Goal: Task Accomplishment & Management: Manage account settings

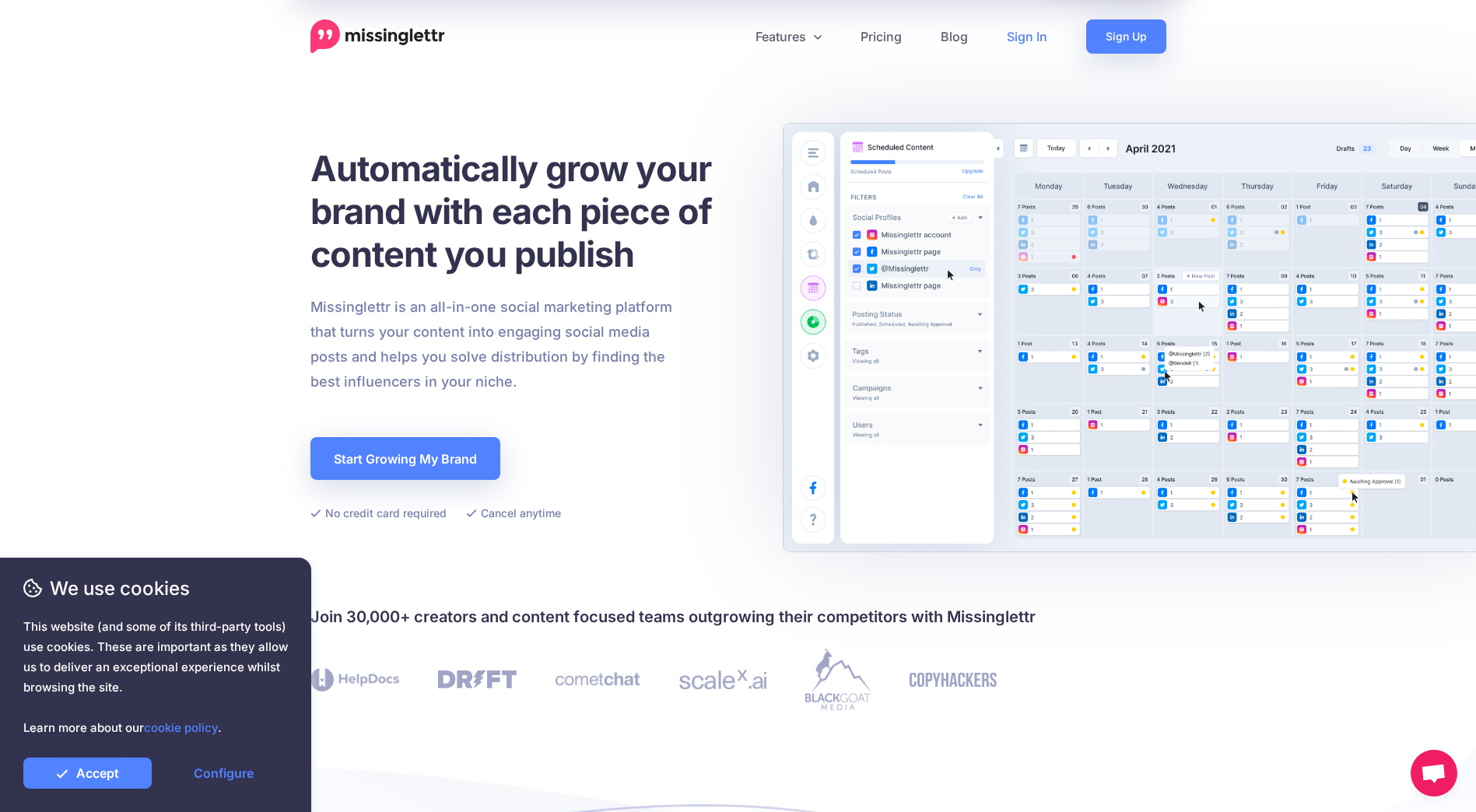
click at [1031, 39] on link "Sign In" at bounding box center [1027, 36] width 79 height 34
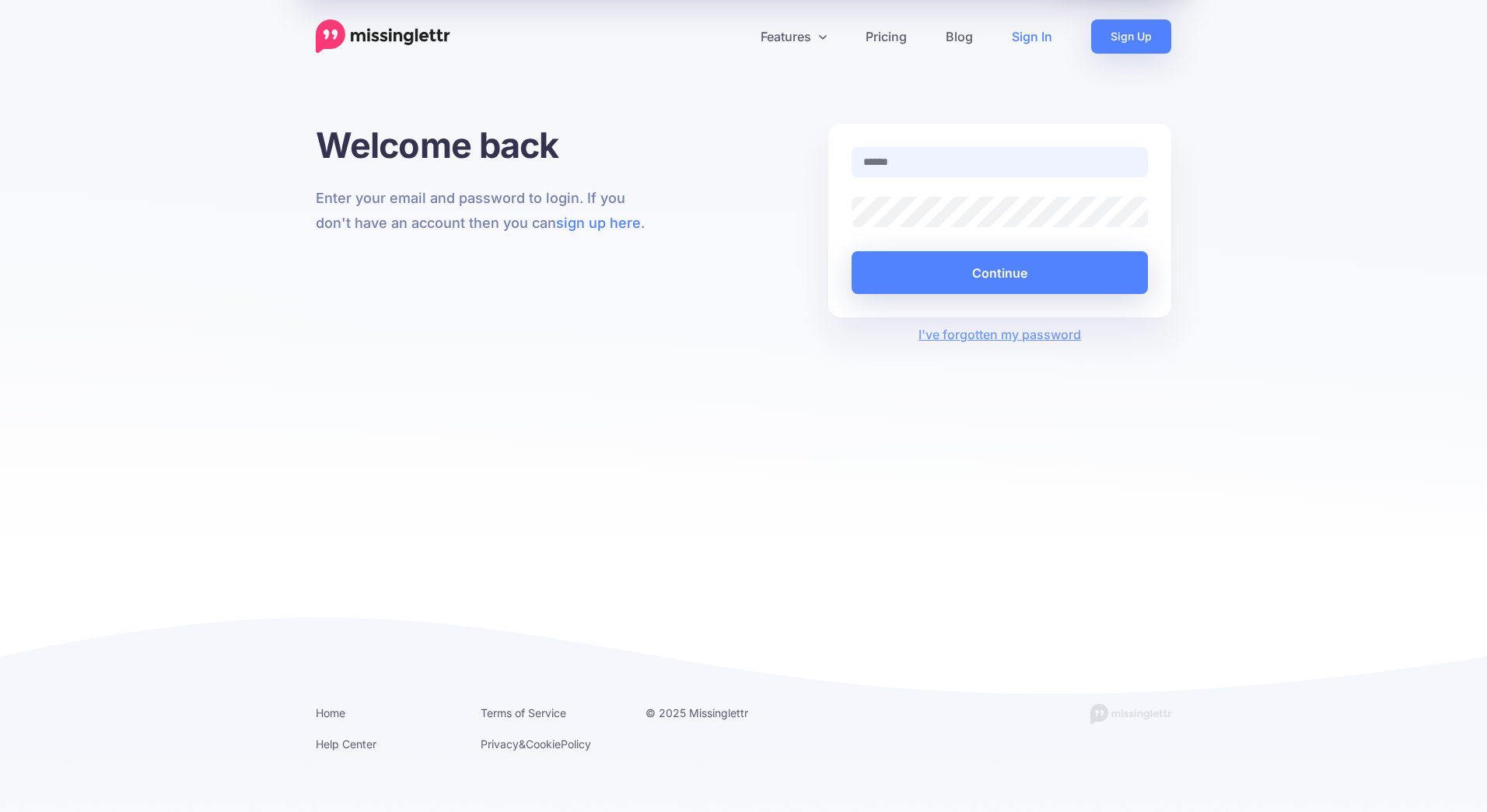
type input "**********"
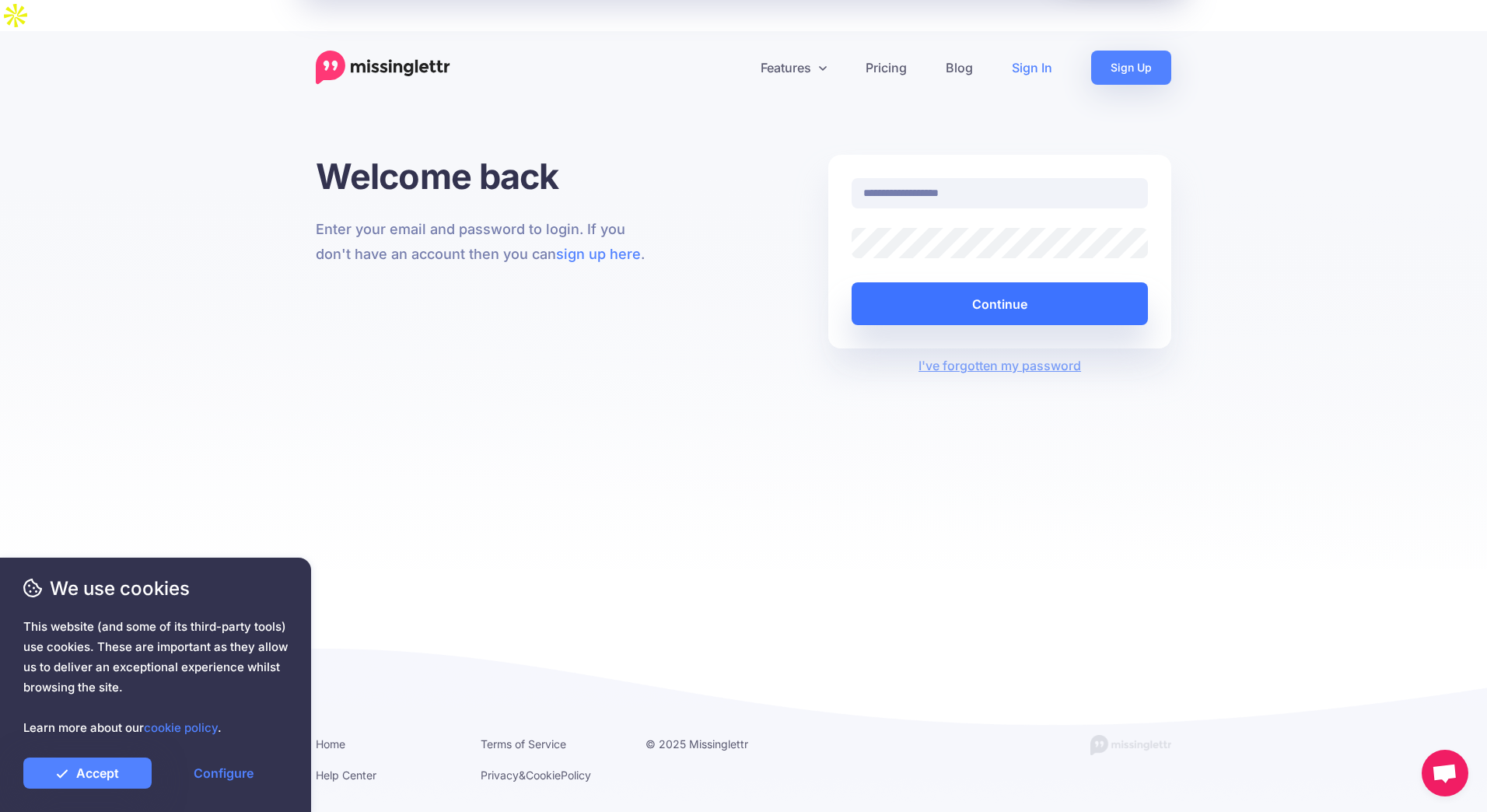
click at [969, 282] on button "Continue" at bounding box center [999, 303] width 296 height 42
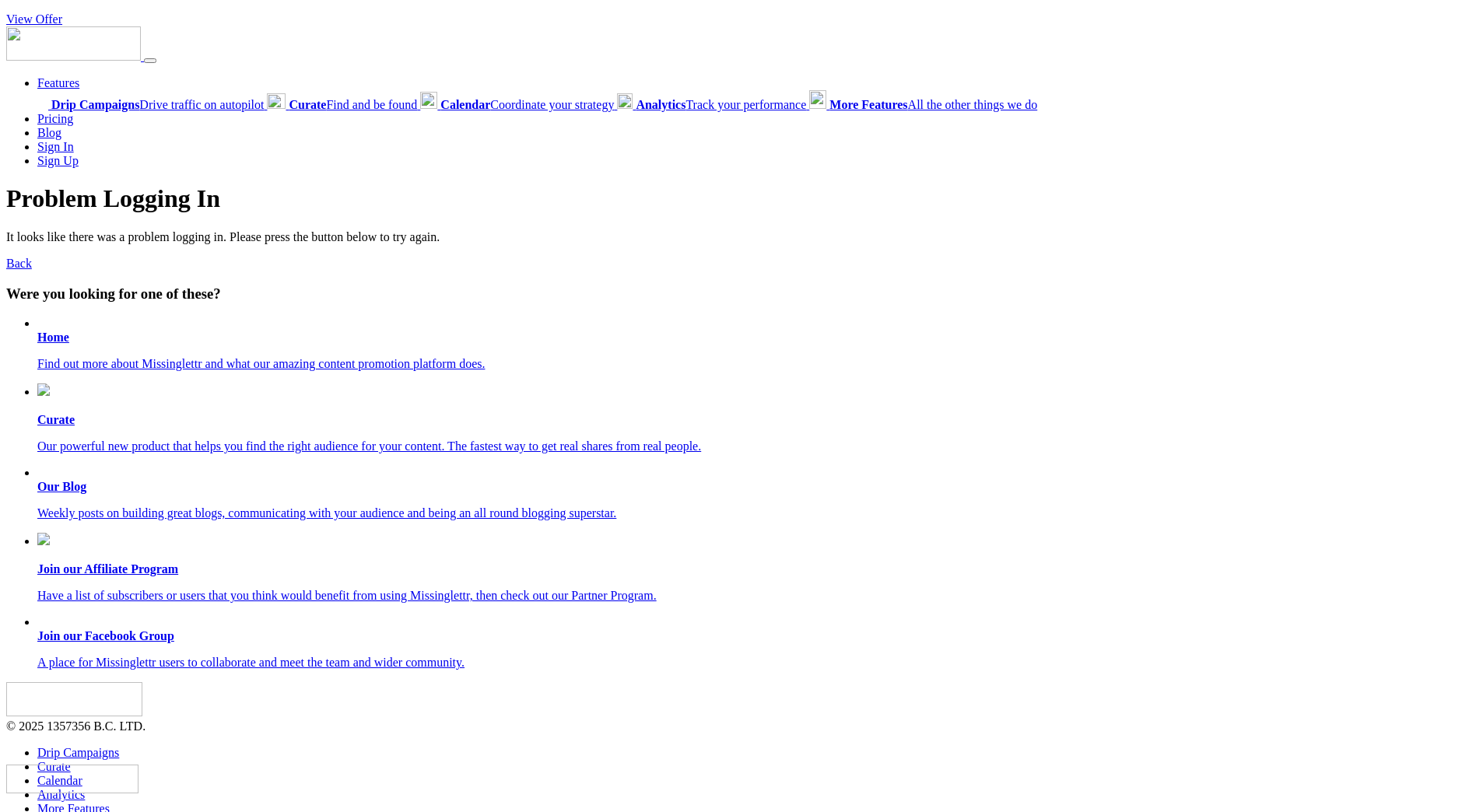
click at [58, 82] on link "Features" at bounding box center [58, 83] width 42 height 14
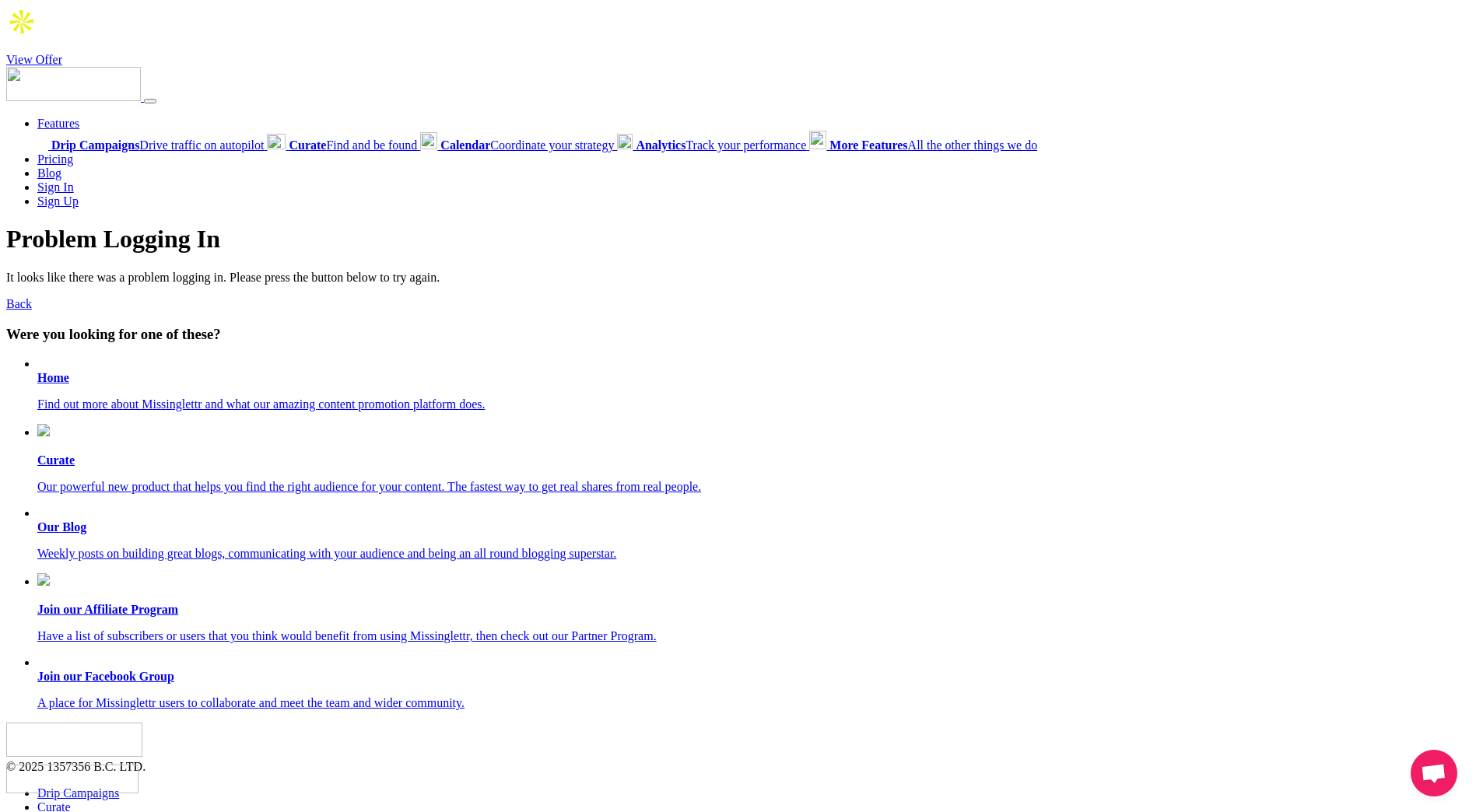
click at [54, 181] on link "Sign In" at bounding box center [56, 187] width 37 height 14
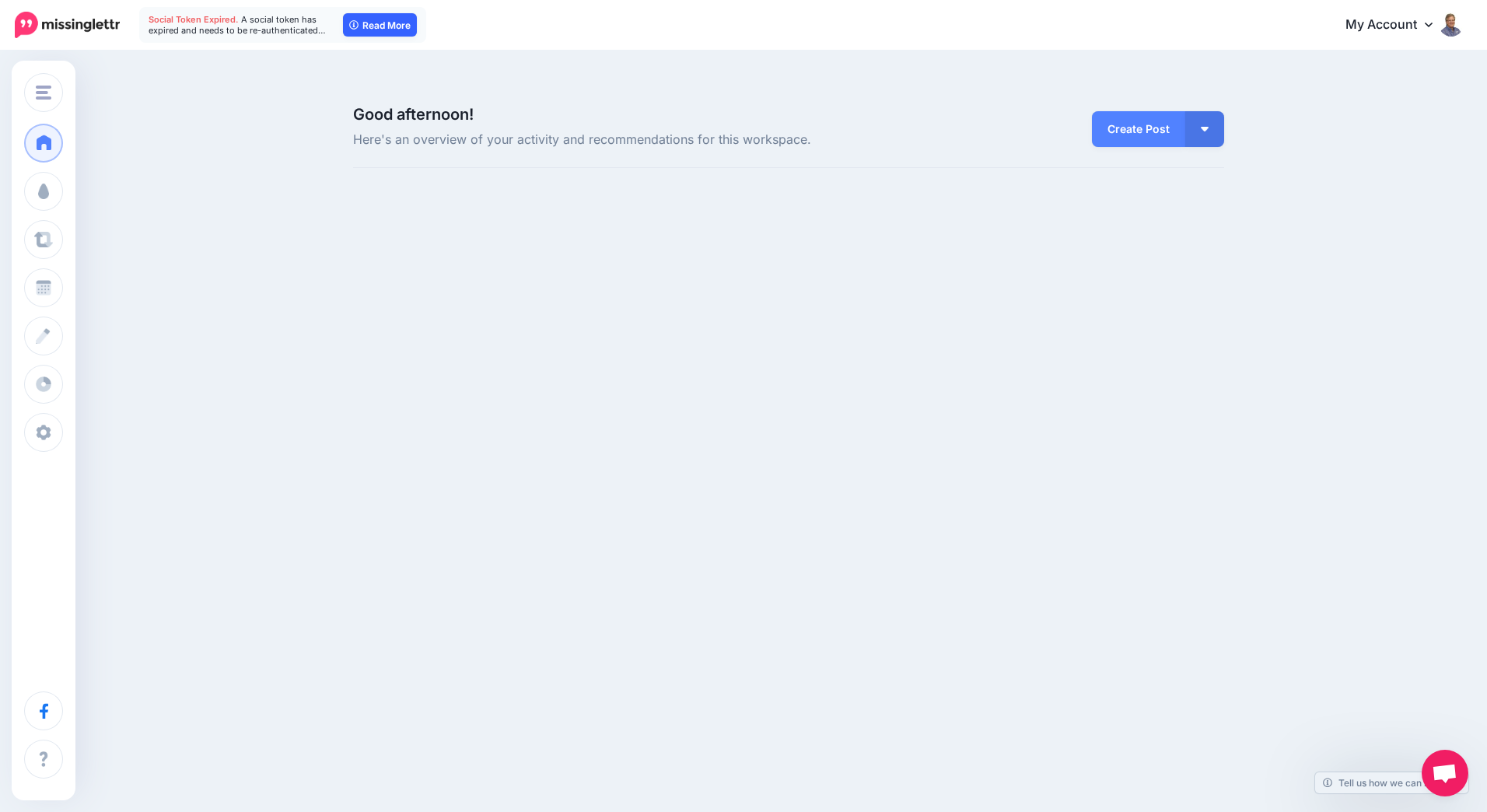
click at [379, 23] on link "Read More" at bounding box center [379, 25] width 74 height 23
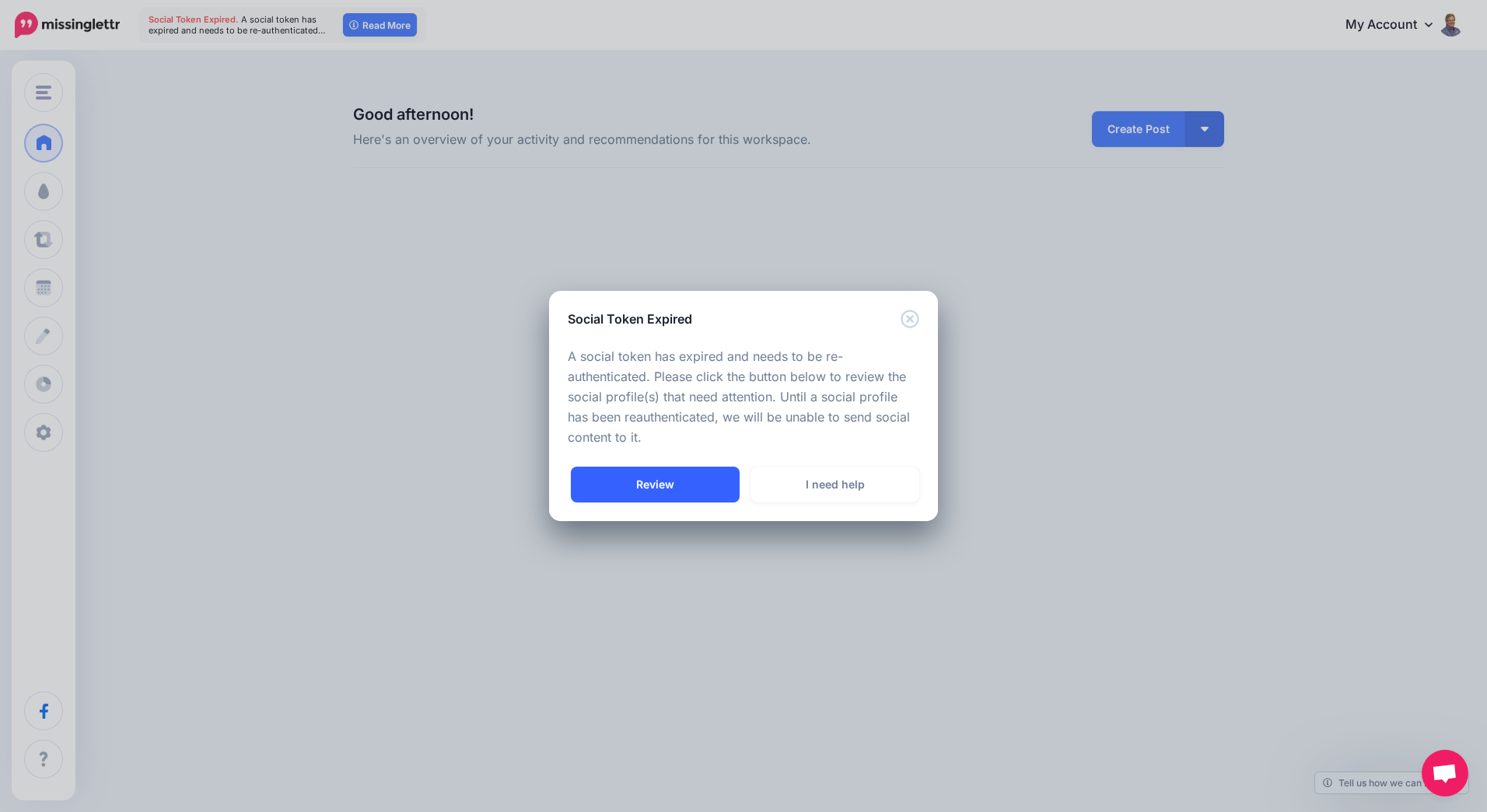
click at [671, 490] on link "Review" at bounding box center [655, 484] width 169 height 36
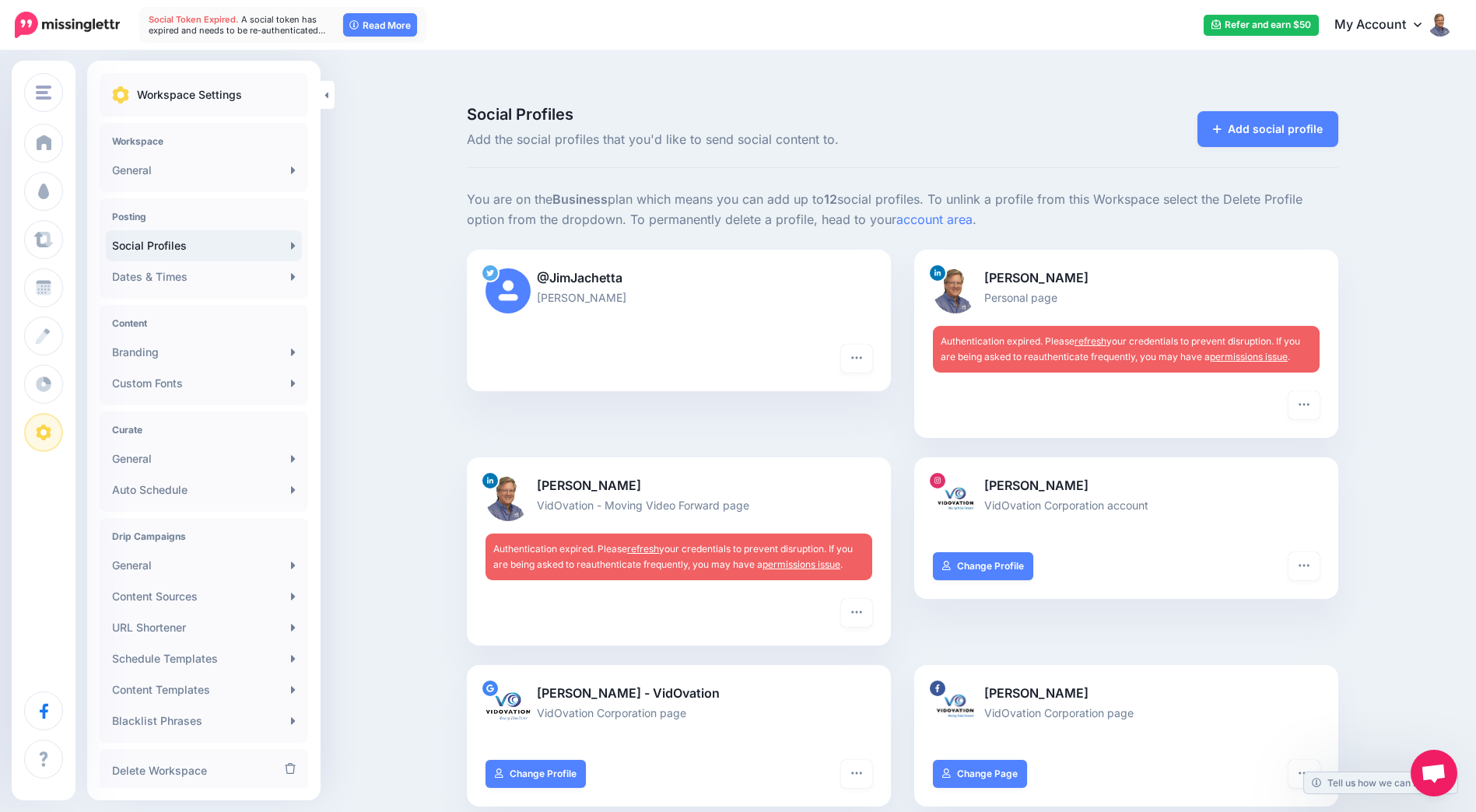
click at [1270, 350] on link "permissions issue" at bounding box center [1249, 356] width 78 height 12
click at [1091, 335] on link "refresh" at bounding box center [1090, 341] width 32 height 12
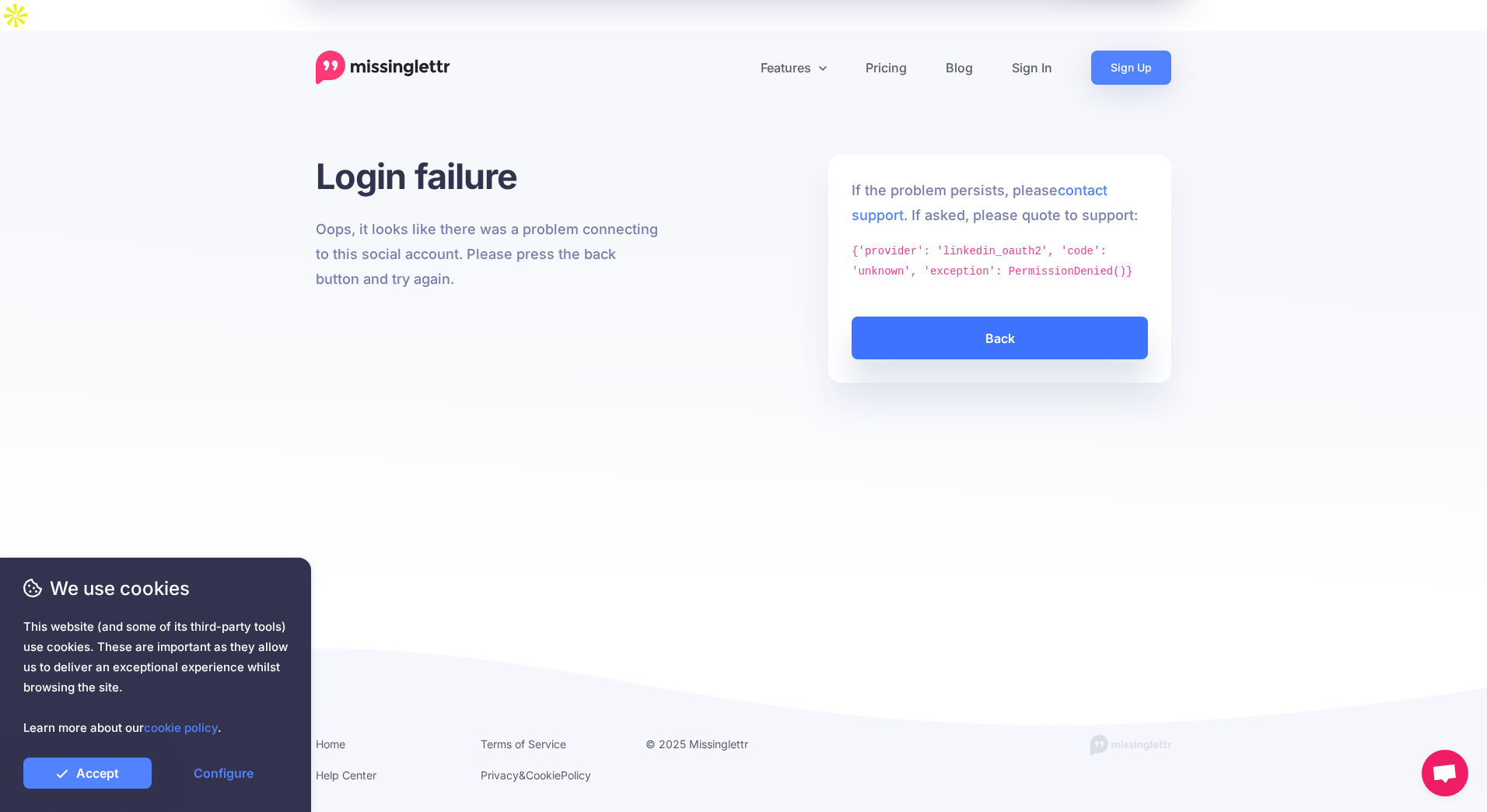
click at [1005, 317] on link "Back" at bounding box center [999, 338] width 296 height 42
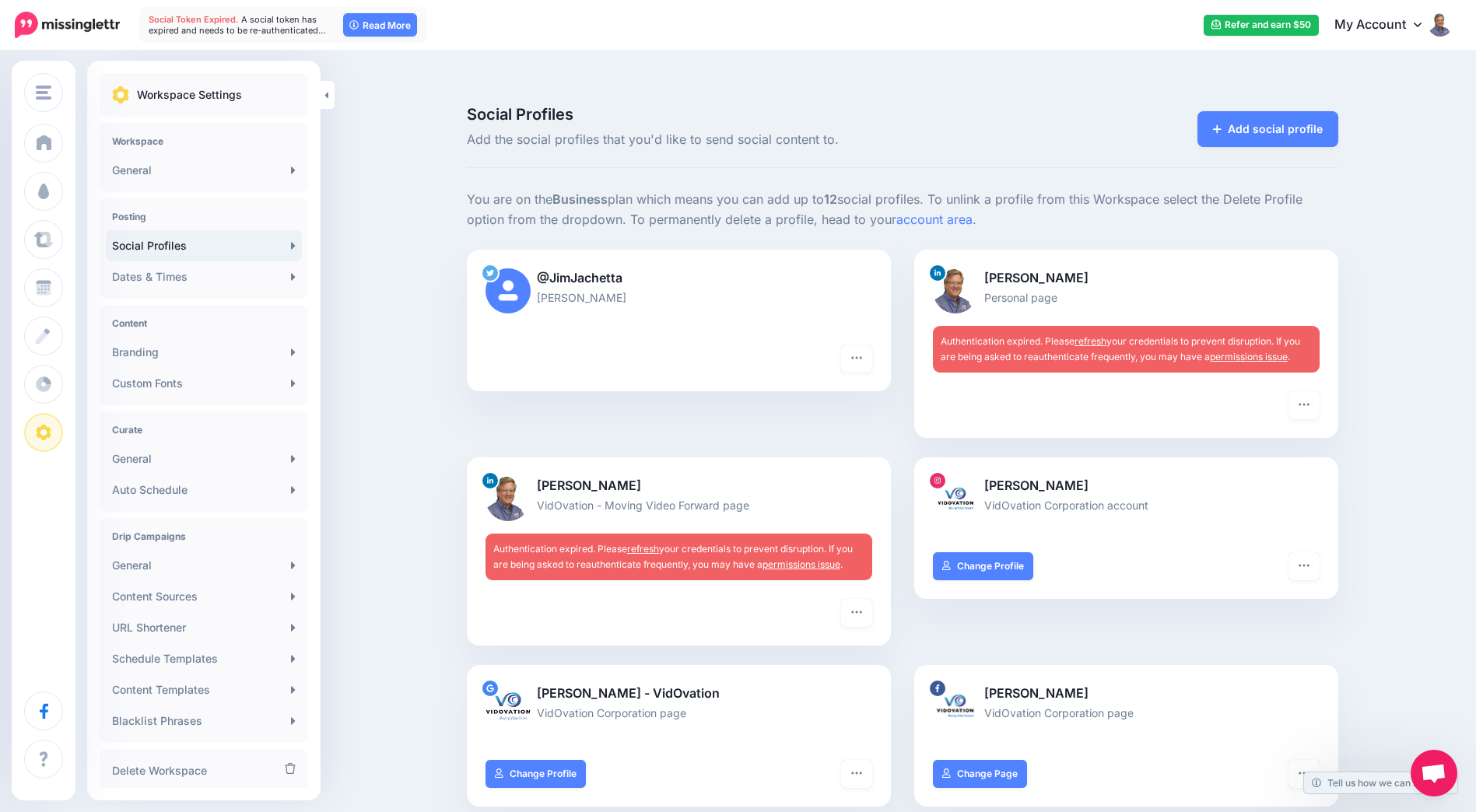
click at [1094, 335] on link "refresh" at bounding box center [1090, 341] width 32 height 12
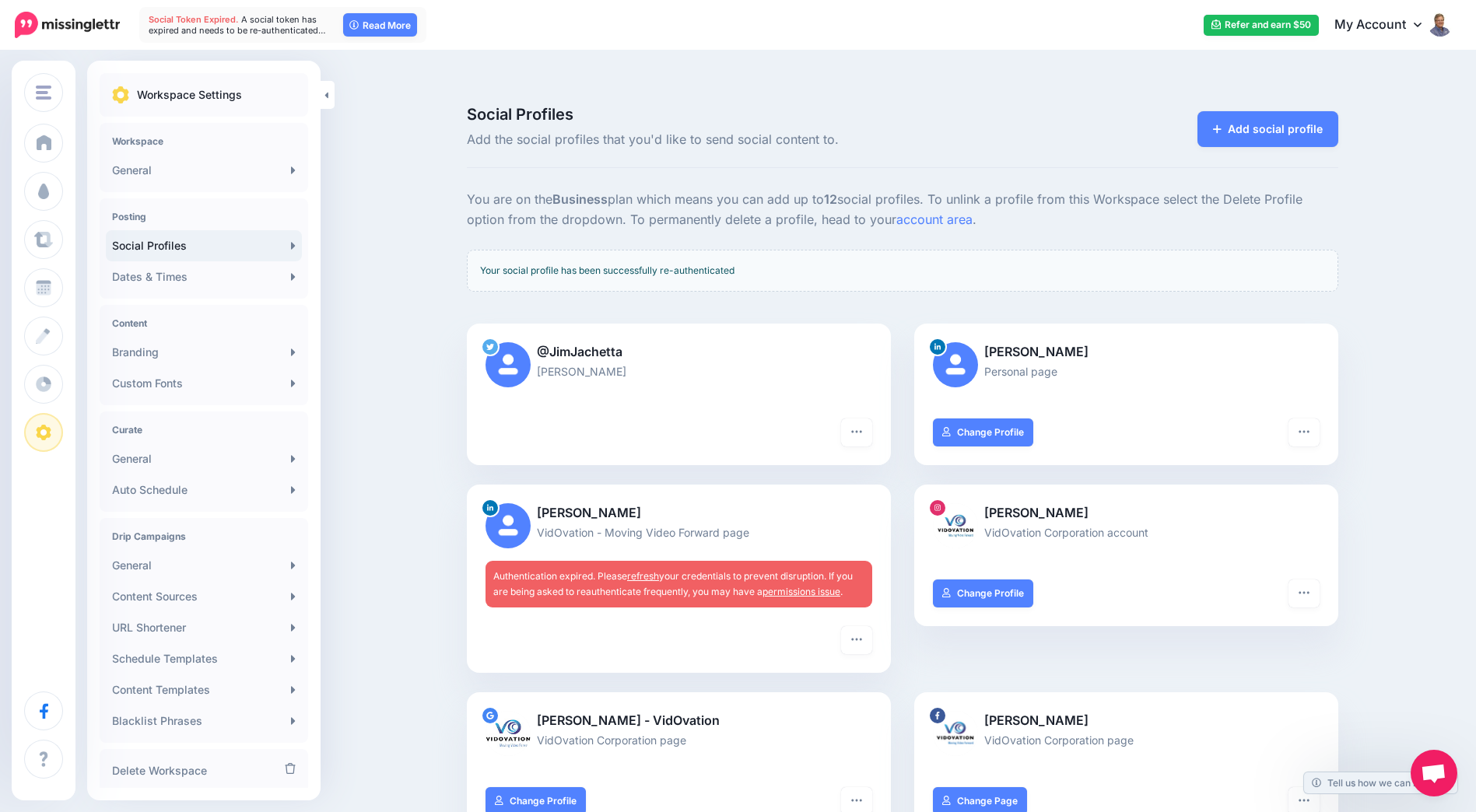
click at [653, 570] on link "refresh" at bounding box center [642, 575] width 32 height 12
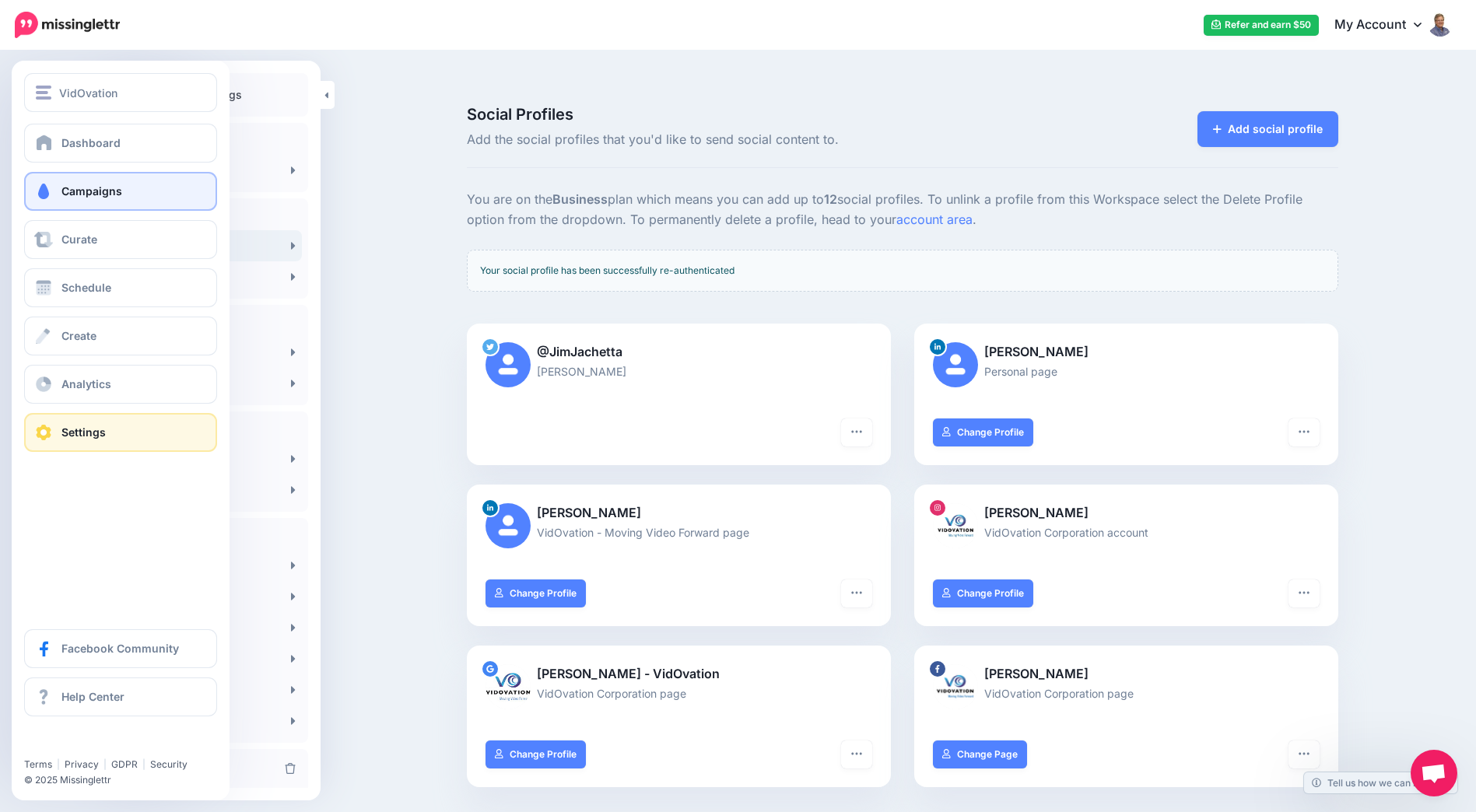
click at [70, 196] on span "Campaigns" at bounding box center [92, 191] width 61 height 14
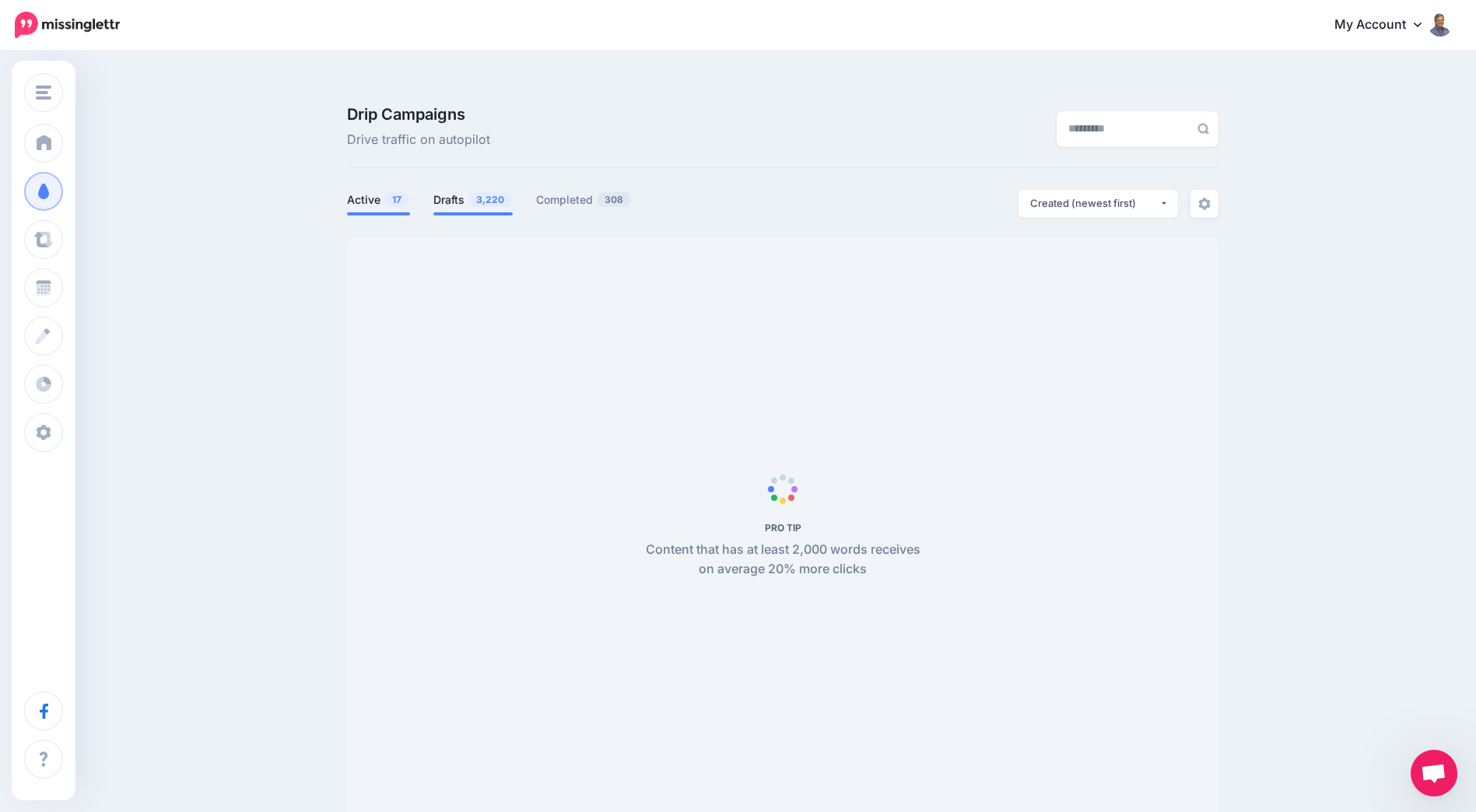
click at [478, 192] on span "3,220" at bounding box center [490, 199] width 43 height 14
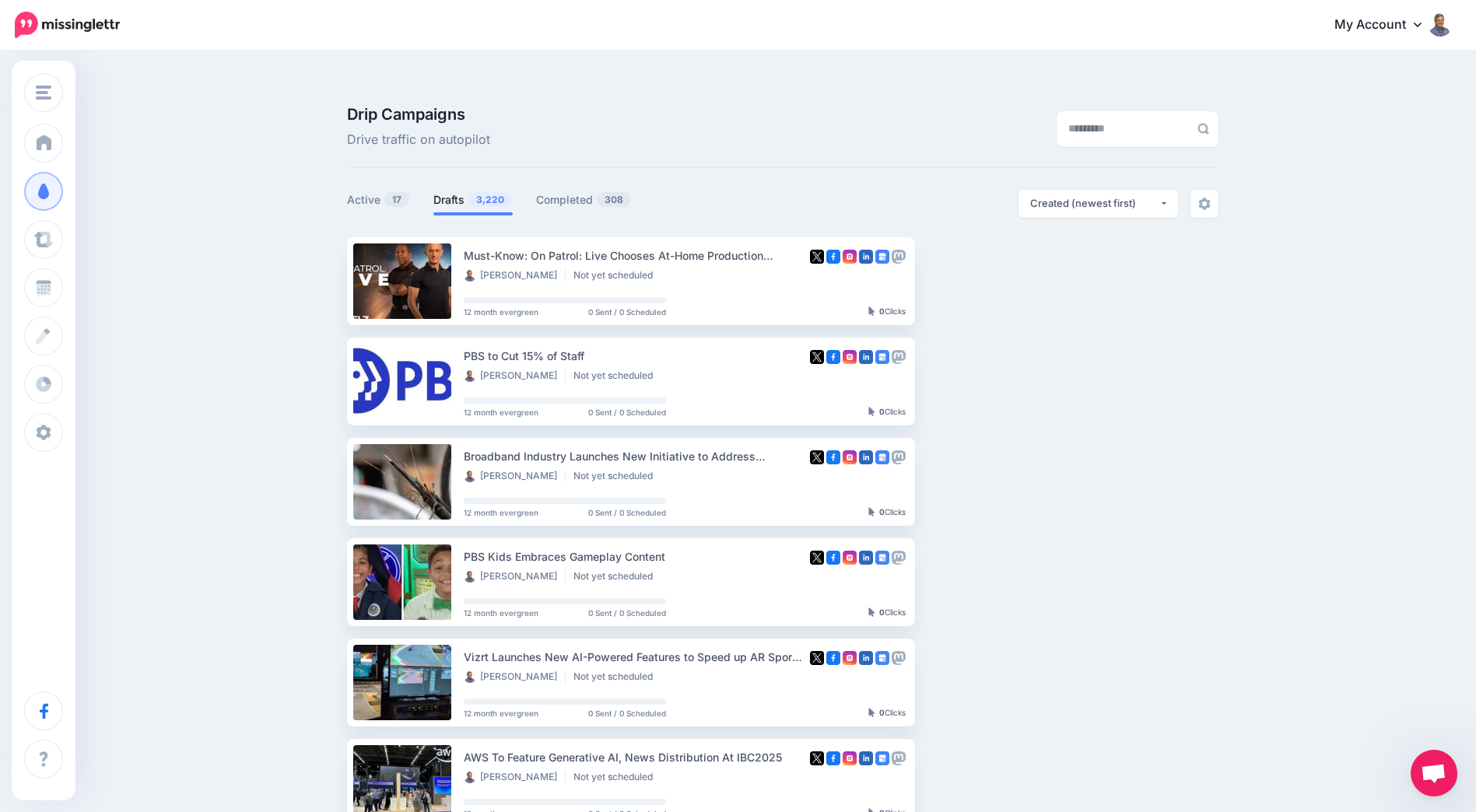
drag, startPoint x: 1434, startPoint y: 768, endPoint x: 1300, endPoint y: 757, distance: 134.5
click at [1259, 747] on body "My Account Dashboard My Account Billing Logout" at bounding box center [738, 406] width 1476 height 812
click at [1427, 772] on span "Open chat" at bounding box center [1433, 774] width 26 height 22
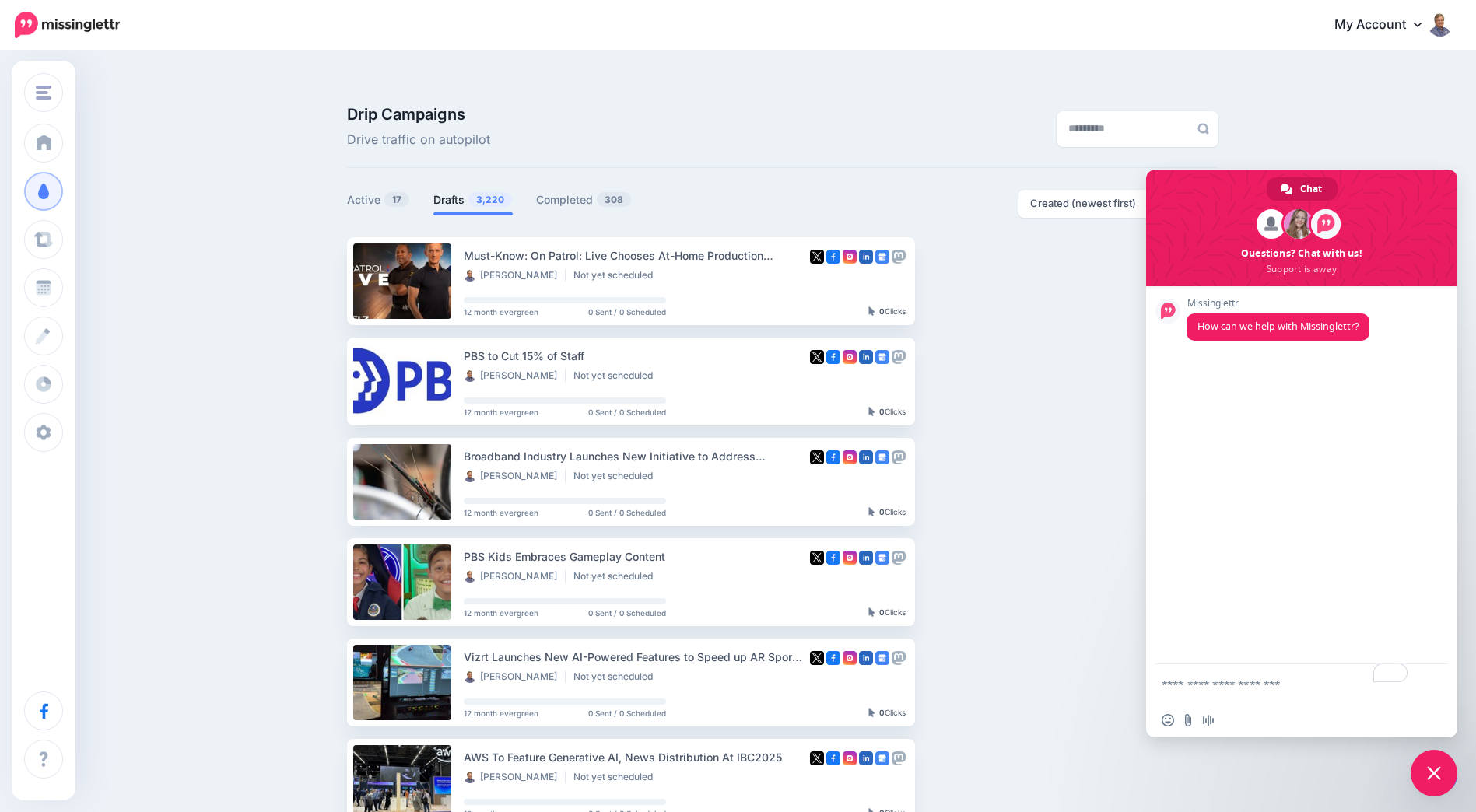
click at [1430, 772] on span "Close chat" at bounding box center [1433, 772] width 14 height 14
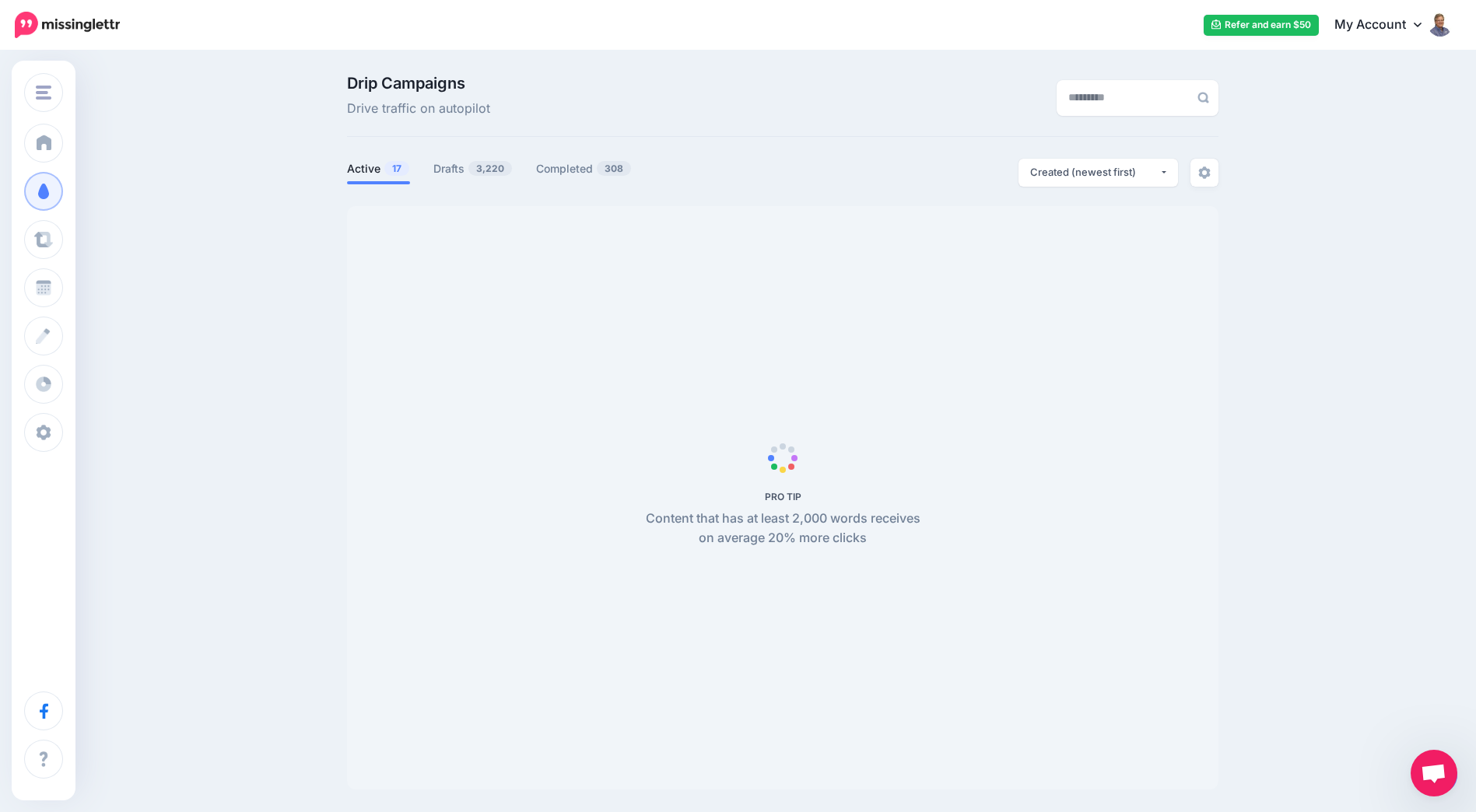
click at [888, 734] on span "PRO TIP Content that has at least 2,000 words receives on average 20% more clic…" at bounding box center [782, 497] width 871 height 583
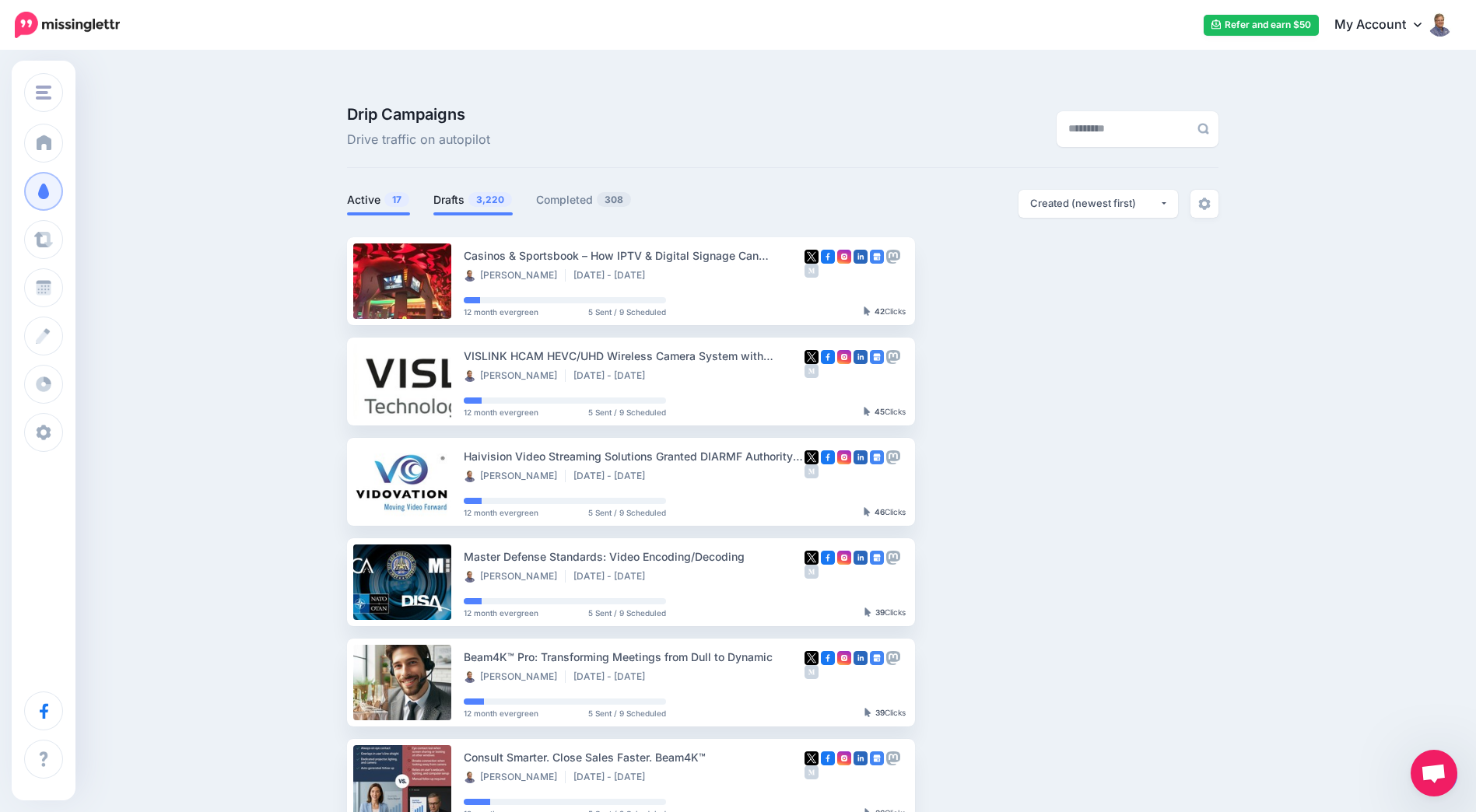
click at [477, 192] on span "3,220" at bounding box center [490, 199] width 43 height 14
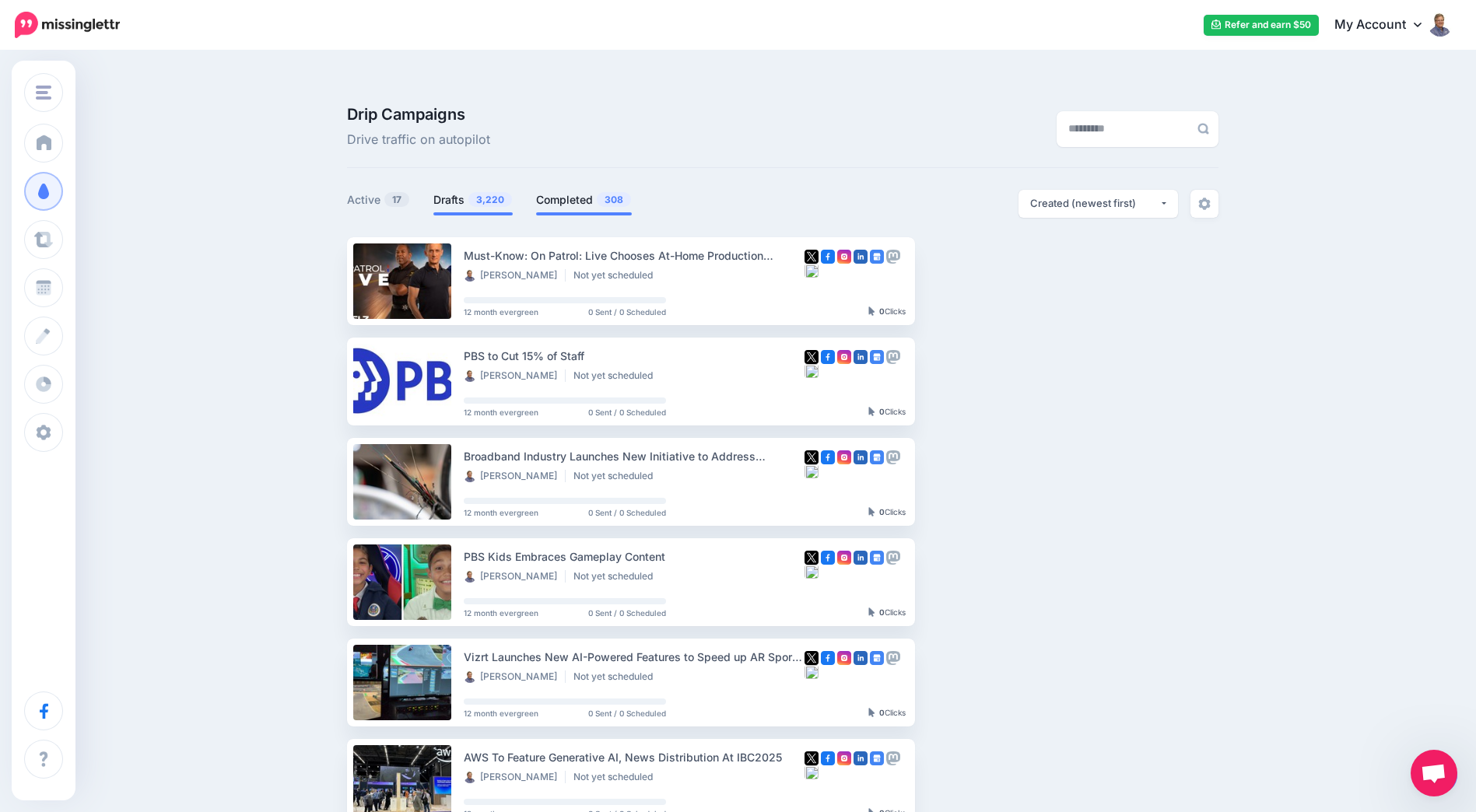
click at [609, 192] on span "308" at bounding box center [613, 199] width 34 height 14
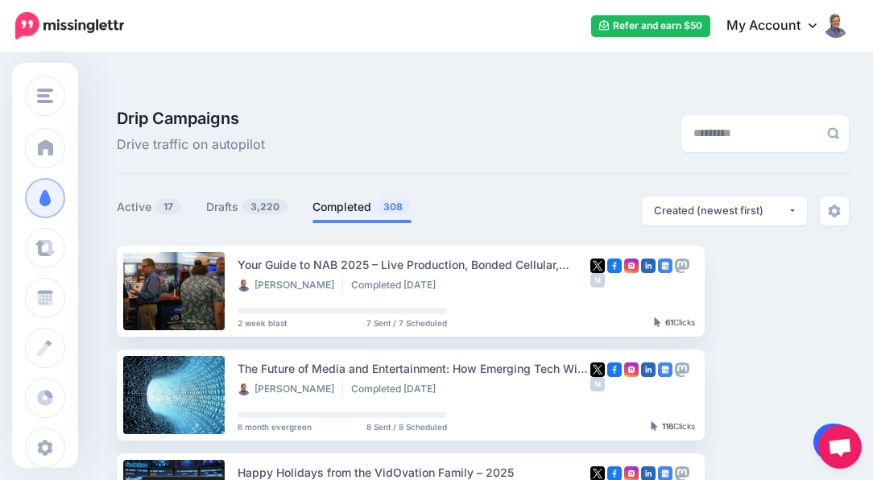
drag, startPoint x: 1510, startPoint y: 0, endPoint x: 817, endPoint y: 433, distance: 817.2
click at [817, 433] on link at bounding box center [834, 442] width 41 height 37
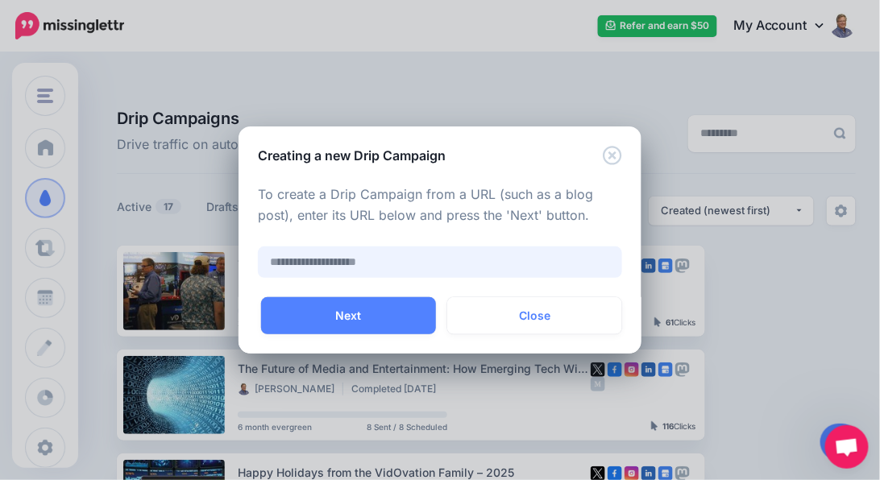
click at [382, 266] on input "text" at bounding box center [440, 261] width 364 height 31
paste input "**********"
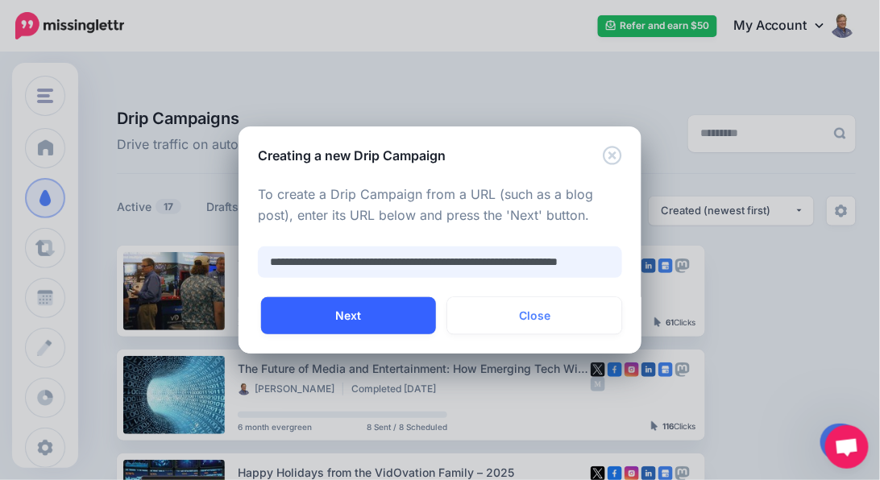
type input "**********"
click at [352, 316] on button "Next" at bounding box center [348, 315] width 175 height 37
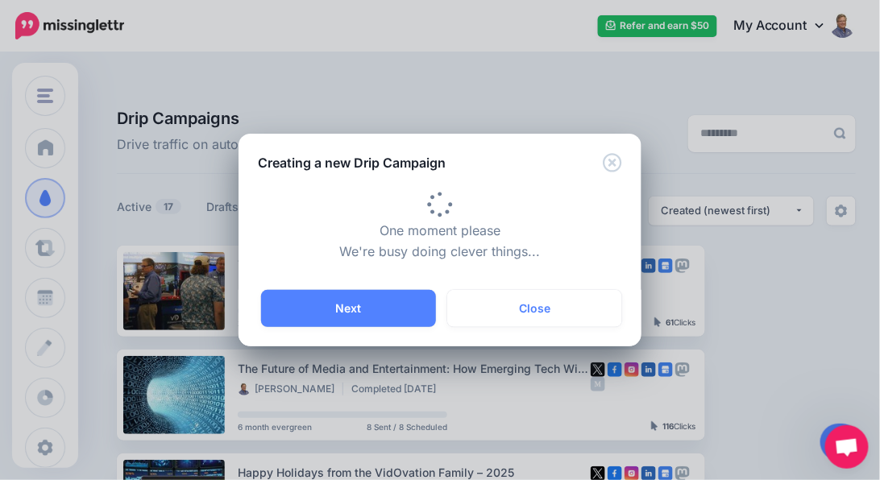
type input "**********"
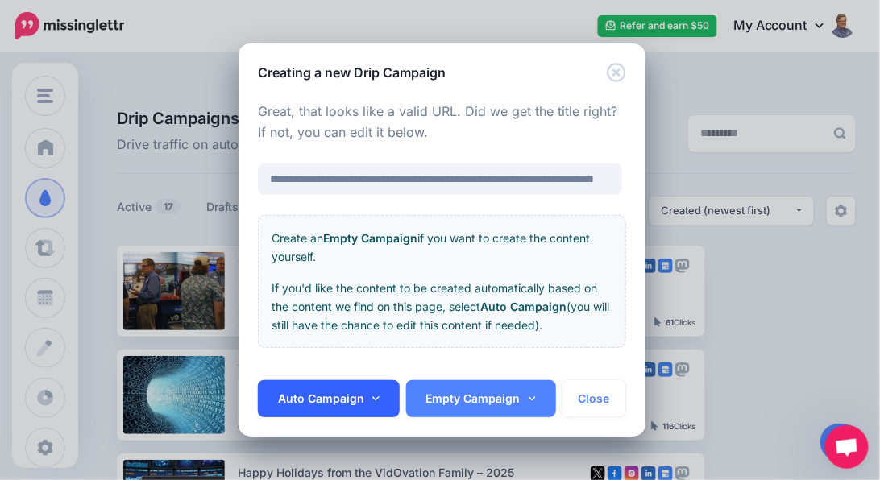
click at [374, 397] on icon at bounding box center [375, 398] width 7 height 11
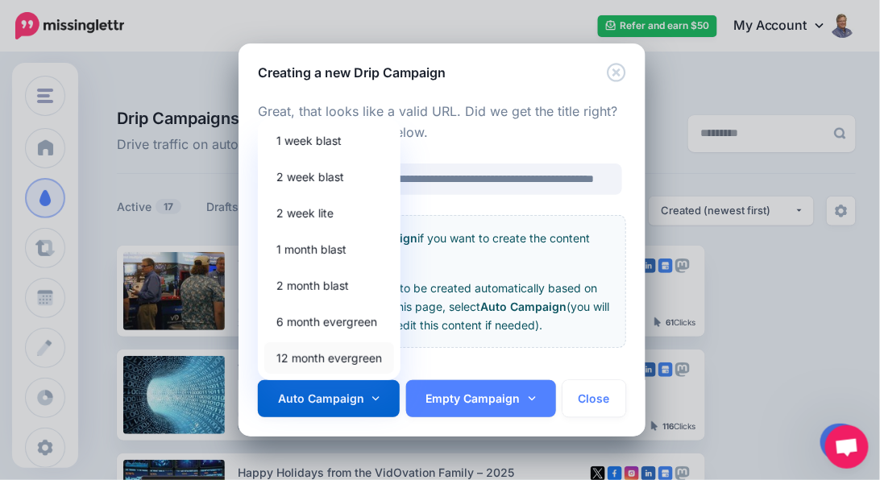
click at [352, 358] on link "12 month evergreen" at bounding box center [329, 357] width 130 height 31
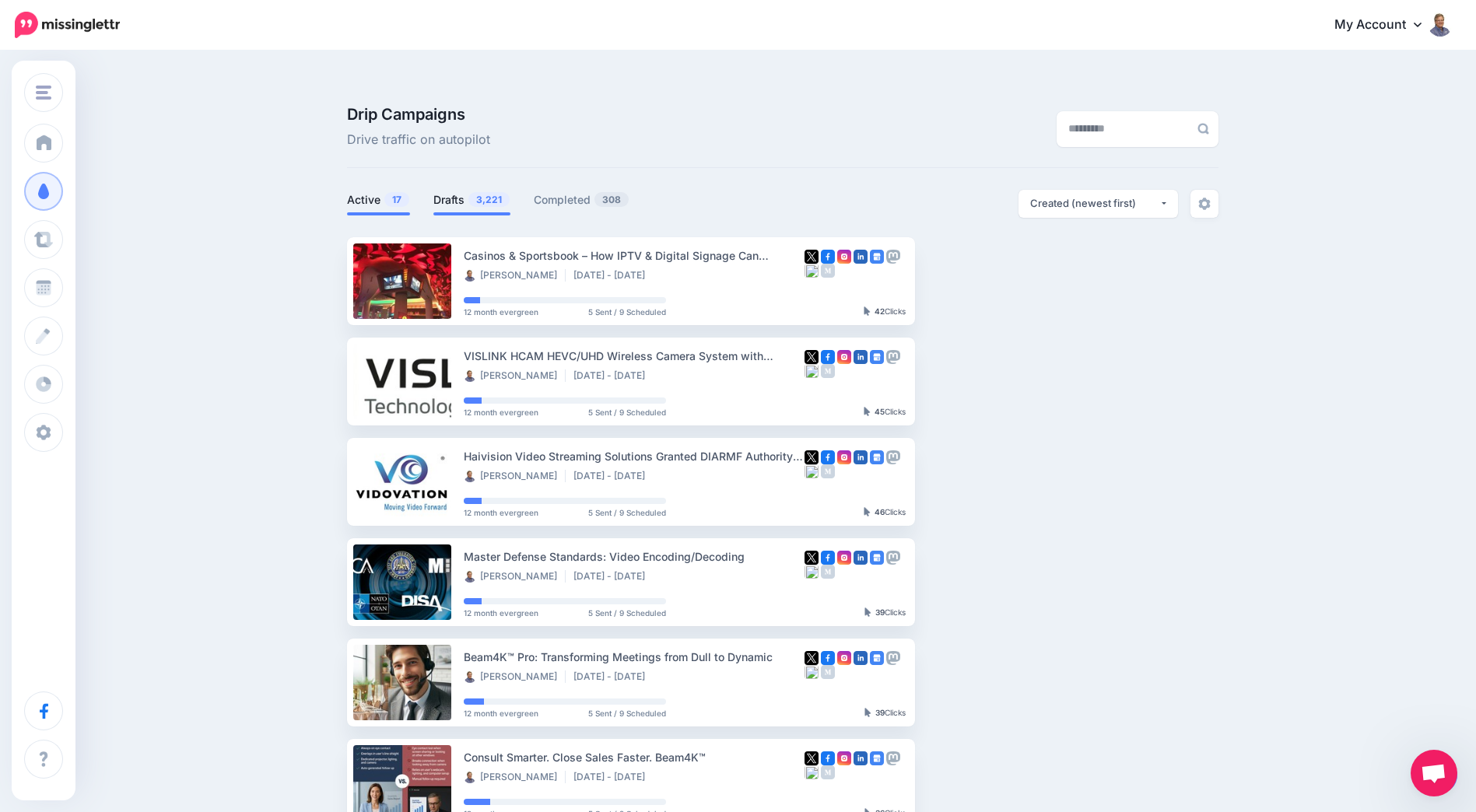
click at [465, 190] on link "Drafts 3,221" at bounding box center [472, 199] width 77 height 18
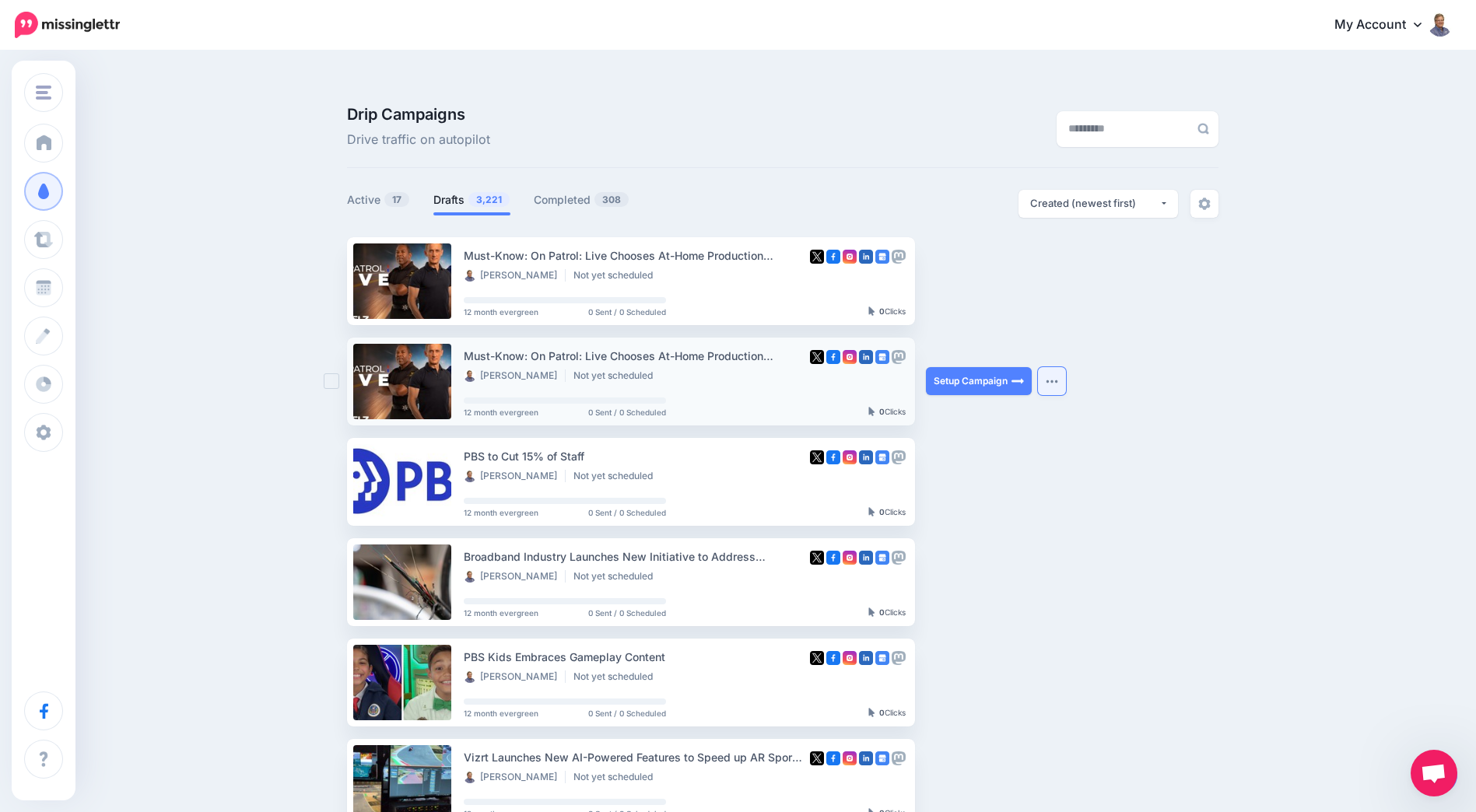
click at [842, 367] on button "button" at bounding box center [1052, 380] width 28 height 28
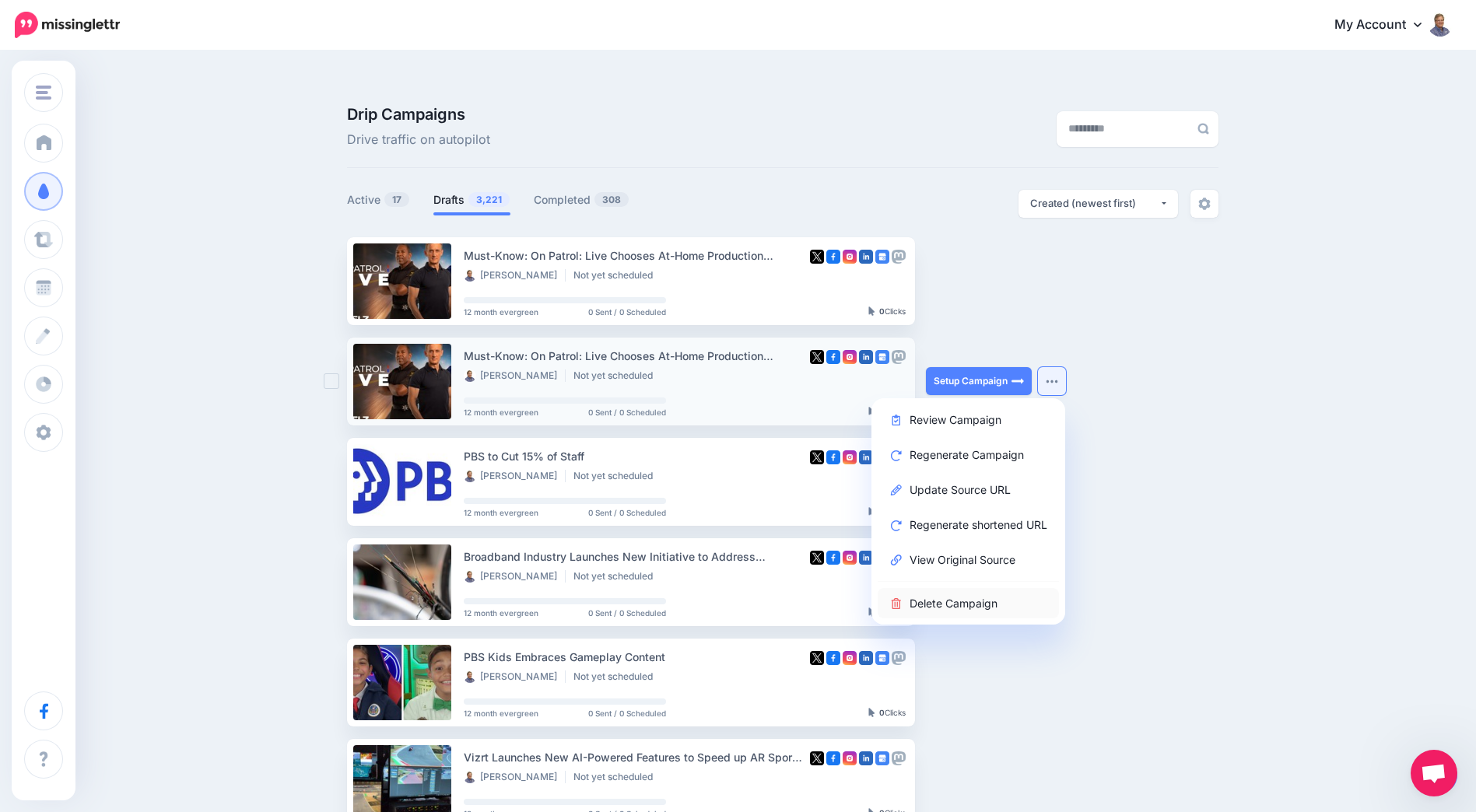
click at [842, 462] on link "Delete Campaign" at bounding box center [969, 602] width 182 height 30
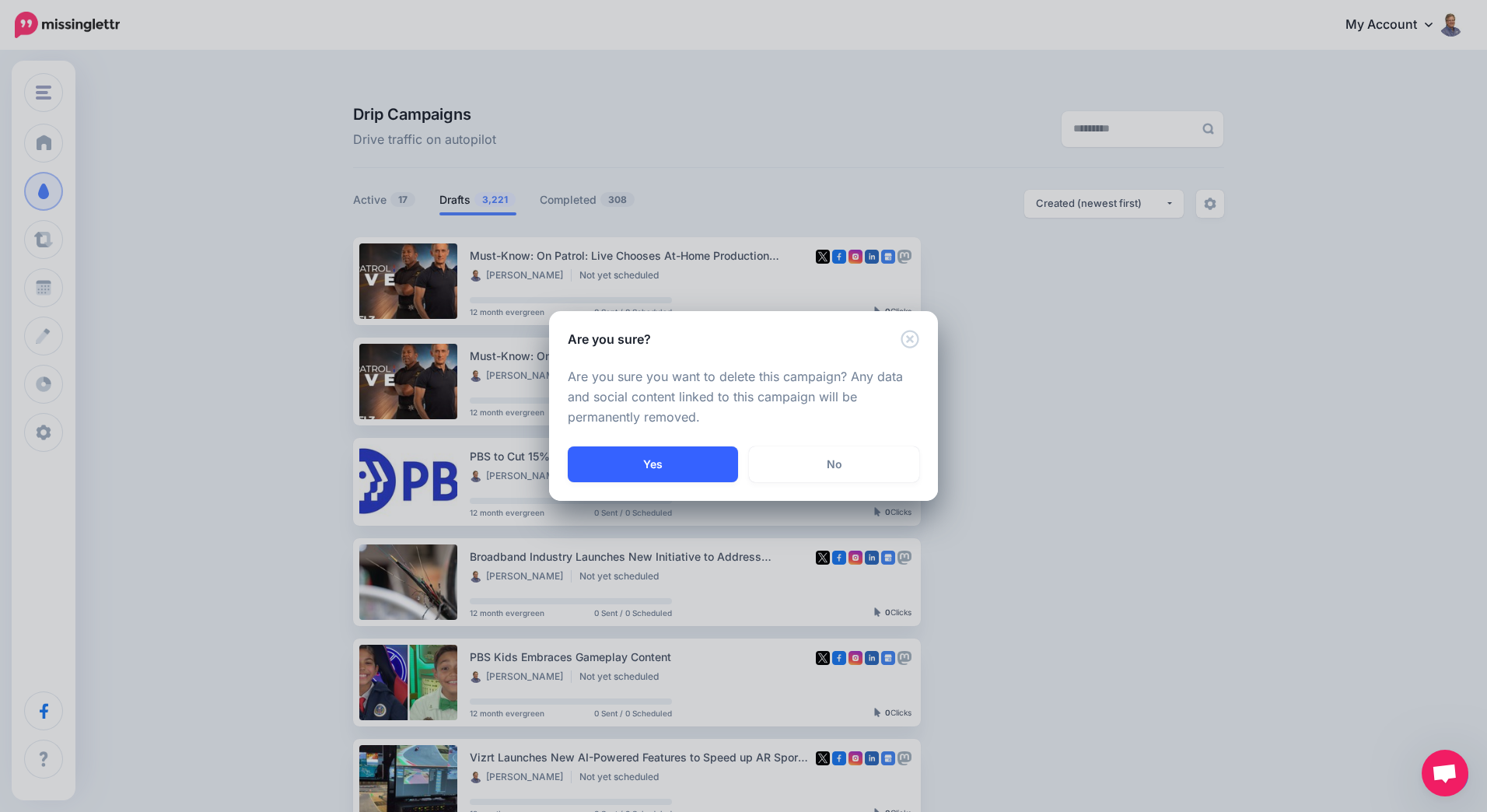
click at [667, 462] on button "Yes" at bounding box center [653, 463] width 170 height 36
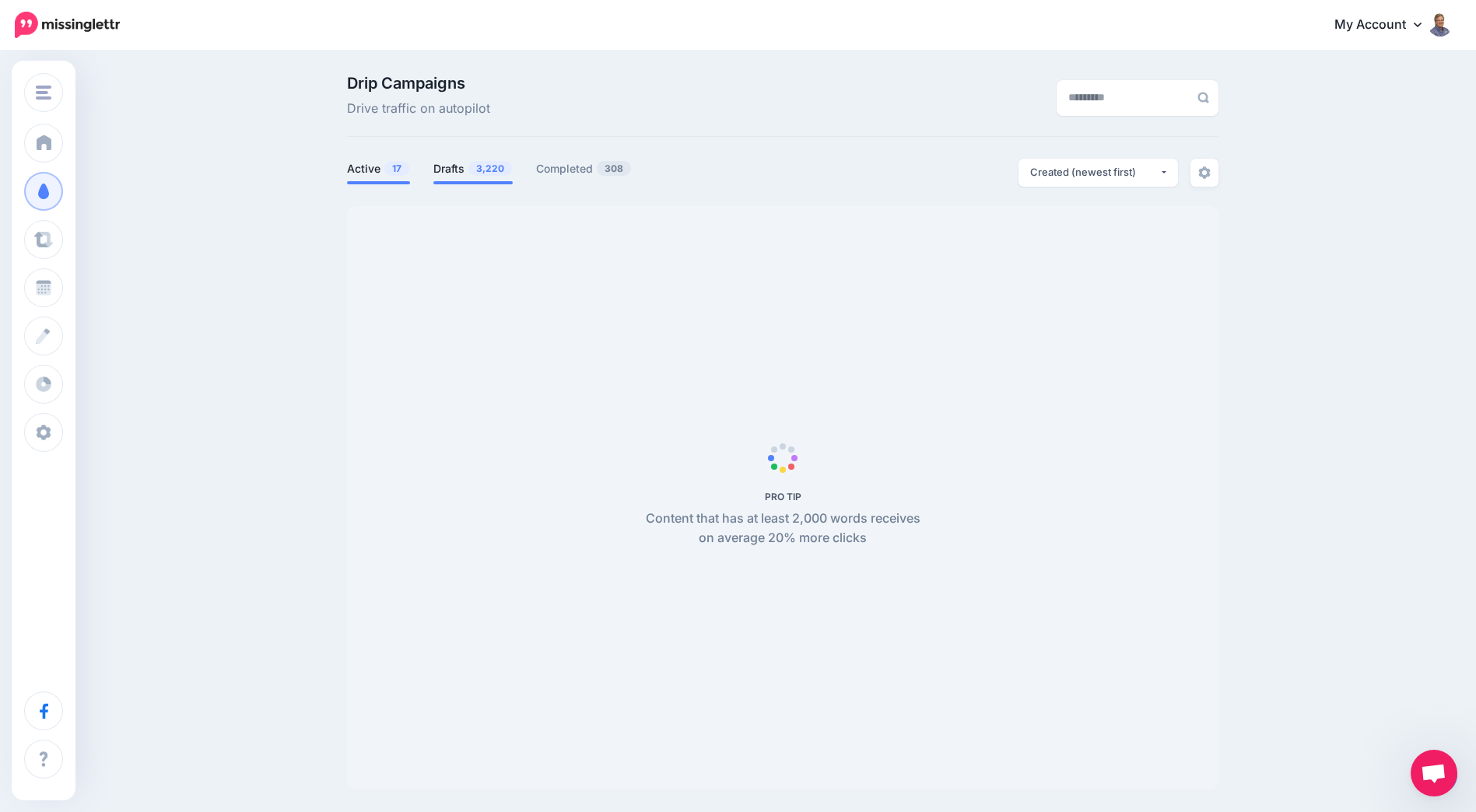
click at [472, 170] on link "Drafts 3,220" at bounding box center [473, 168] width 79 height 18
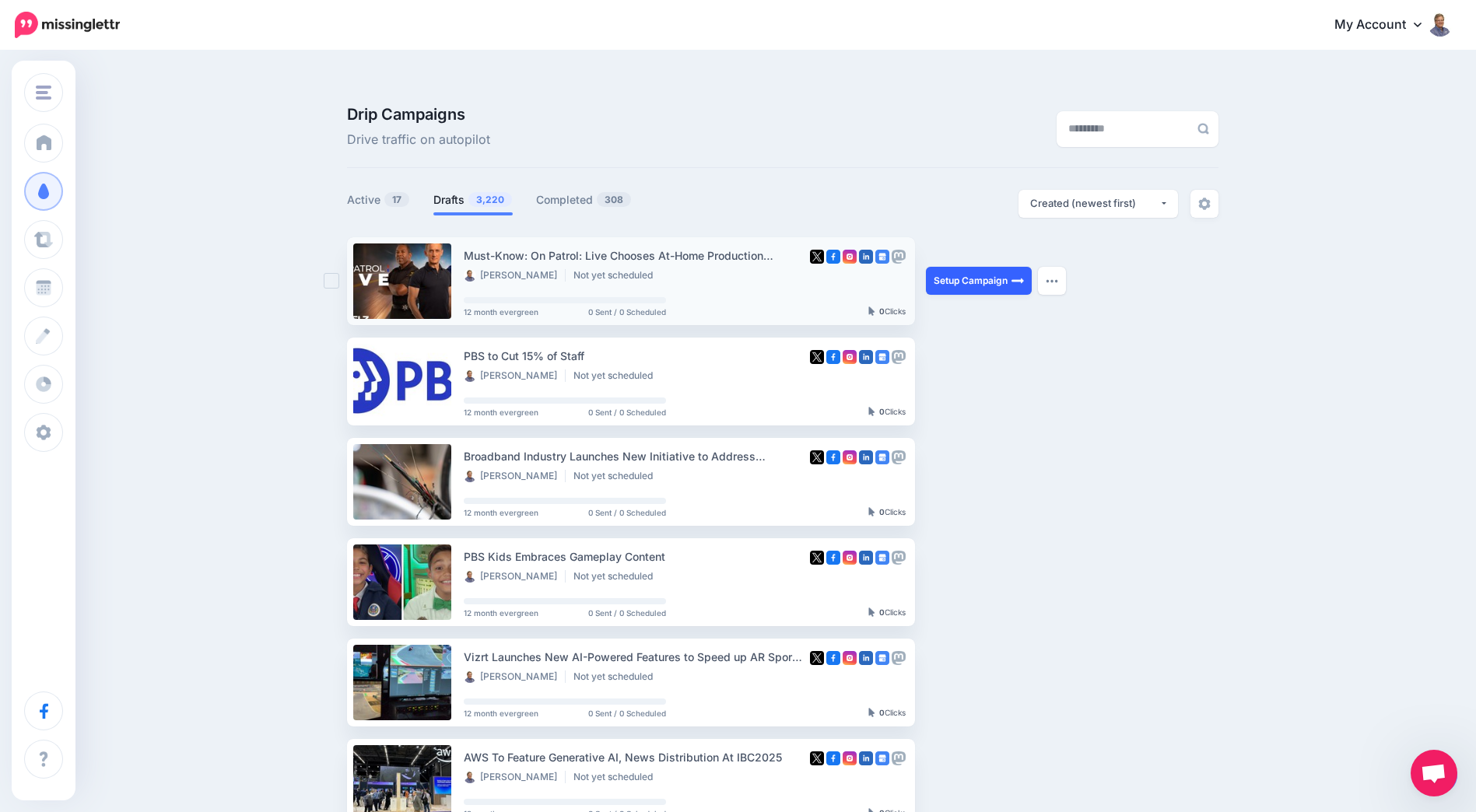
click at [1011, 266] on link "Setup Campaign" at bounding box center [979, 280] width 106 height 28
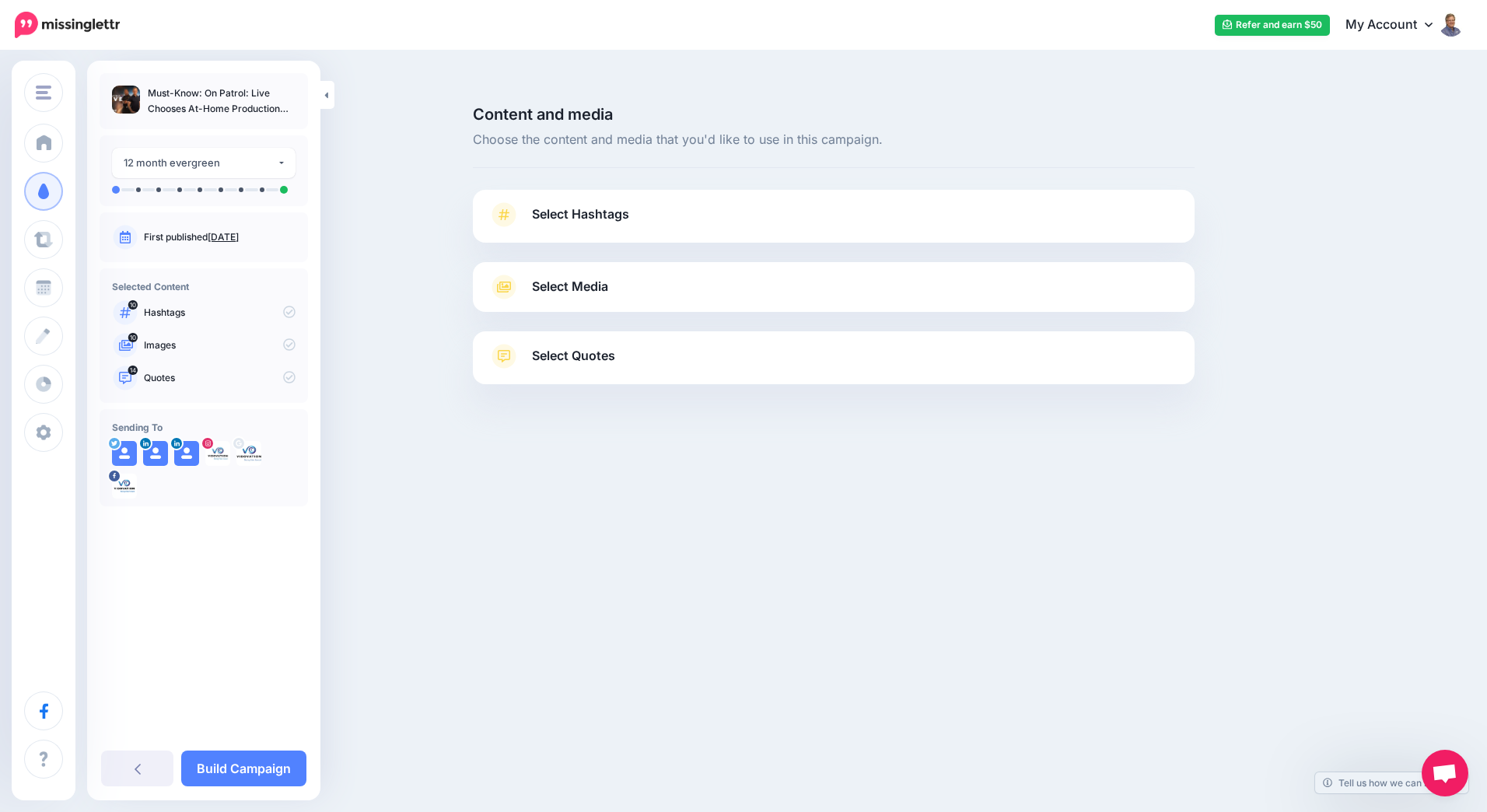
click at [605, 204] on span "Select Hashtags" at bounding box center [580, 214] width 98 height 21
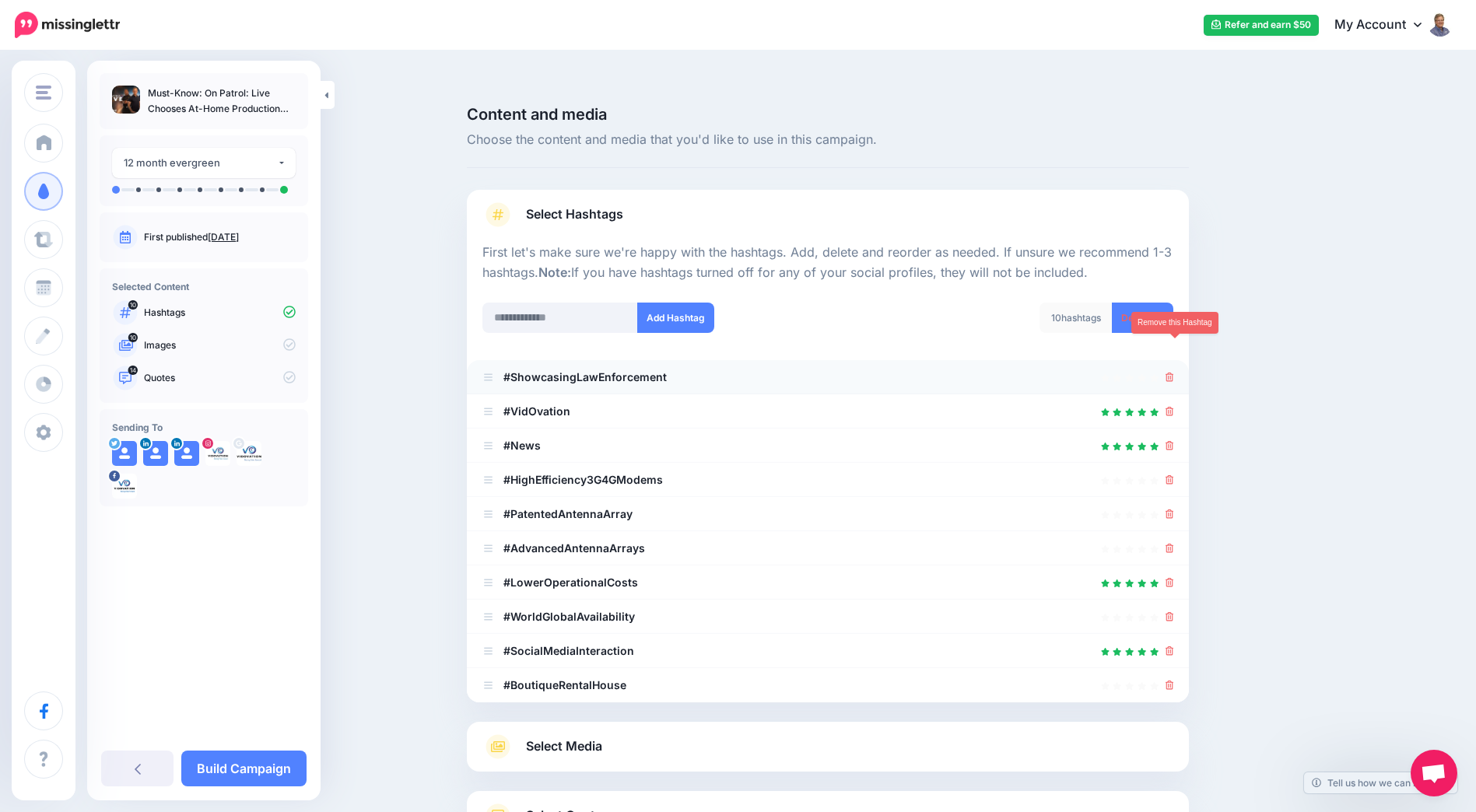
click at [1175, 373] on icon at bounding box center [1170, 378] width 9 height 10
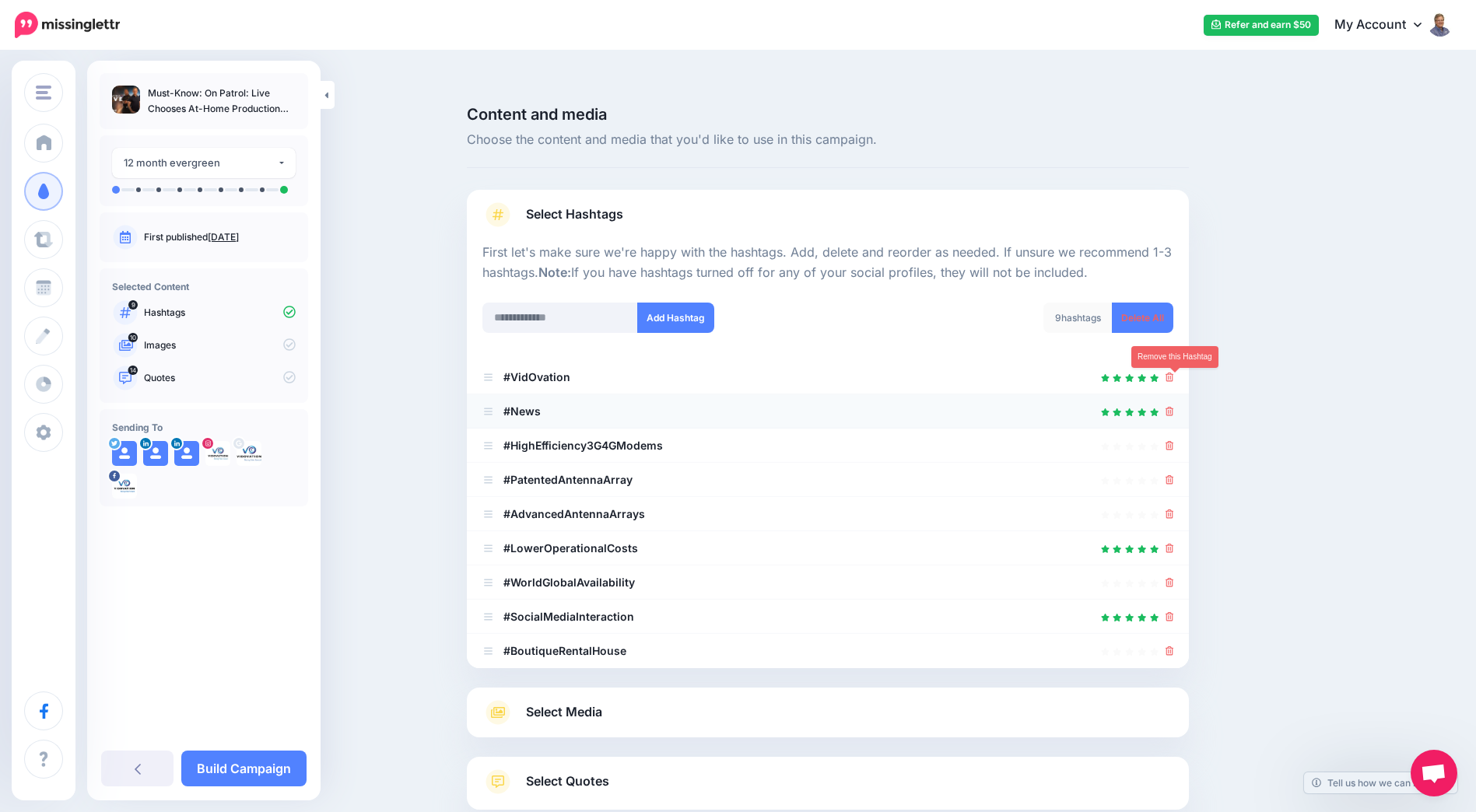
click at [1175, 406] on icon at bounding box center [1170, 411] width 9 height 10
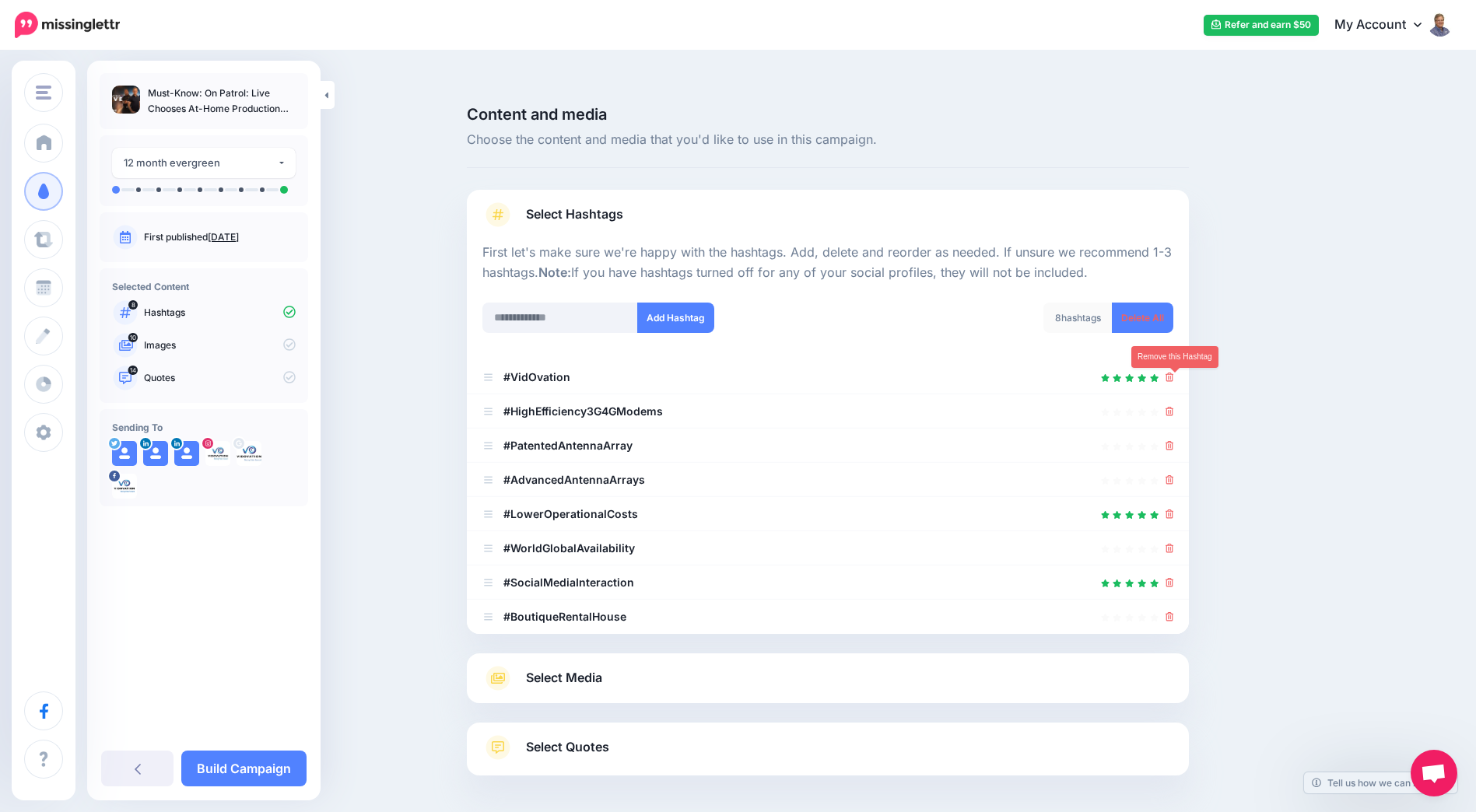
click at [1175, 406] on icon at bounding box center [1170, 411] width 9 height 10
click at [1168, 406] on icon at bounding box center [1162, 411] width 12 height 12
click at [1175, 441] on icon at bounding box center [1170, 446] width 9 height 10
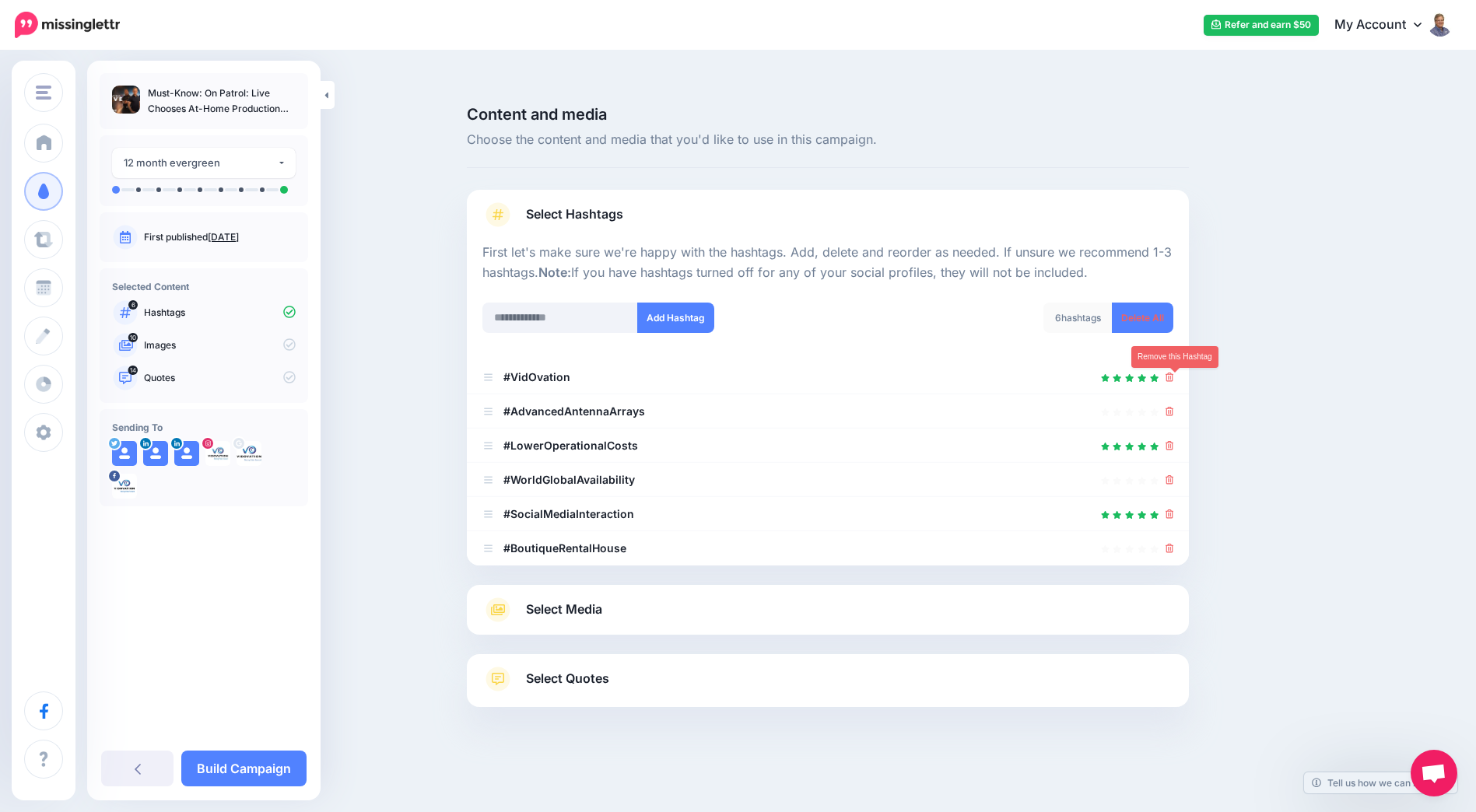
click at [1175, 406] on icon at bounding box center [1170, 411] width 9 height 10
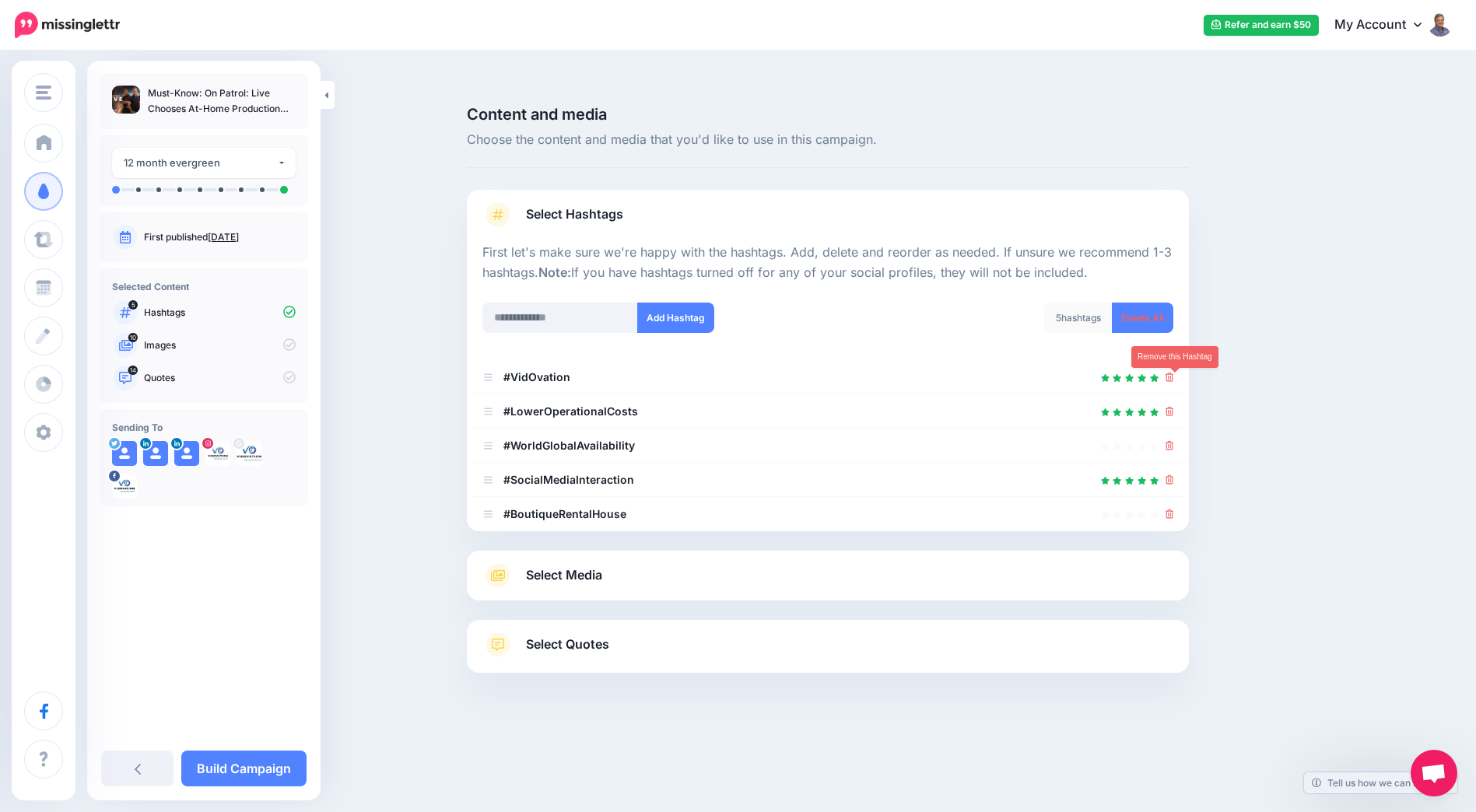
click at [1175, 406] on icon at bounding box center [1170, 411] width 9 height 10
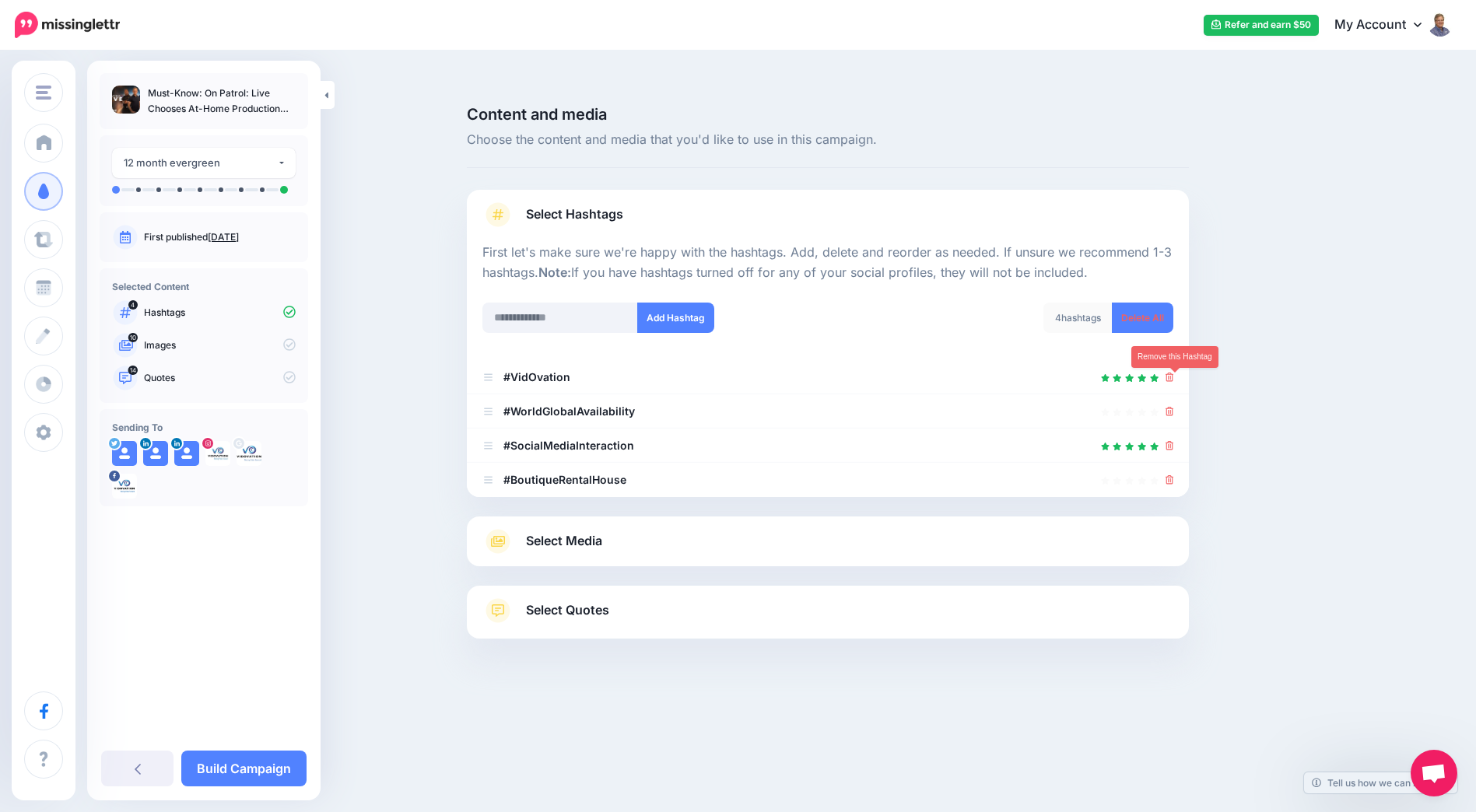
click at [1175, 406] on icon at bounding box center [1170, 411] width 9 height 10
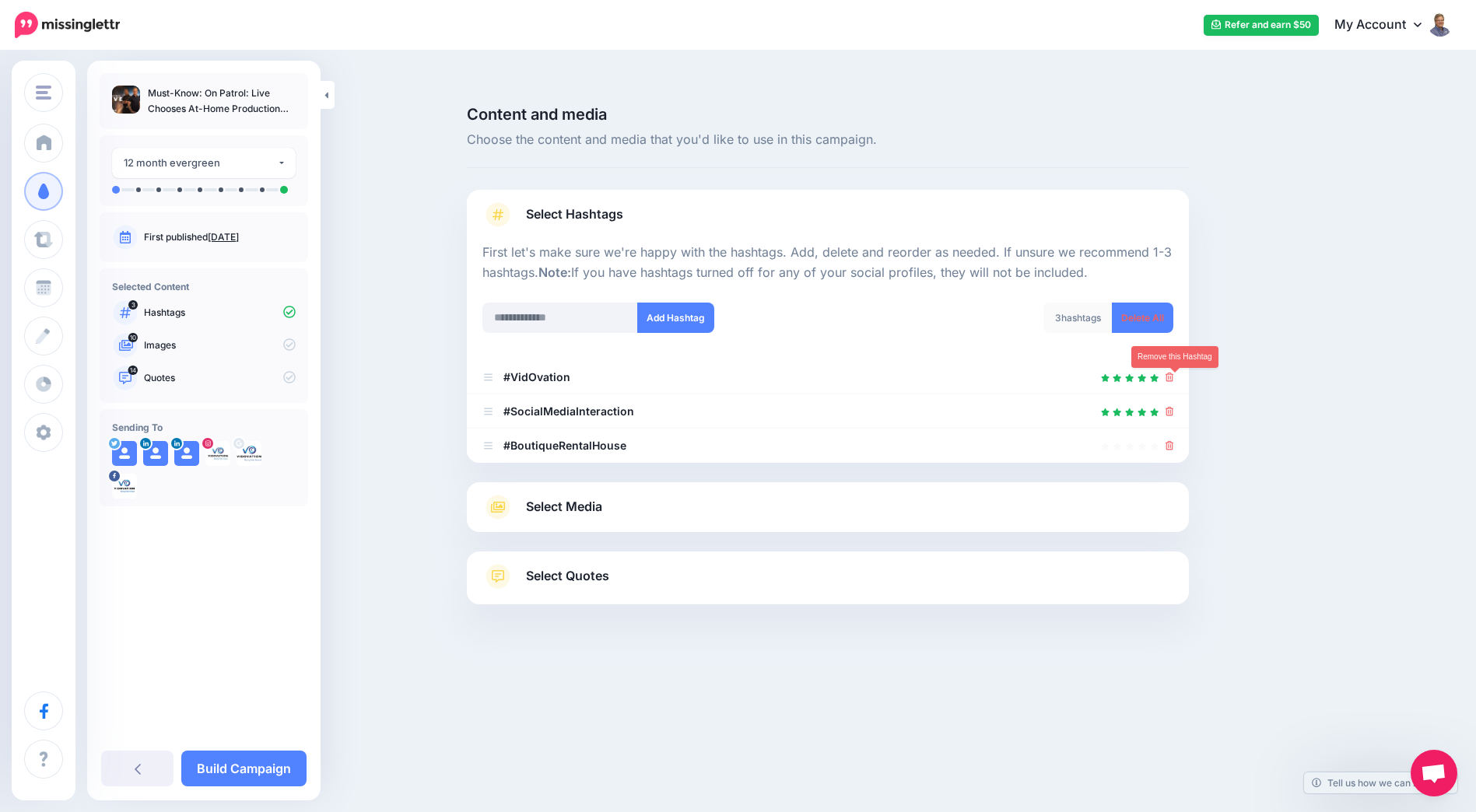
click at [1175, 406] on icon at bounding box center [1170, 411] width 9 height 10
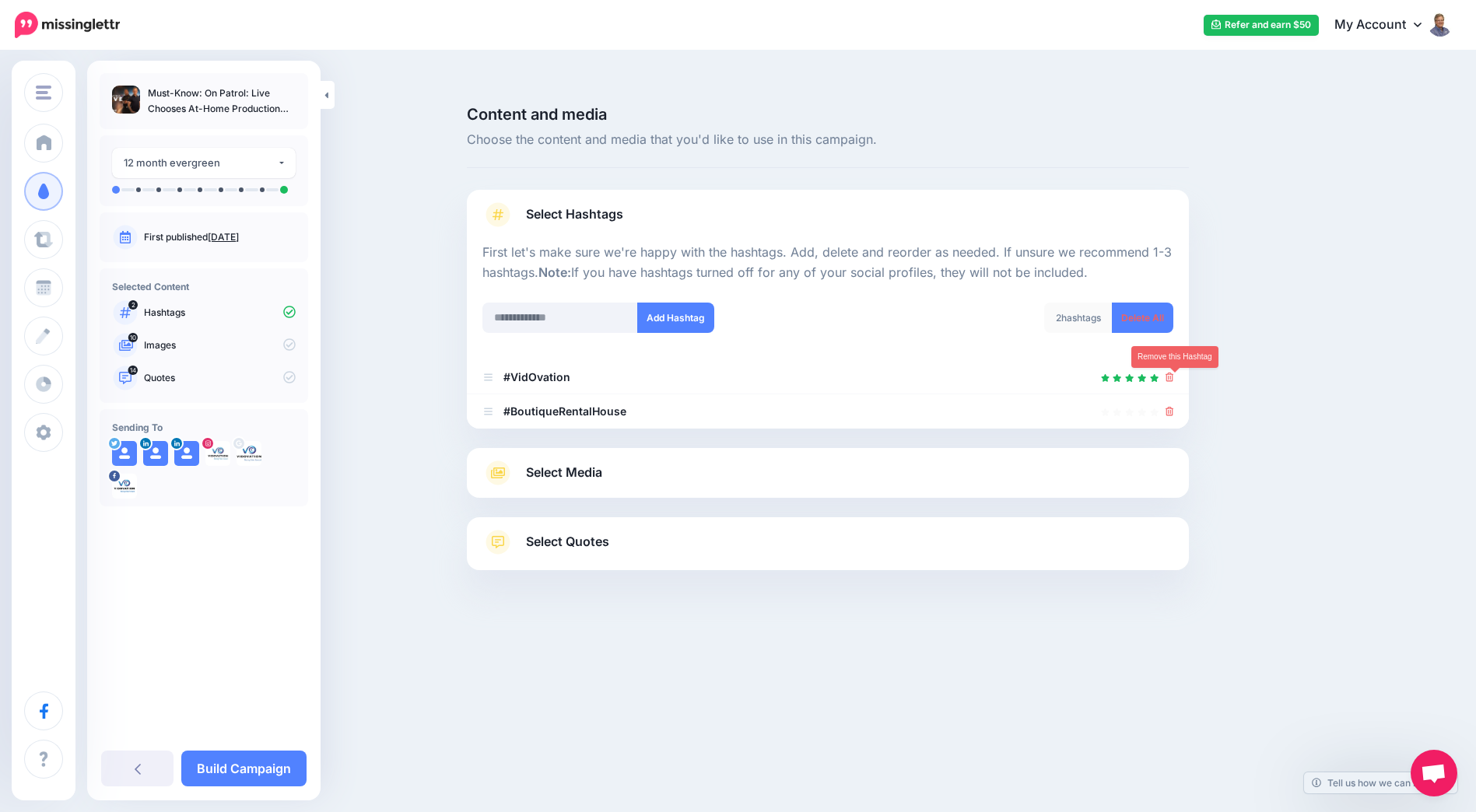
click at [1175, 406] on icon at bounding box center [1170, 411] width 9 height 10
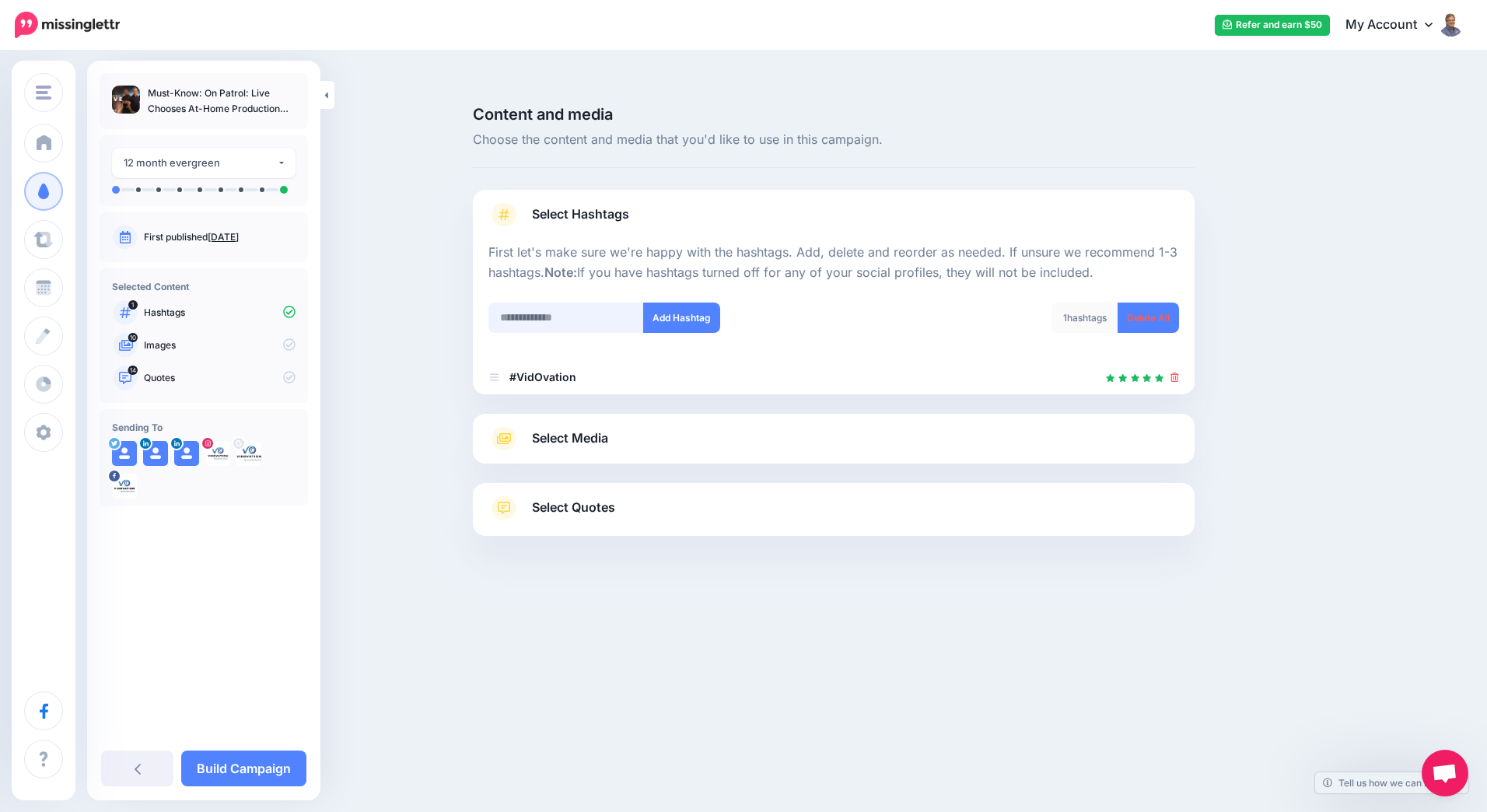
click at [599, 302] on input "text" at bounding box center [566, 317] width 155 height 30
paste input "*******"
type input "*********"
click at [699, 302] on button "Add Hashtag" at bounding box center [682, 317] width 77 height 30
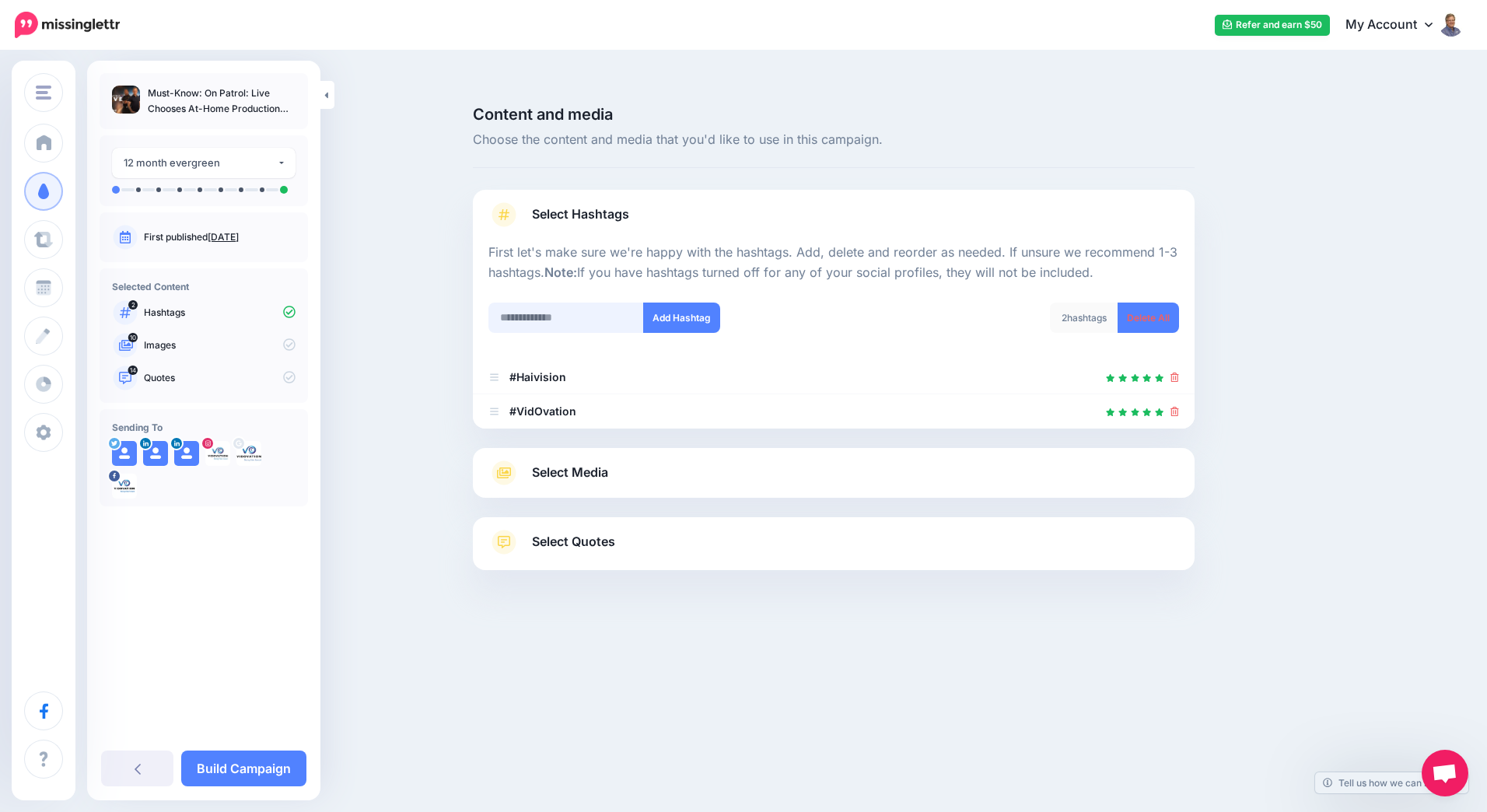
click at [577, 302] on input "text" at bounding box center [566, 317] width 155 height 30
type input "**********"
click at [688, 302] on button "Add Hashtag" at bounding box center [682, 317] width 77 height 30
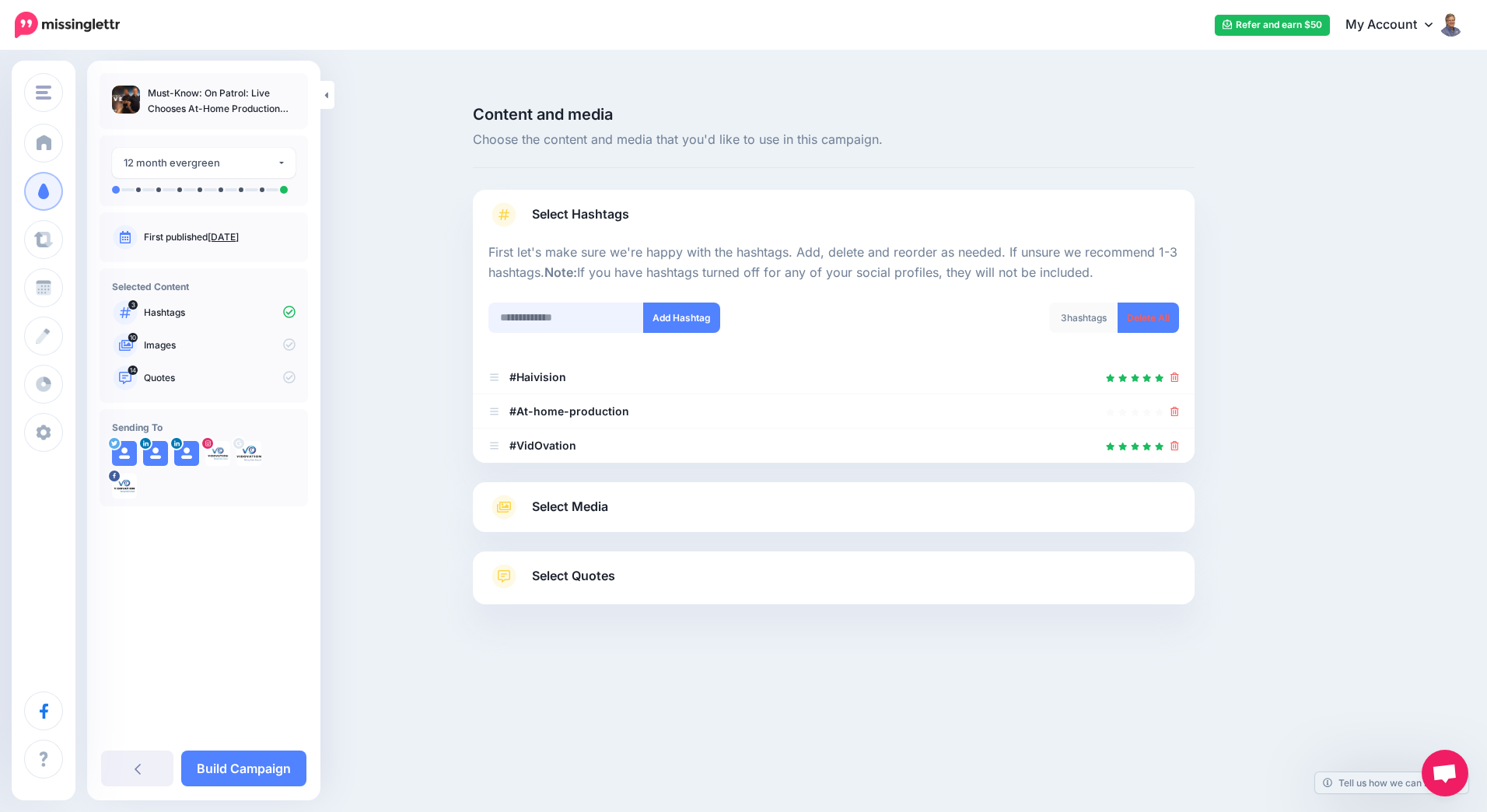
click at [574, 302] on input "text" at bounding box center [566, 317] width 155 height 30
type input "**********"
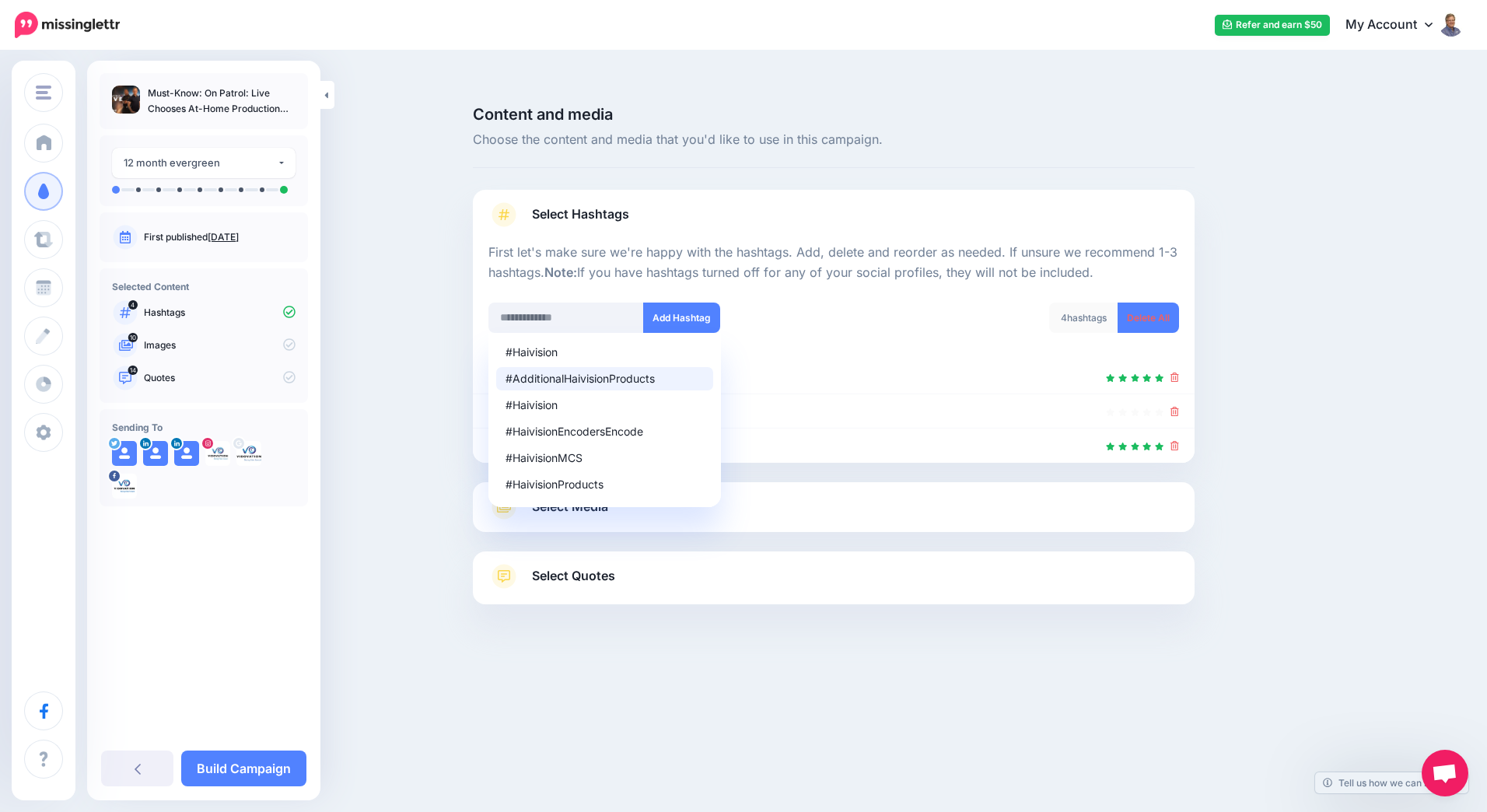
click at [914, 302] on div "4 hashtags Delete All" at bounding box center [1013, 327] width 357 height 50
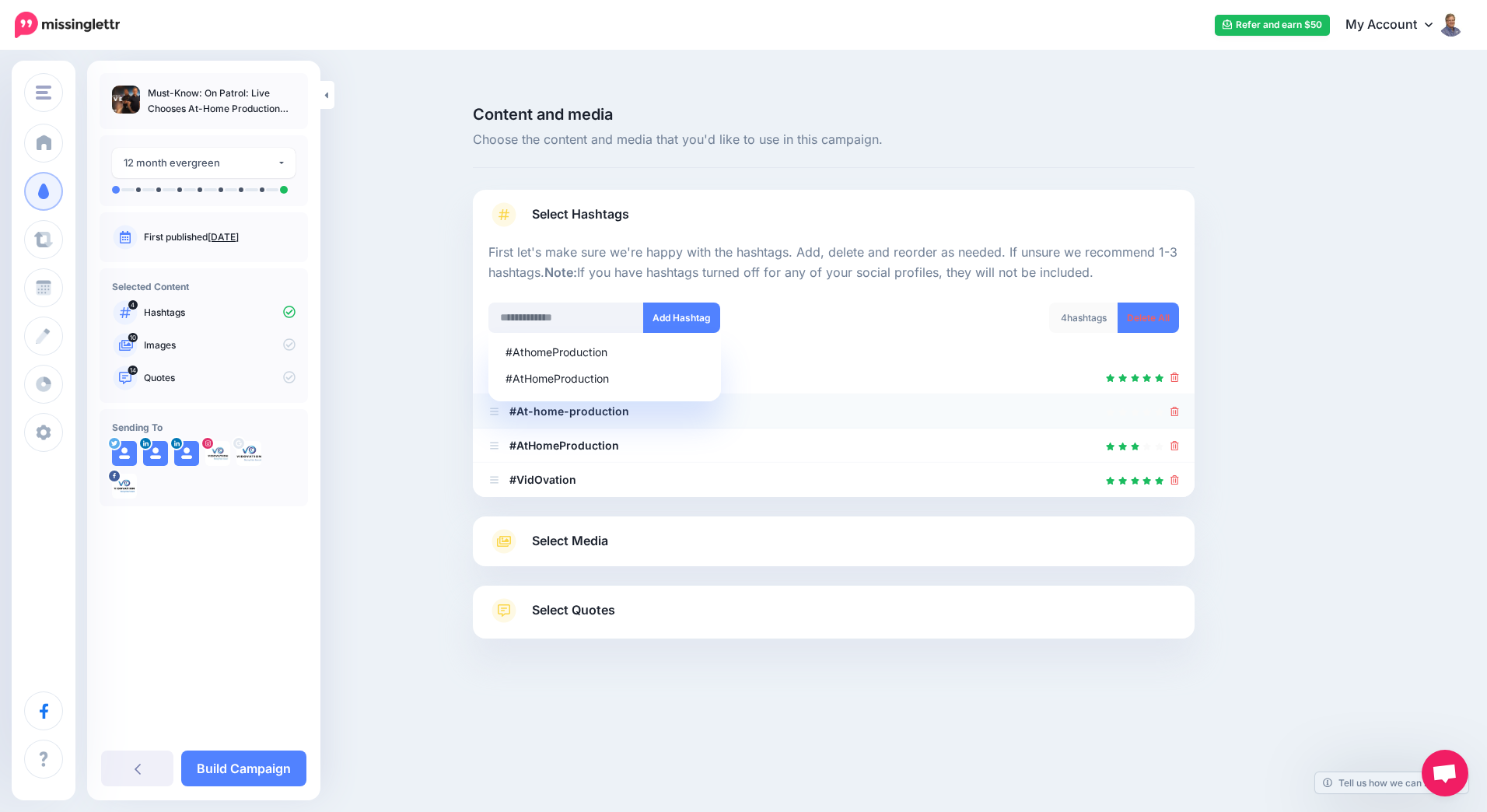
click at [1176, 406] on icon at bounding box center [1174, 411] width 9 height 10
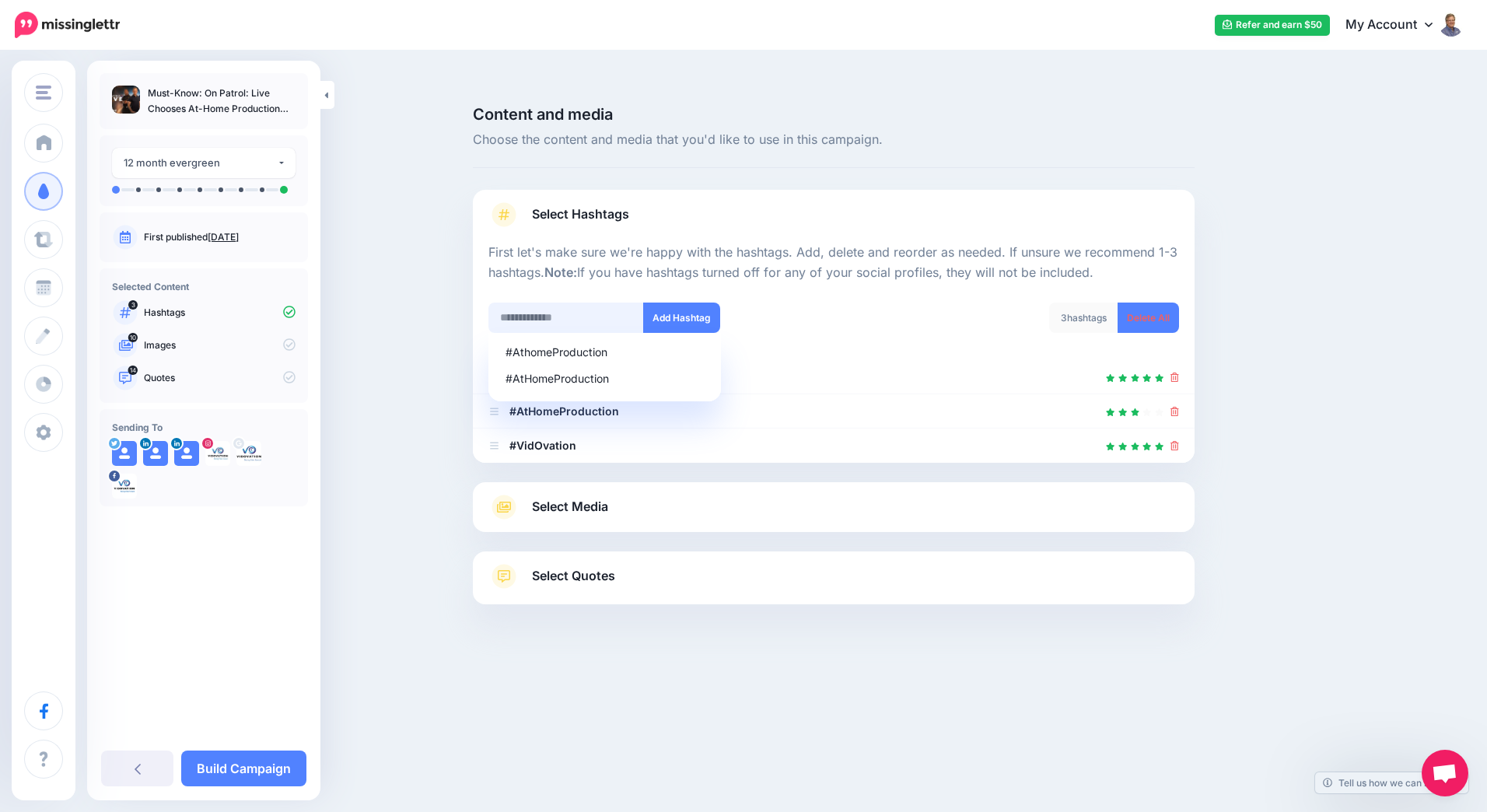
click at [609, 302] on input "text" at bounding box center [566, 317] width 155 height 30
type input "**********"
click at [670, 302] on button "Add Hashtag" at bounding box center [682, 317] width 77 height 30
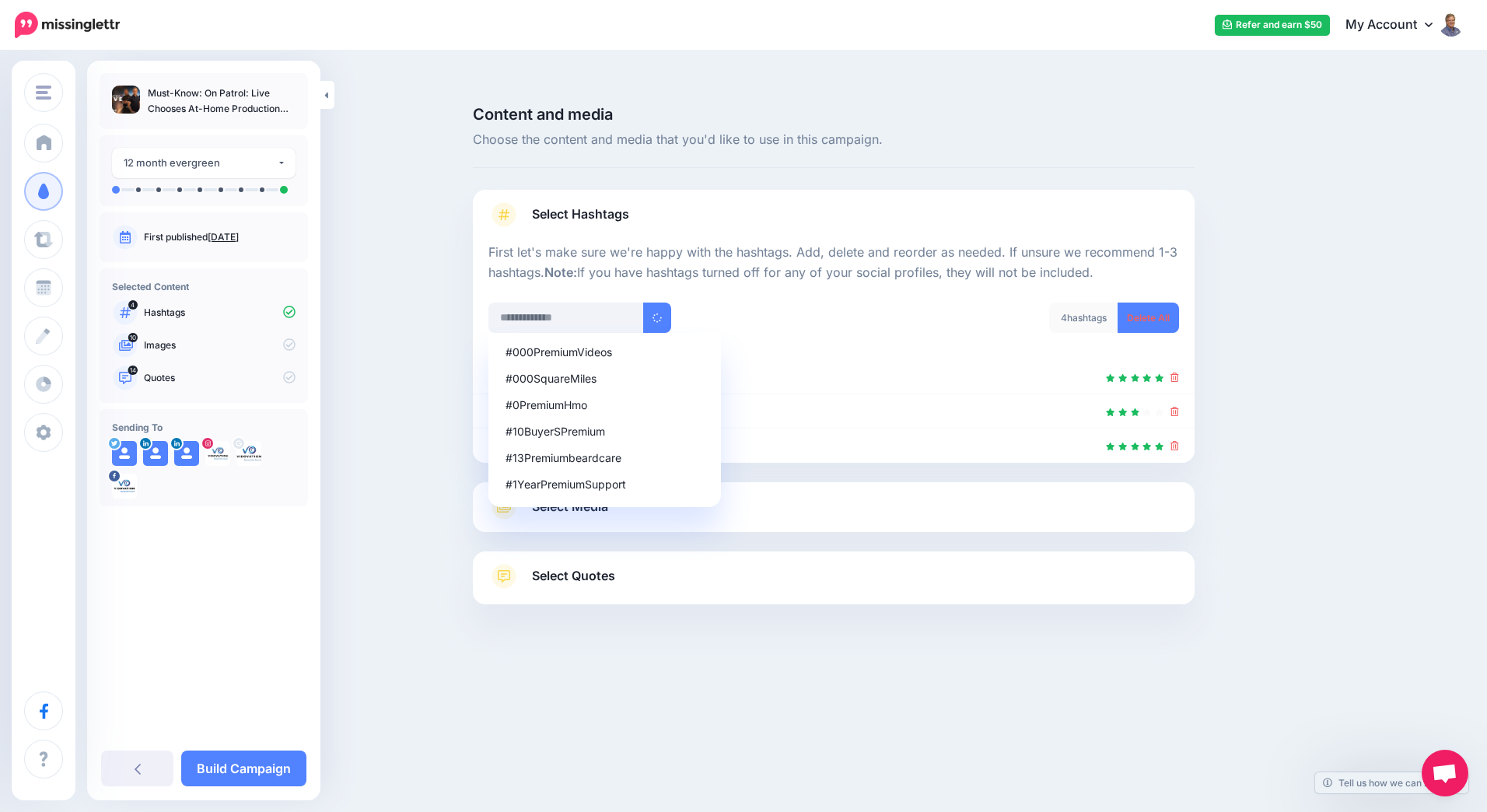
click at [850, 302] on div "4 hashtags Delete All" at bounding box center [1013, 327] width 357 height 50
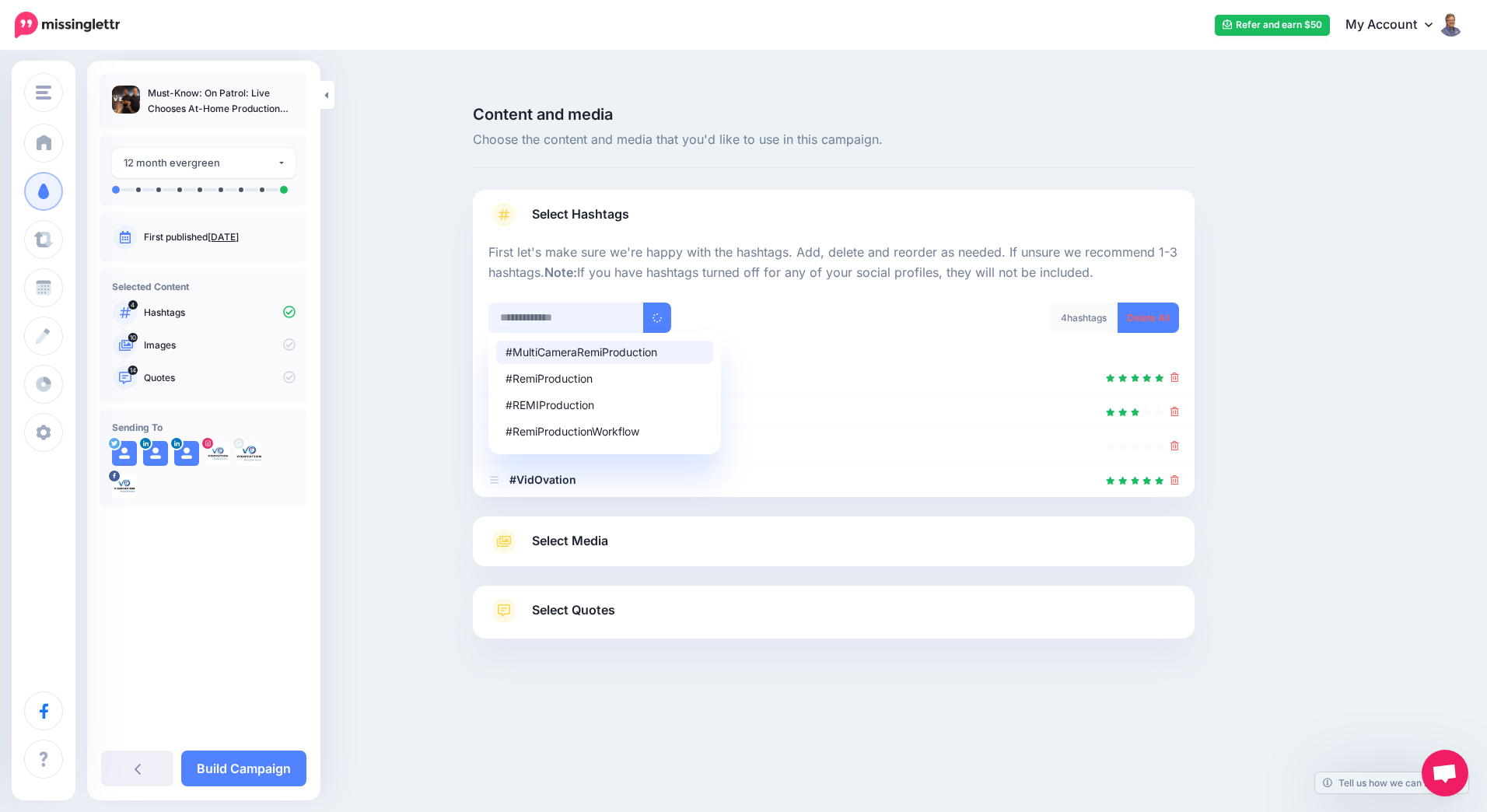
click at [583, 302] on input "text" at bounding box center [566, 317] width 155 height 30
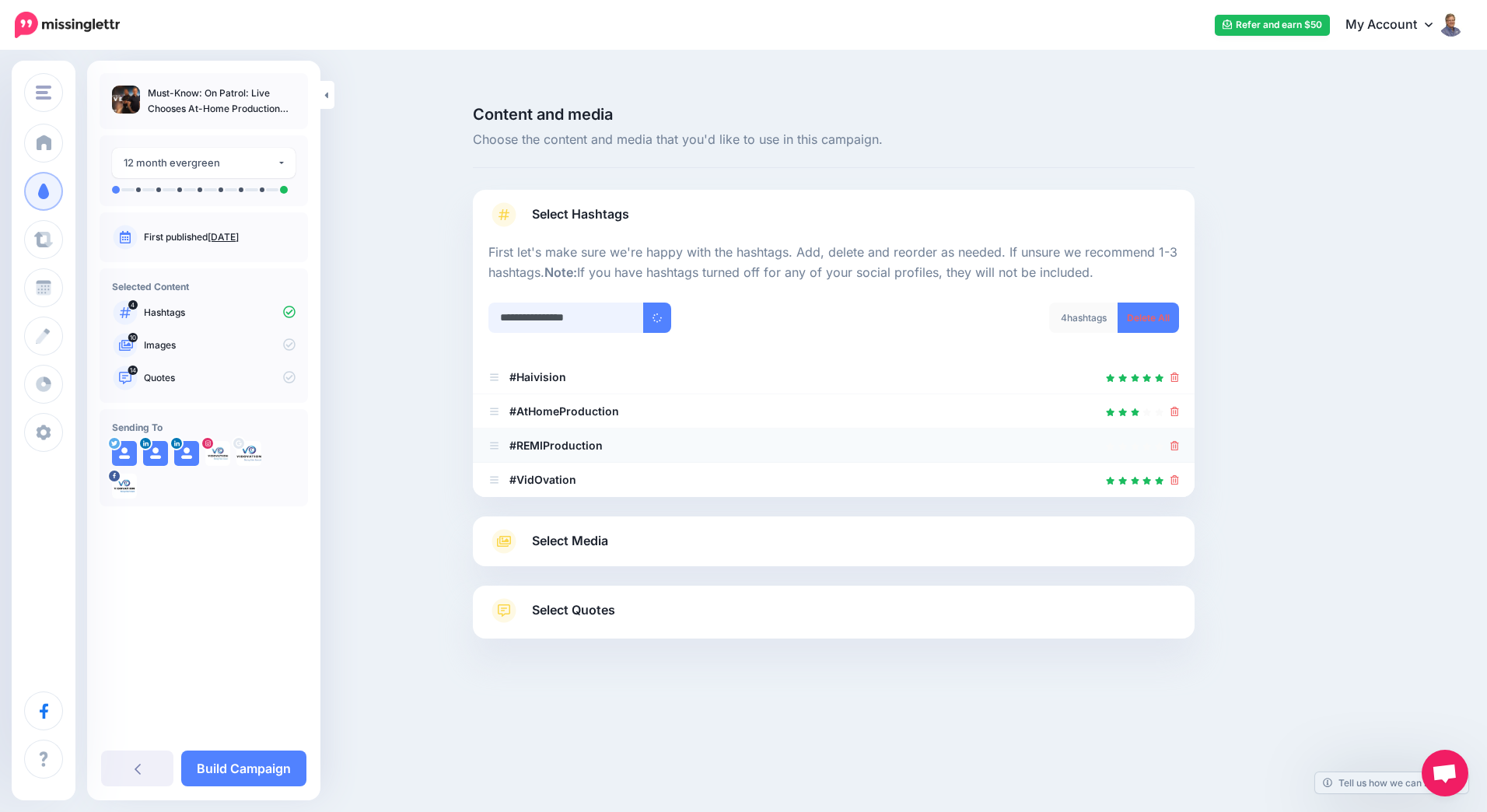
type input "**********"
click at [1174, 441] on icon at bounding box center [1174, 446] width 9 height 10
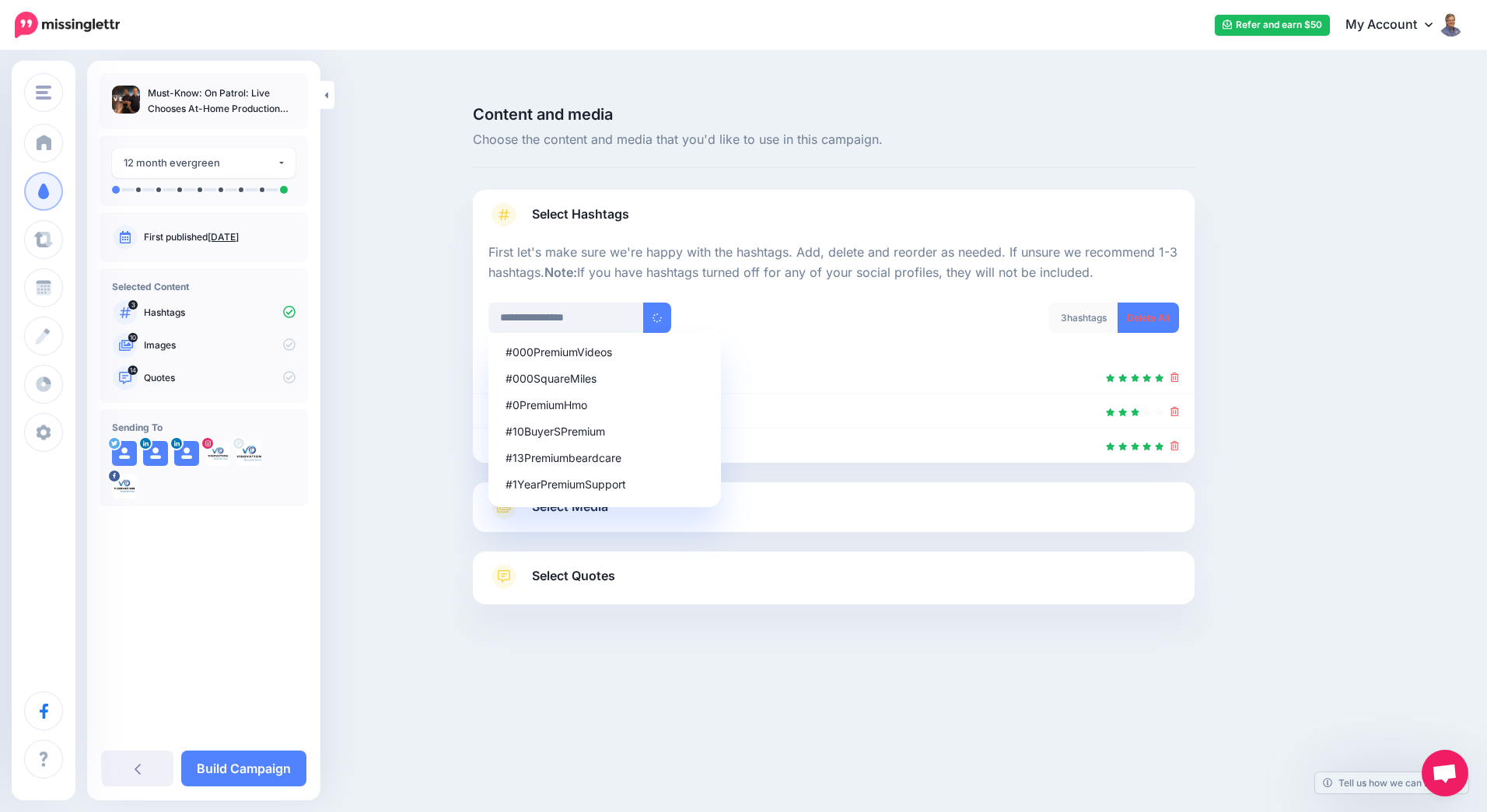
click at [932, 302] on div "3 hashtags Delete All" at bounding box center [1013, 327] width 357 height 50
click at [910, 482] on div "Select Media Next, let's make sure we have the best media for this campaign. De…" at bounding box center [834, 507] width 722 height 50
click at [605, 302] on input "**********" at bounding box center [566, 317] width 155 height 30
click at [848, 302] on div "3 hashtags Delete All" at bounding box center [1013, 327] width 357 height 50
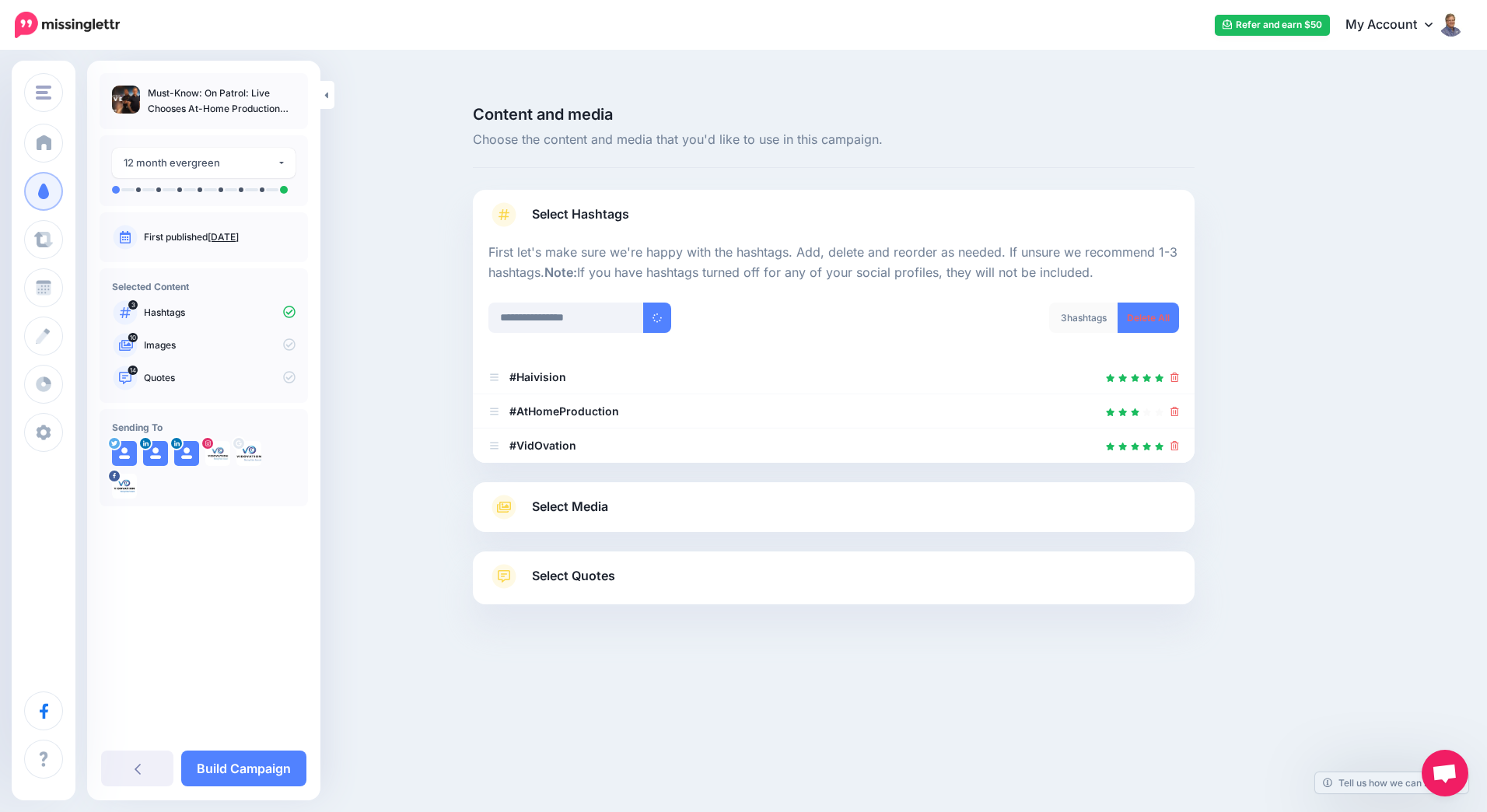
click at [594, 496] on span "Select Media" at bounding box center [570, 507] width 76 height 21
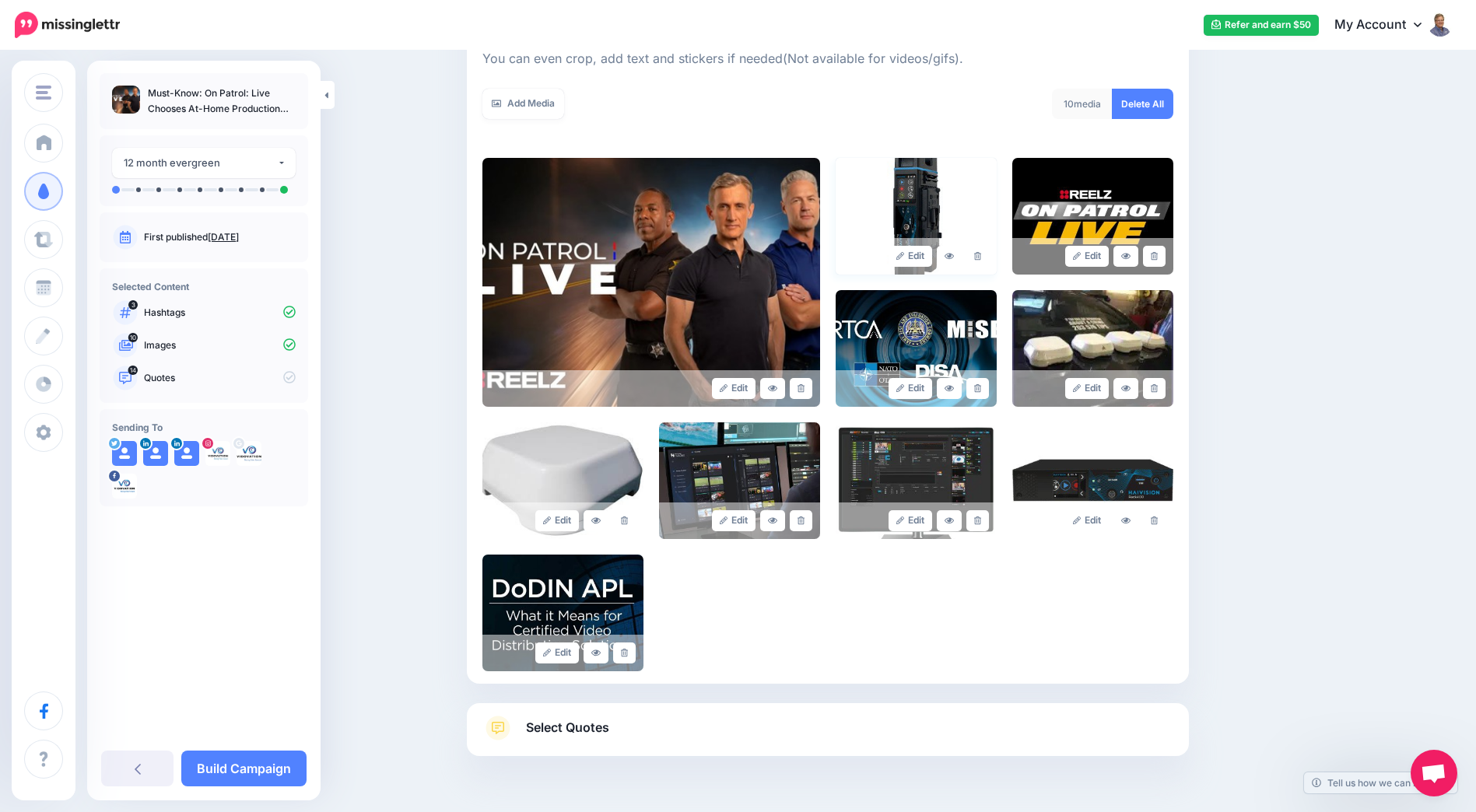
scroll to position [293, 0]
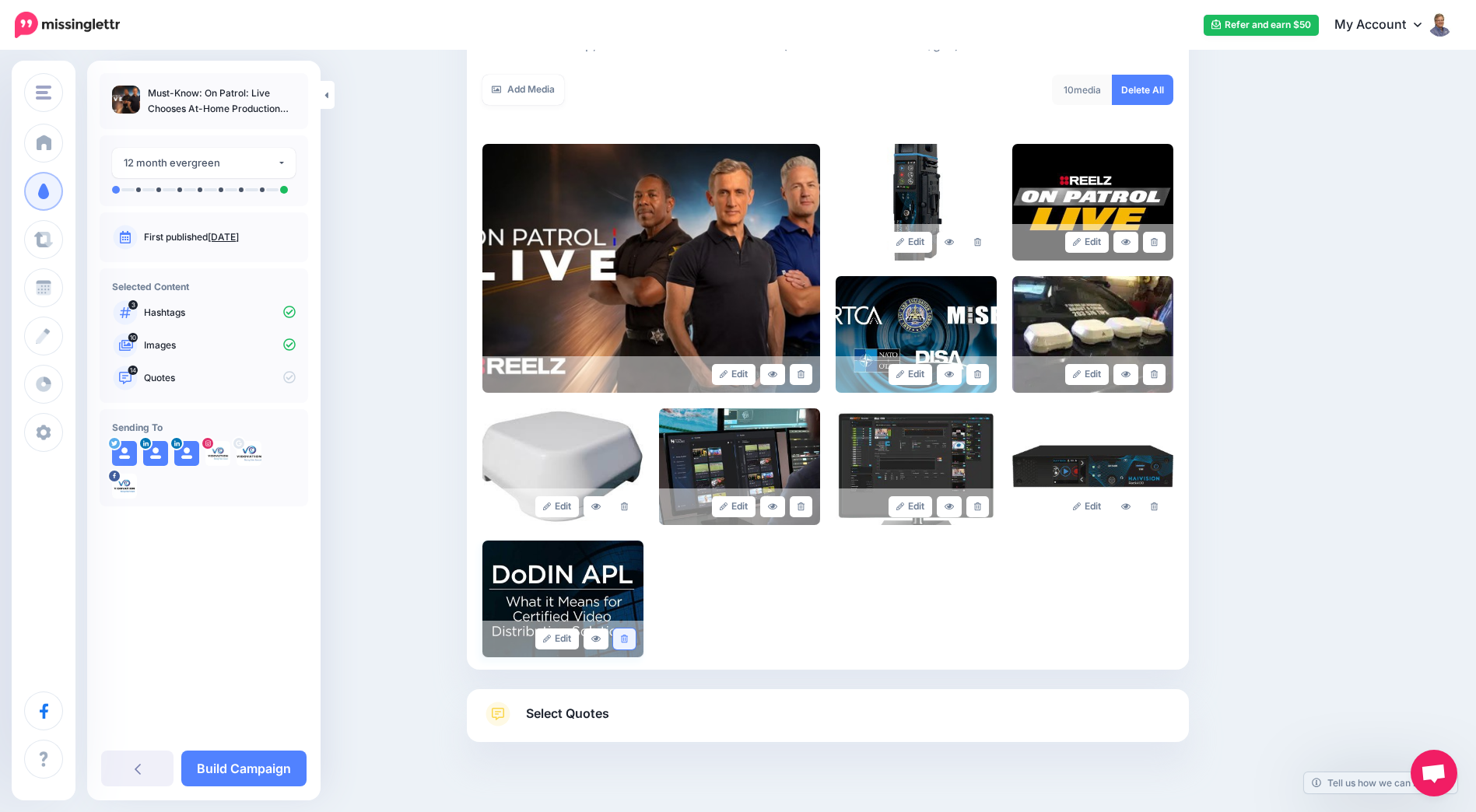
click at [628, 629] on link at bounding box center [624, 639] width 22 height 21
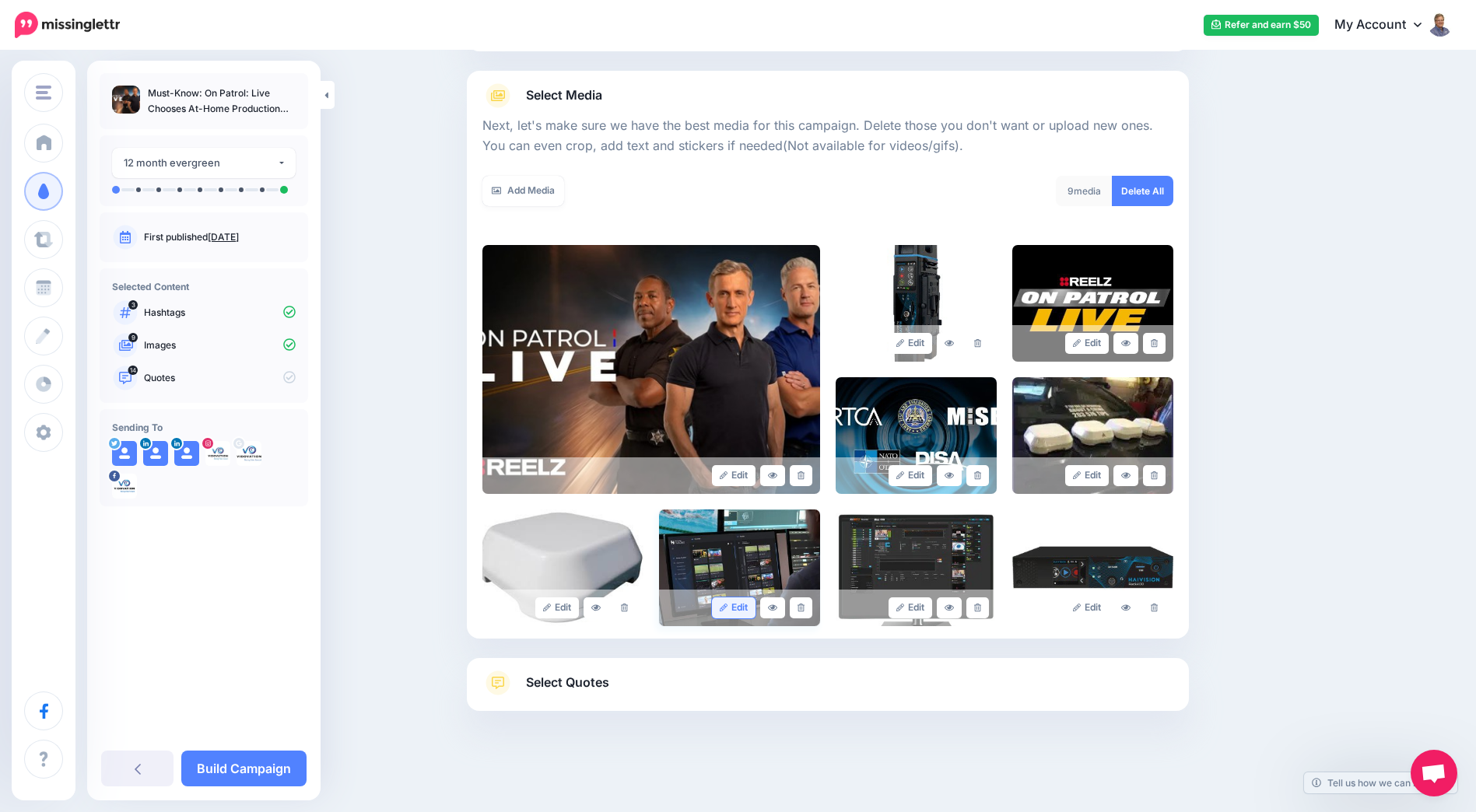
scroll to position [160, 0]
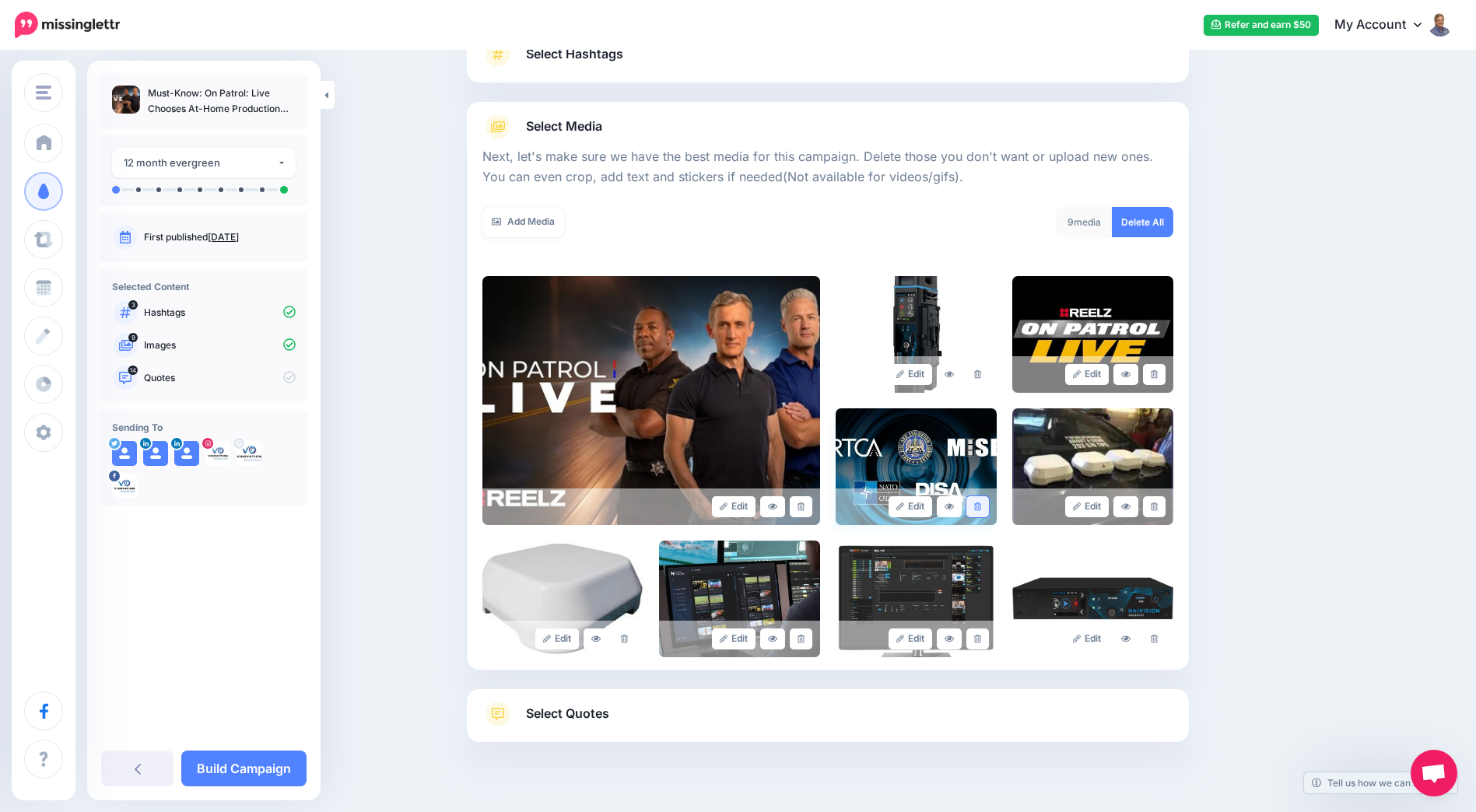
click at [981, 502] on icon at bounding box center [978, 506] width 7 height 9
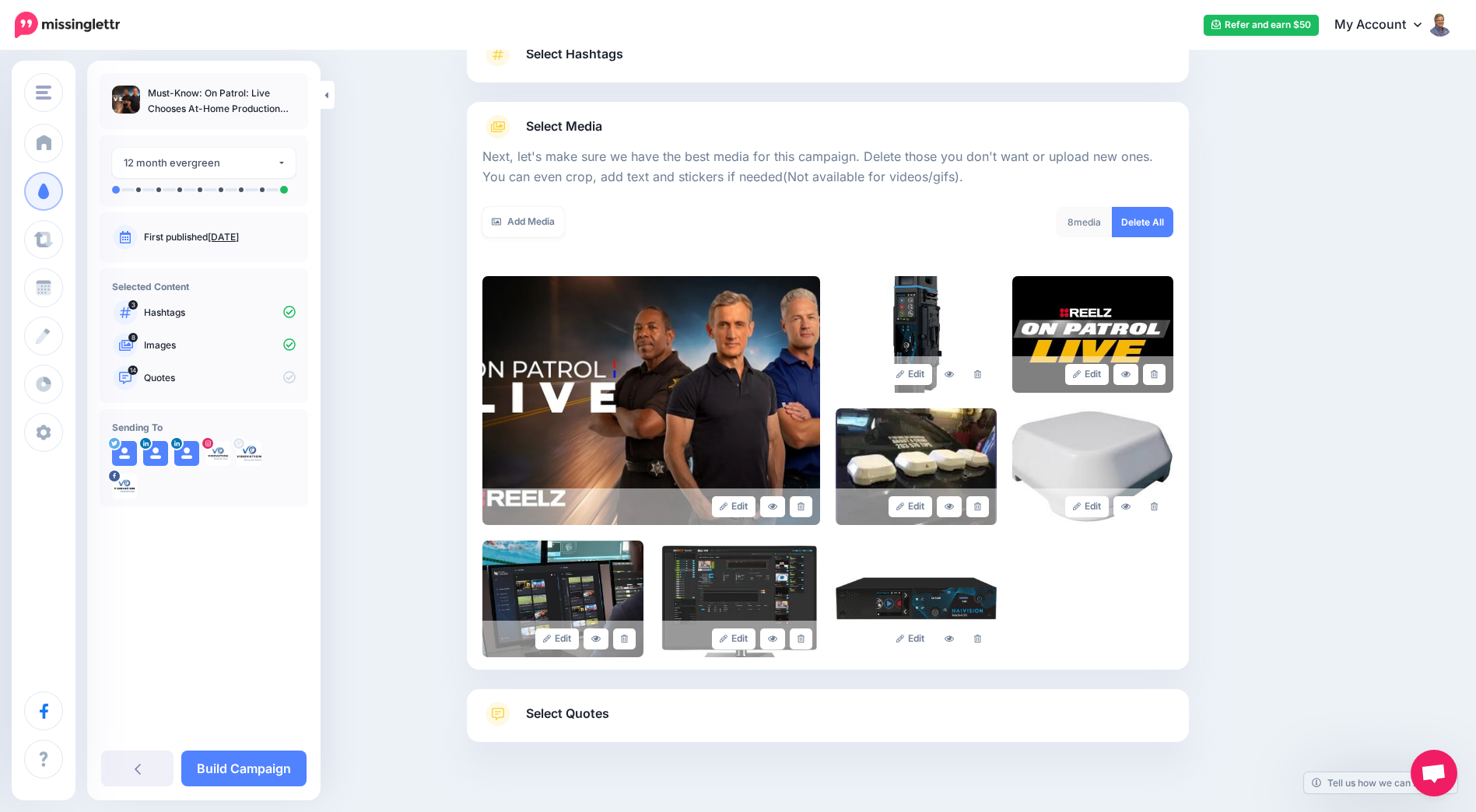
click at [593, 703] on span "Select Quotes" at bounding box center [568, 714] width 83 height 21
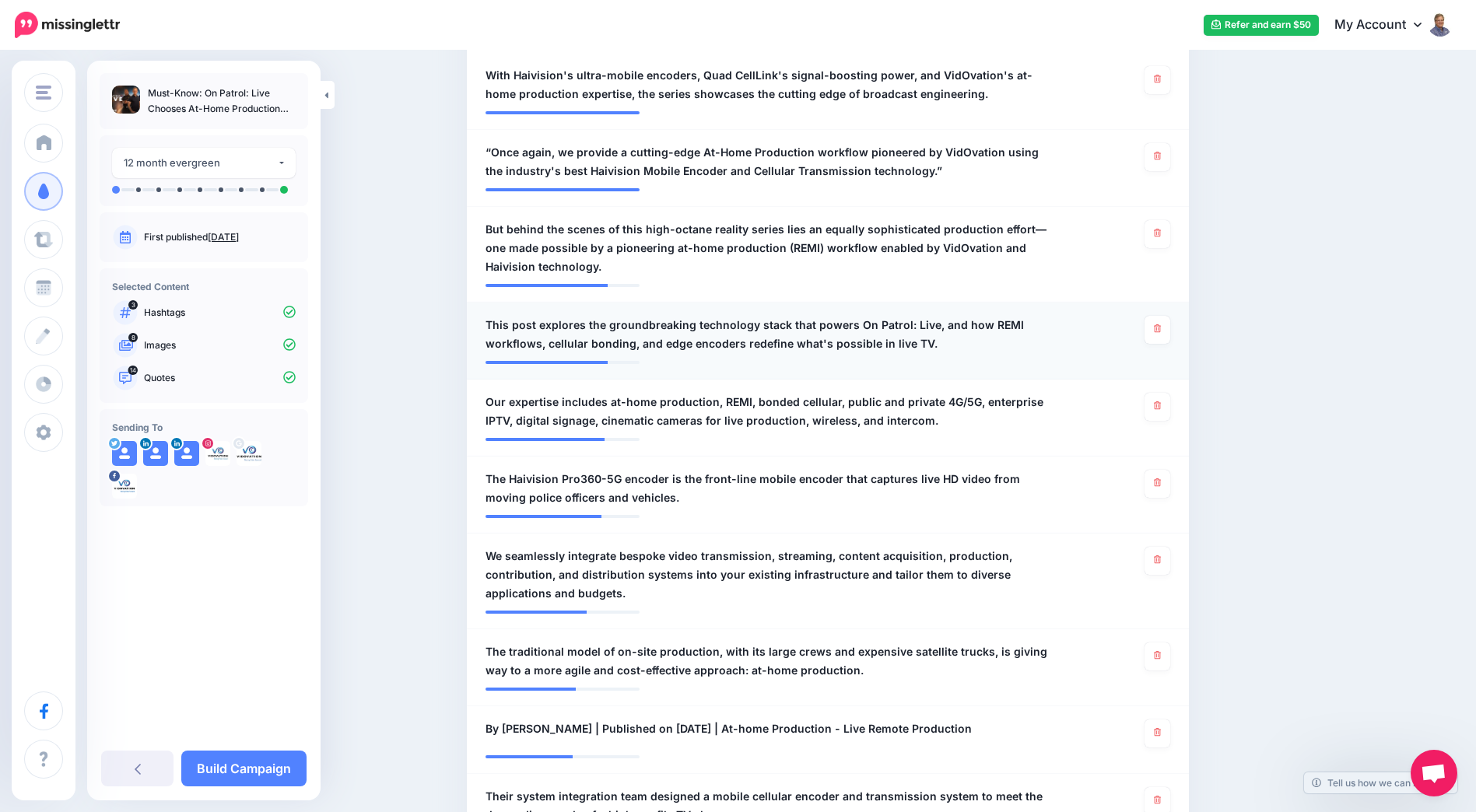
scroll to position [549, 0]
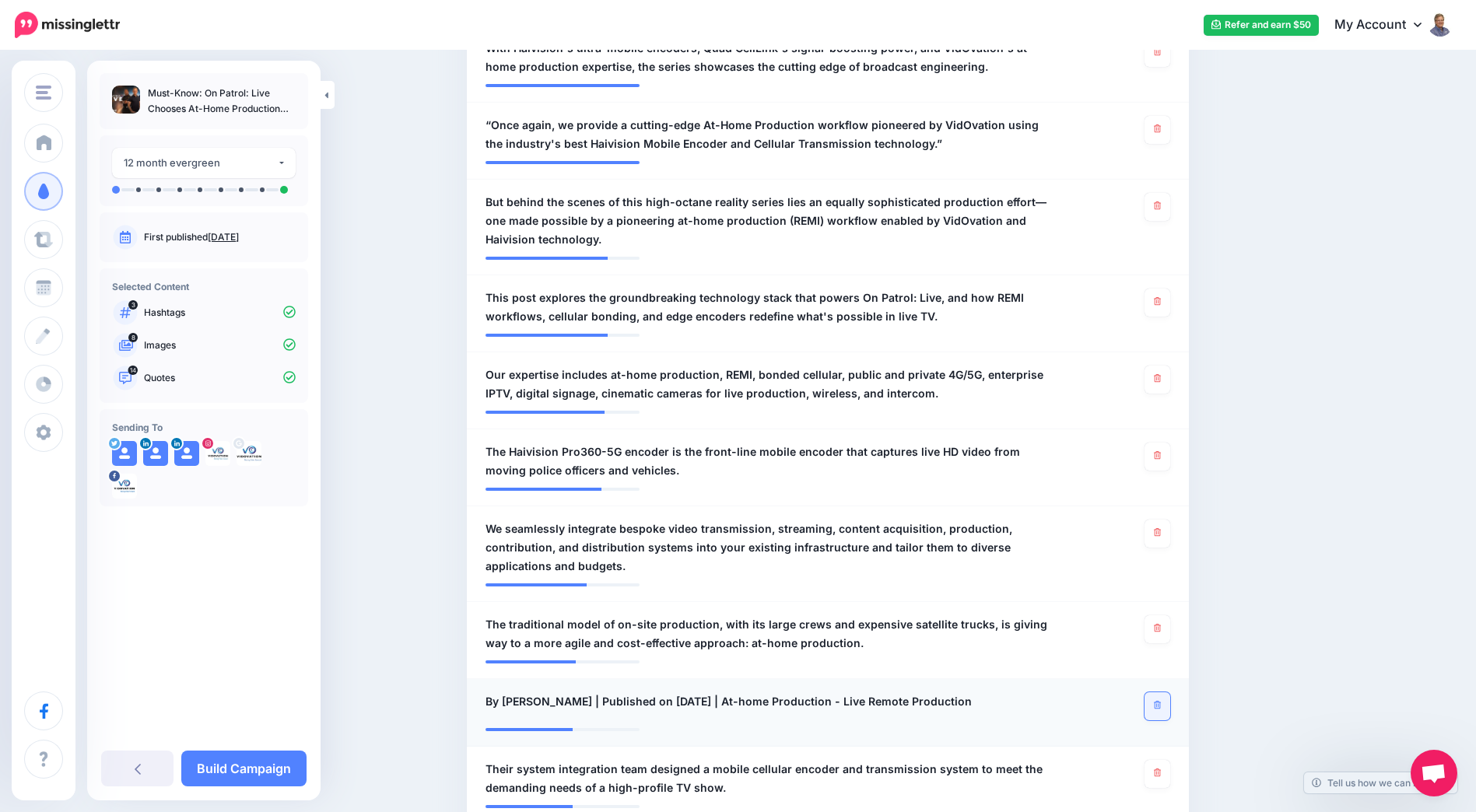
click at [1171, 692] on link at bounding box center [1157, 706] width 26 height 28
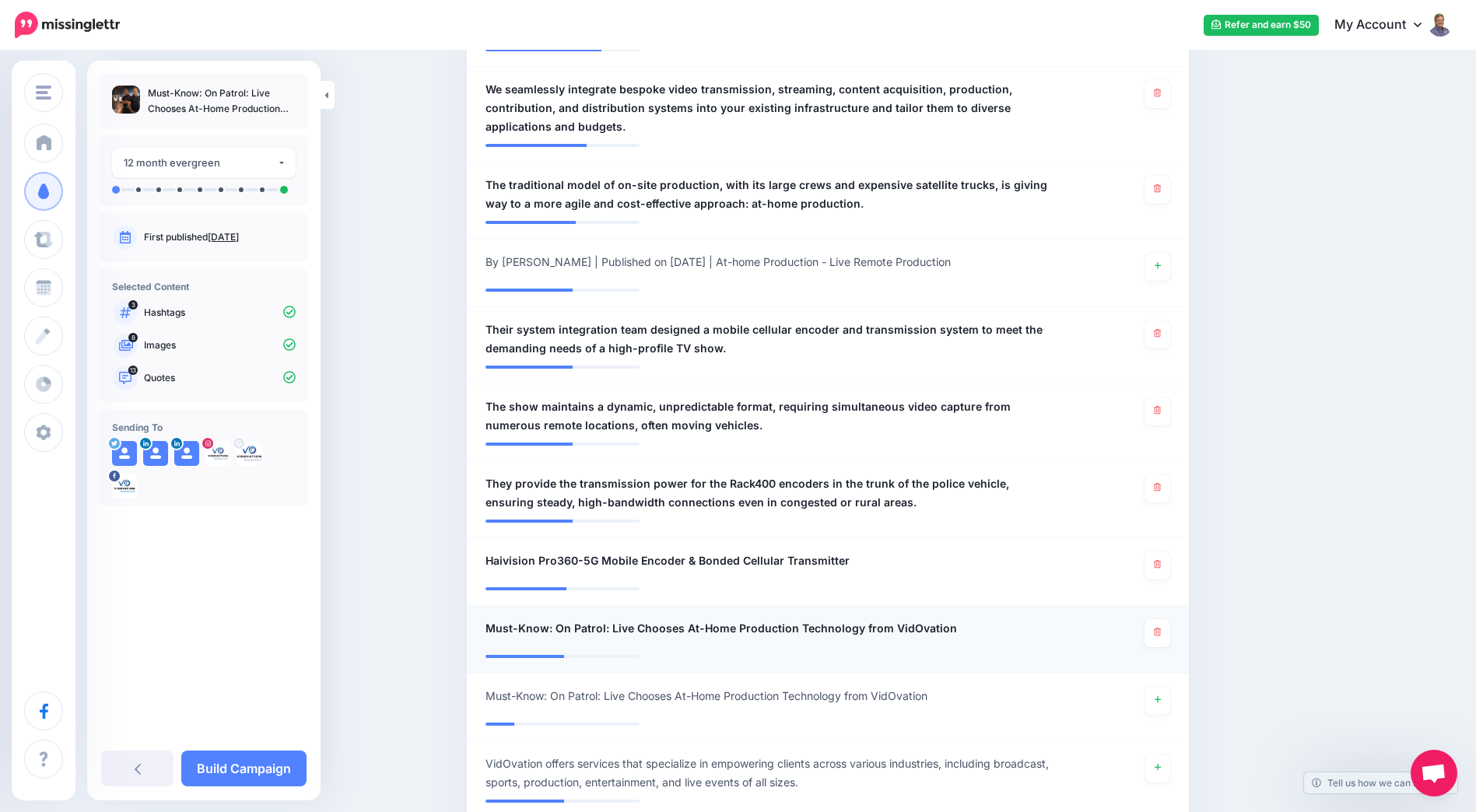
scroll to position [1016, 0]
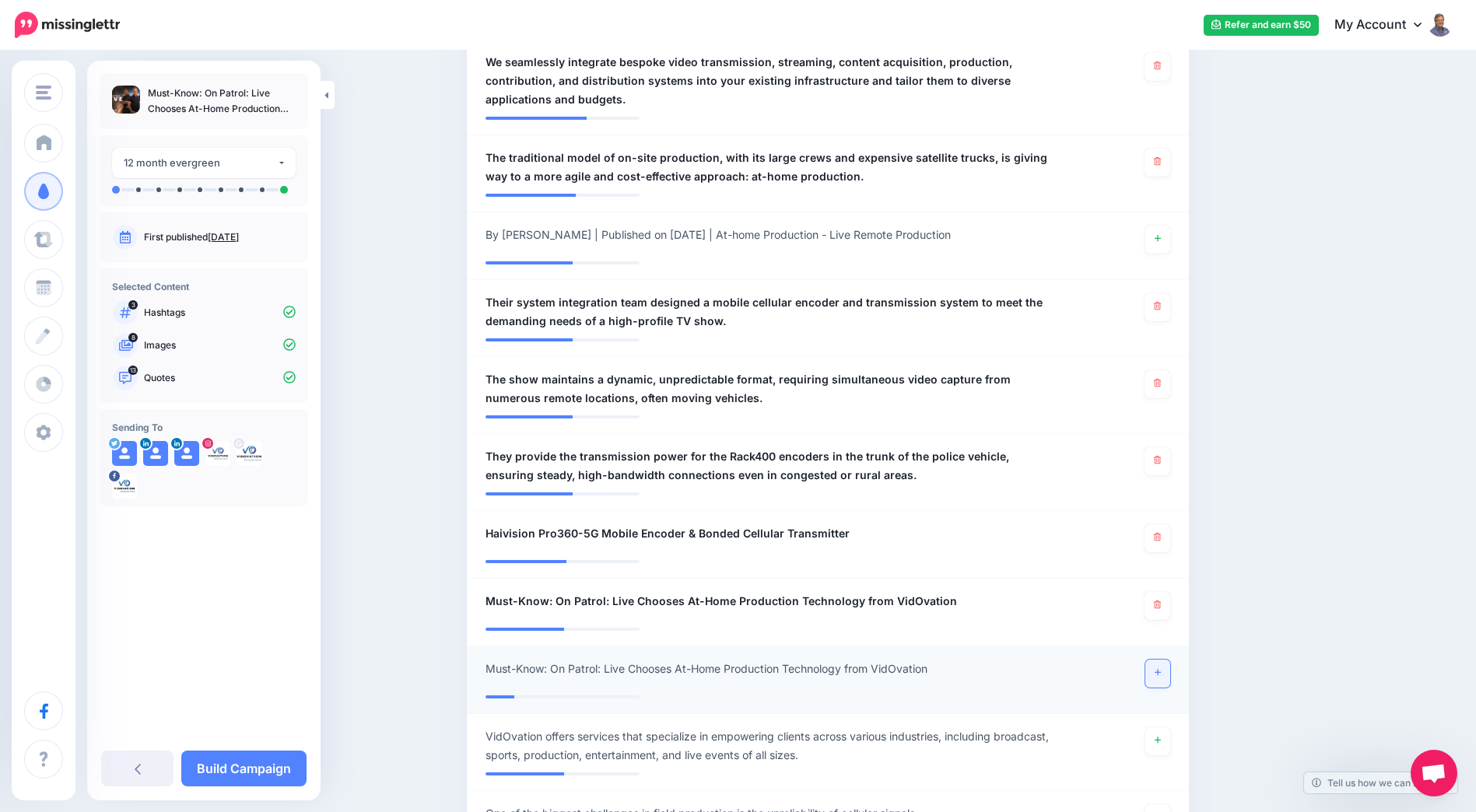
click at [1161, 668] on icon at bounding box center [1157, 672] width 6 height 9
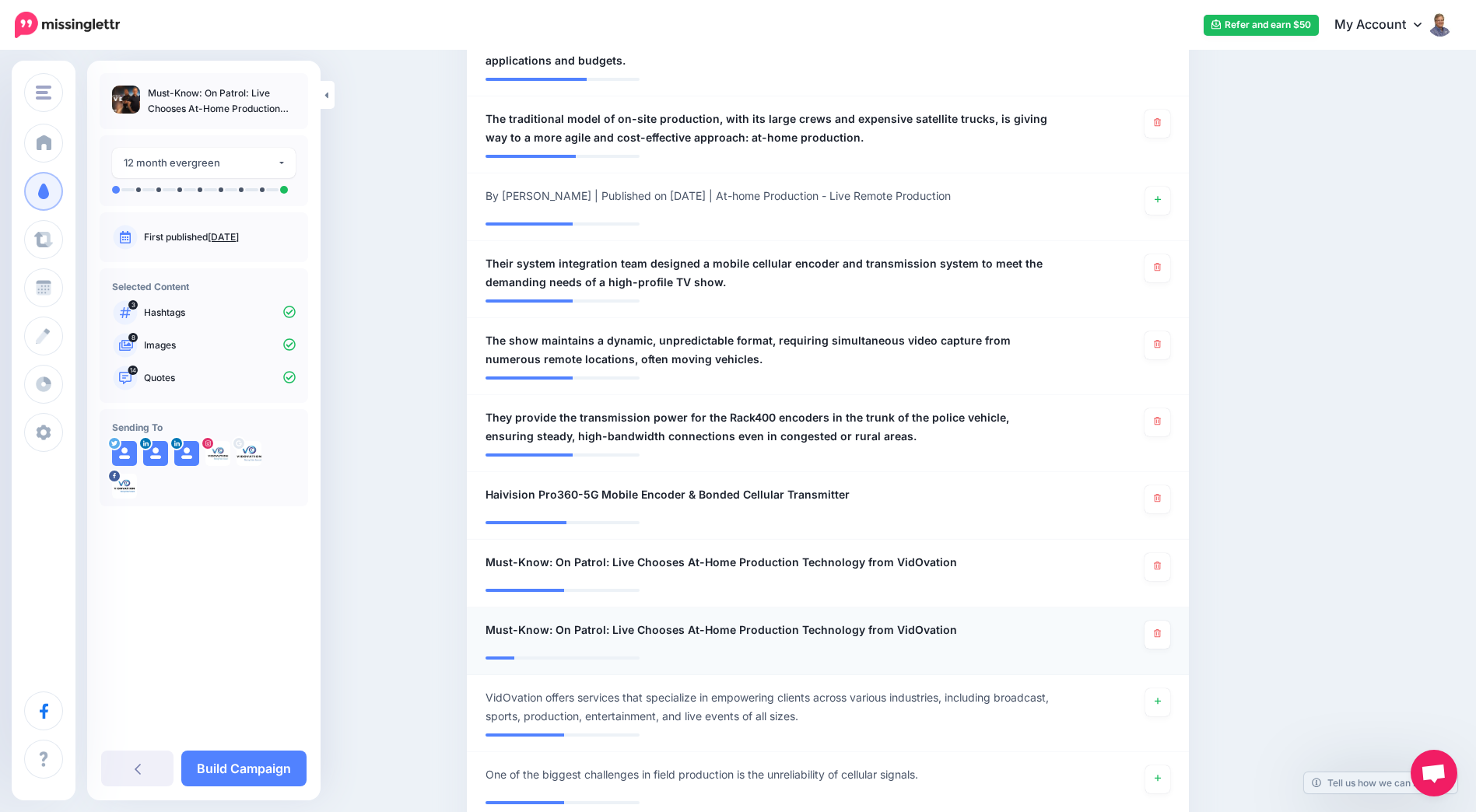
scroll to position [1094, 0]
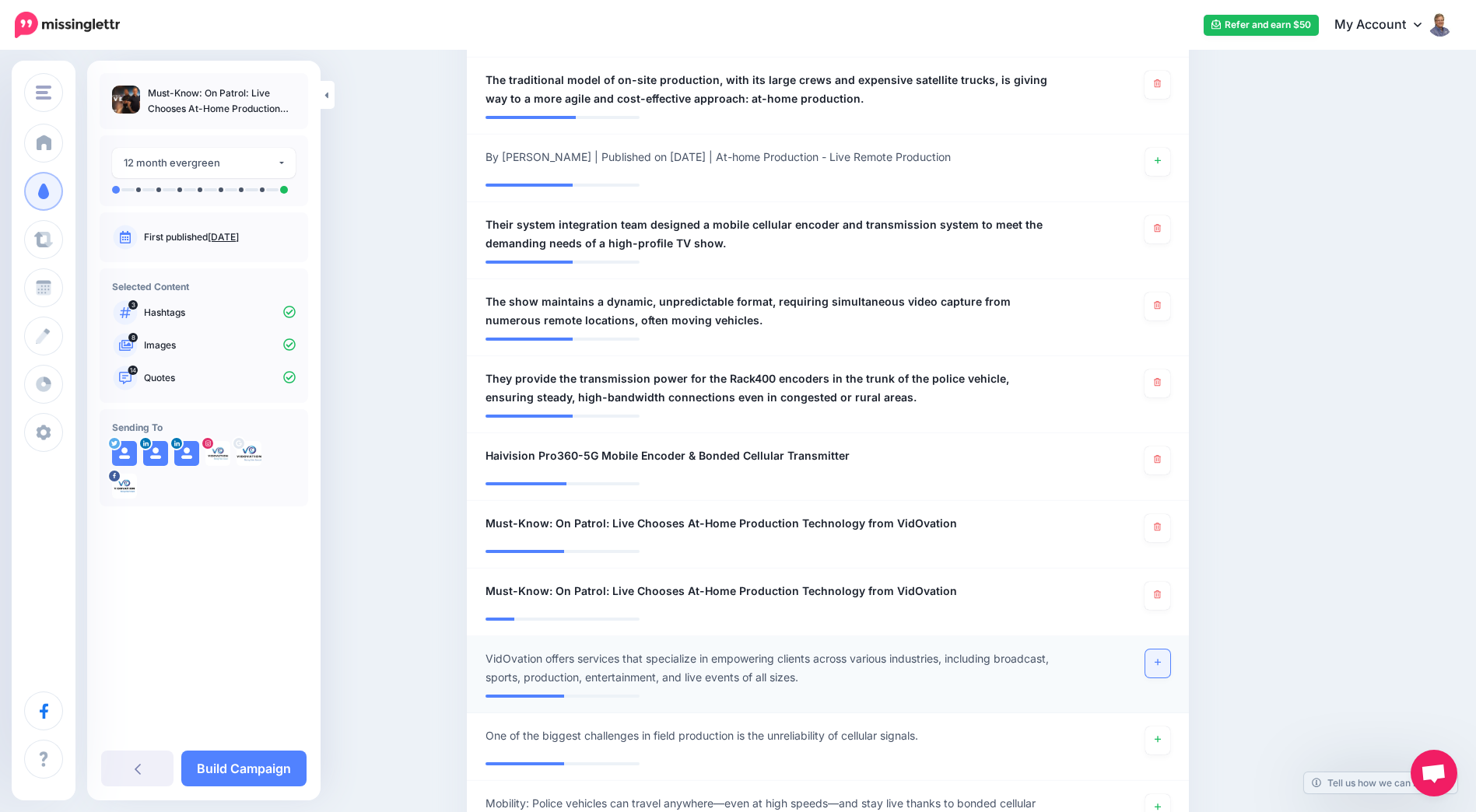
click at [1171, 650] on link at bounding box center [1158, 663] width 25 height 28
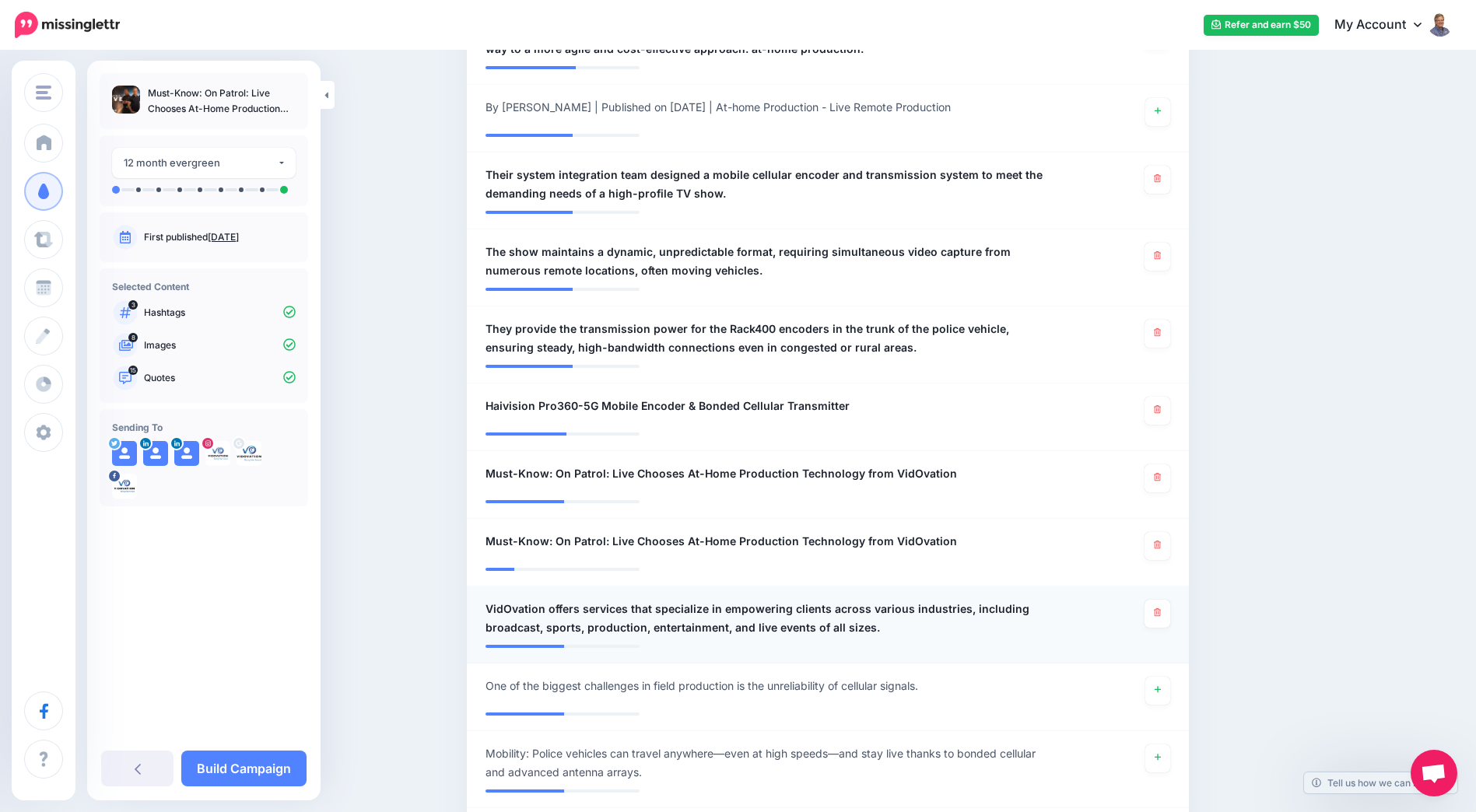
scroll to position [1171, 0]
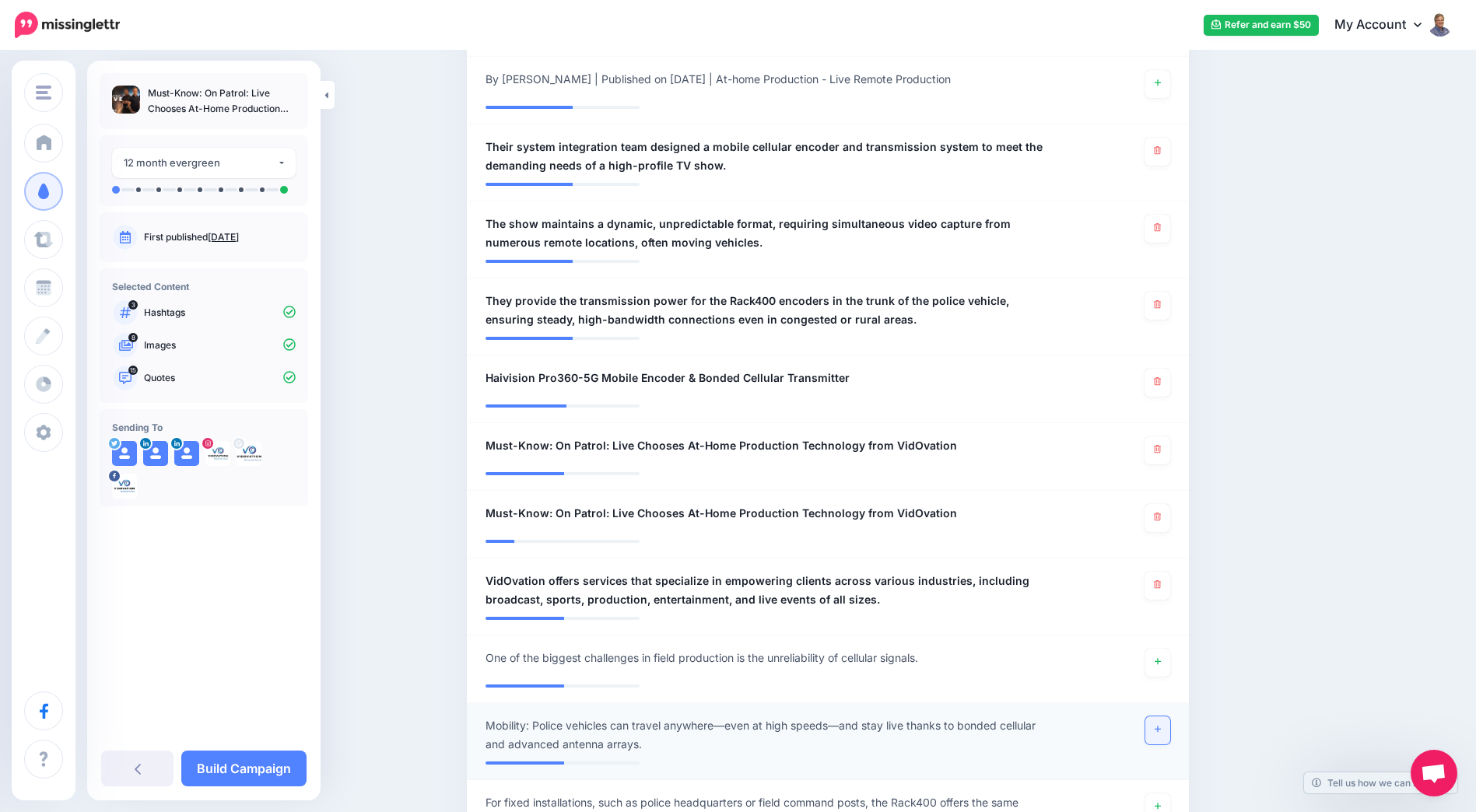
click at [1161, 725] on icon at bounding box center [1157, 729] width 6 height 9
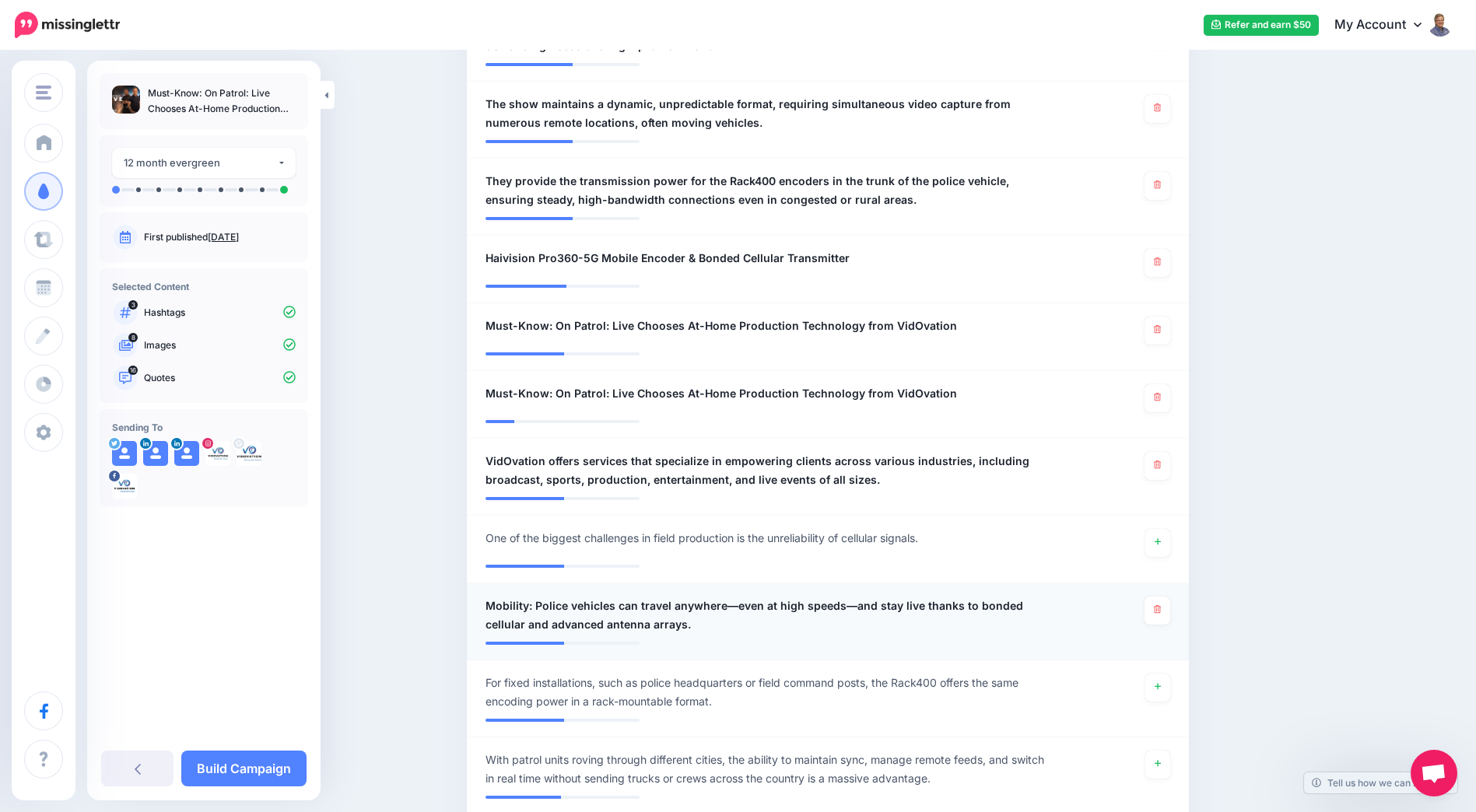
scroll to position [1327, 0]
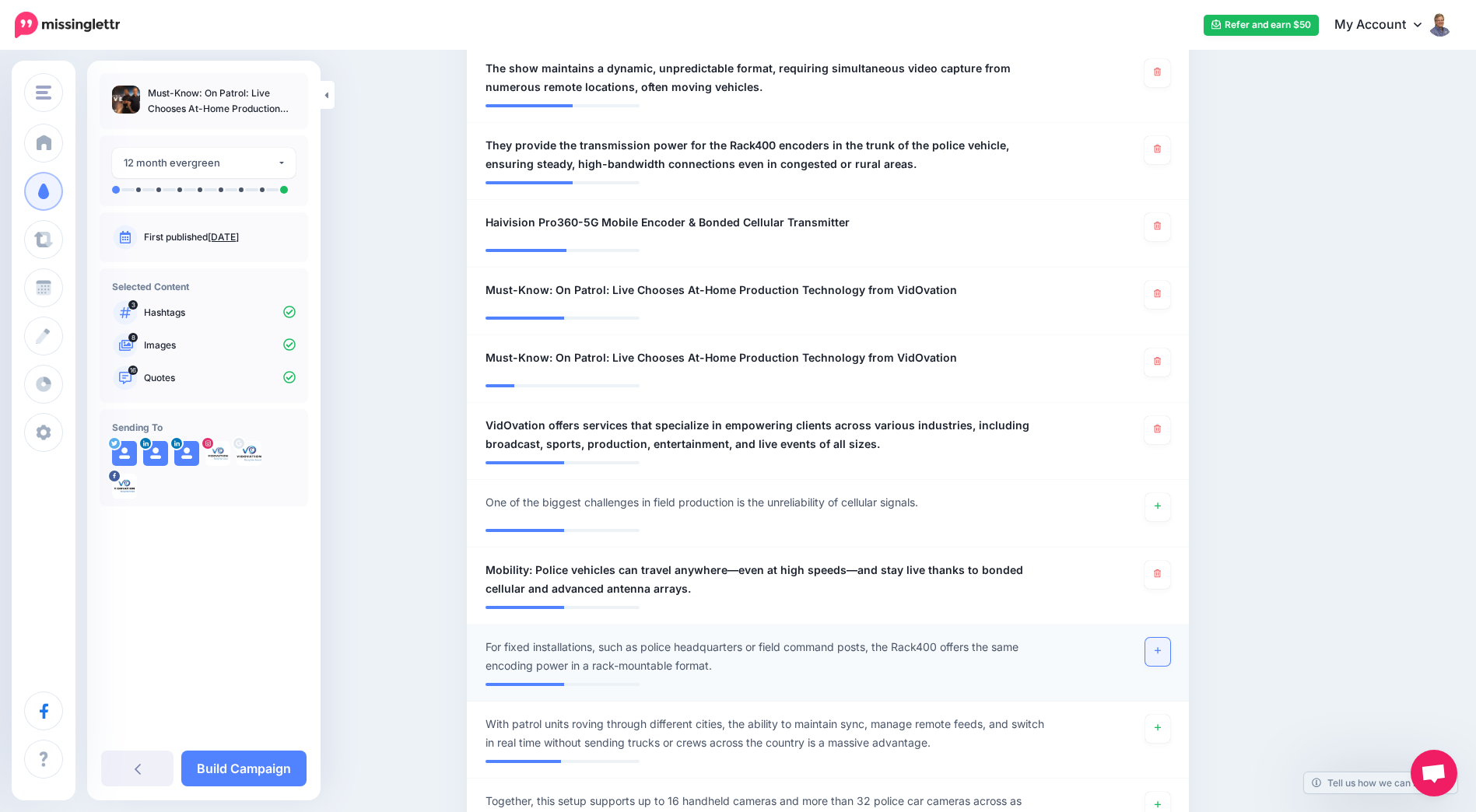
click at [1161, 646] on icon at bounding box center [1157, 650] width 6 height 9
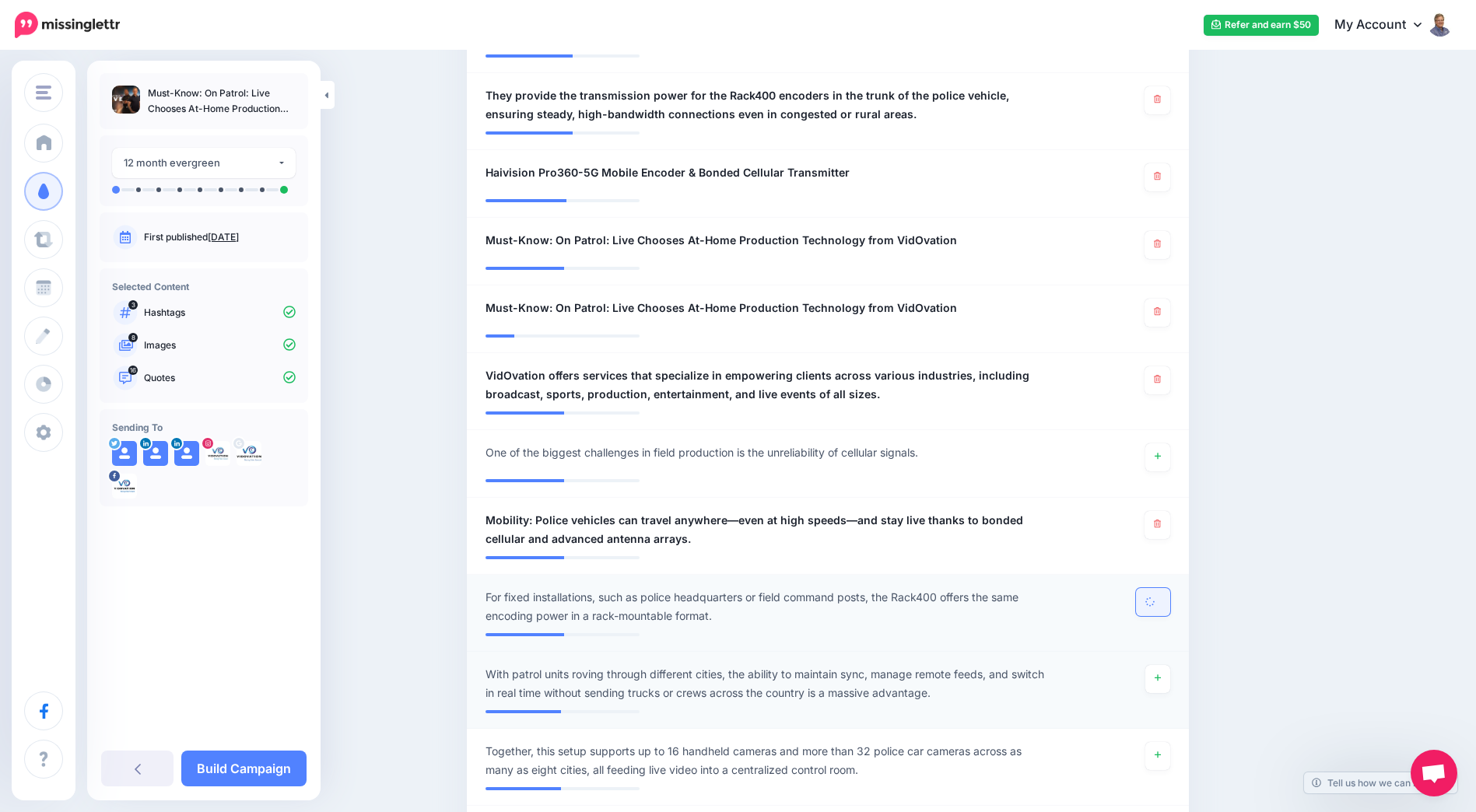
scroll to position [1405, 0]
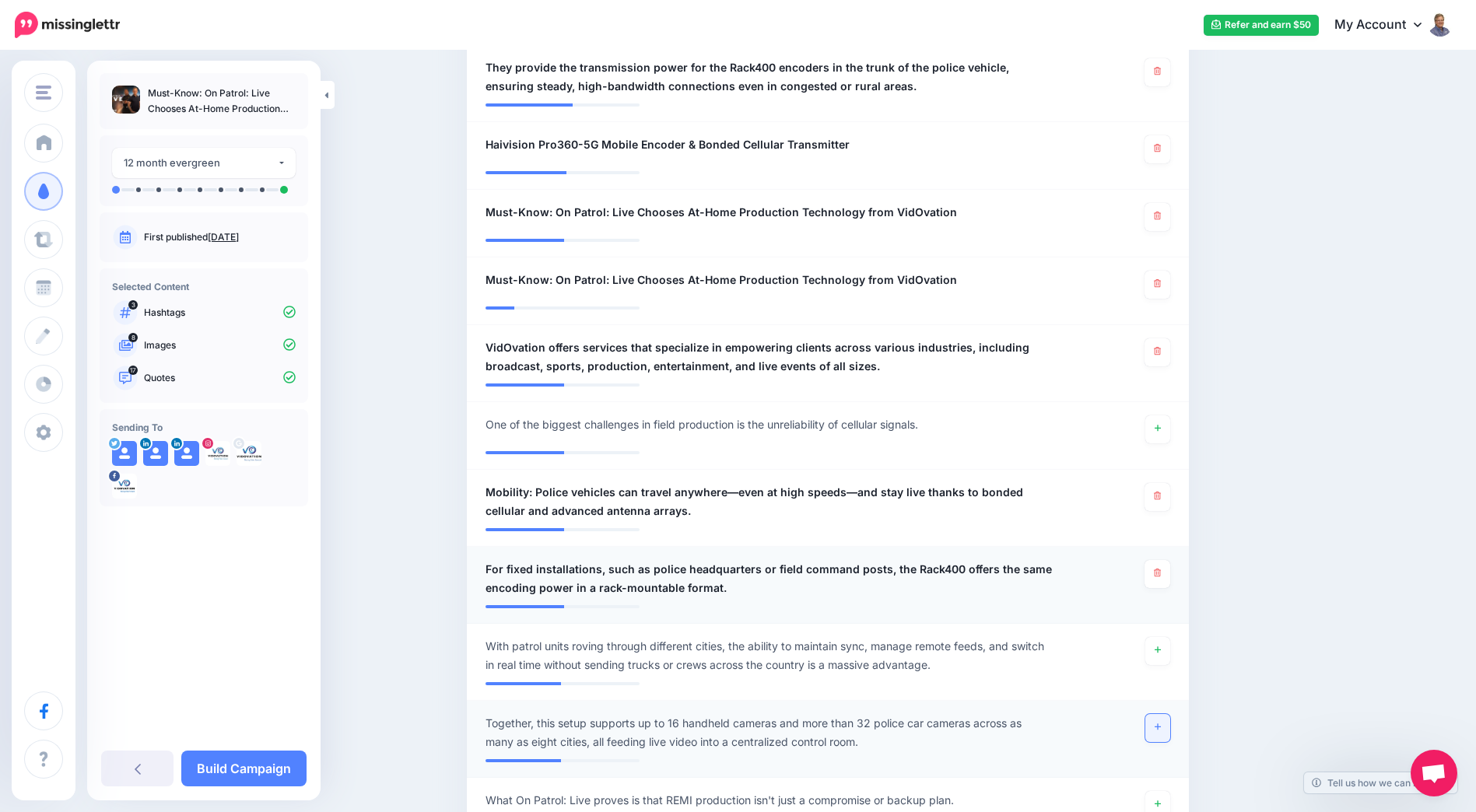
click at [1171, 714] on link at bounding box center [1158, 727] width 25 height 28
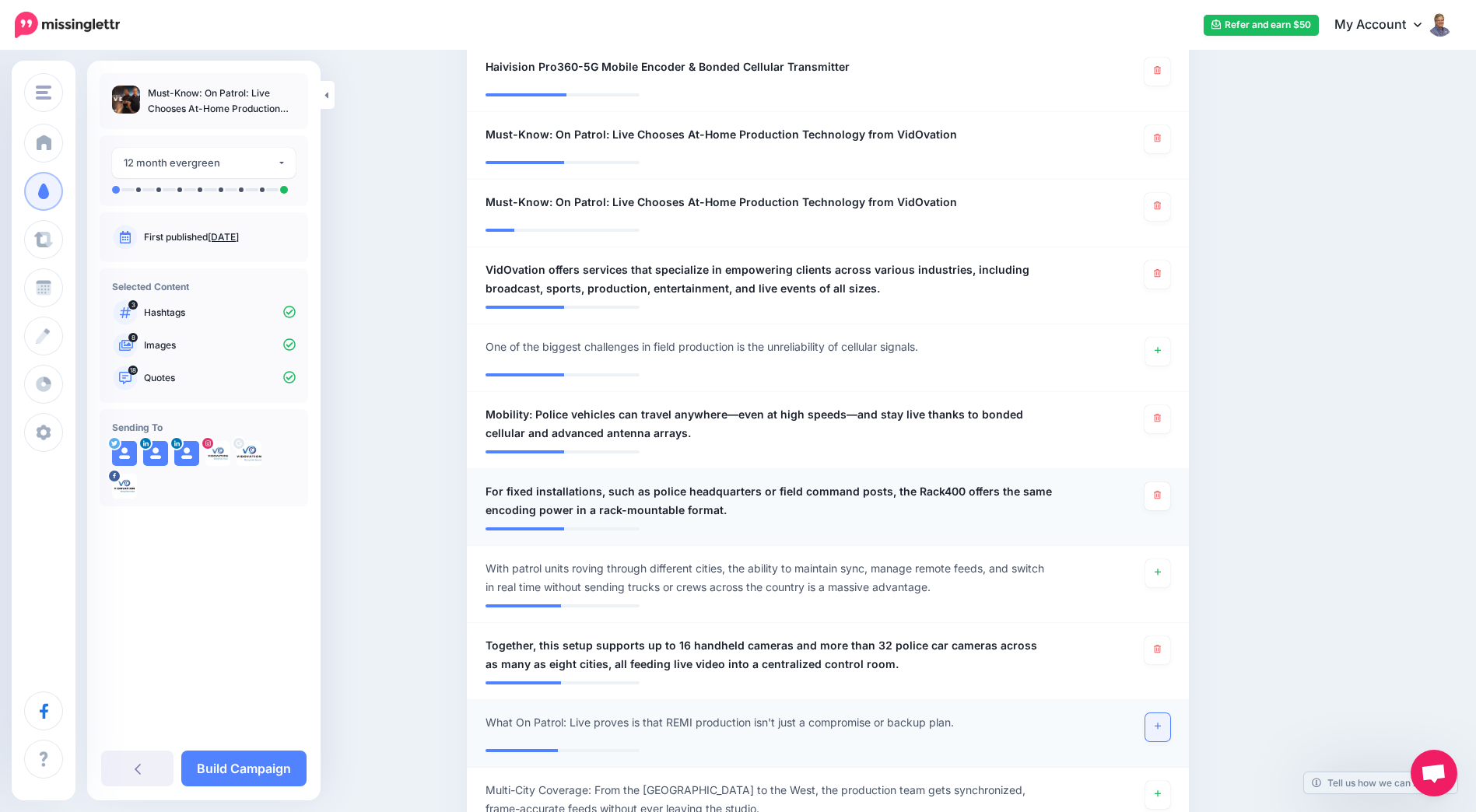
click at [1161, 723] on icon at bounding box center [1157, 726] width 6 height 6
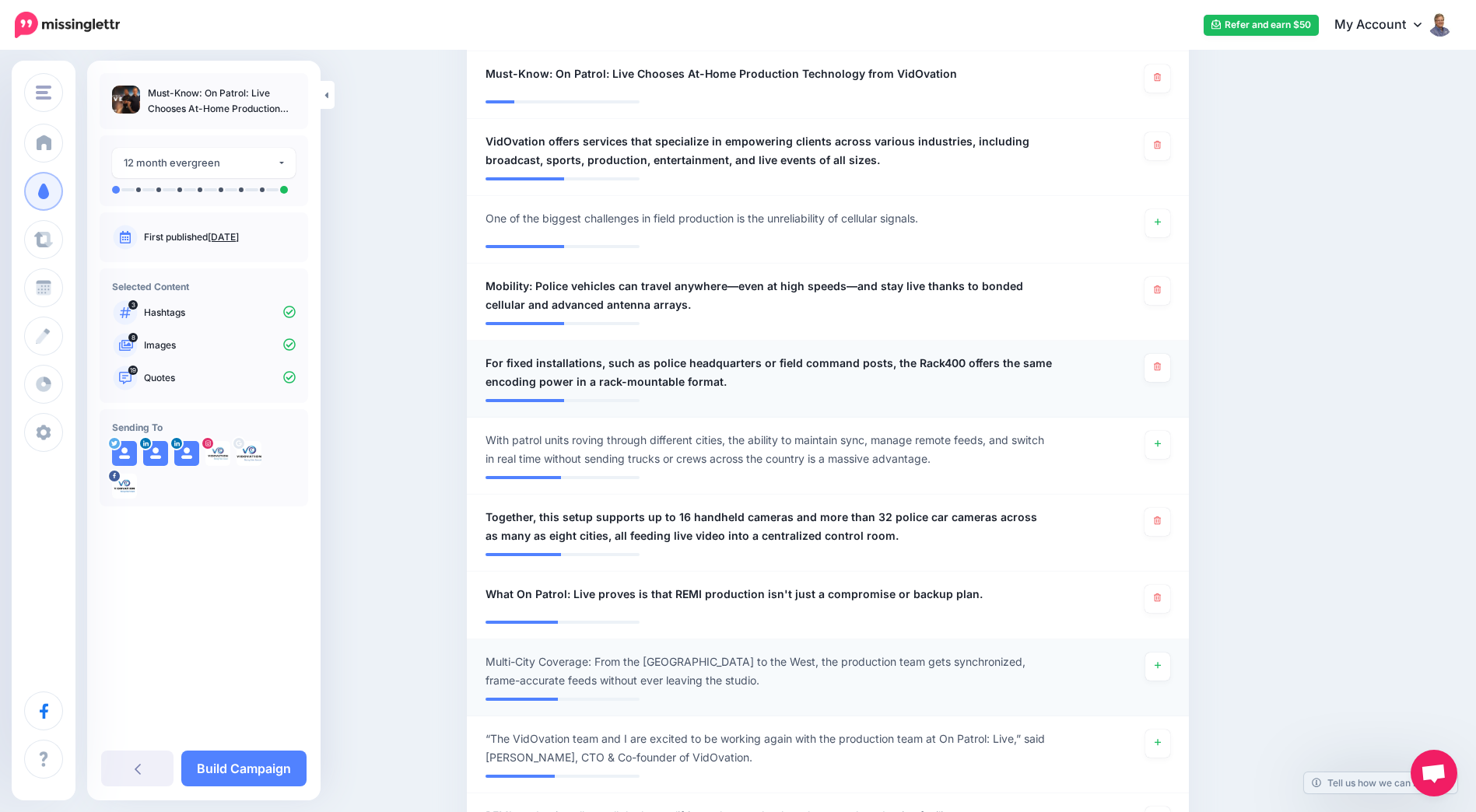
scroll to position [1638, 0]
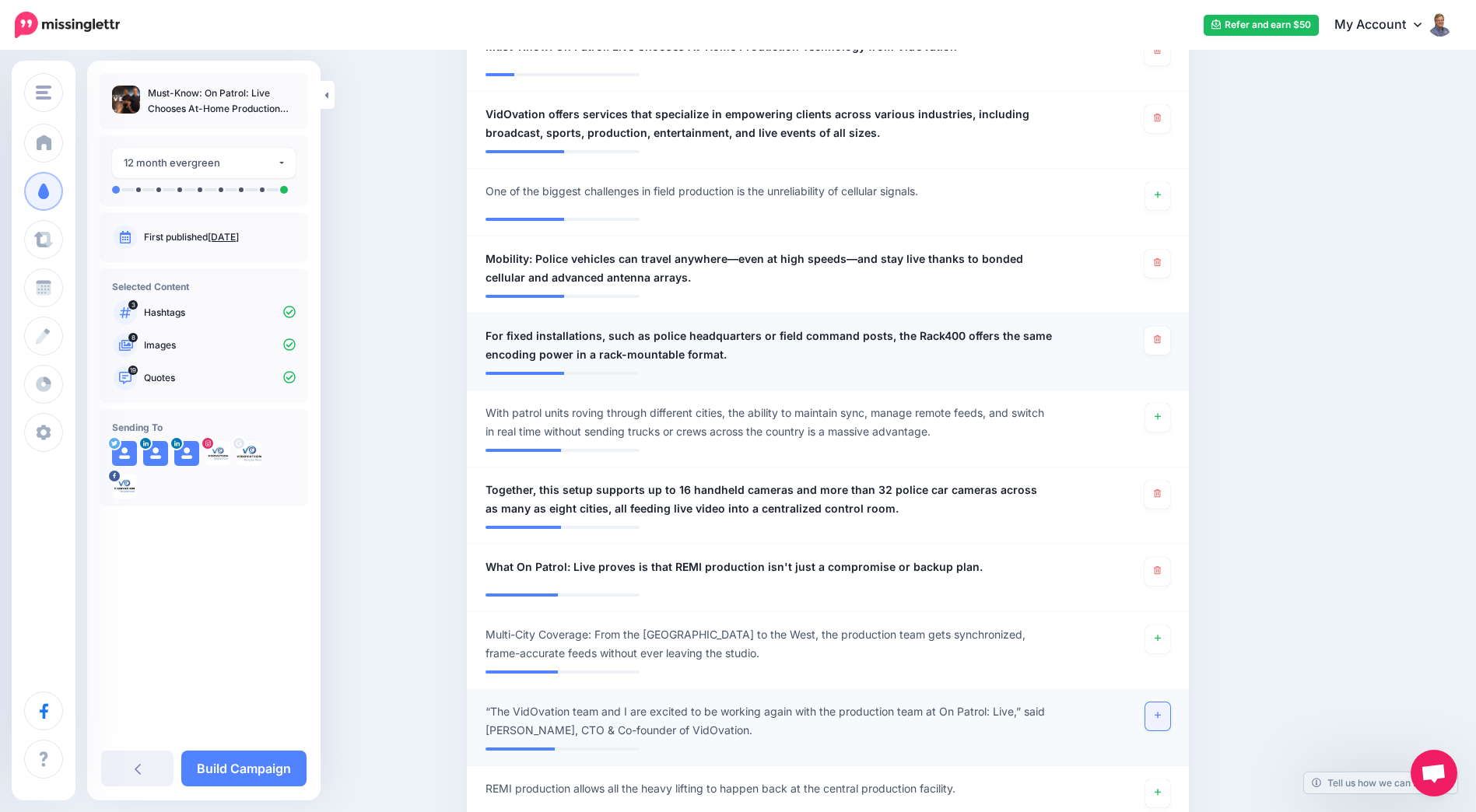
click at [1161, 711] on icon at bounding box center [1157, 714] width 6 height 9
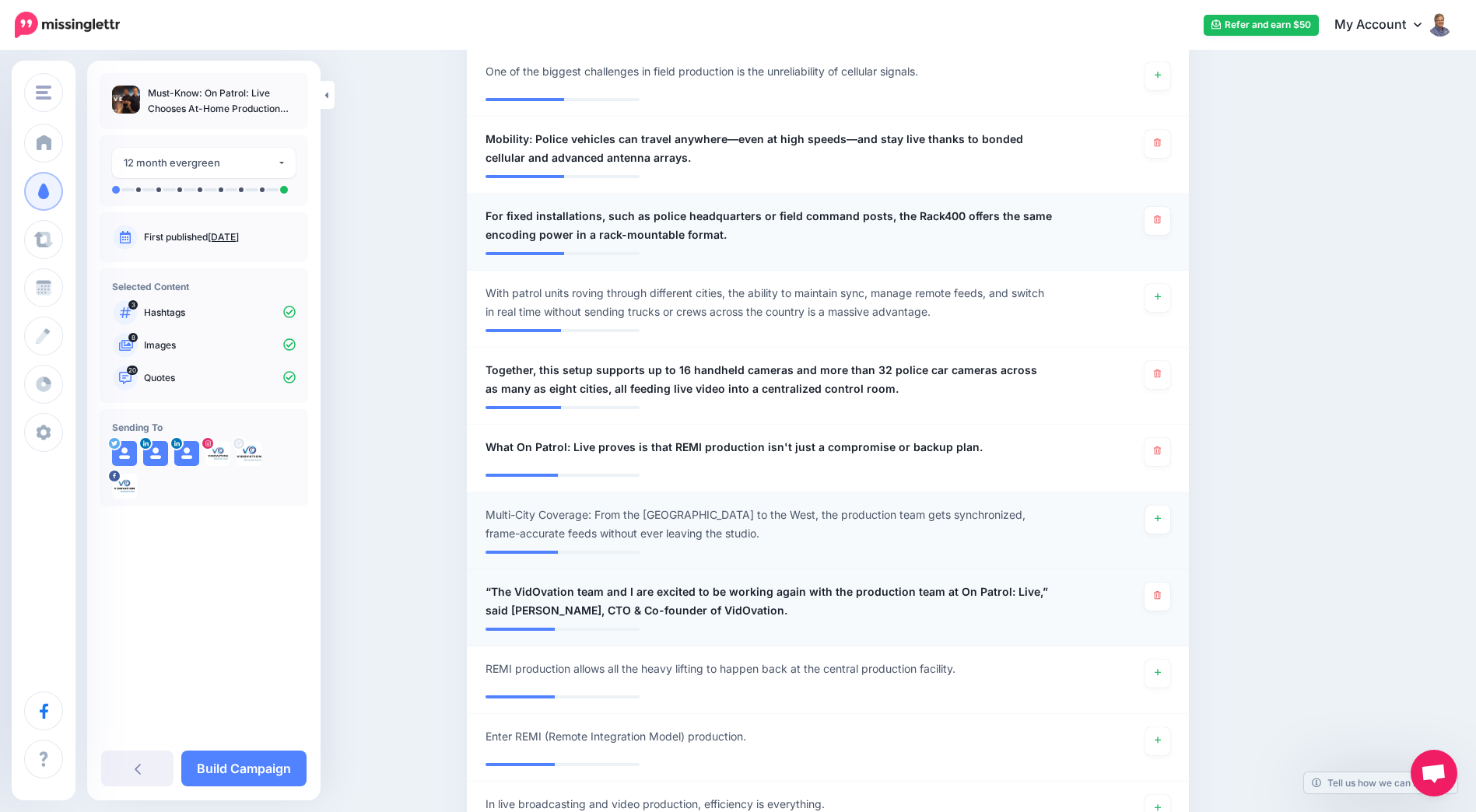
scroll to position [1794, 0]
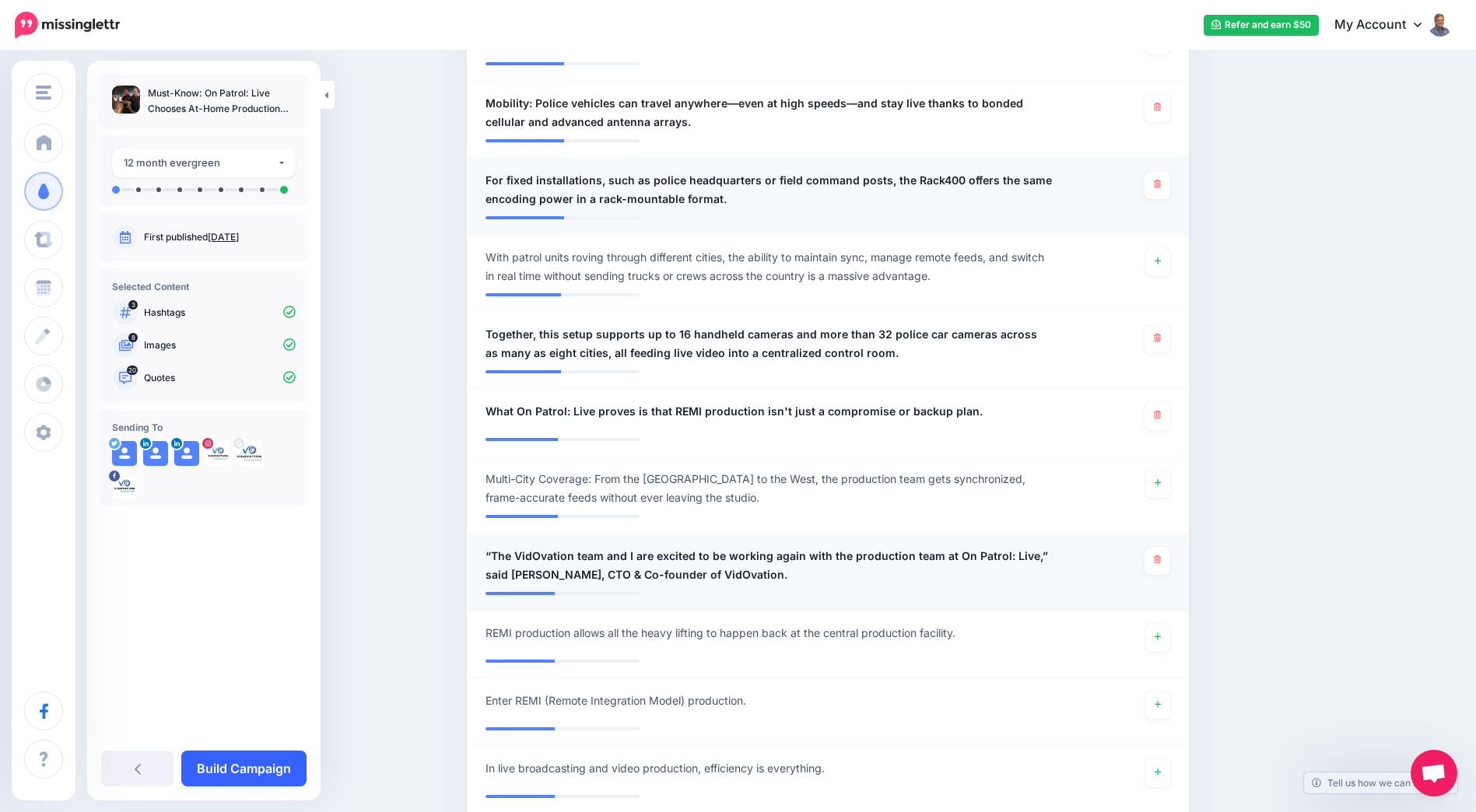
drag, startPoint x: 253, startPoint y: 764, endPoint x: 260, endPoint y: 760, distance: 8.1
click at [253, 765] on link "Build Campaign" at bounding box center [244, 768] width 126 height 36
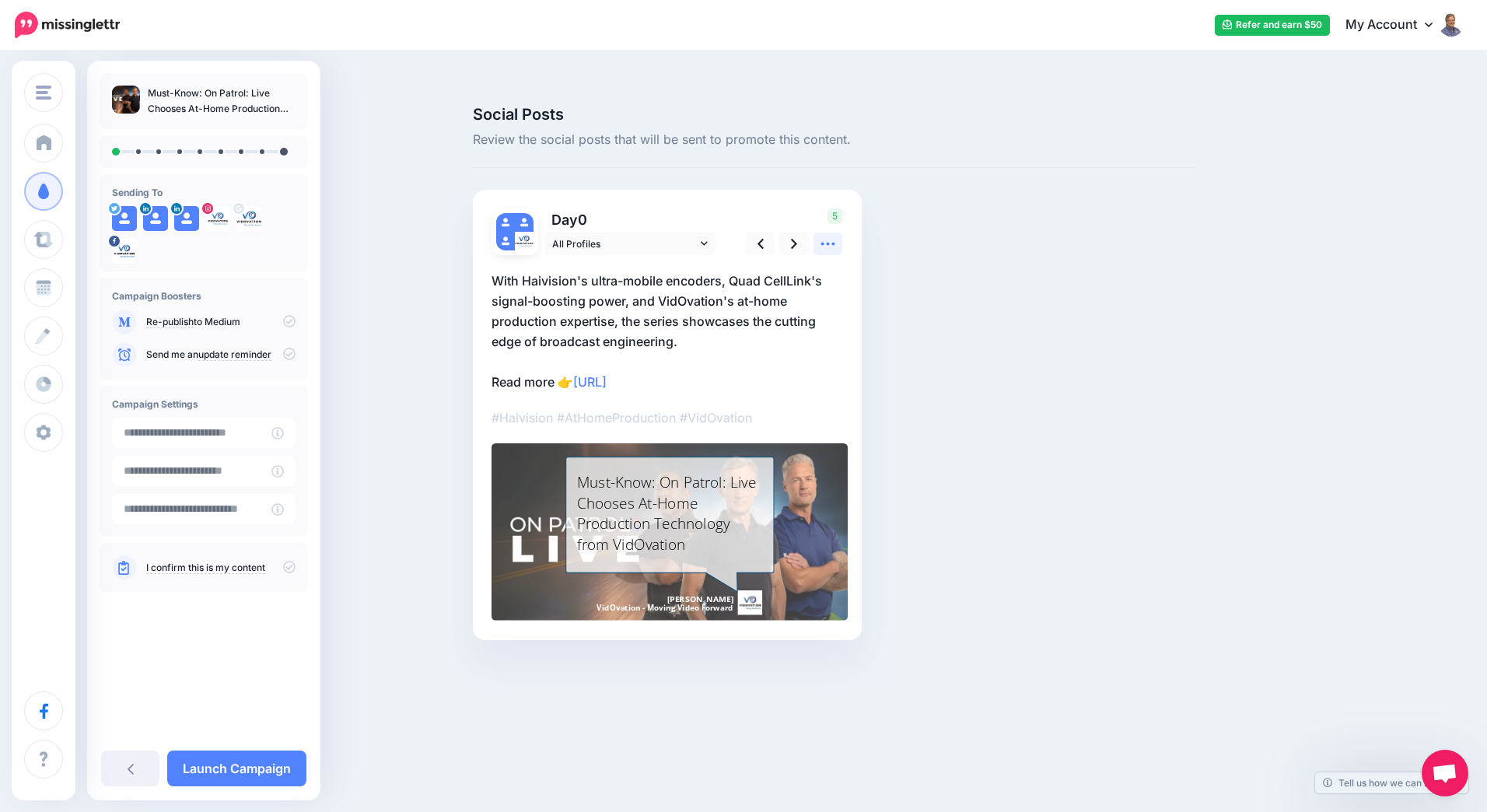
click at [826, 236] on icon at bounding box center [828, 243] width 16 height 16
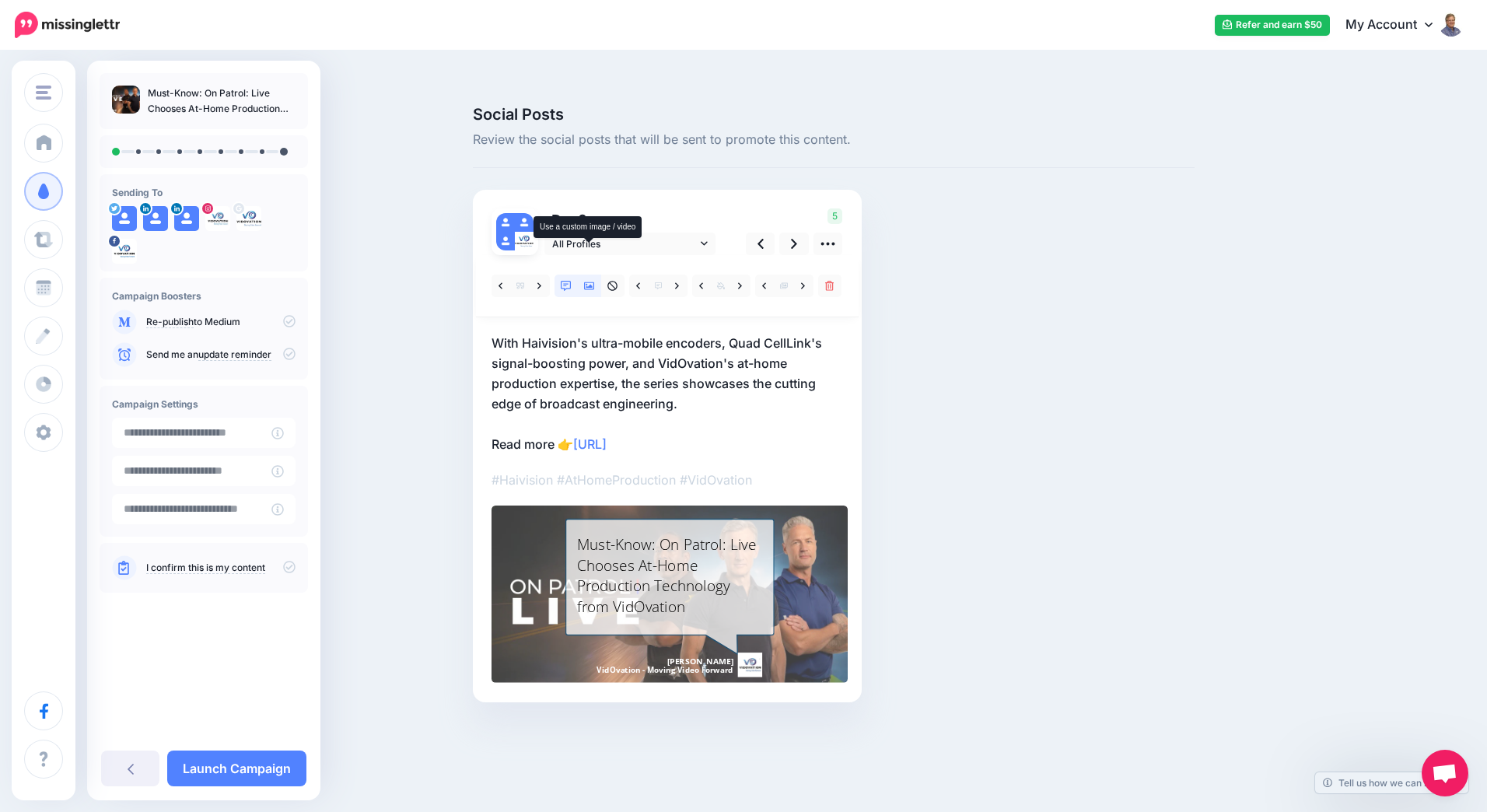
click at [590, 281] on icon at bounding box center [589, 286] width 11 height 11
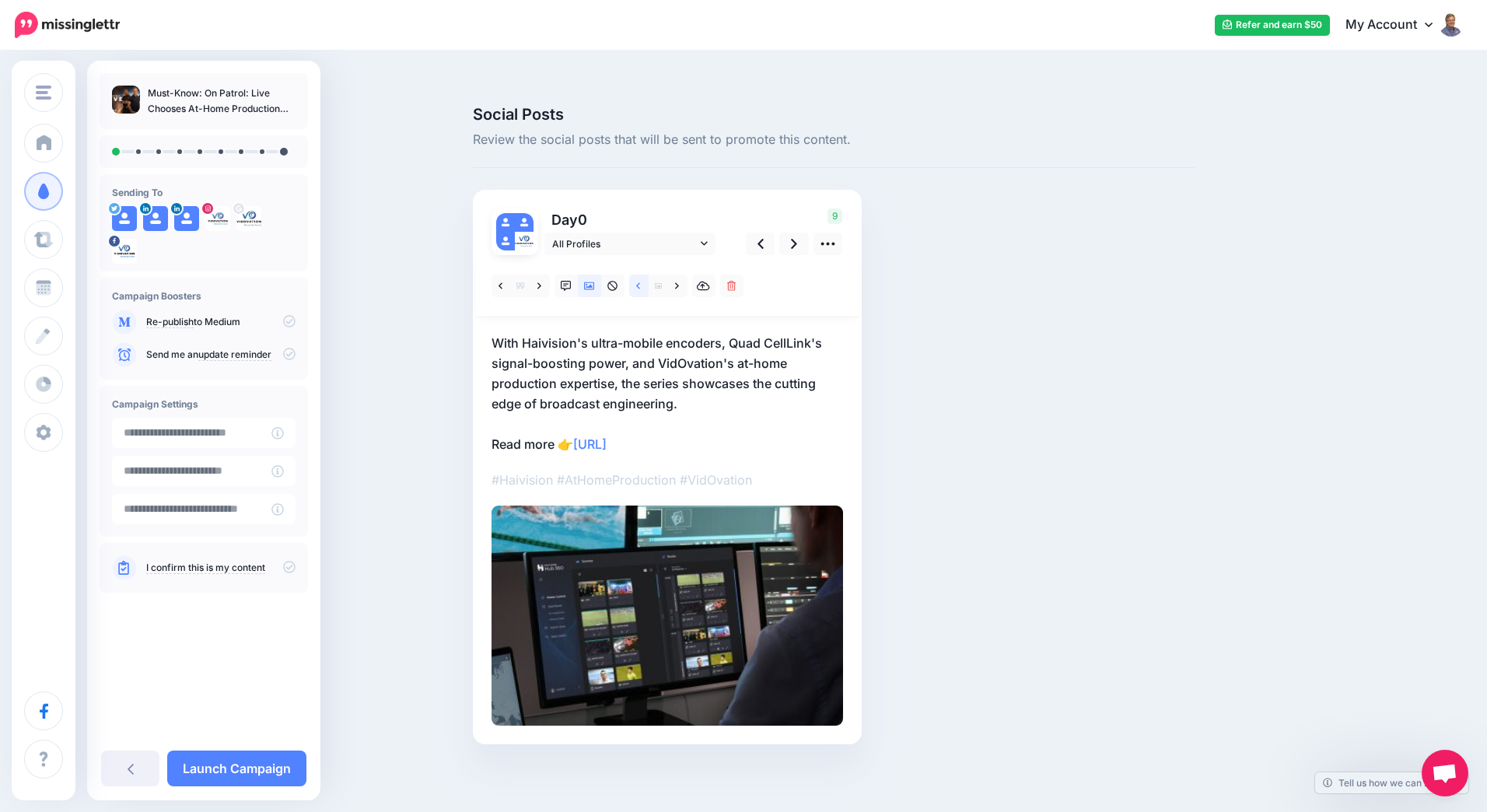
click at [640, 274] on link at bounding box center [639, 285] width 19 height 22
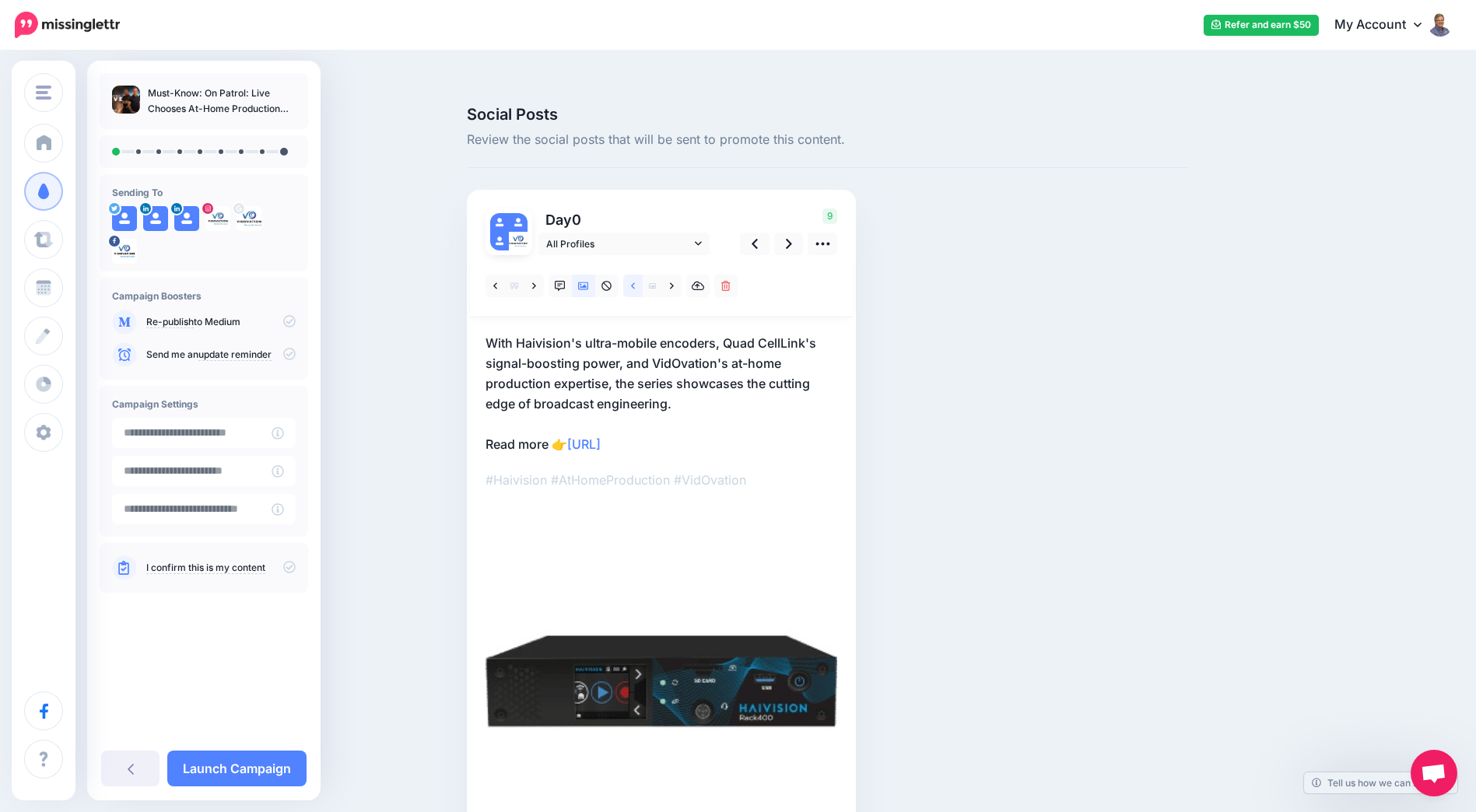
click at [635, 282] on icon at bounding box center [633, 285] width 4 height 6
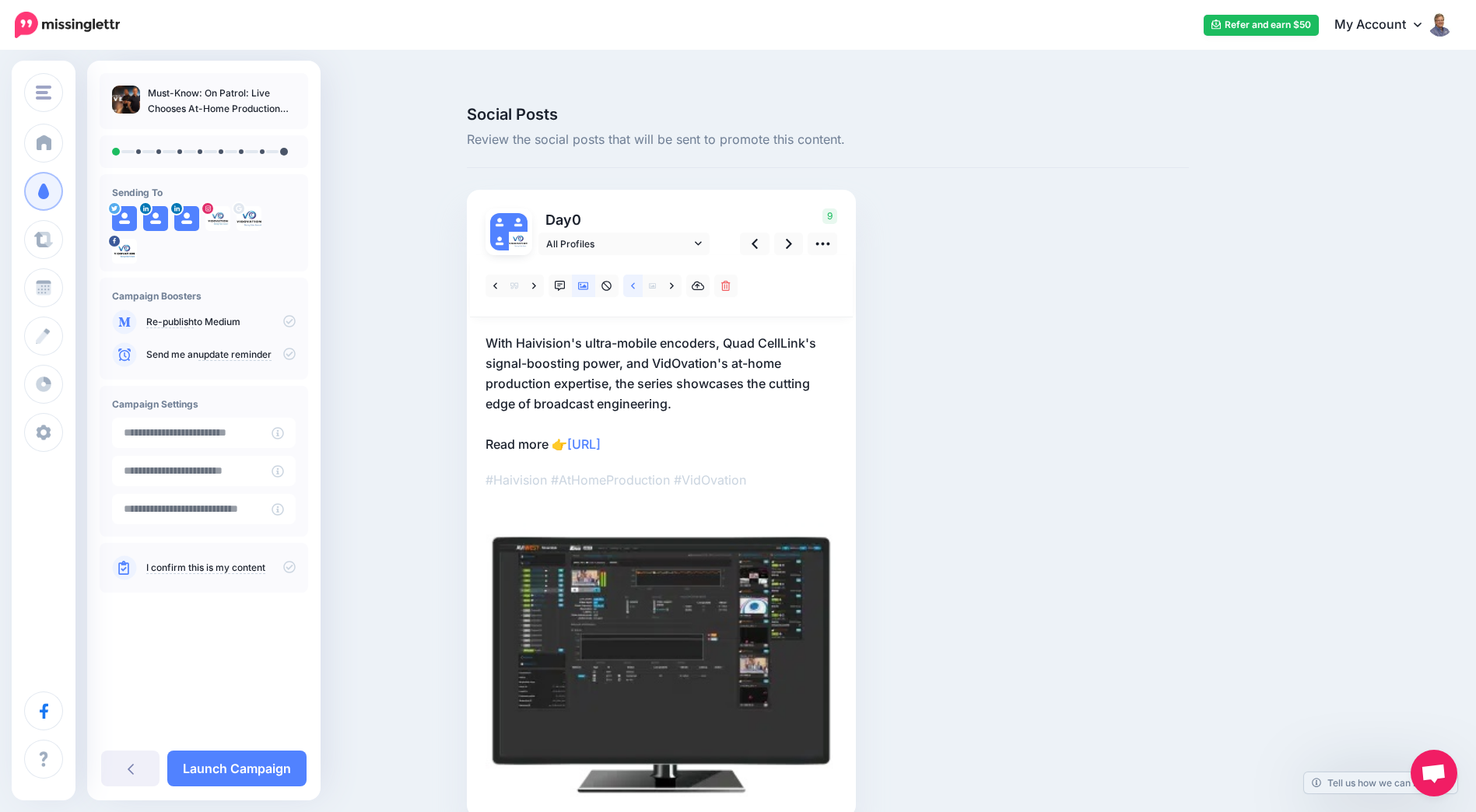
click at [635, 281] on icon at bounding box center [633, 286] width 4 height 11
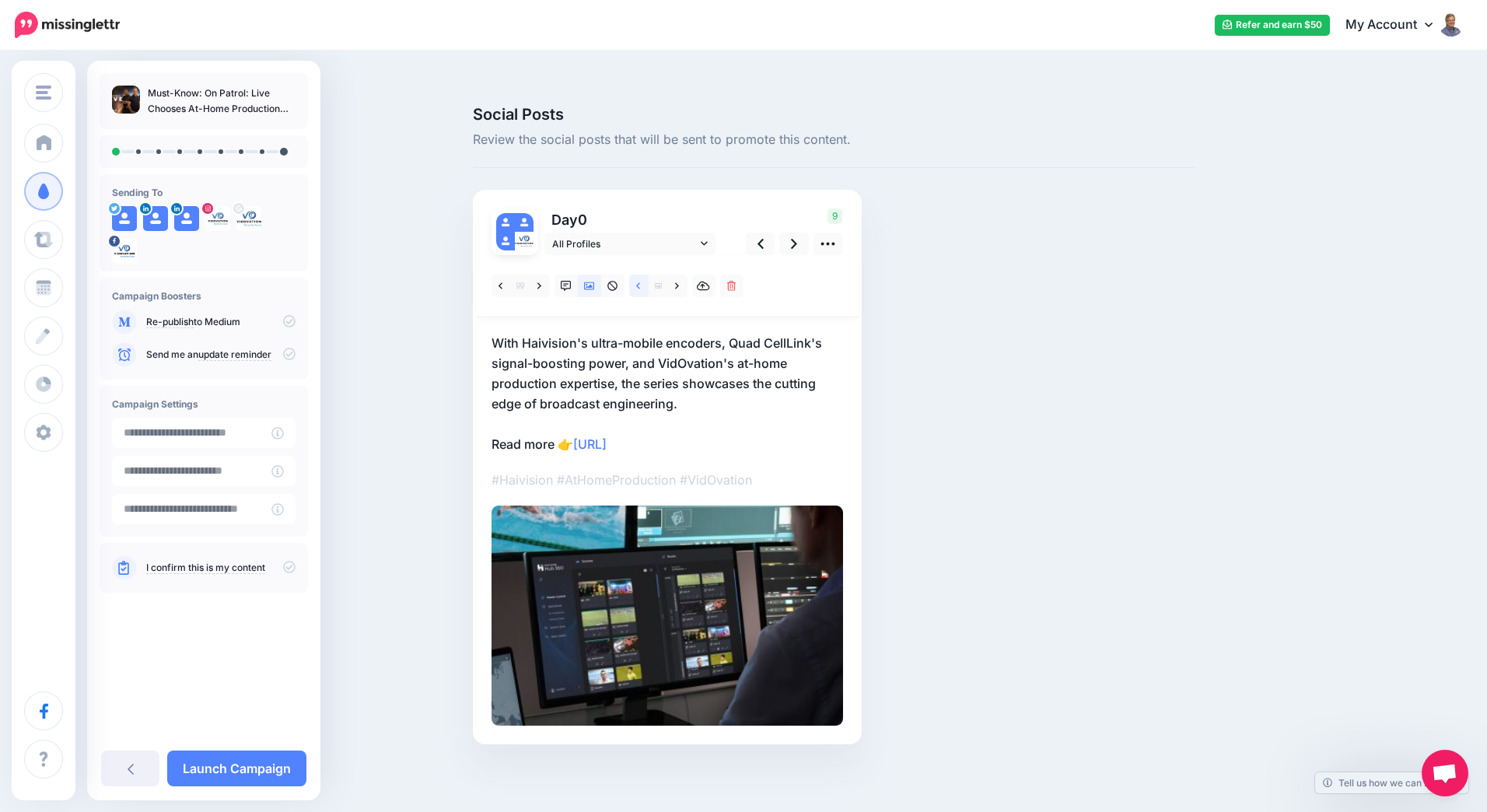
click at [640, 281] on icon at bounding box center [638, 286] width 4 height 11
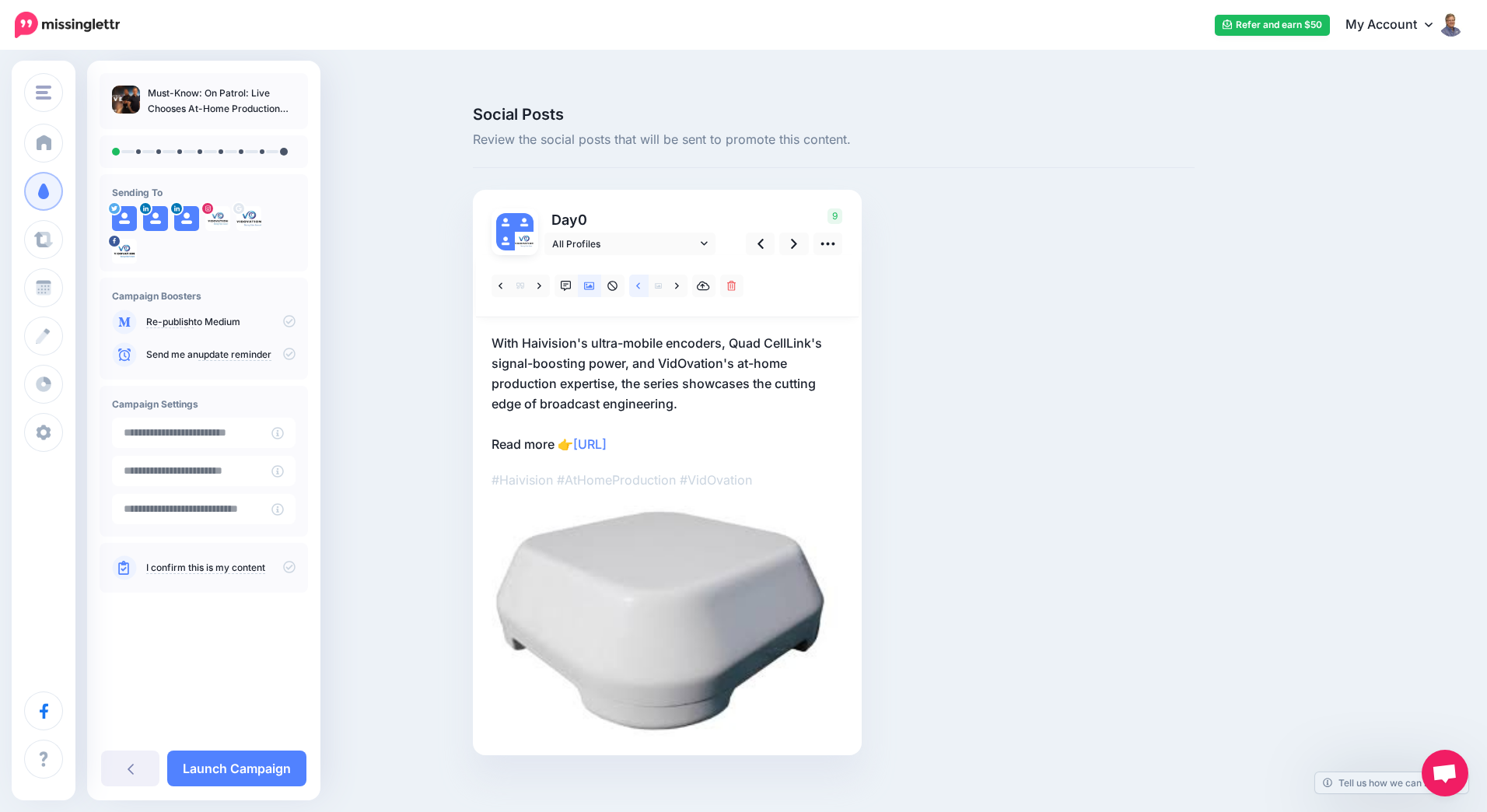
click at [640, 281] on icon at bounding box center [638, 286] width 4 height 11
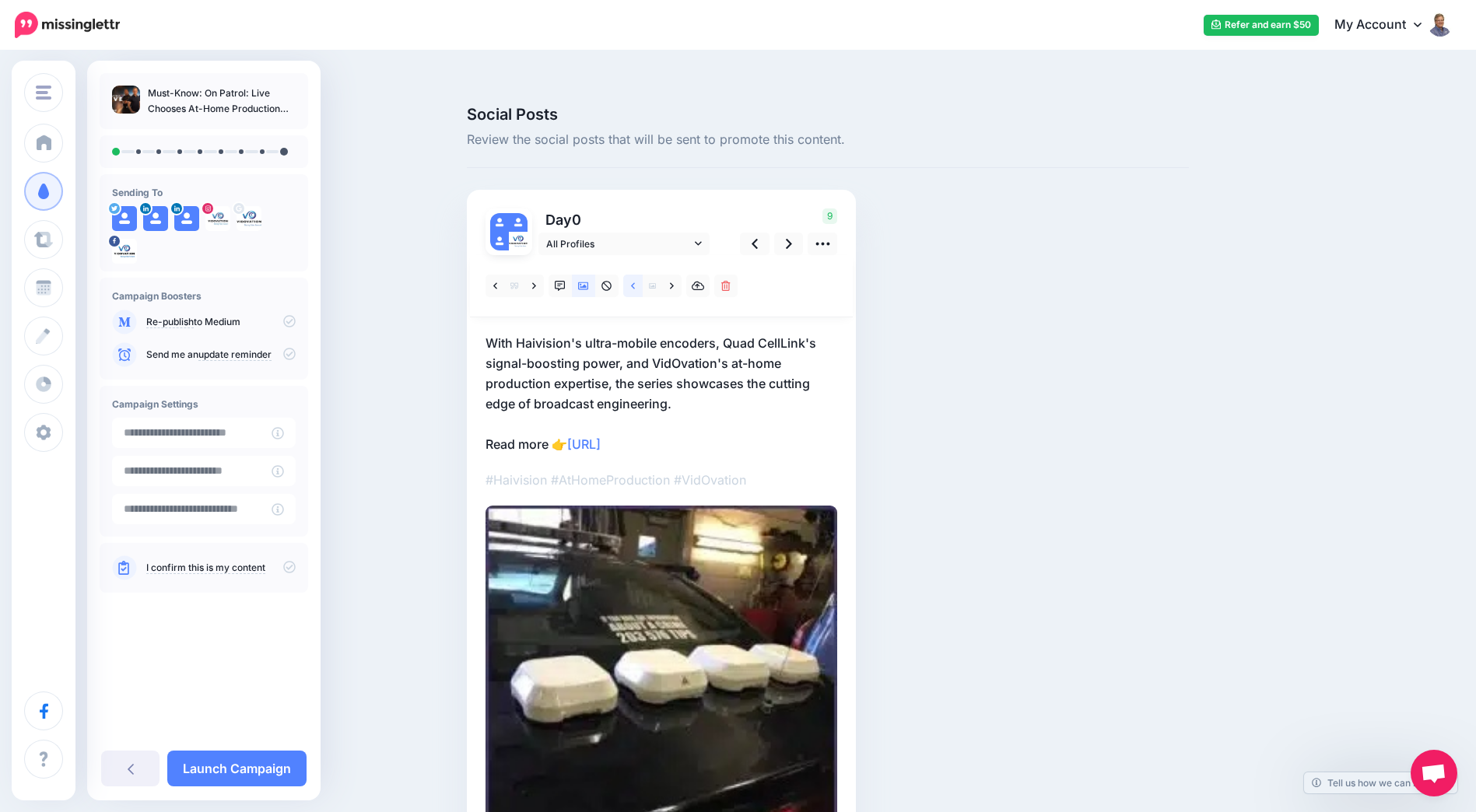
click at [635, 281] on icon at bounding box center [633, 286] width 4 height 11
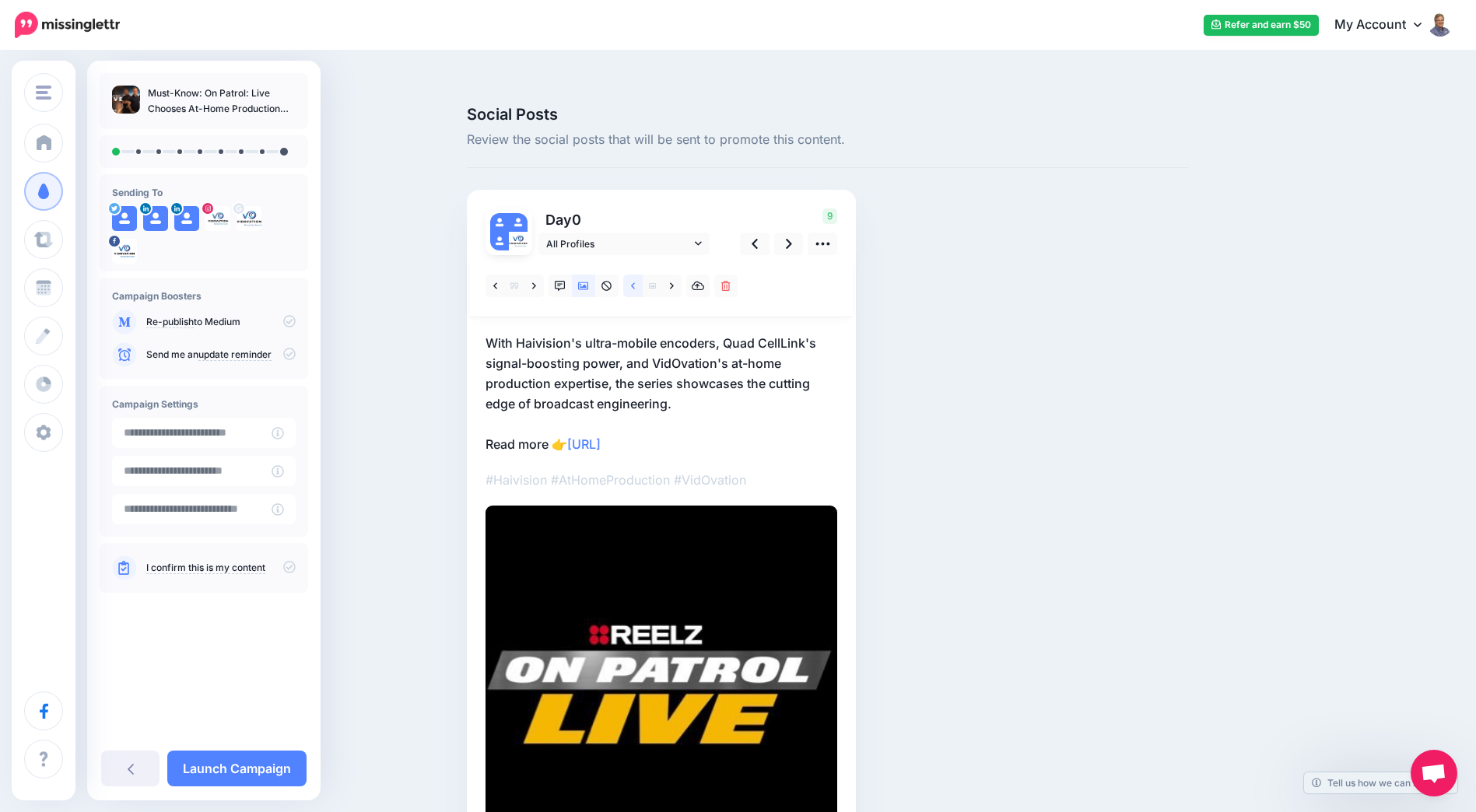
click at [635, 281] on icon at bounding box center [633, 286] width 4 height 11
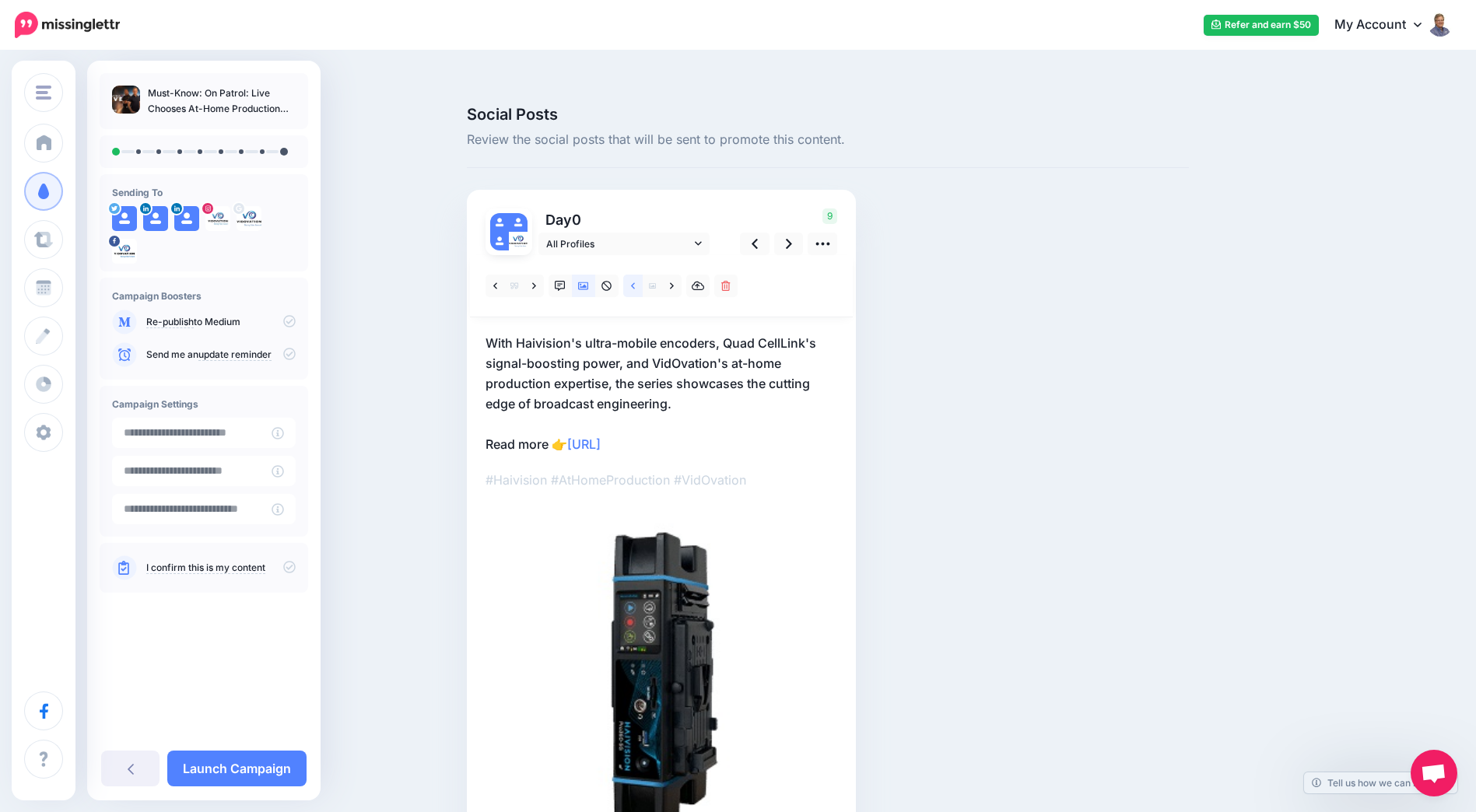
click at [641, 274] on link at bounding box center [633, 285] width 19 height 22
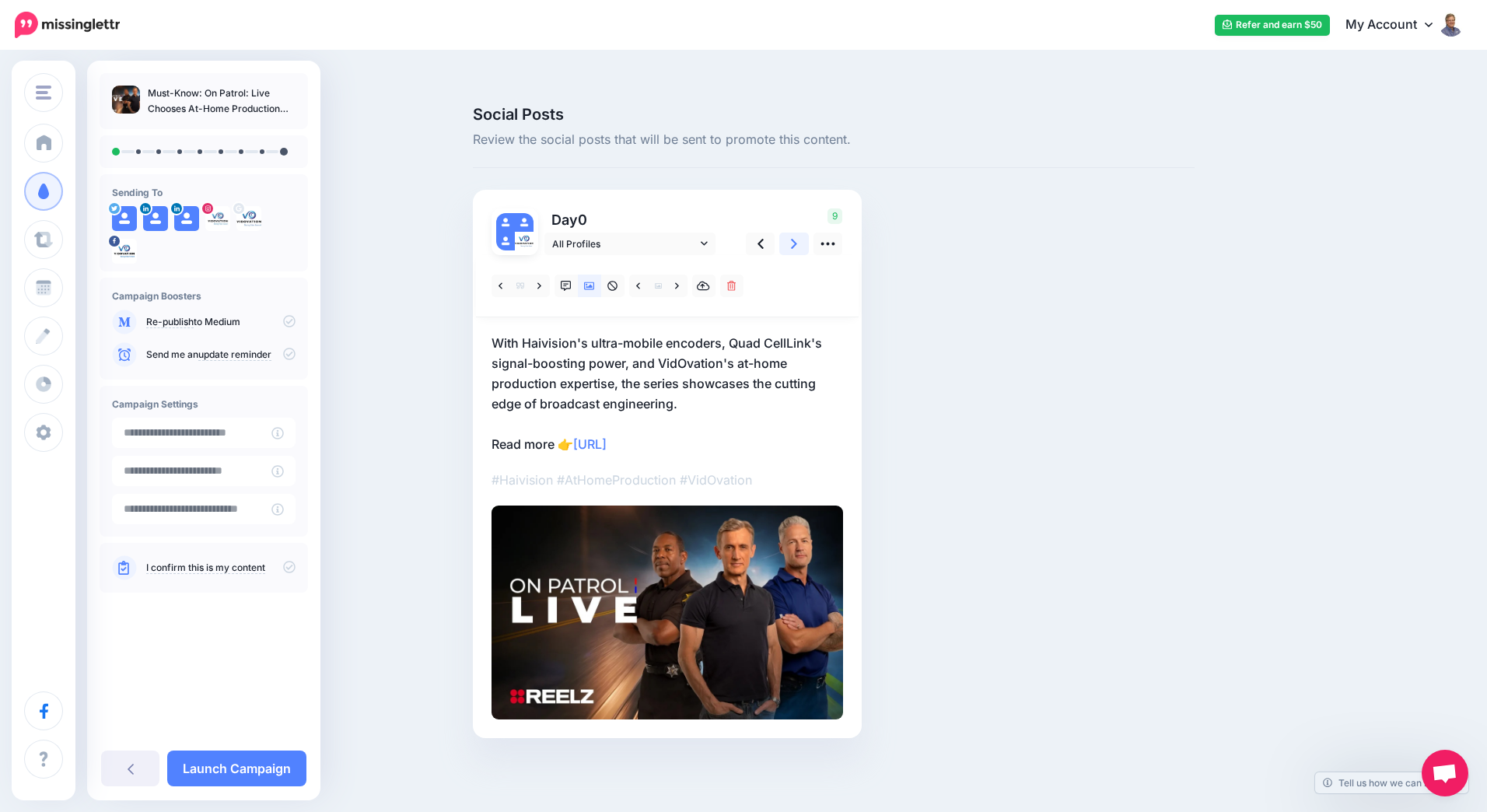
click at [794, 236] on icon at bounding box center [794, 243] width 6 height 16
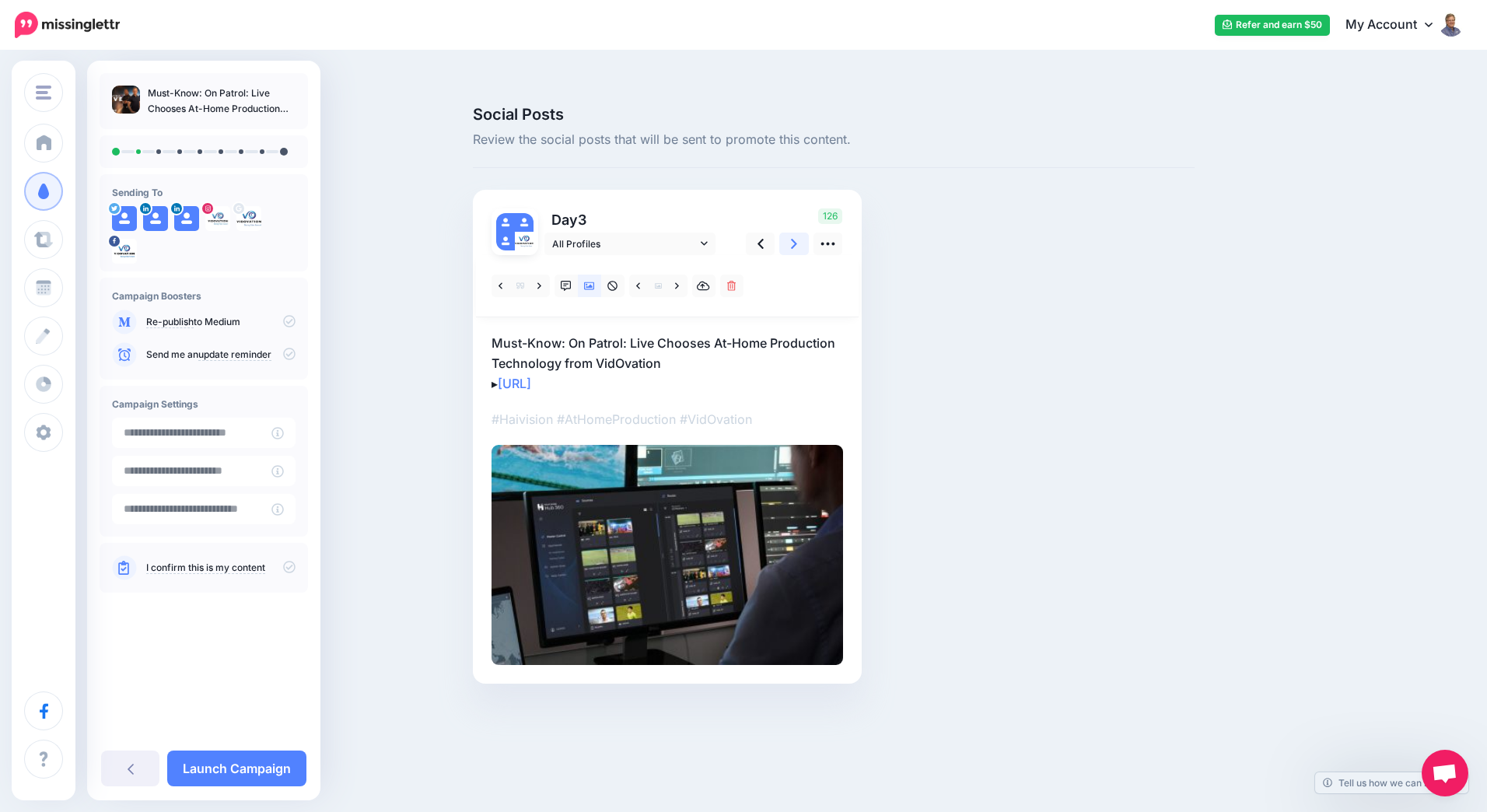
click at [795, 238] on icon at bounding box center [794, 243] width 6 height 10
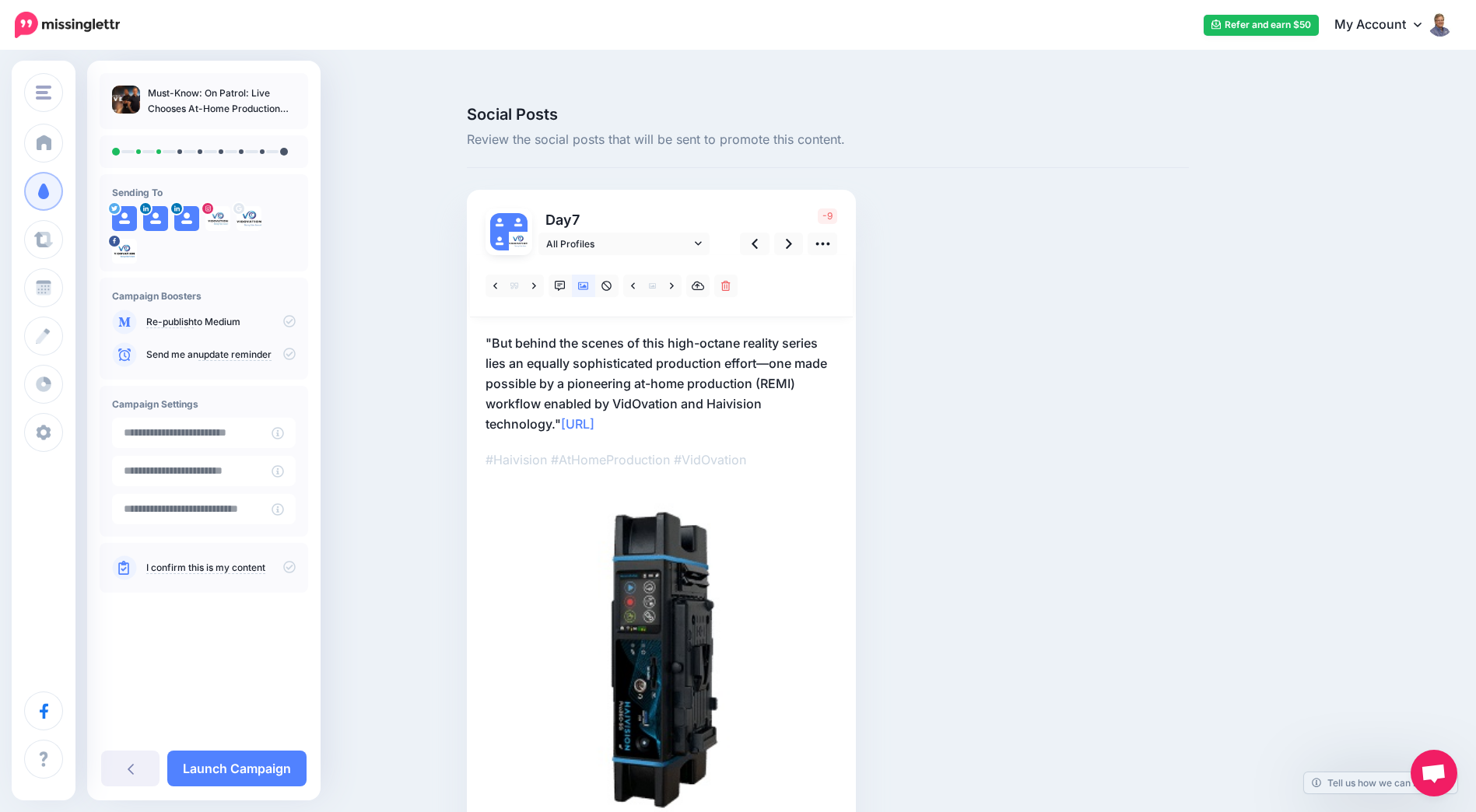
click at [672, 594] on img at bounding box center [662, 661] width 352 height 351
click at [696, 274] on link at bounding box center [697, 285] width 23 height 22
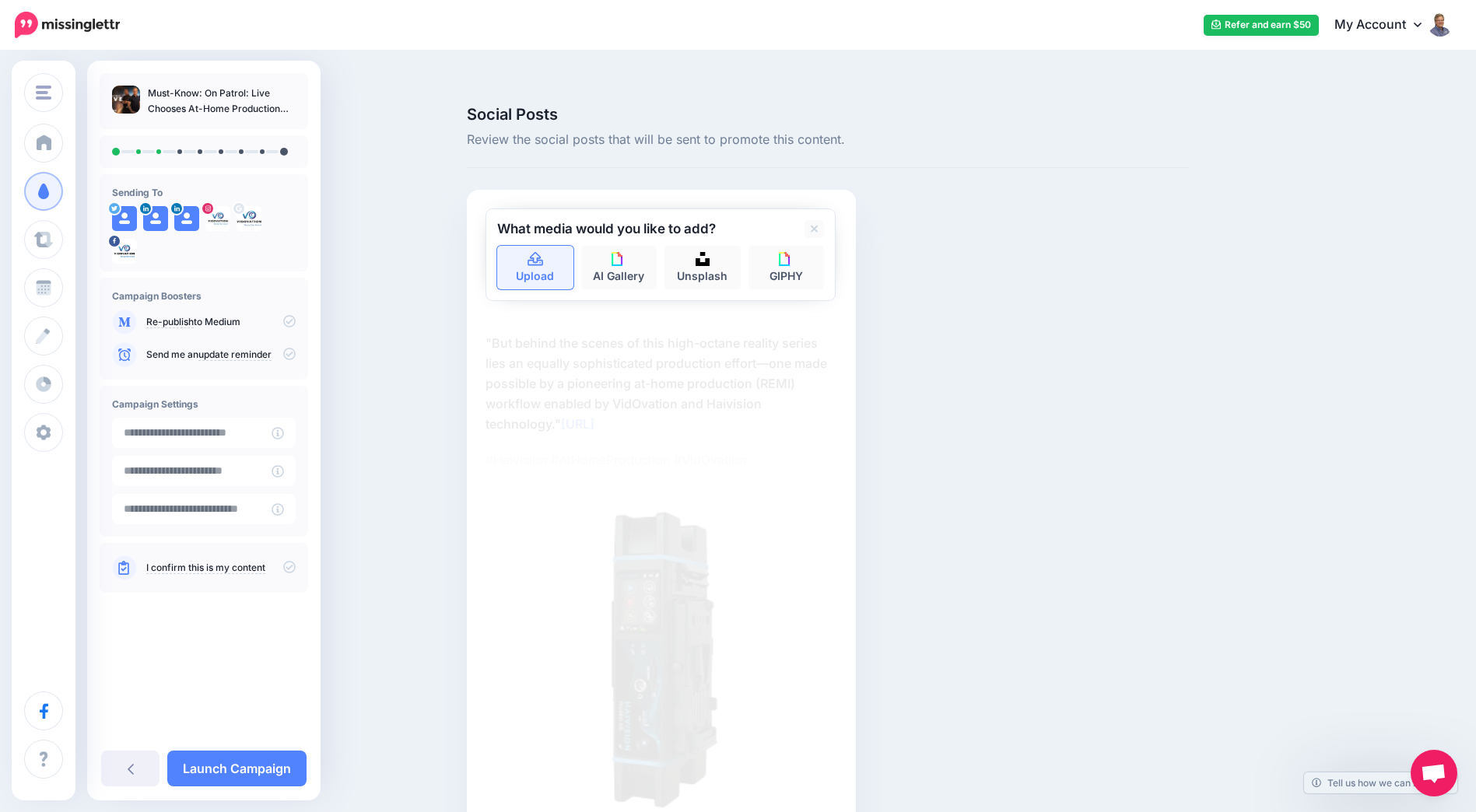
click at [557, 246] on link "Upload" at bounding box center [535, 267] width 76 height 43
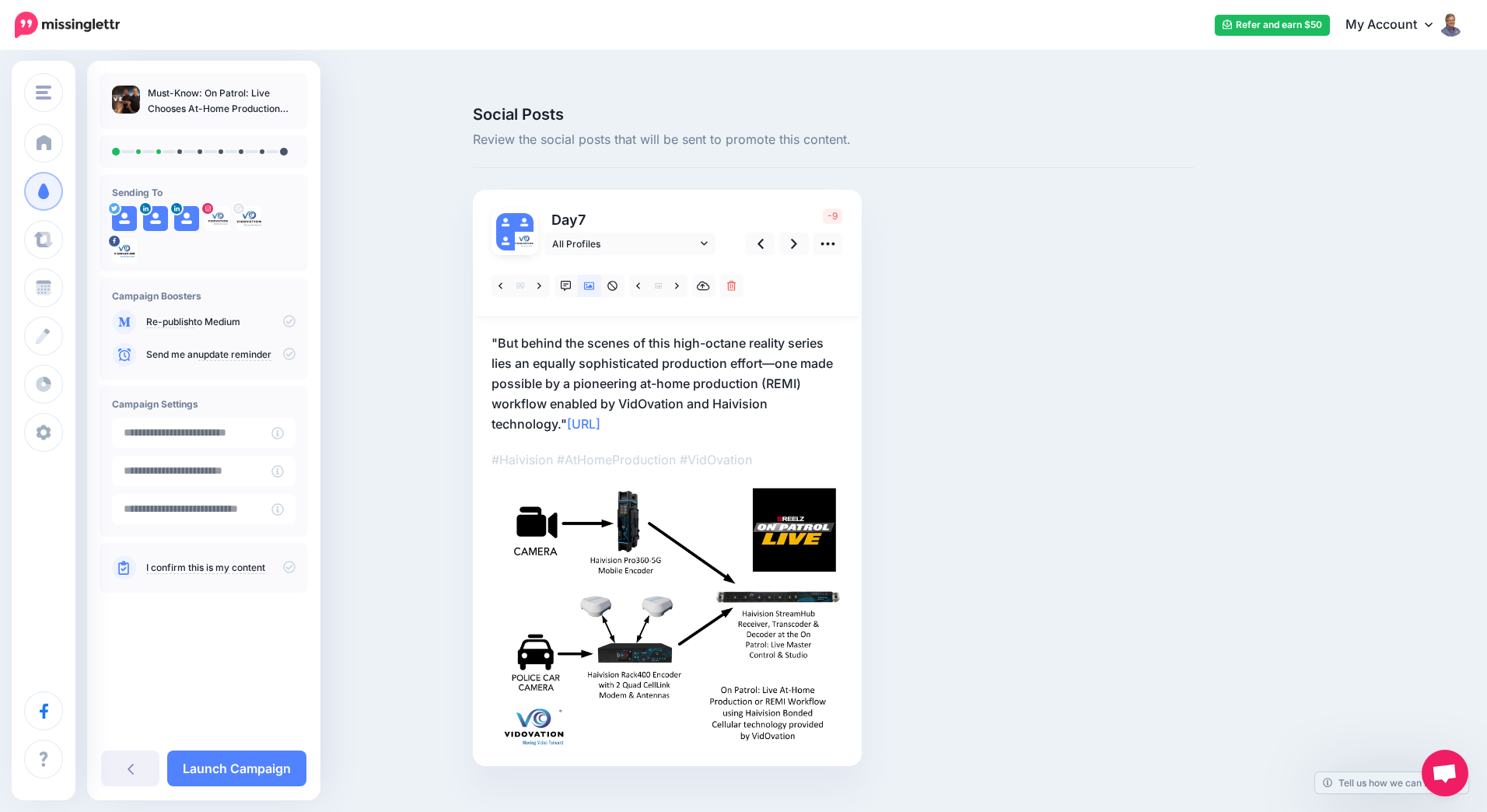
click at [580, 336] on p ""But behind the scenes of this high-octane reality series lies an equally sophi…" at bounding box center [667, 383] width 351 height 101
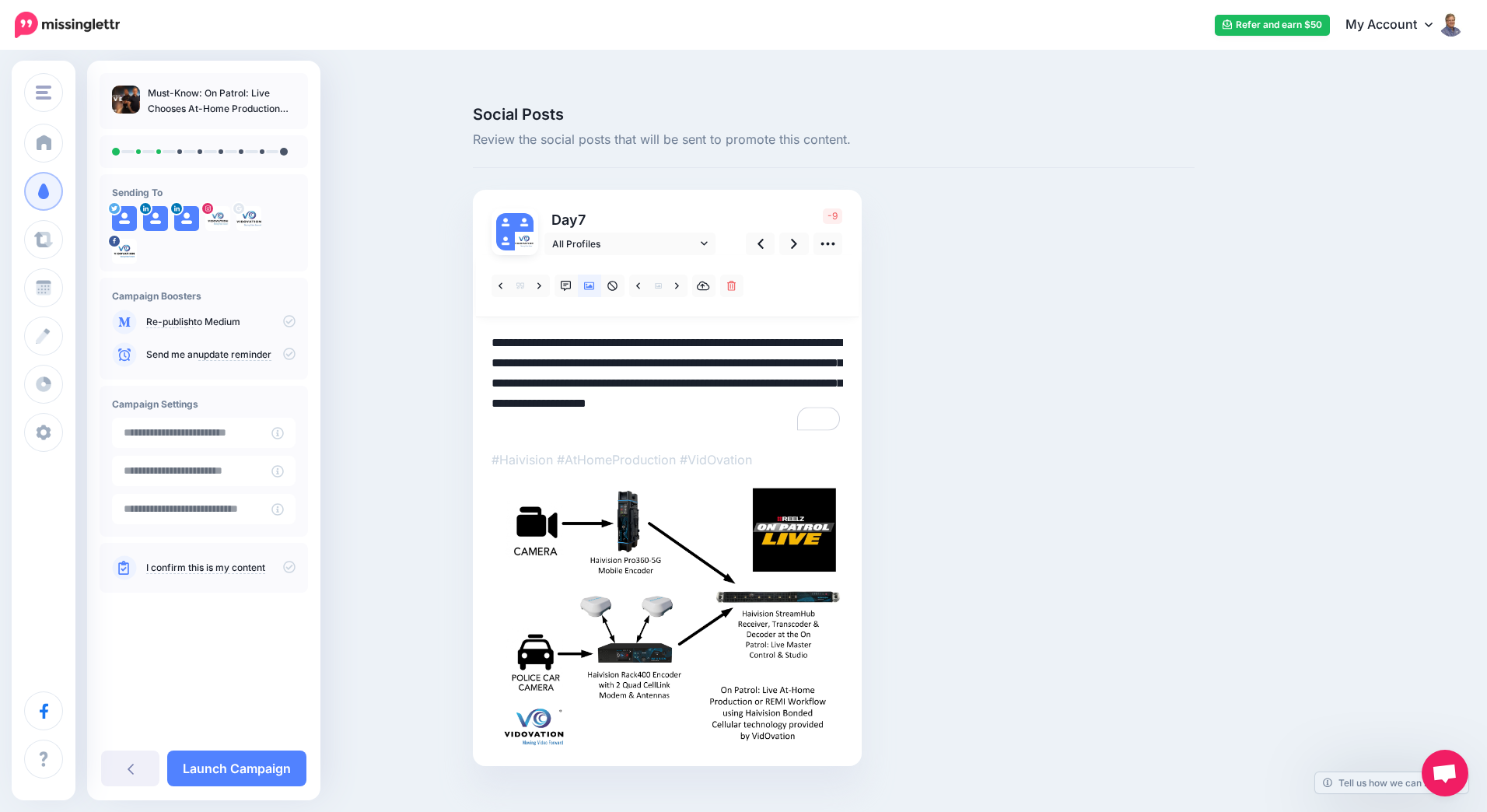
drag, startPoint x: 669, startPoint y: 313, endPoint x: 498, endPoint y: 313, distance: 171.0
click at [498, 333] on textarea "**********" at bounding box center [667, 383] width 351 height 101
drag, startPoint x: 680, startPoint y: 313, endPoint x: 714, endPoint y: 342, distance: 44.7
click at [714, 342] on textarea "**********" at bounding box center [667, 383] width 351 height 101
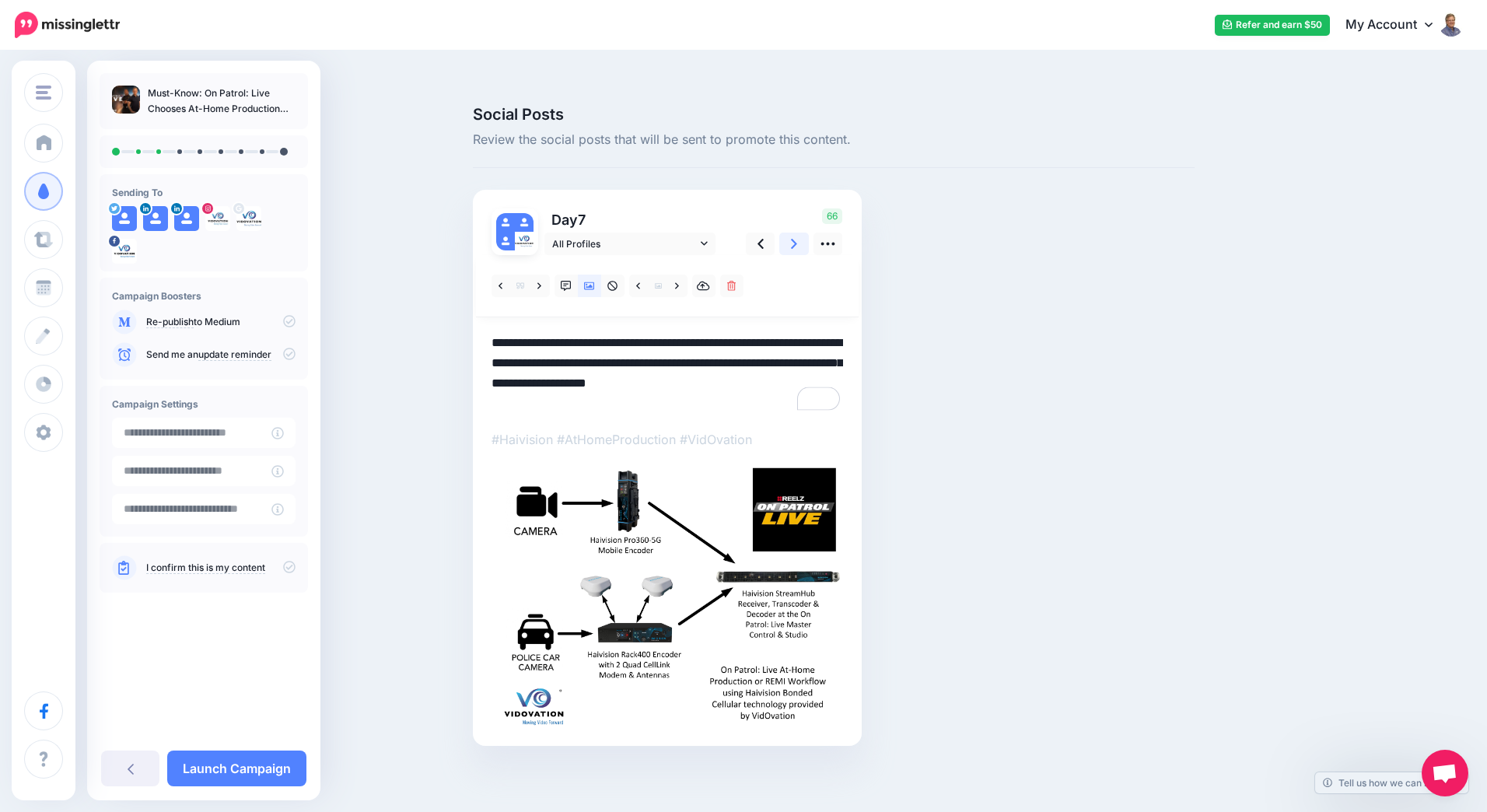
type textarea "**********"
click at [790, 233] on link at bounding box center [794, 243] width 30 height 22
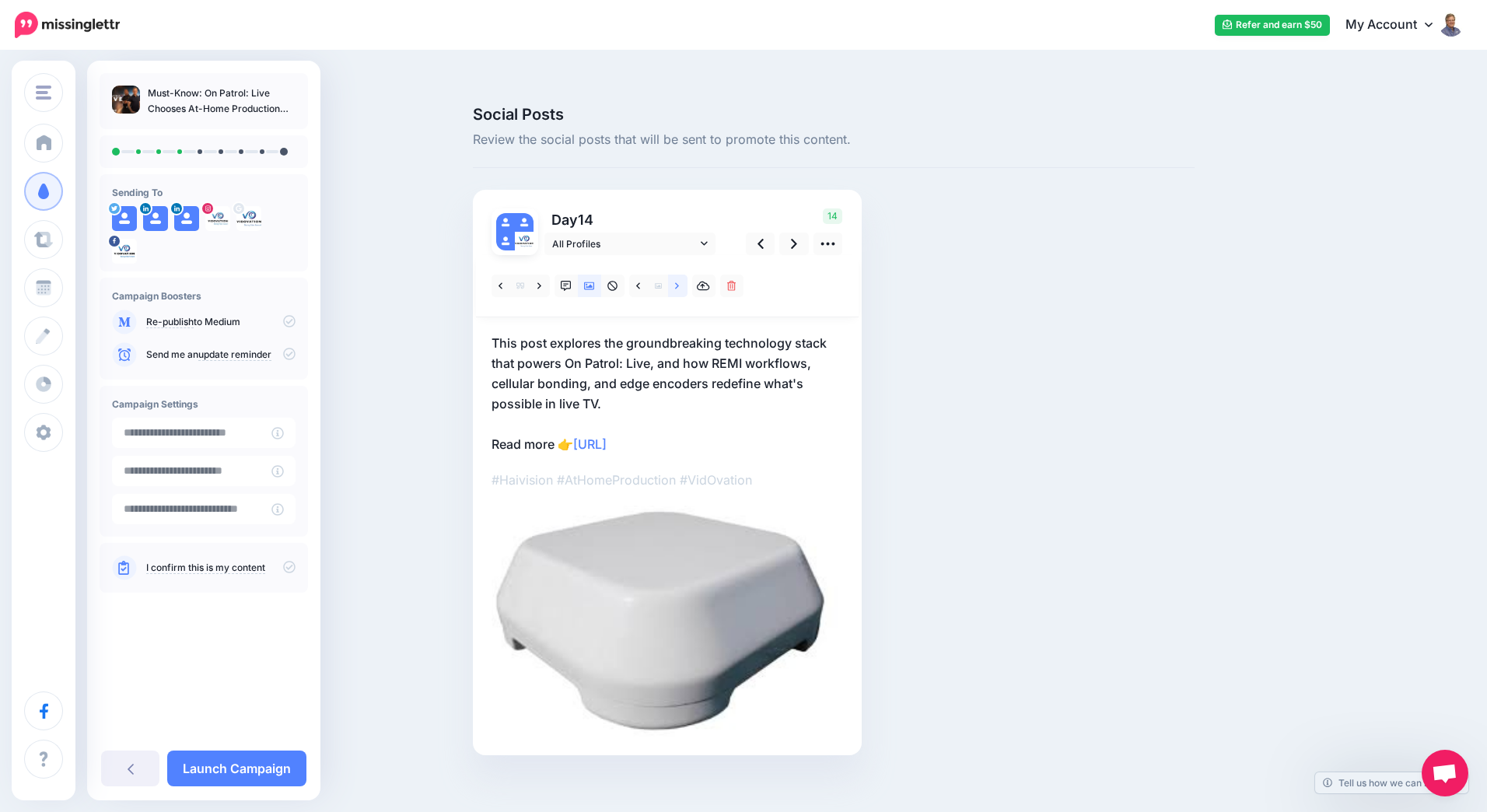
click at [678, 281] on icon at bounding box center [677, 286] width 4 height 11
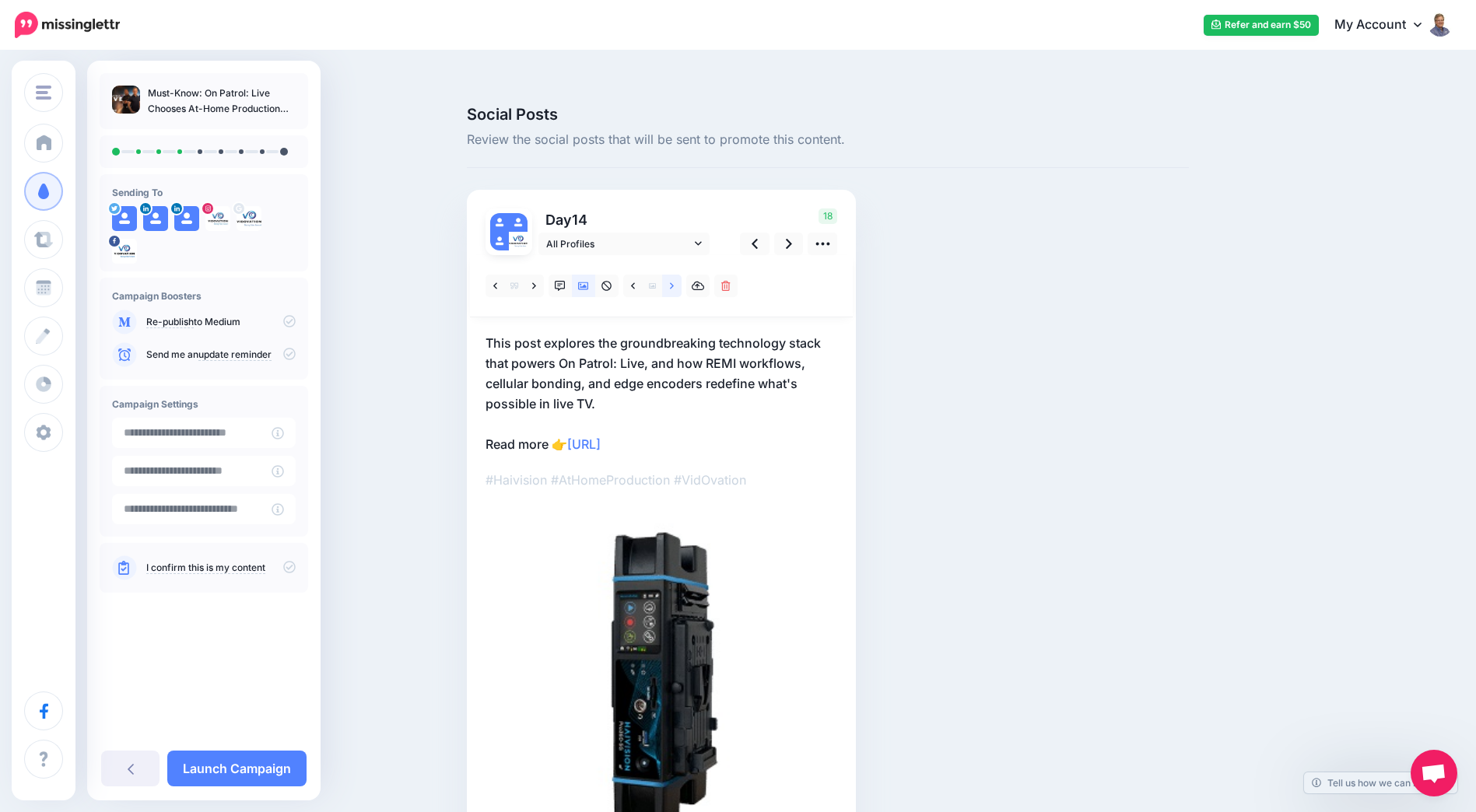
click at [674, 281] on icon at bounding box center [672, 286] width 4 height 11
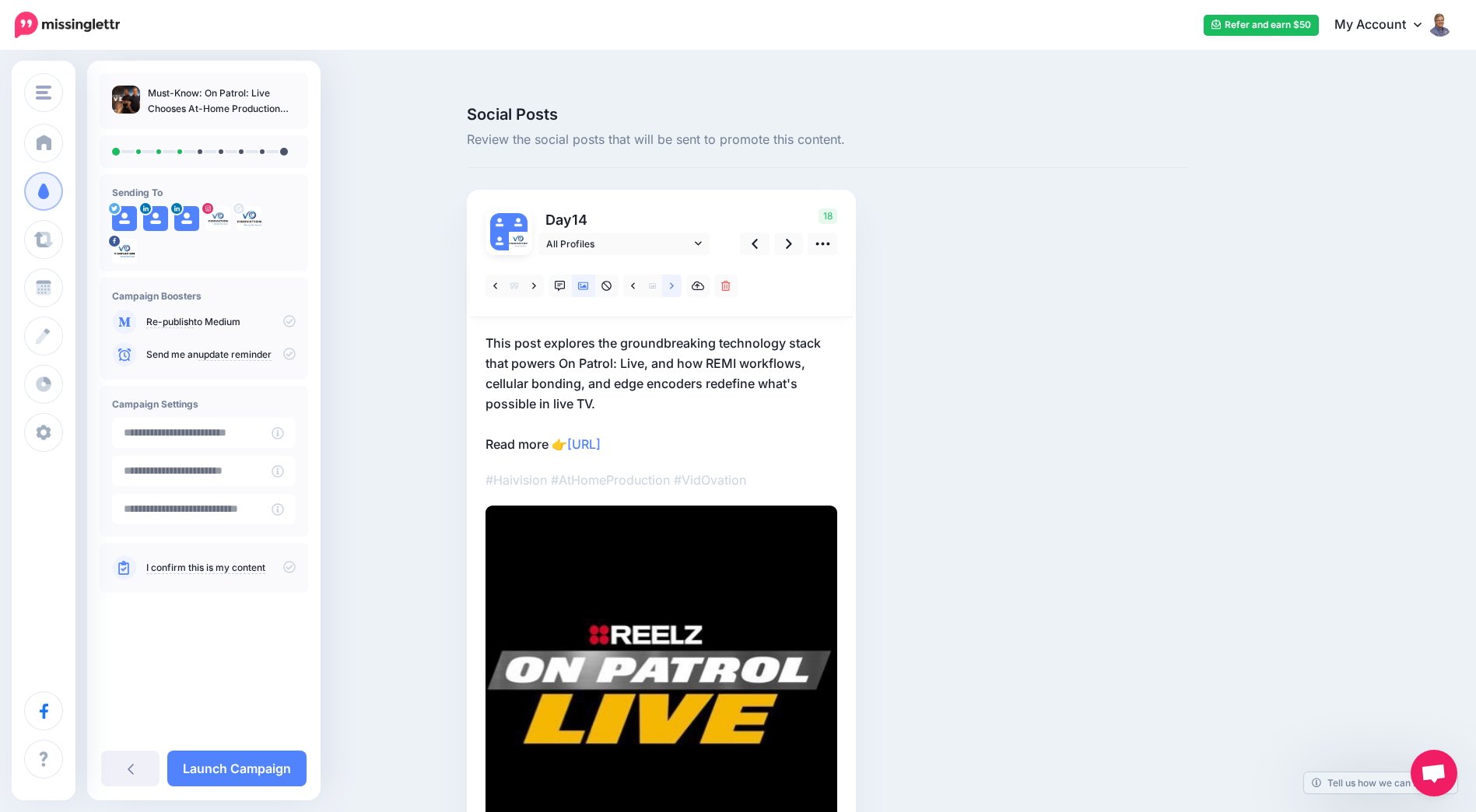
click at [674, 281] on icon at bounding box center [672, 286] width 4 height 11
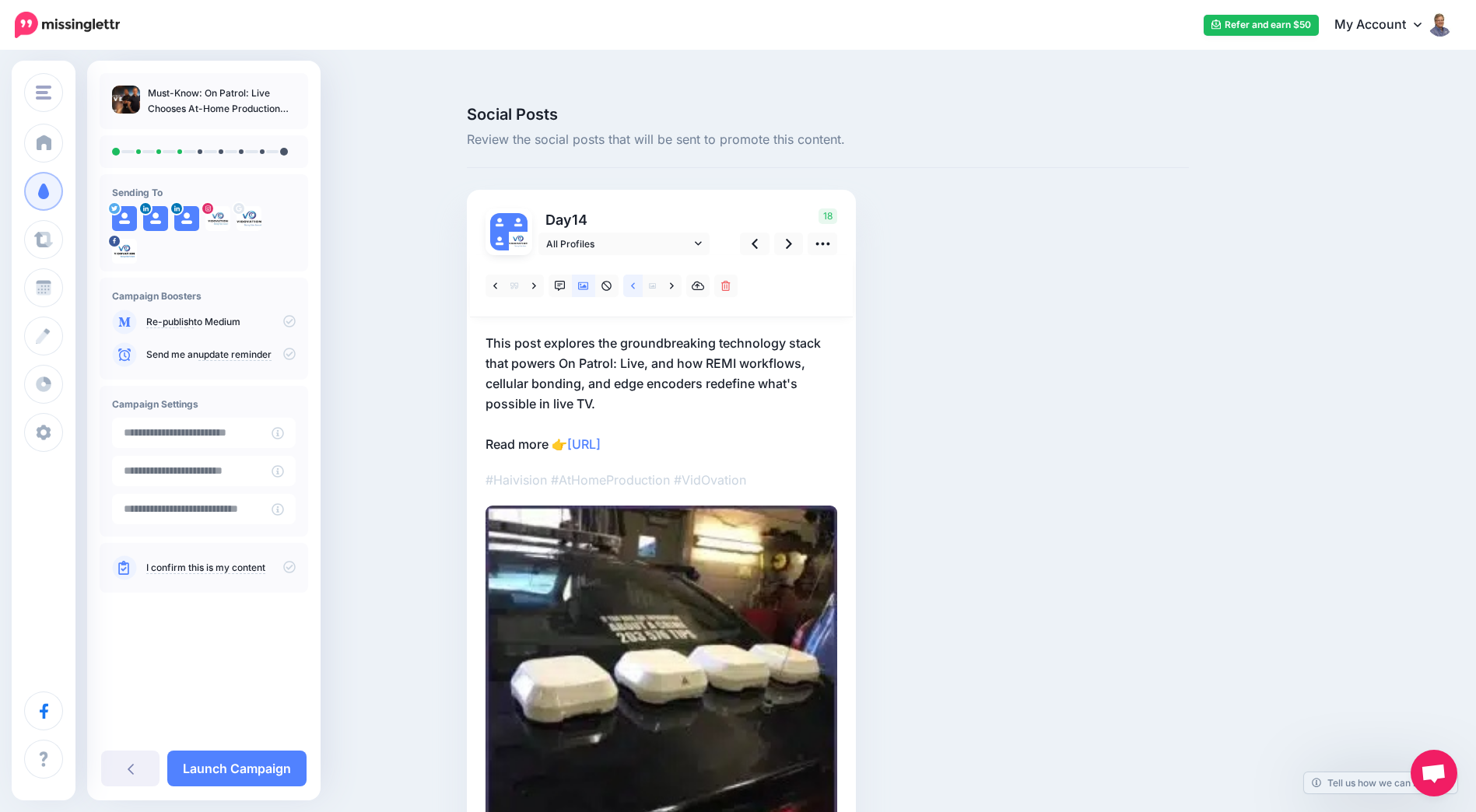
click at [635, 281] on icon at bounding box center [633, 286] width 4 height 11
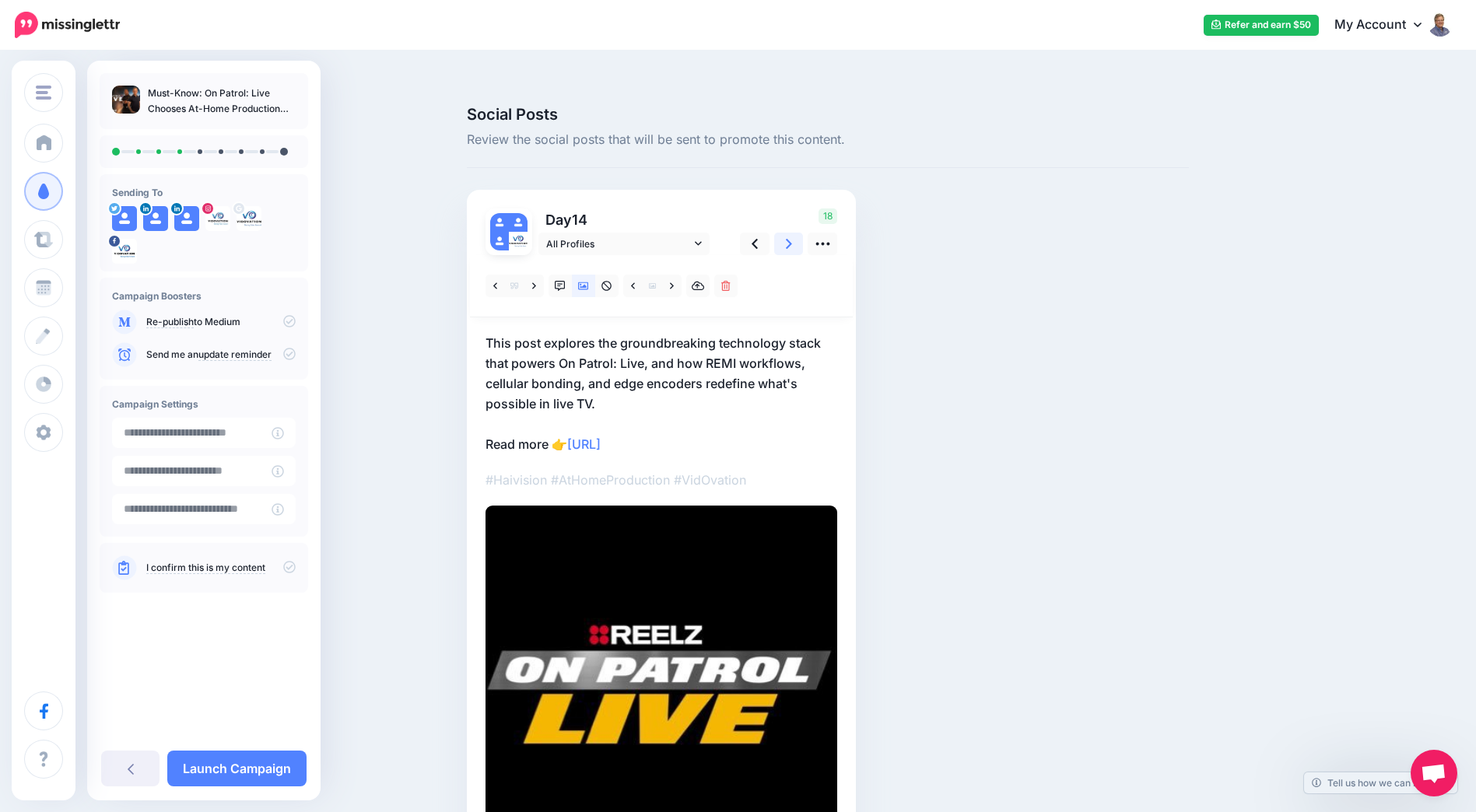
click at [792, 236] on icon at bounding box center [789, 243] width 6 height 16
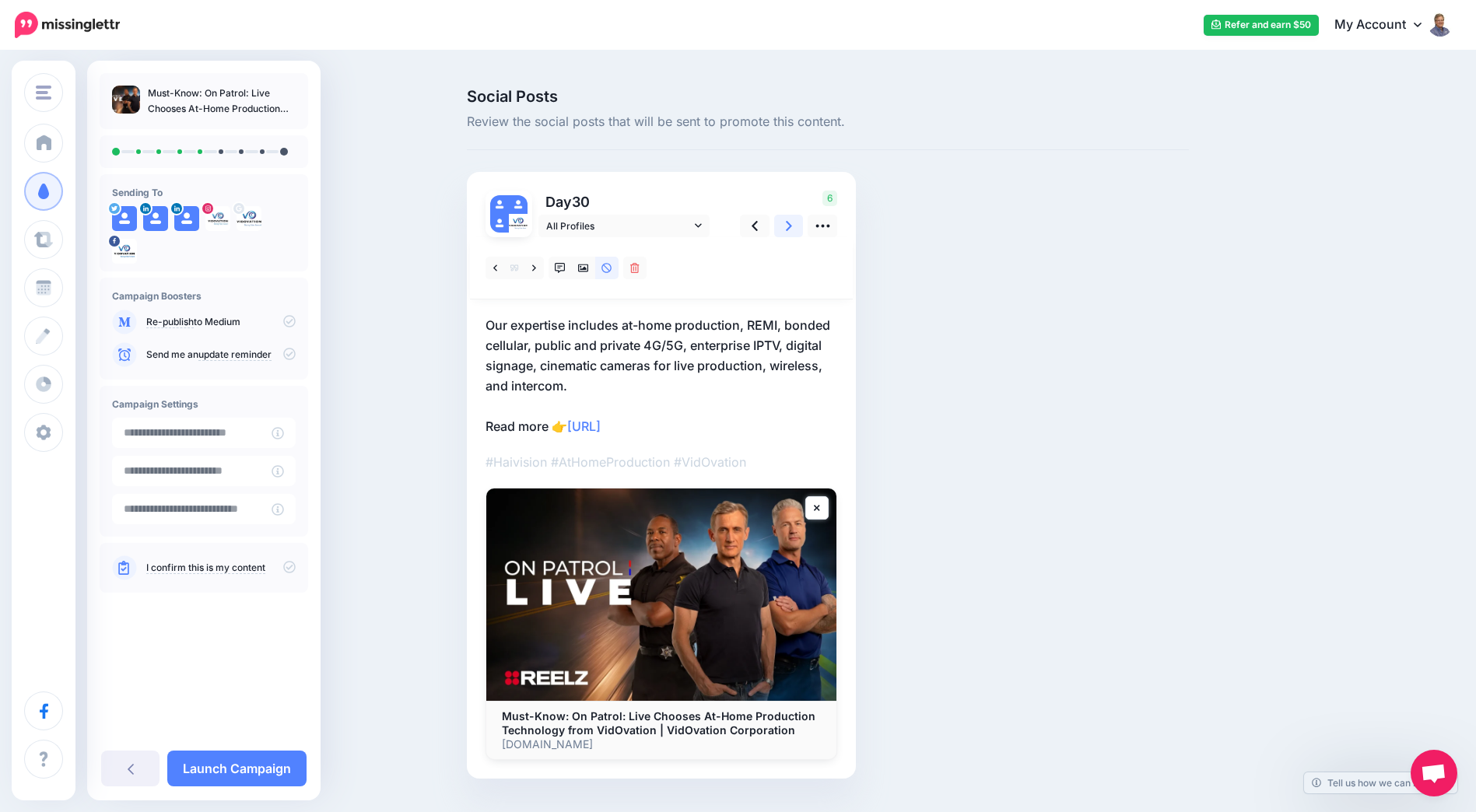
scroll to position [23, 0]
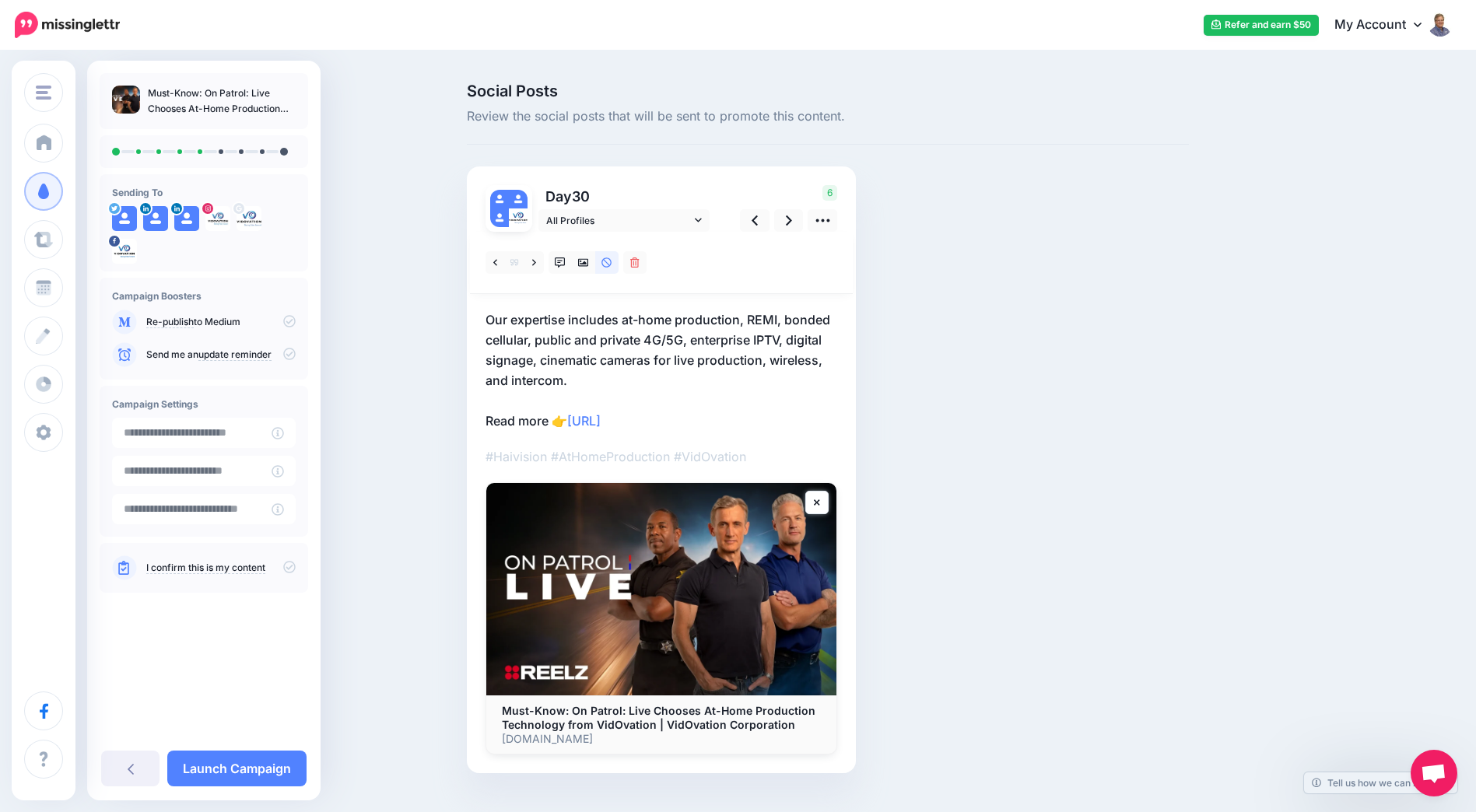
click at [740, 506] on img at bounding box center [661, 589] width 350 height 212
click at [821, 212] on icon at bounding box center [822, 220] width 16 height 16
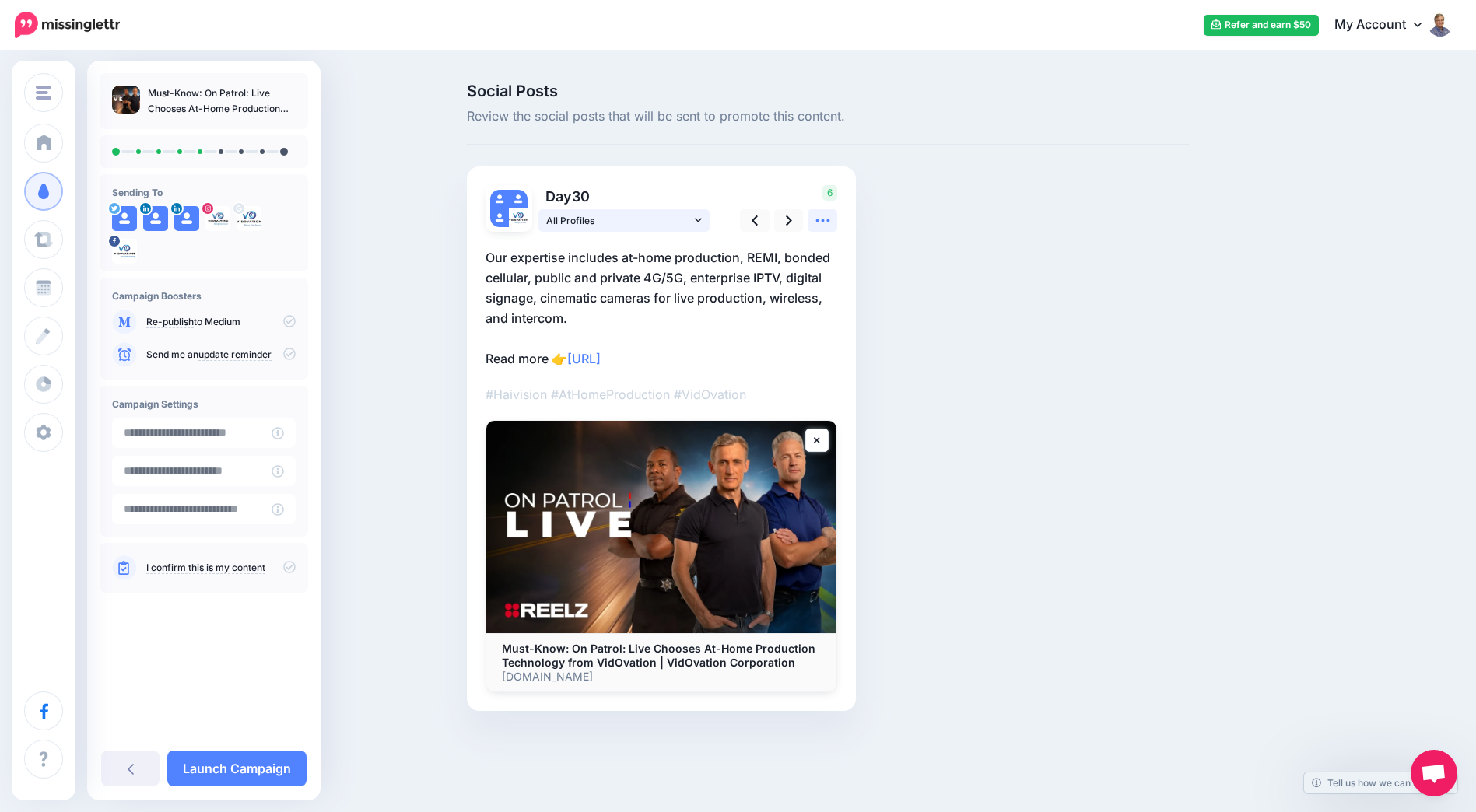
scroll to position [0, 0]
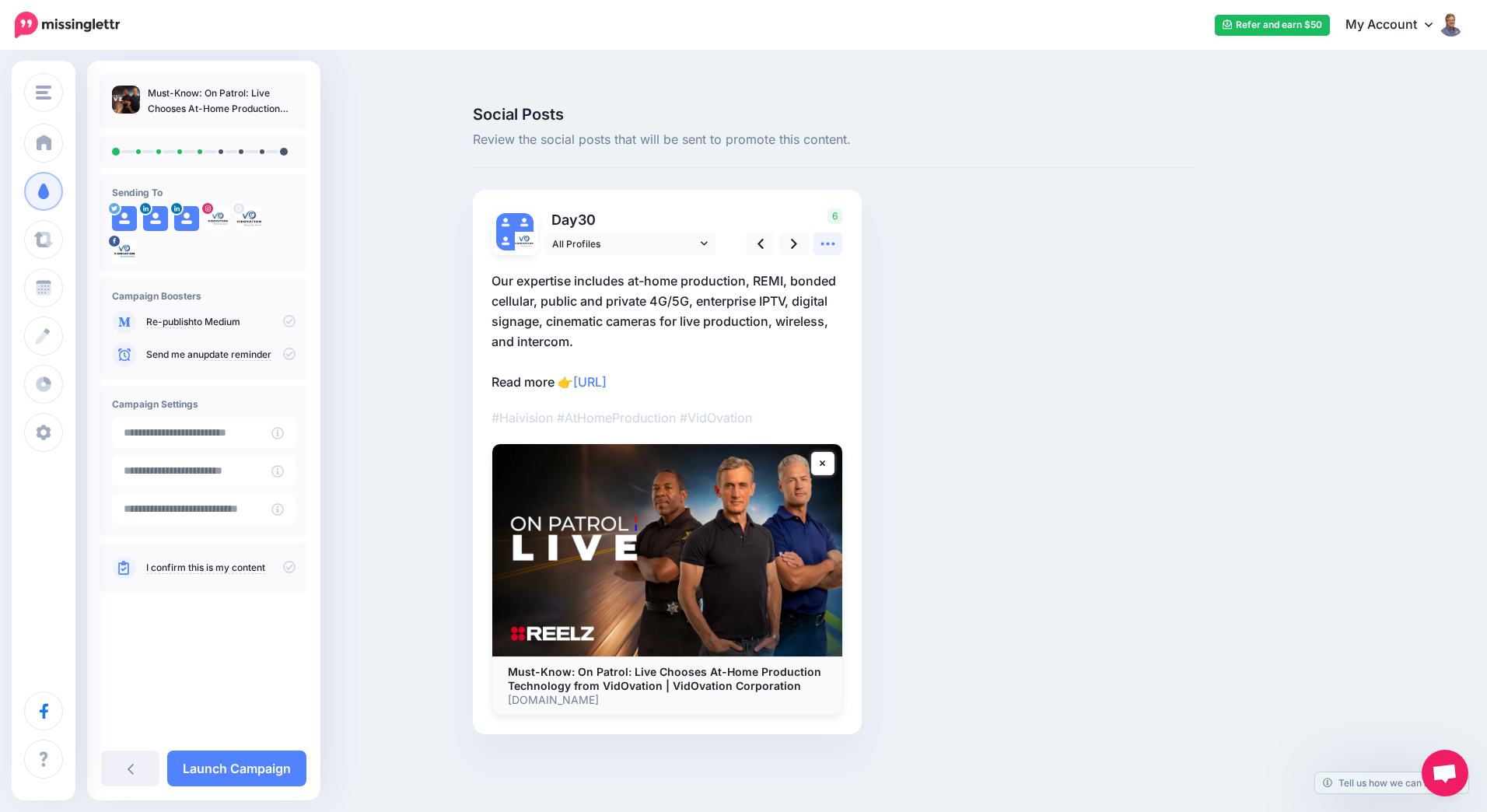
click at [833, 242] on icon at bounding box center [828, 243] width 14 height 3
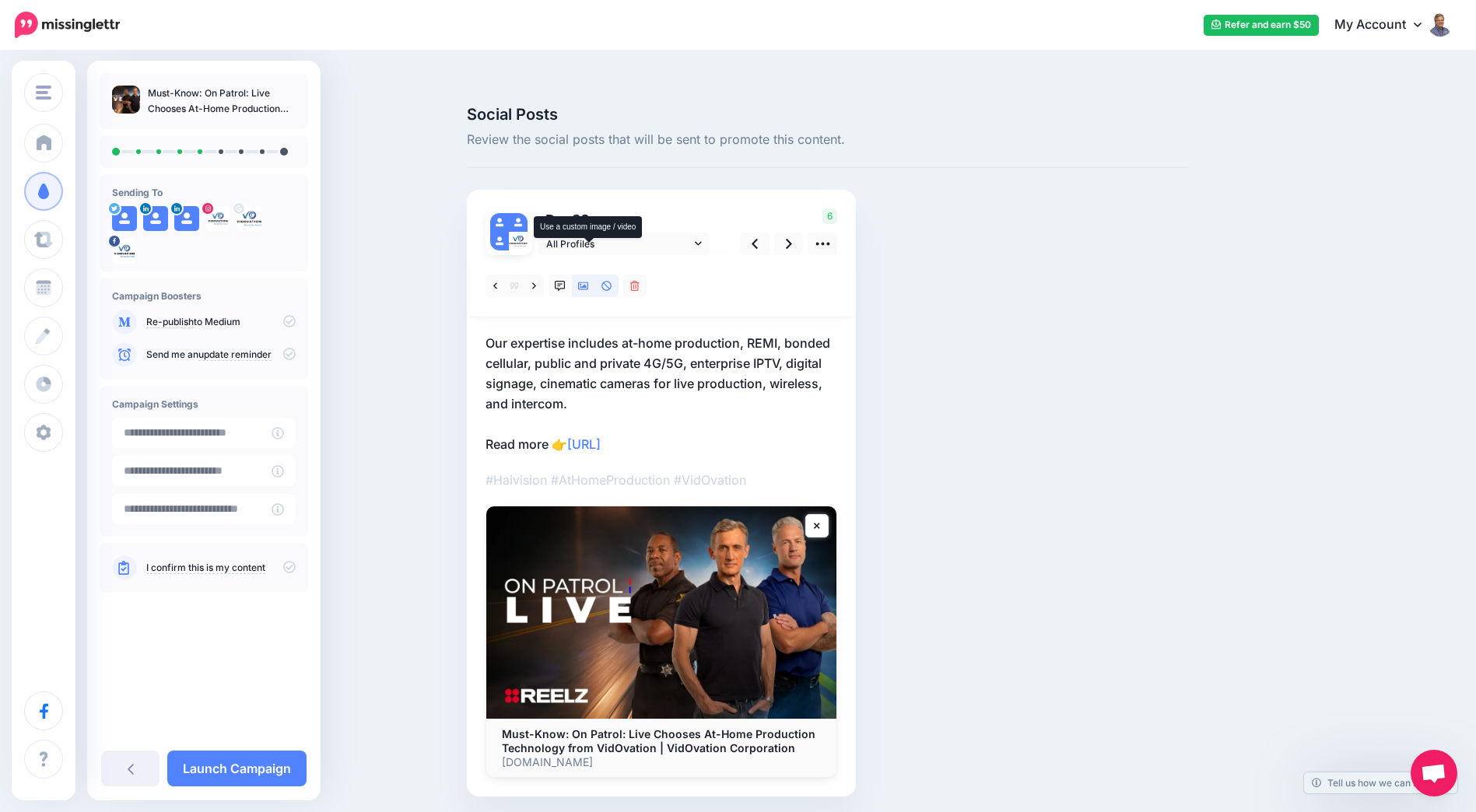
click at [584, 282] on icon at bounding box center [583, 286] width 11 height 8
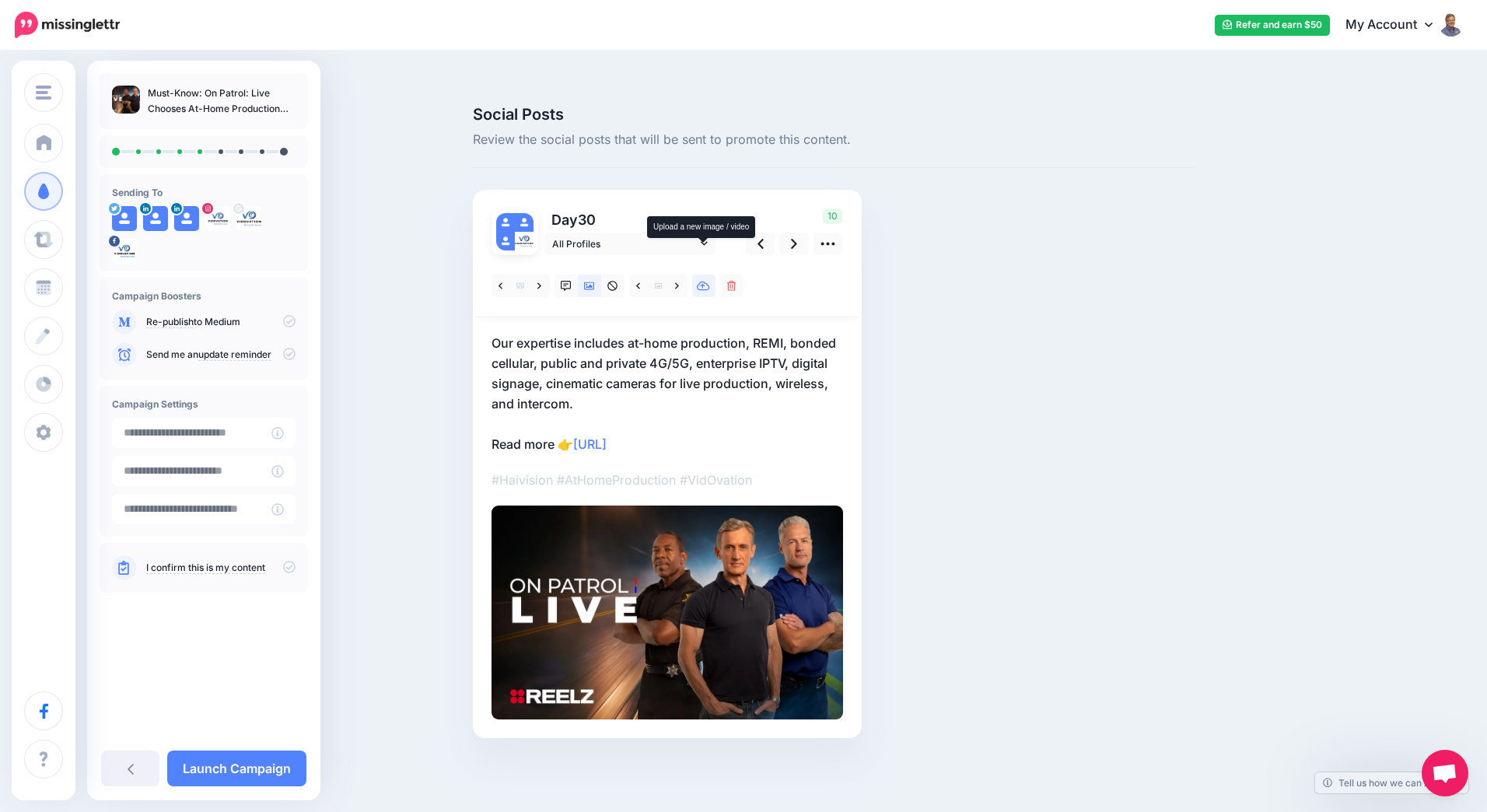
click at [701, 281] on icon at bounding box center [704, 286] width 14 height 11
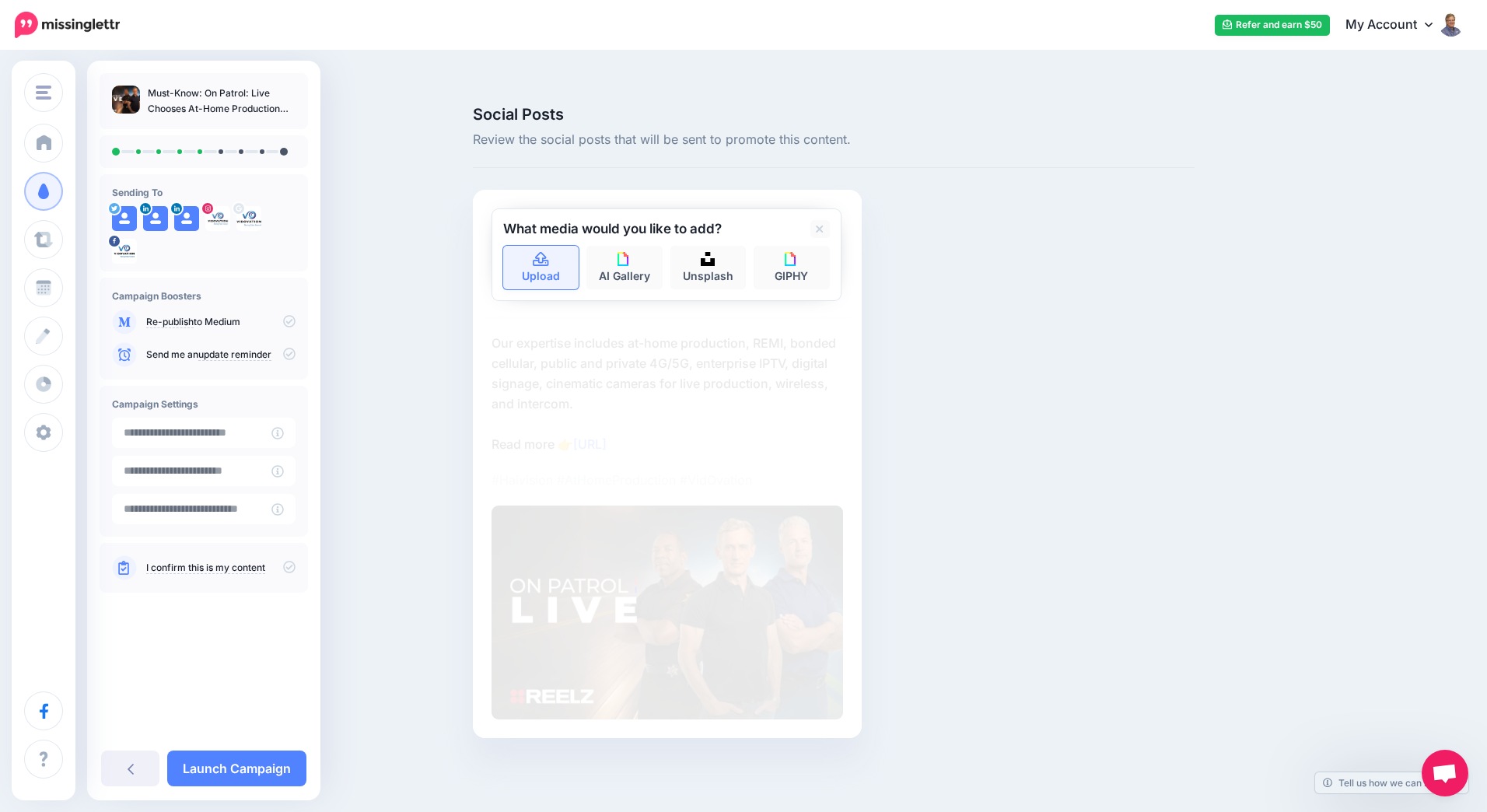
click at [547, 252] on icon at bounding box center [541, 259] width 15 height 14
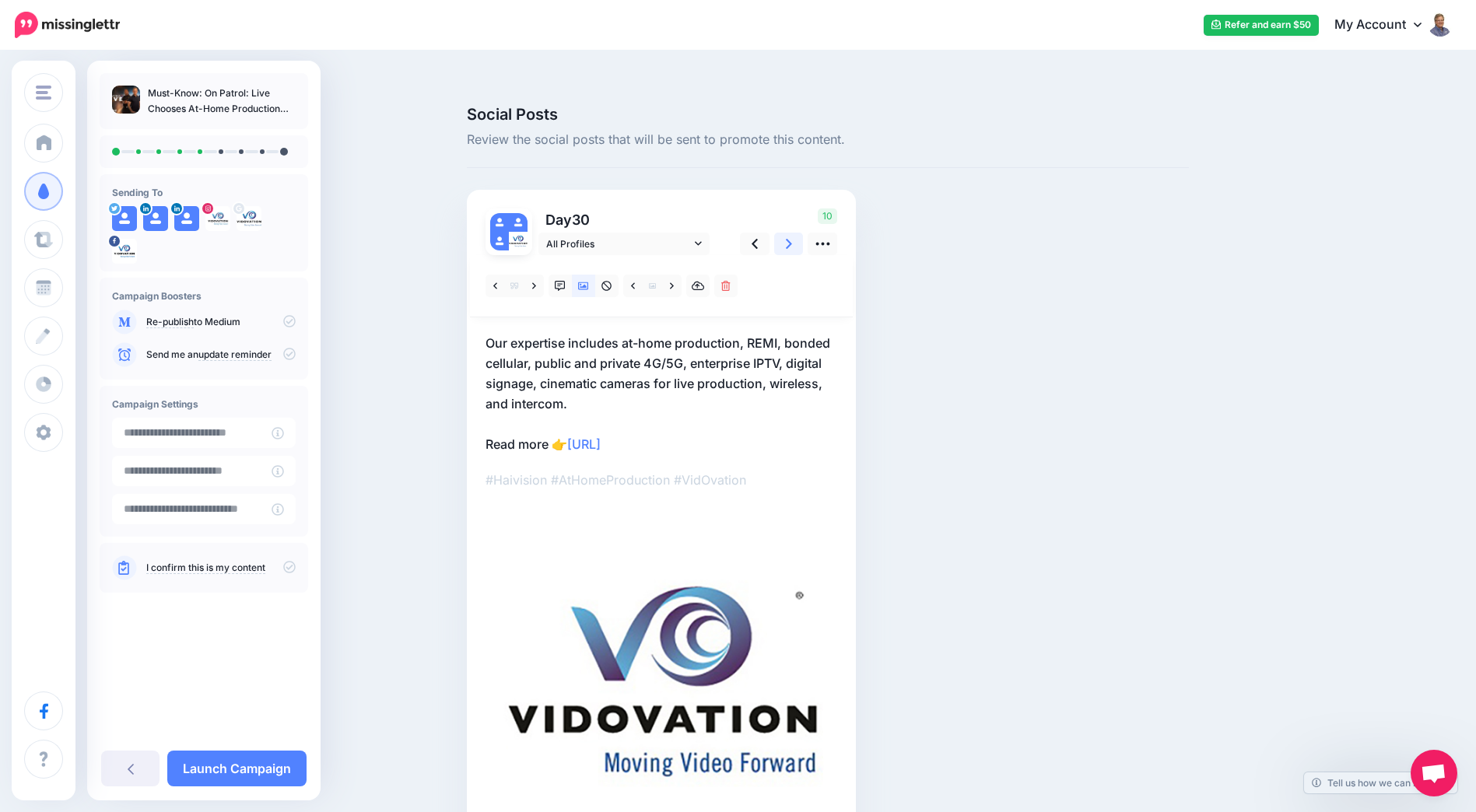
click at [792, 236] on icon at bounding box center [789, 243] width 6 height 16
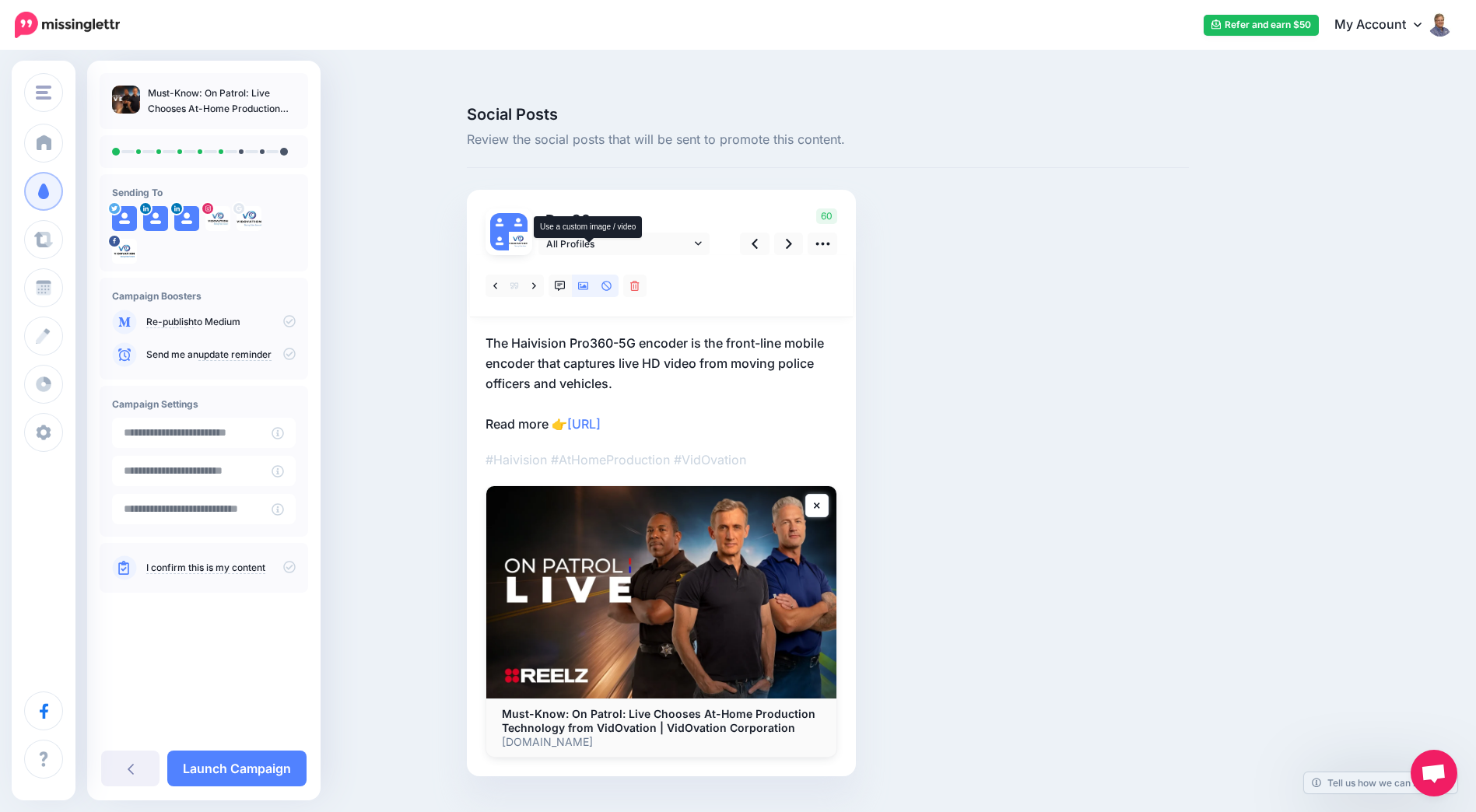
click at [588, 282] on icon at bounding box center [583, 286] width 11 height 8
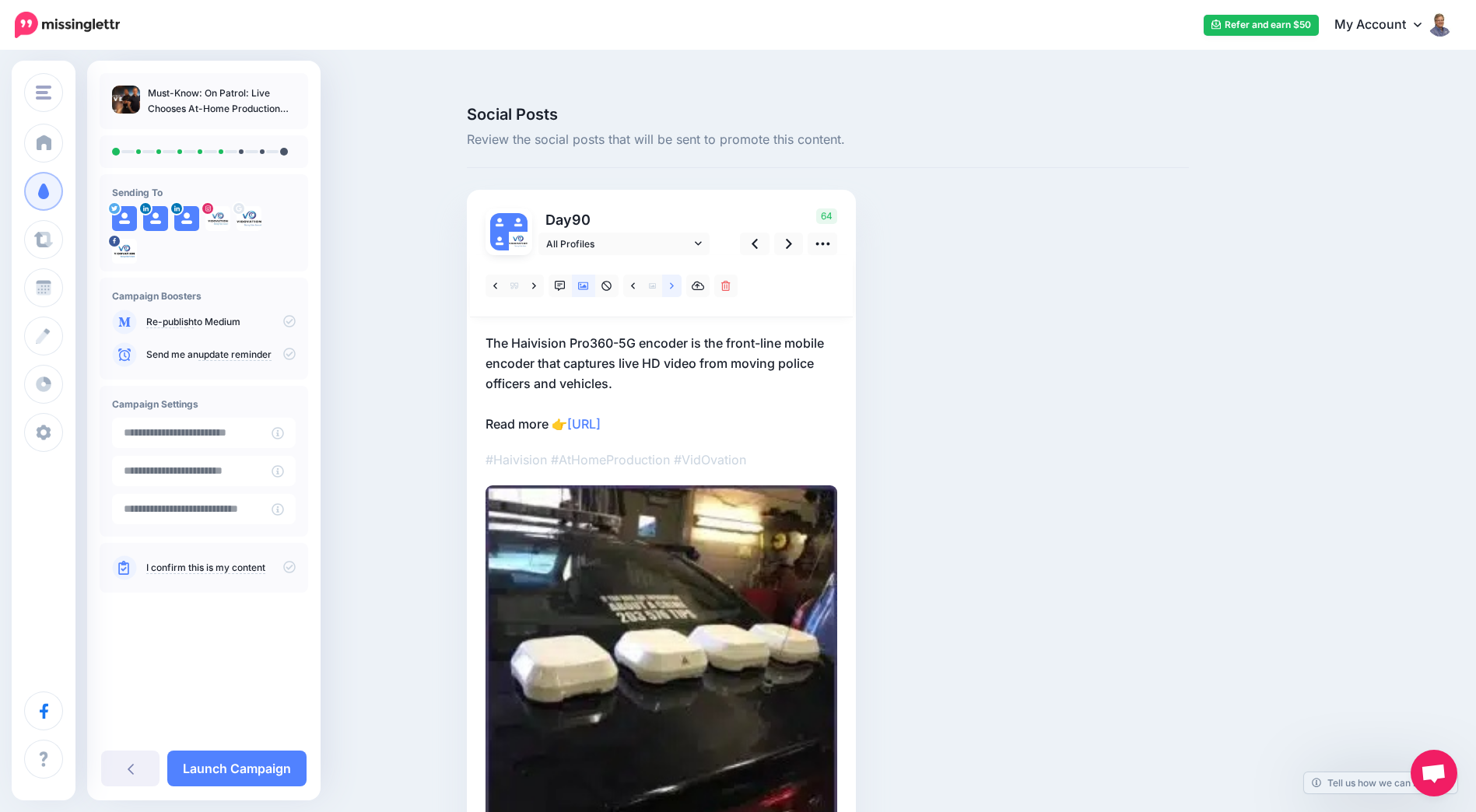
click at [674, 281] on icon at bounding box center [672, 286] width 4 height 11
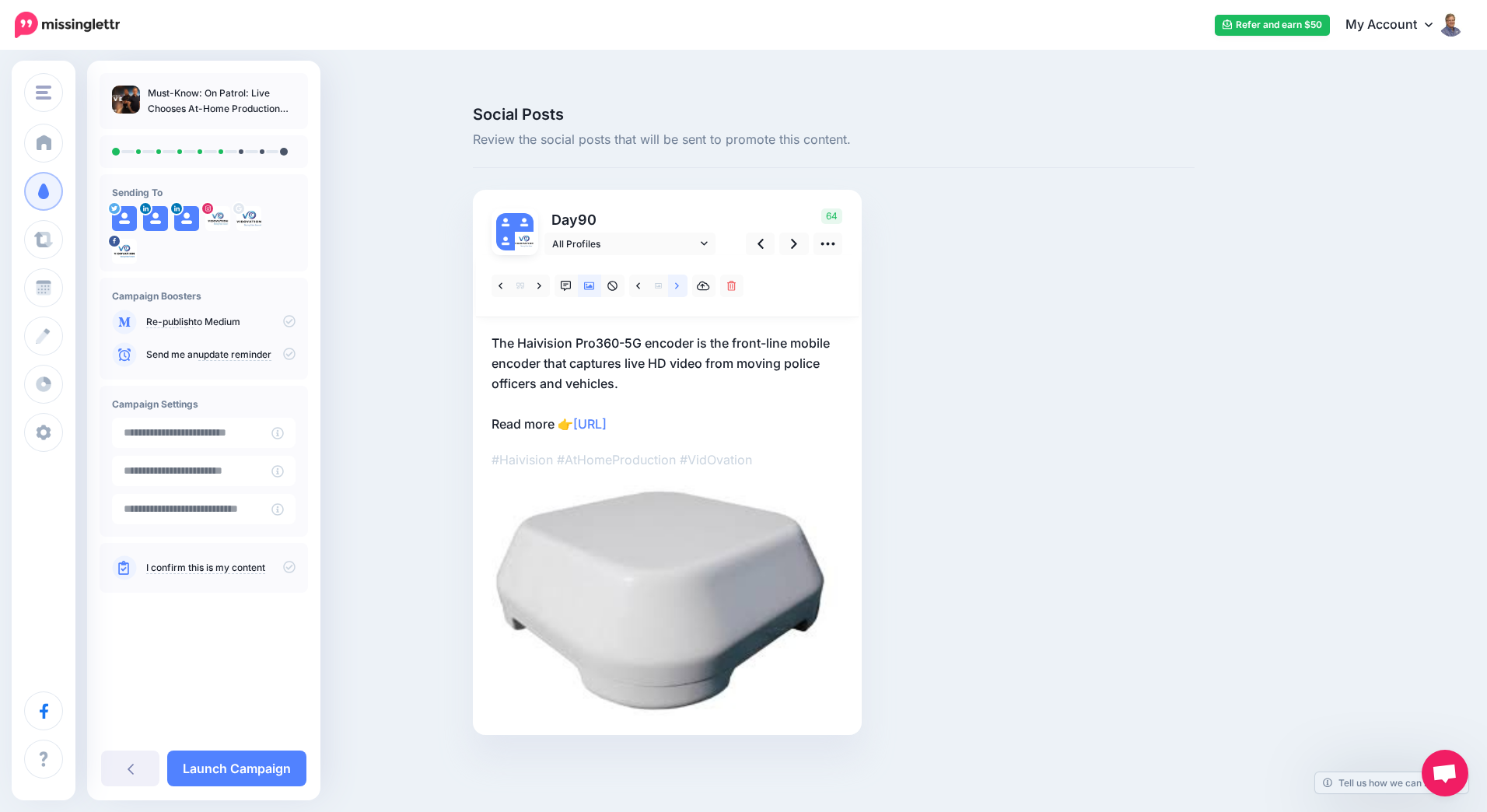
click at [675, 281] on icon at bounding box center [677, 286] width 4 height 11
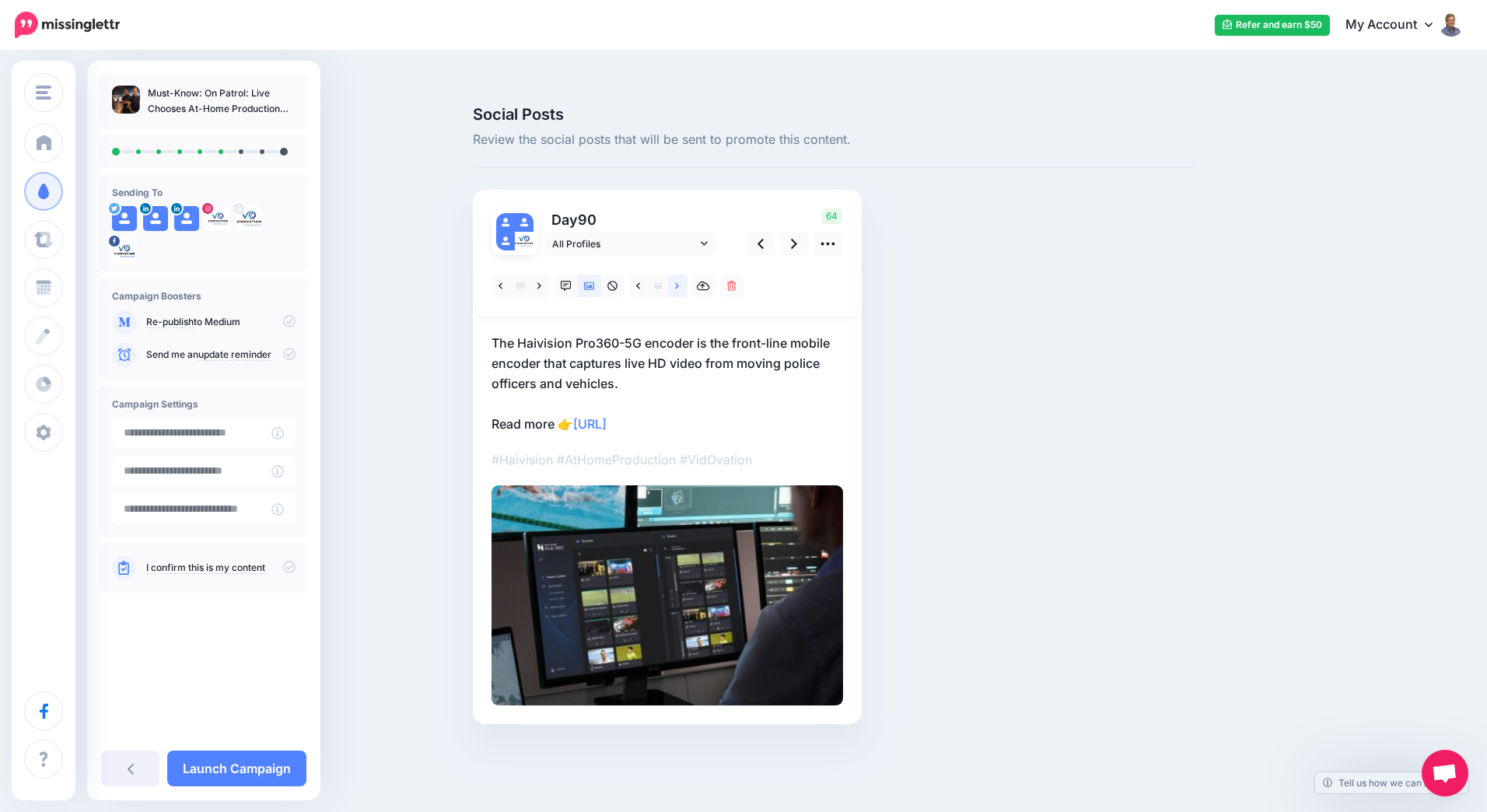
click at [675, 281] on icon at bounding box center [677, 286] width 4 height 11
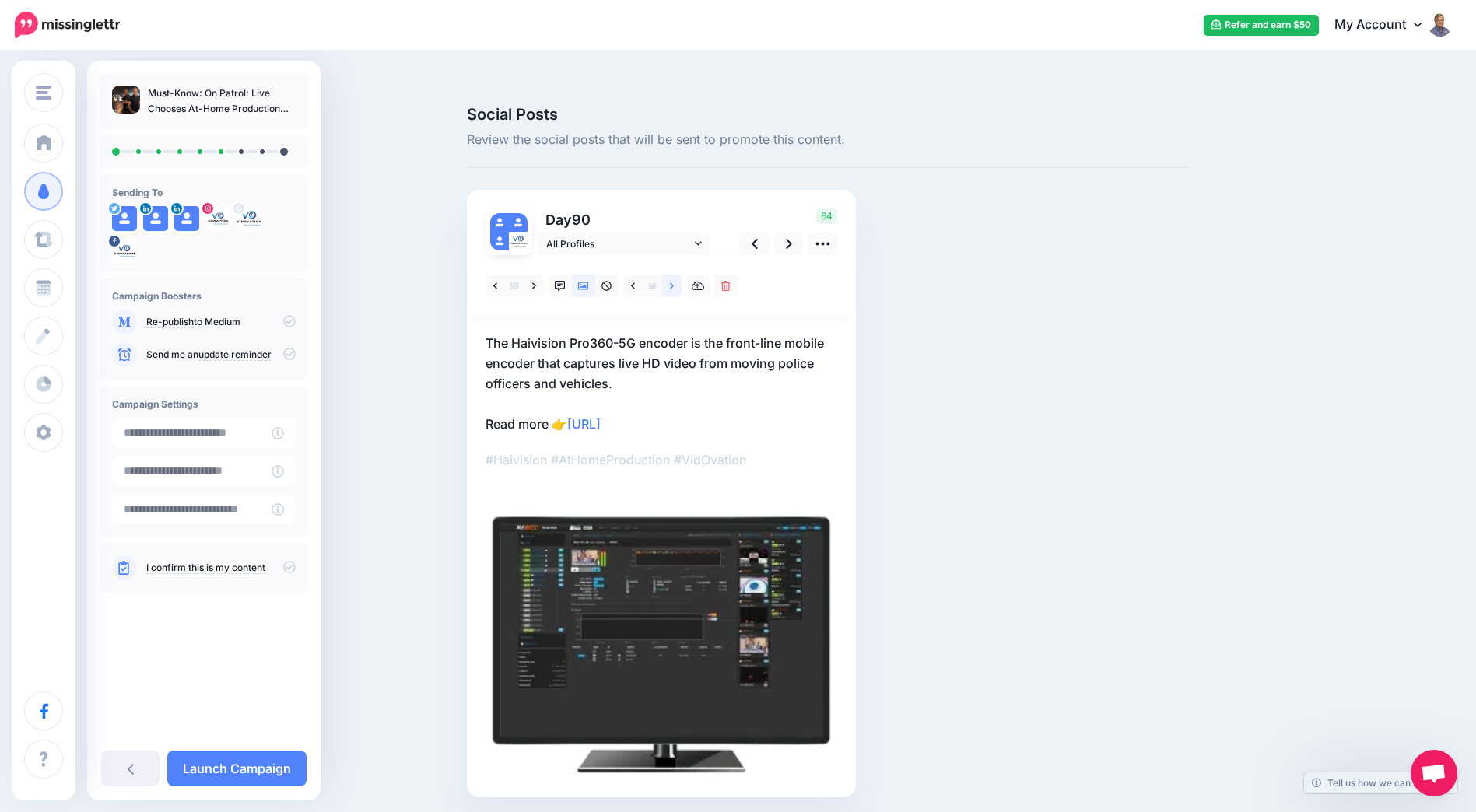
click at [674, 281] on icon at bounding box center [672, 286] width 4 height 11
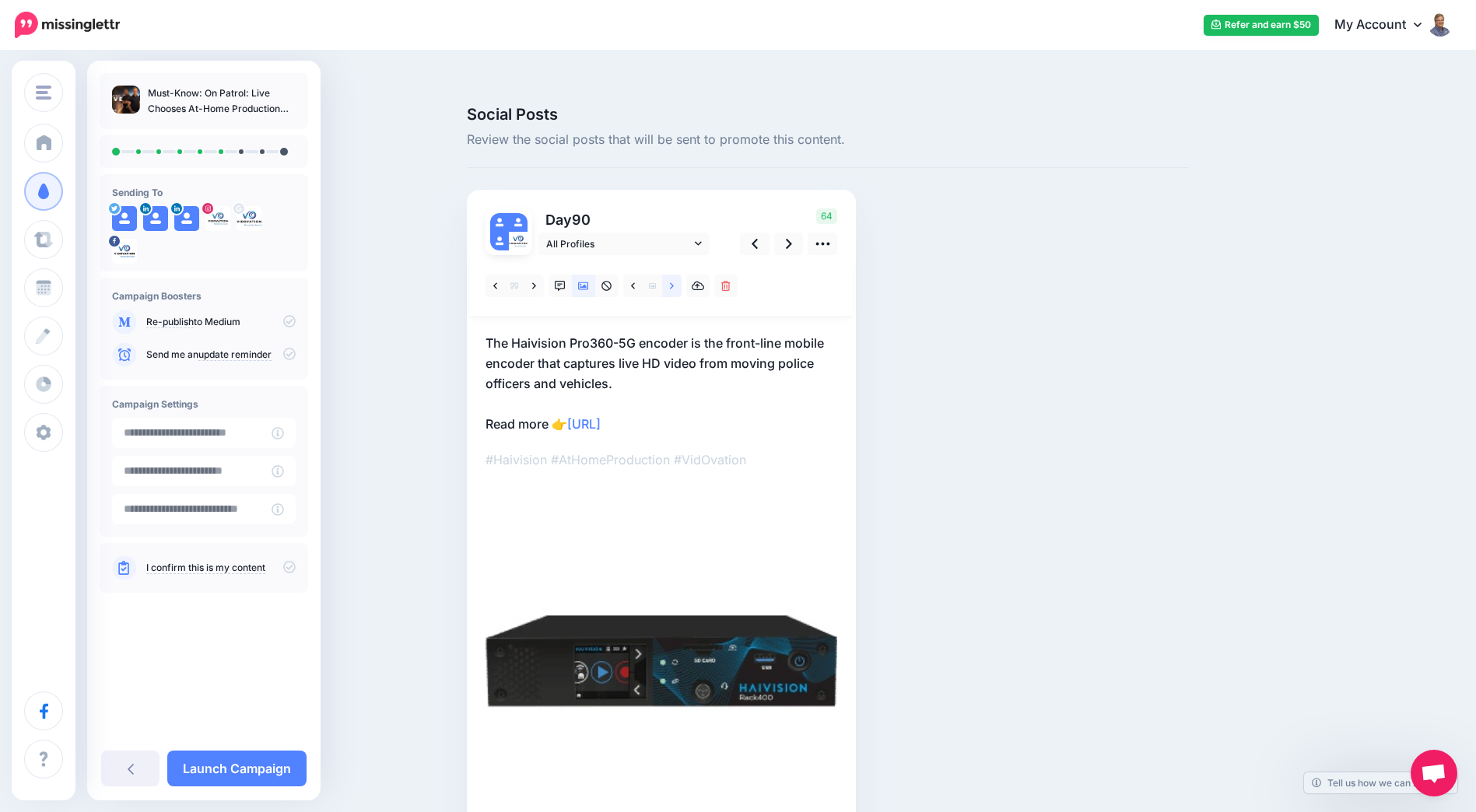
click at [674, 281] on icon at bounding box center [672, 286] width 4 height 11
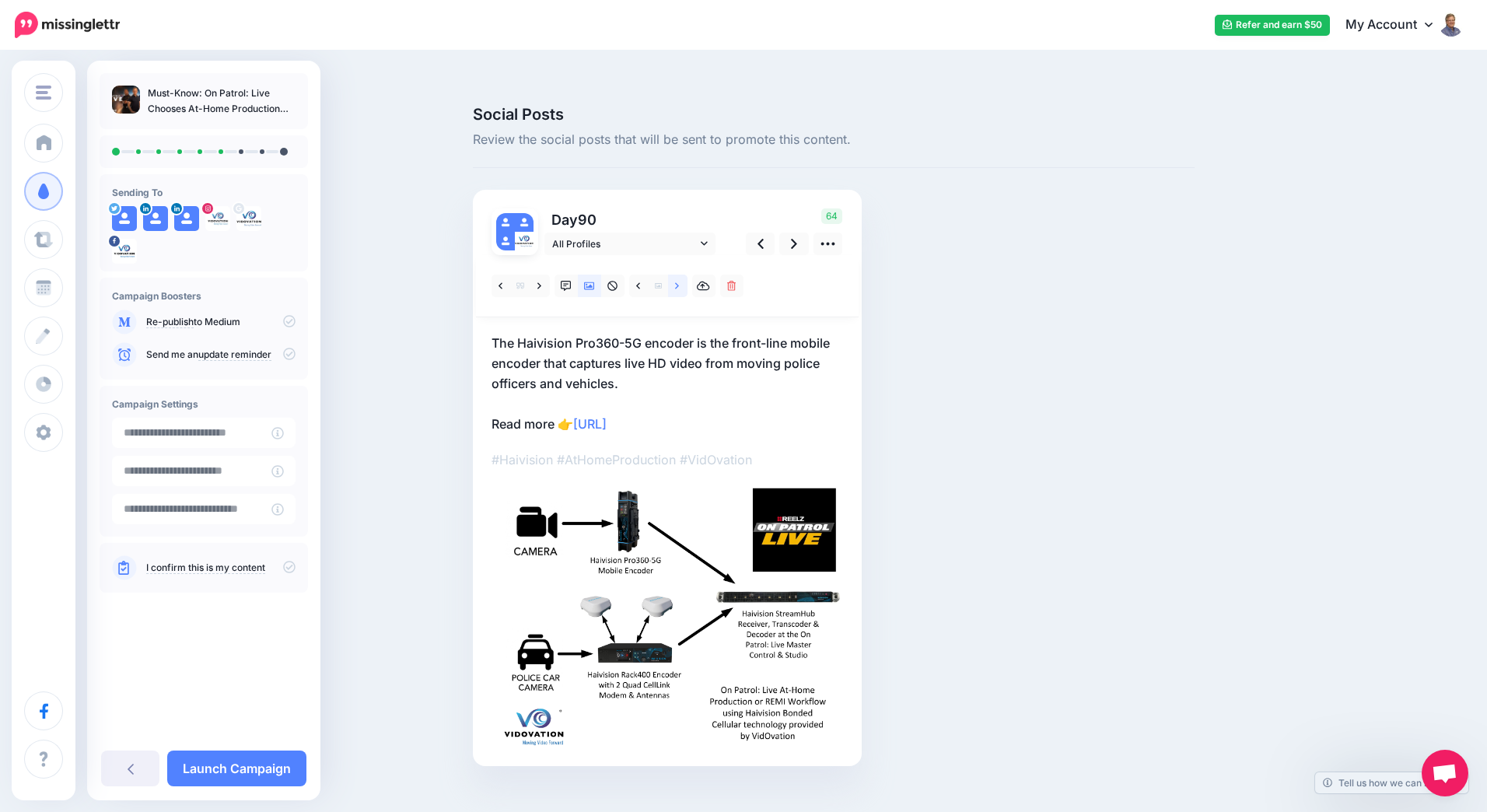
click at [675, 281] on icon at bounding box center [677, 286] width 4 height 11
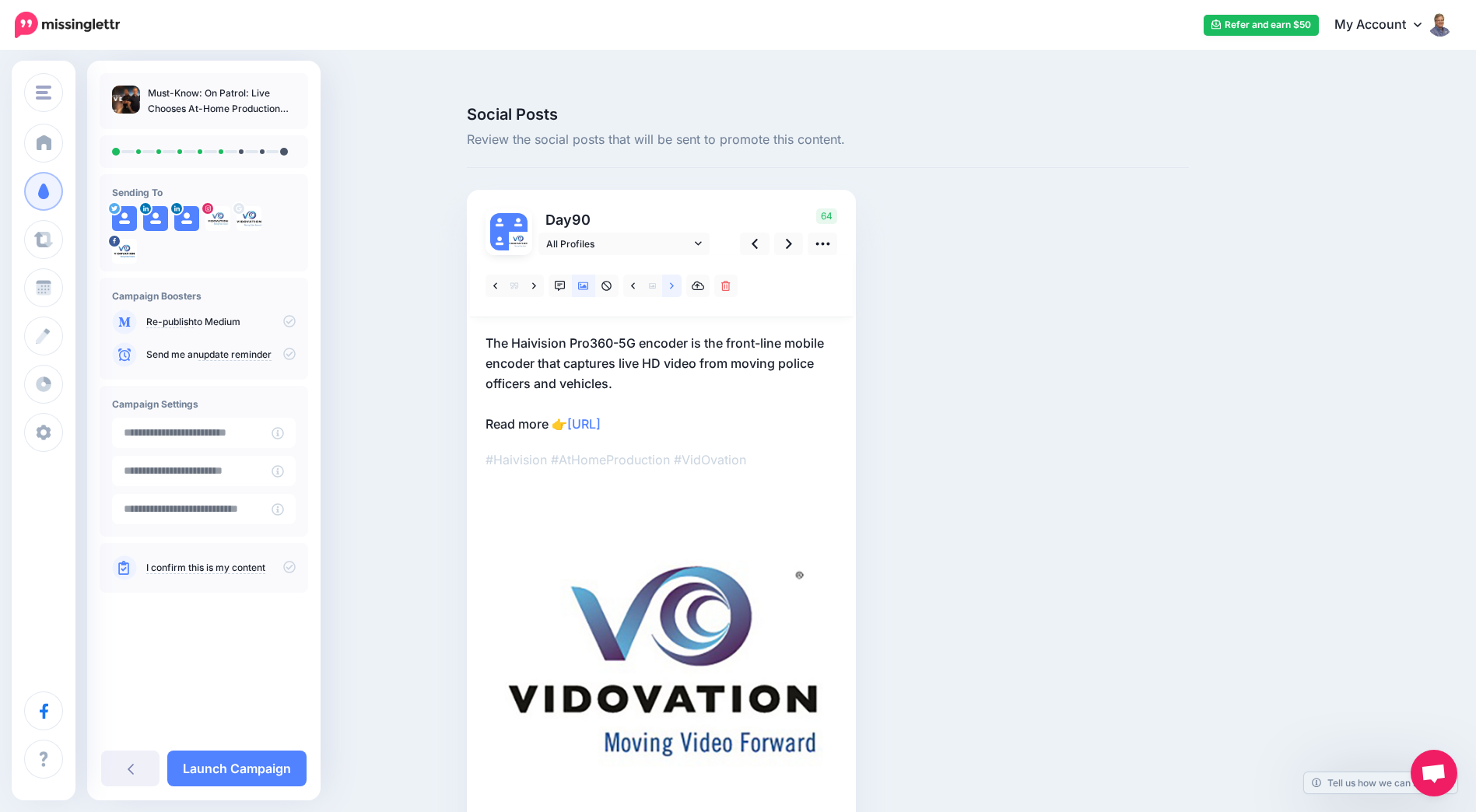
click at [674, 281] on icon at bounding box center [672, 286] width 4 height 11
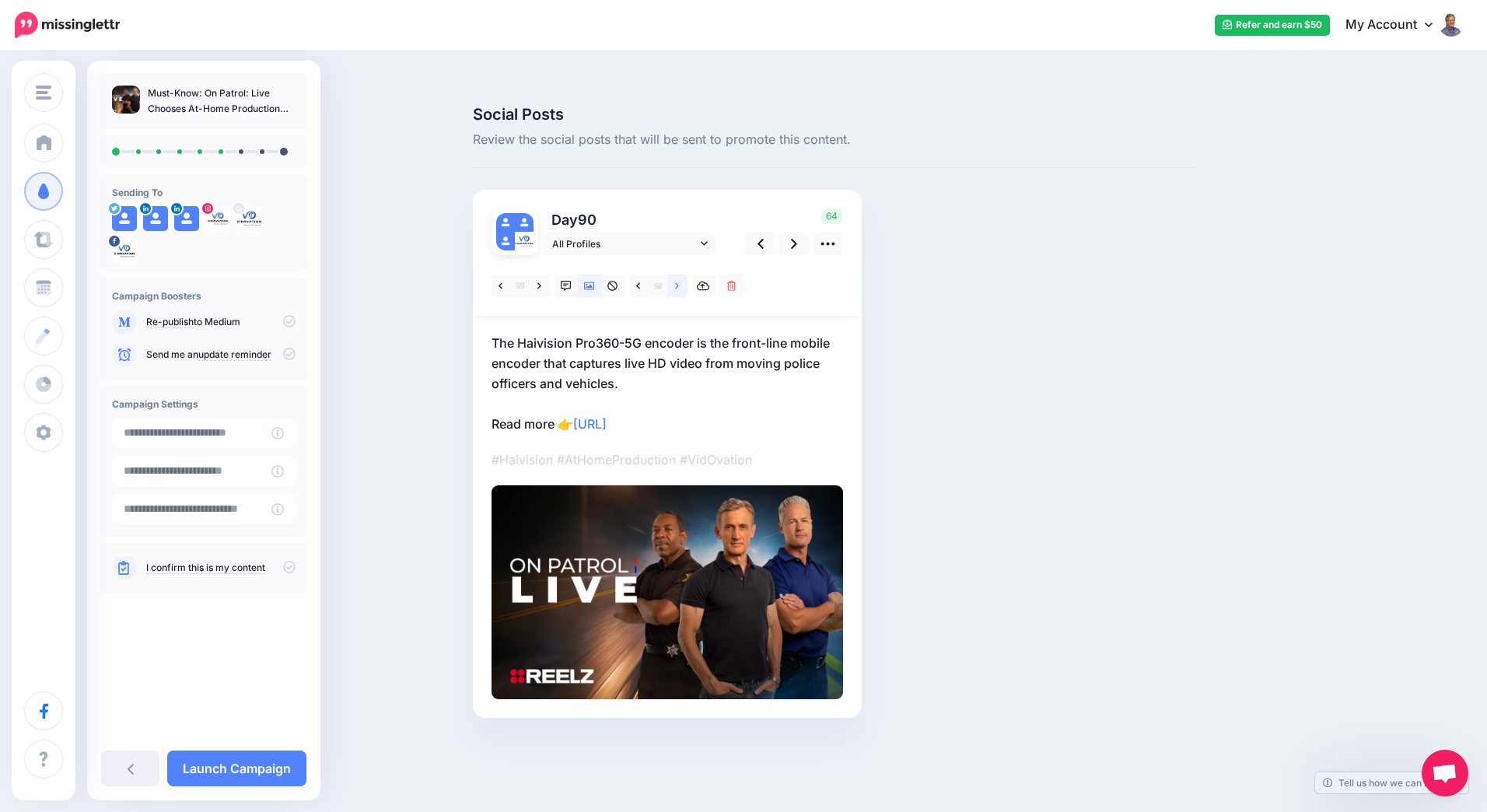
click at [675, 281] on icon at bounding box center [677, 286] width 4 height 11
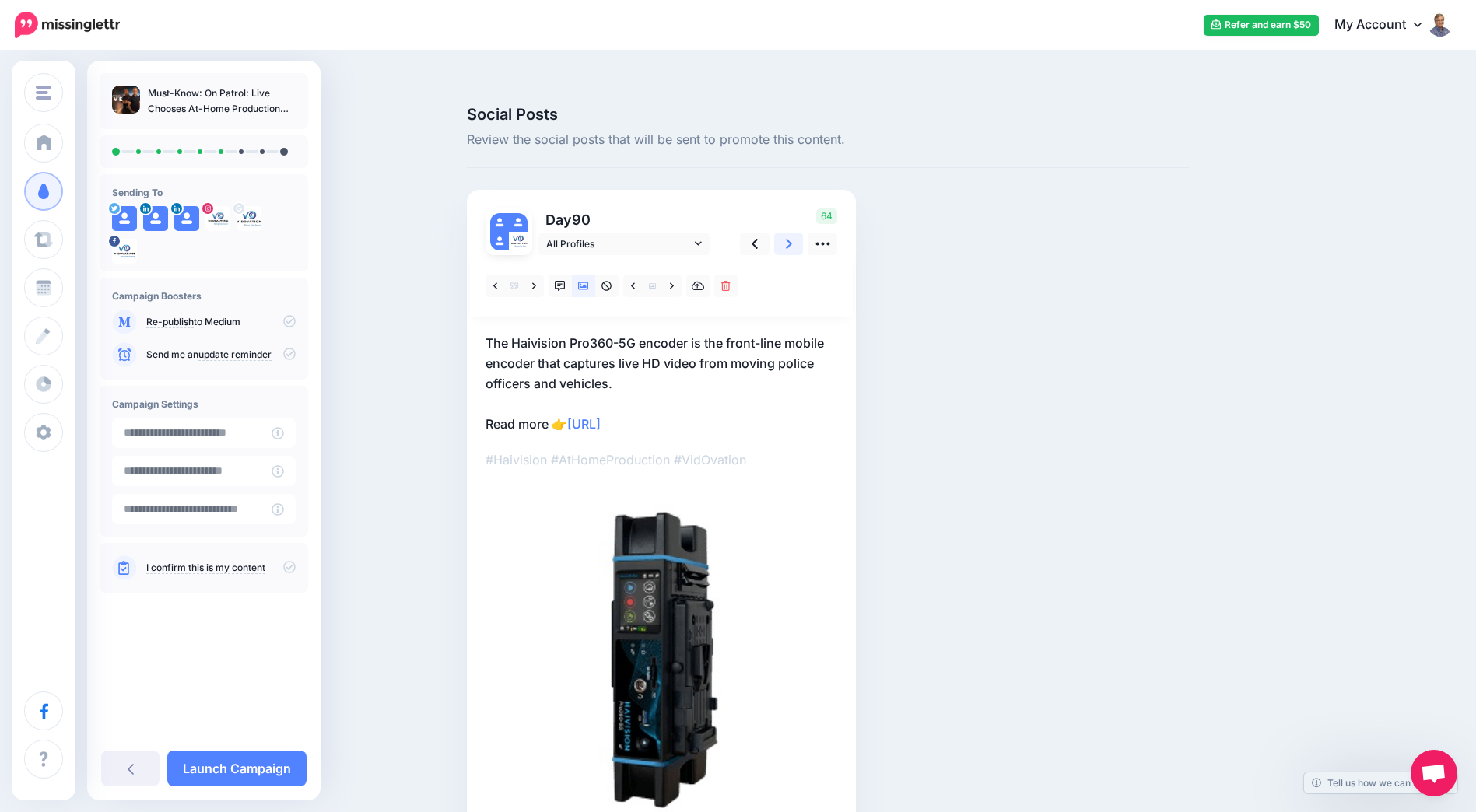
click at [792, 236] on icon at bounding box center [789, 243] width 6 height 16
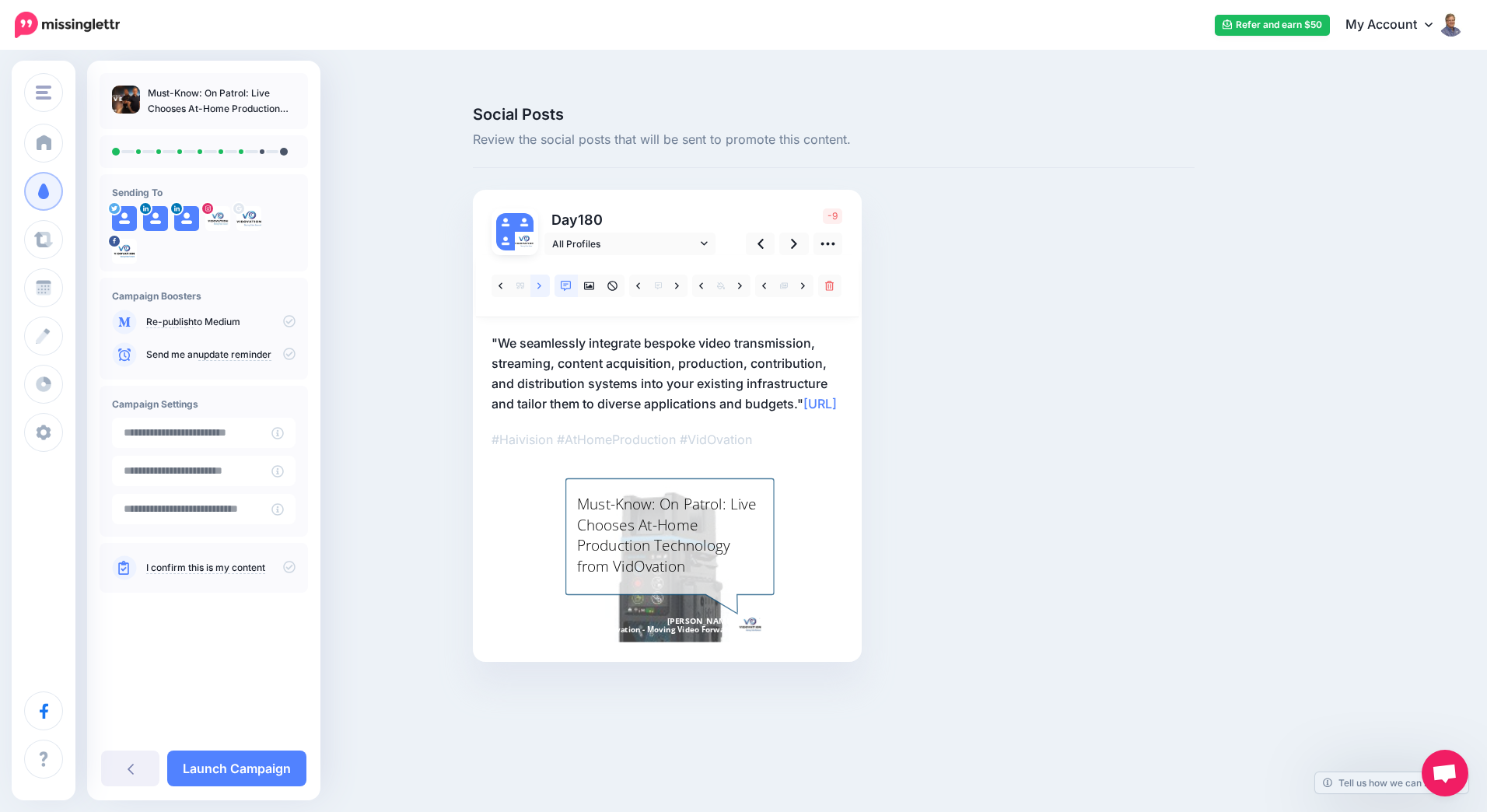
click at [543, 274] on link at bounding box center [540, 285] width 19 height 22
click at [800, 274] on link at bounding box center [803, 285] width 19 height 22
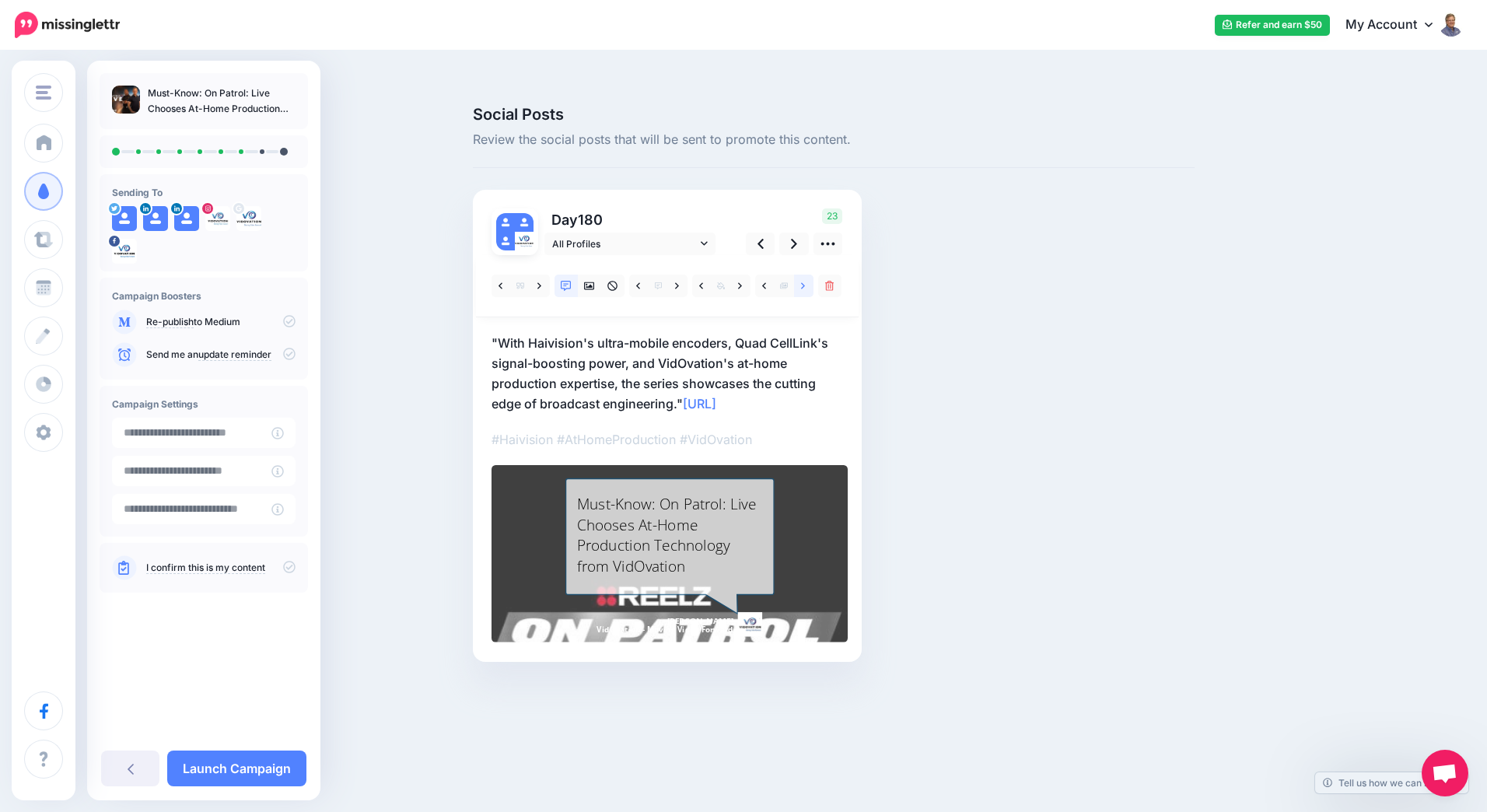
click at [800, 274] on link at bounding box center [803, 285] width 19 height 22
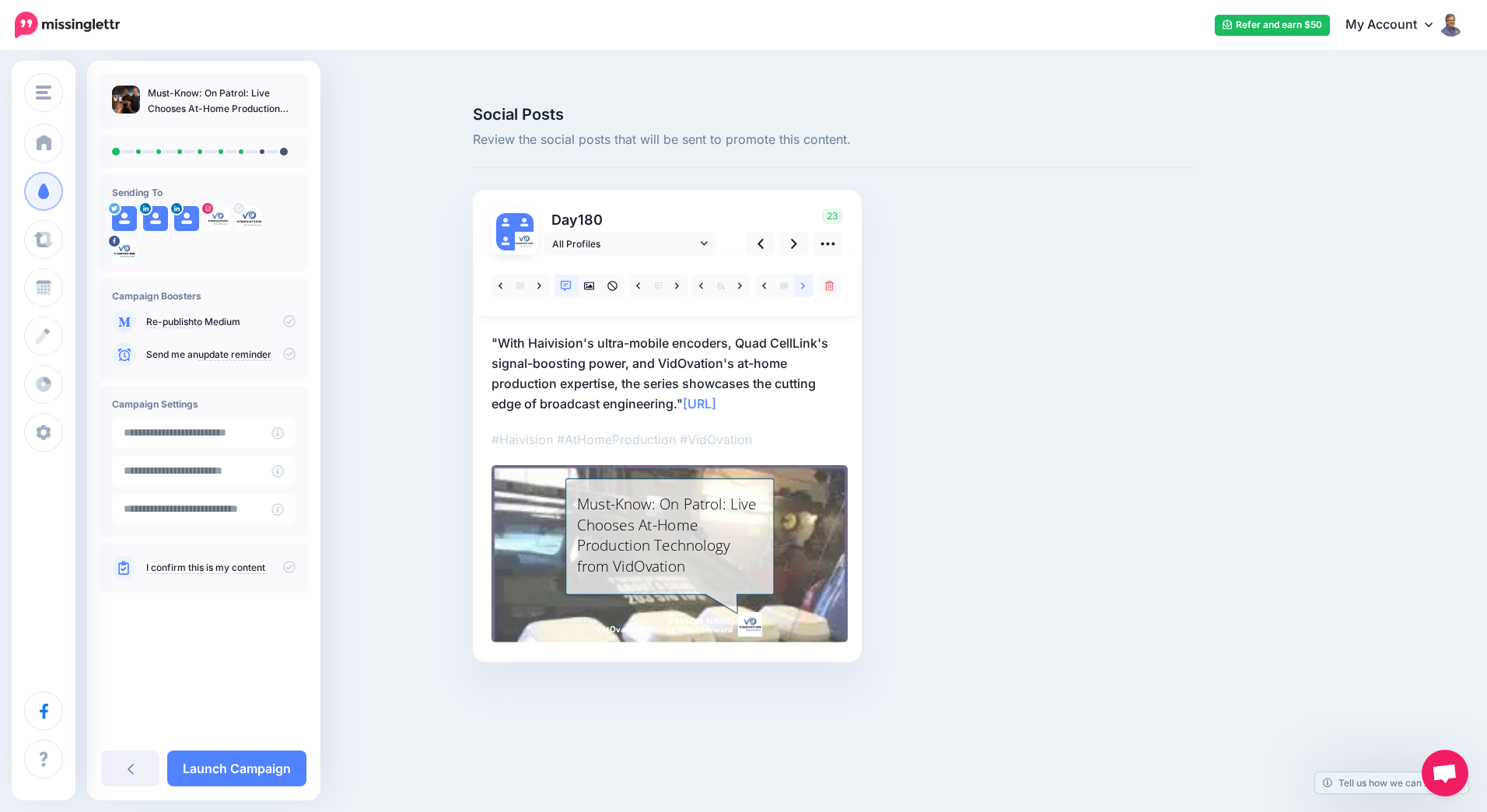
click at [800, 274] on link at bounding box center [803, 285] width 19 height 22
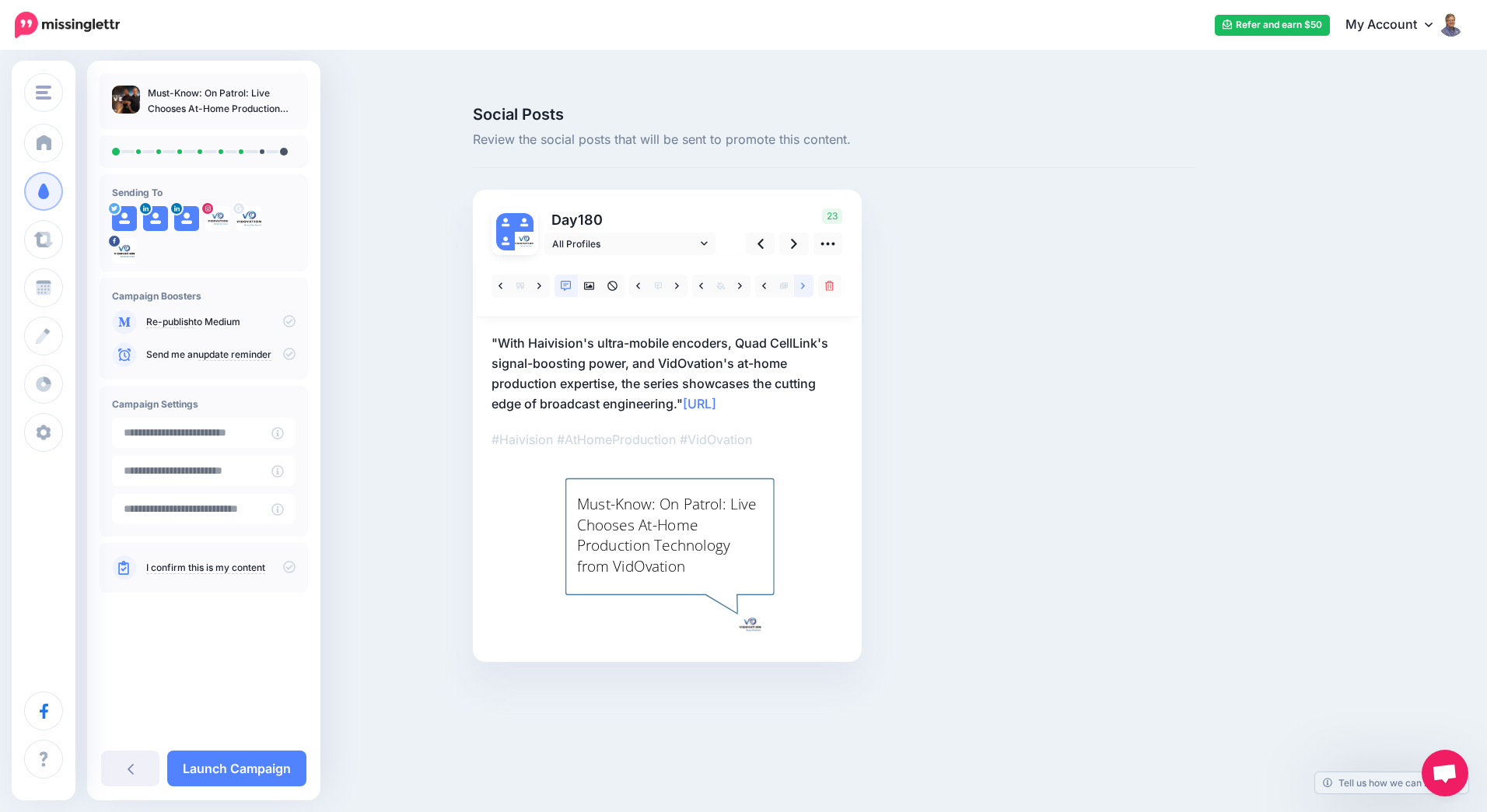
click at [800, 274] on link at bounding box center [803, 285] width 19 height 22
click at [801, 281] on icon at bounding box center [803, 286] width 4 height 11
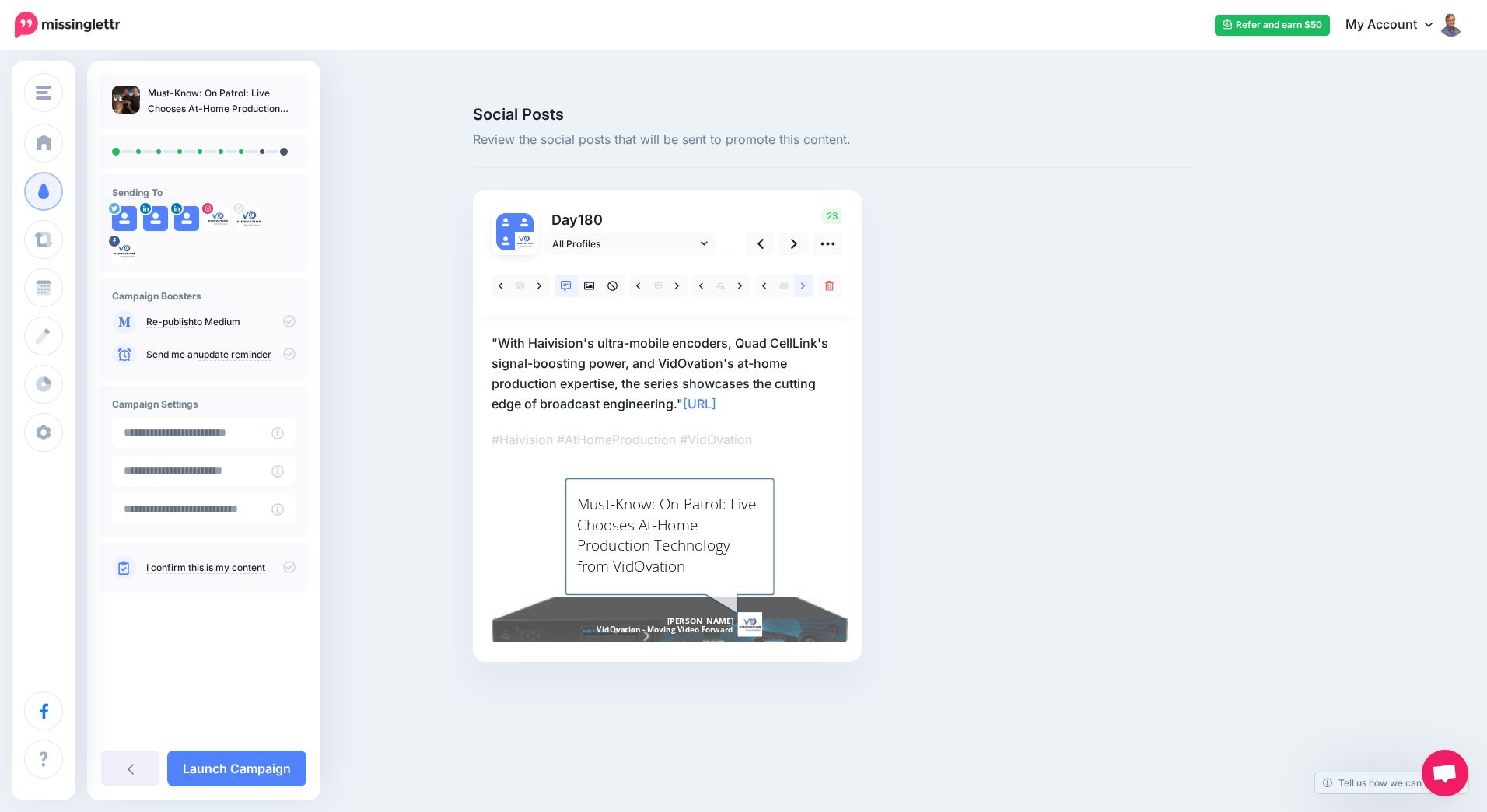
click at [801, 281] on icon at bounding box center [803, 286] width 4 height 11
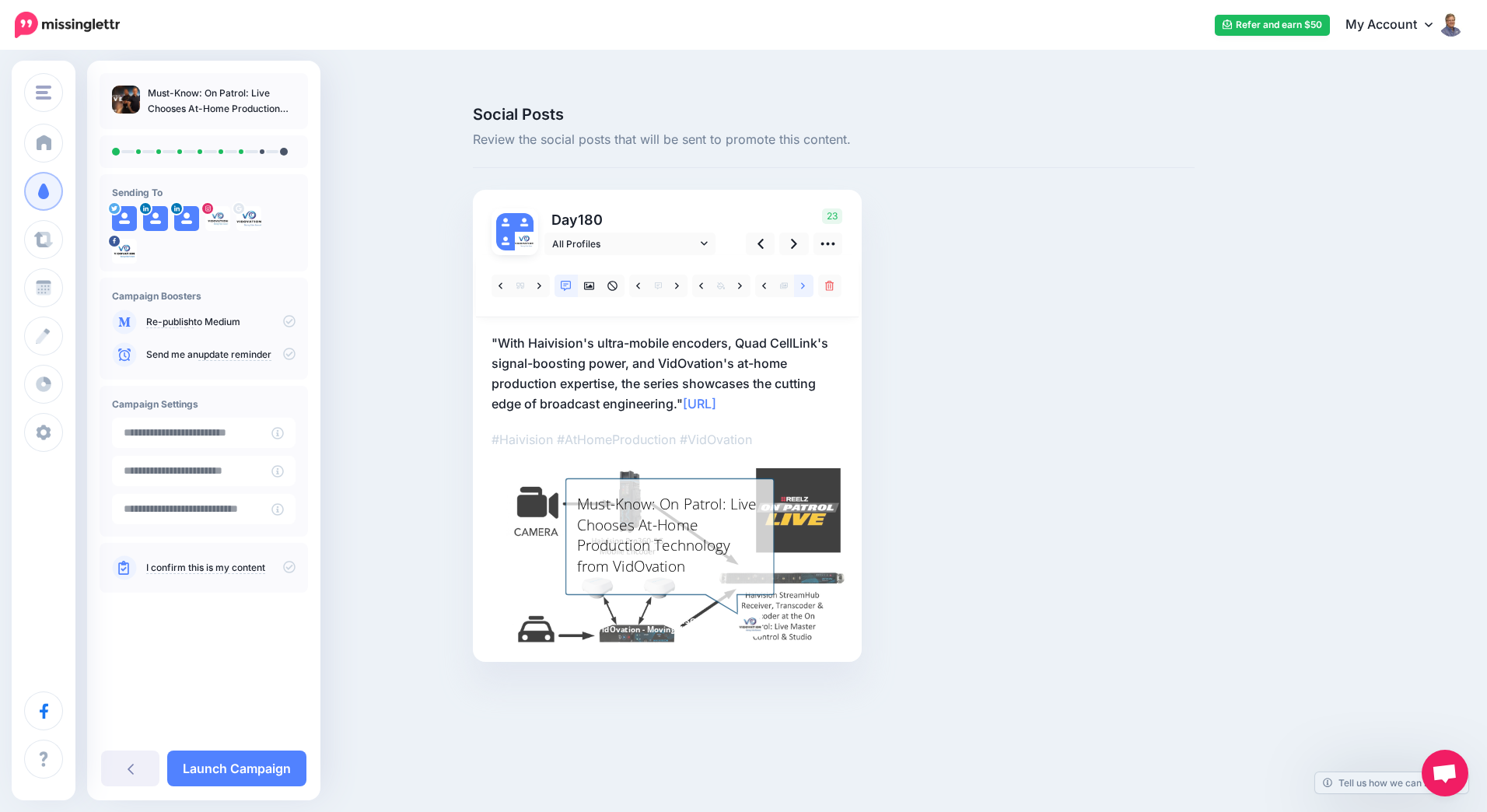
click at [812, 274] on link at bounding box center [803, 285] width 19 height 22
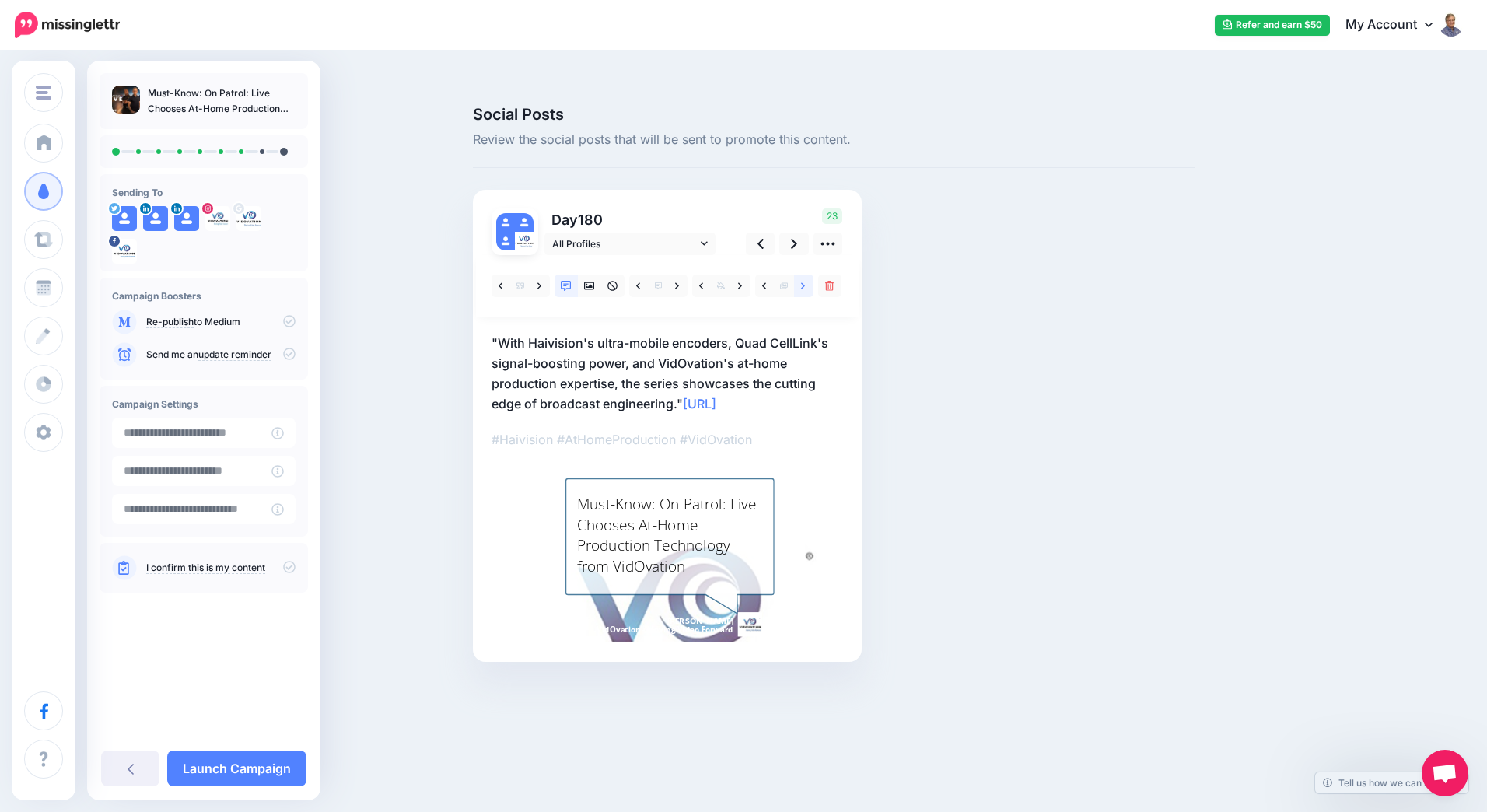
click at [808, 274] on link at bounding box center [803, 285] width 19 height 22
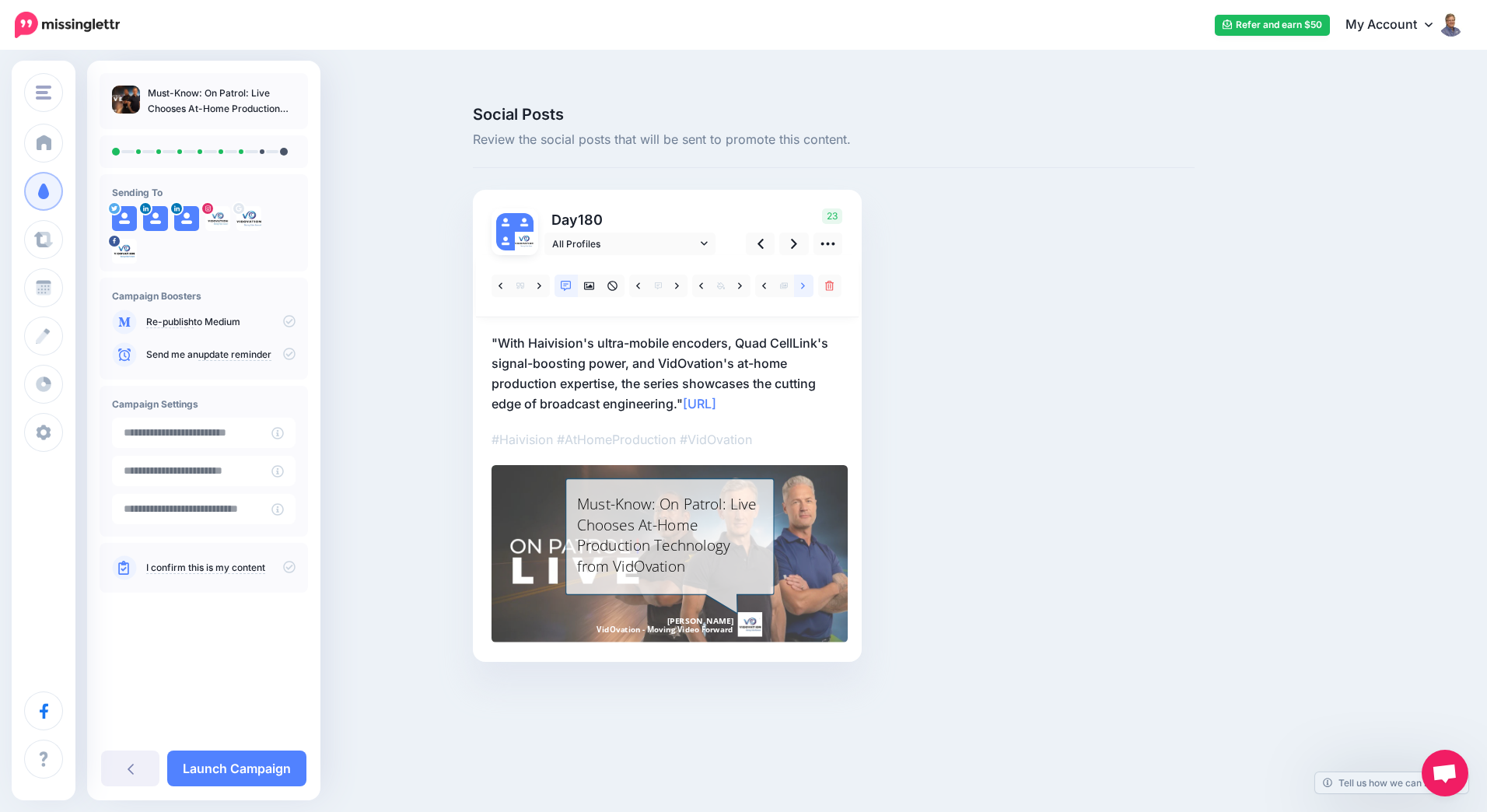
click at [804, 281] on icon at bounding box center [803, 286] width 4 height 11
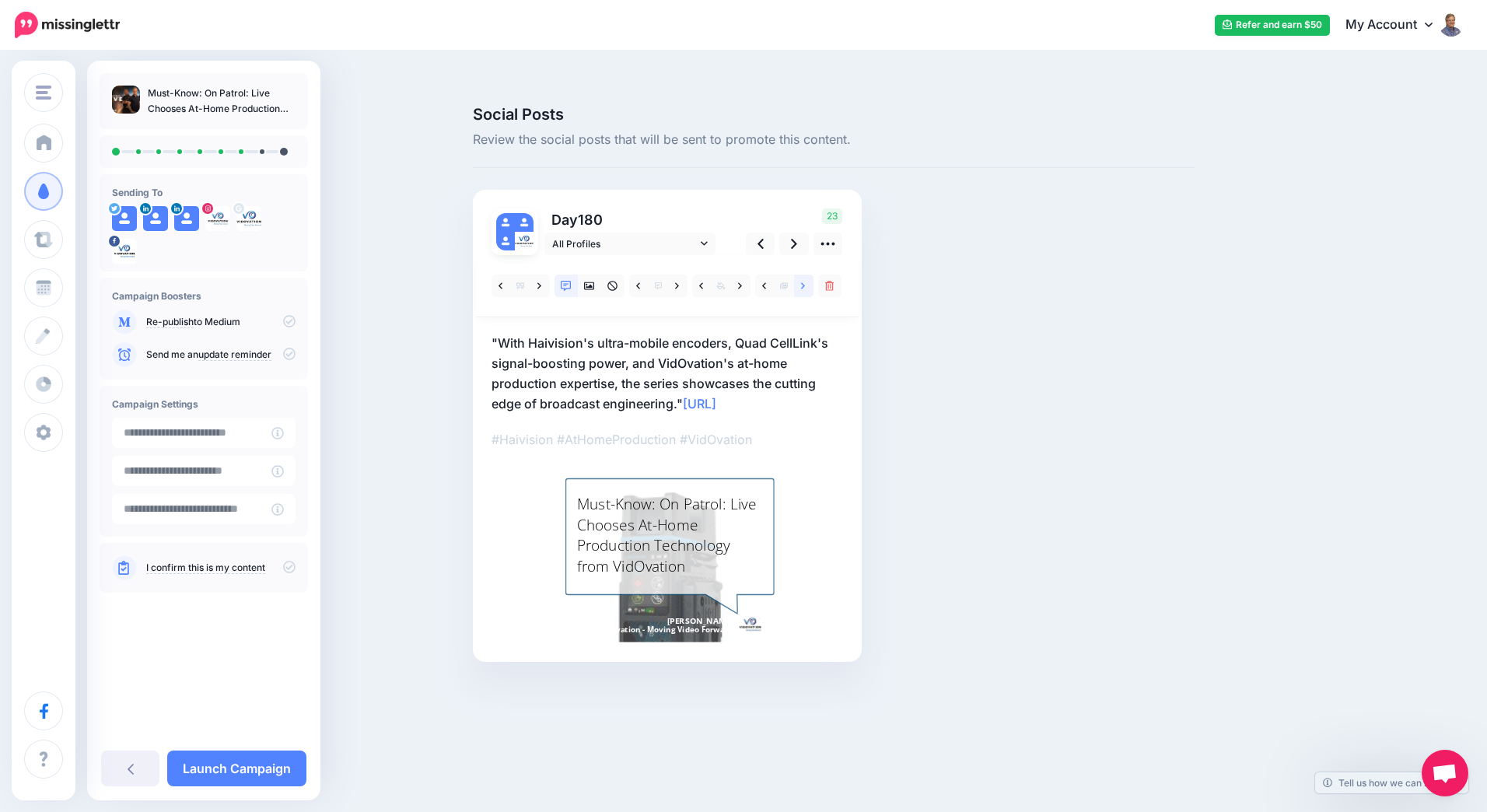
click at [804, 281] on icon at bounding box center [803, 286] width 4 height 11
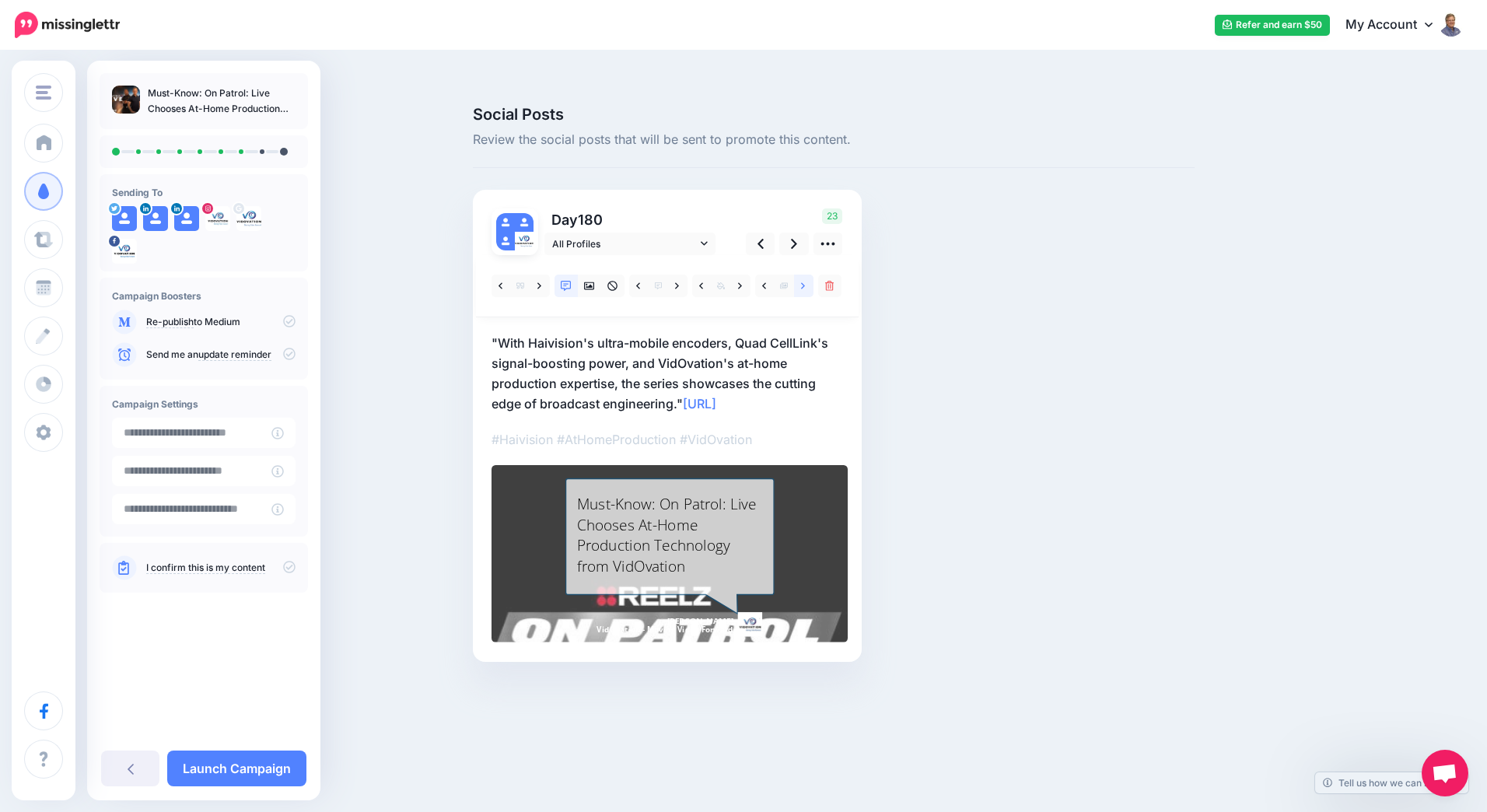
click at [804, 281] on icon at bounding box center [803, 286] width 4 height 11
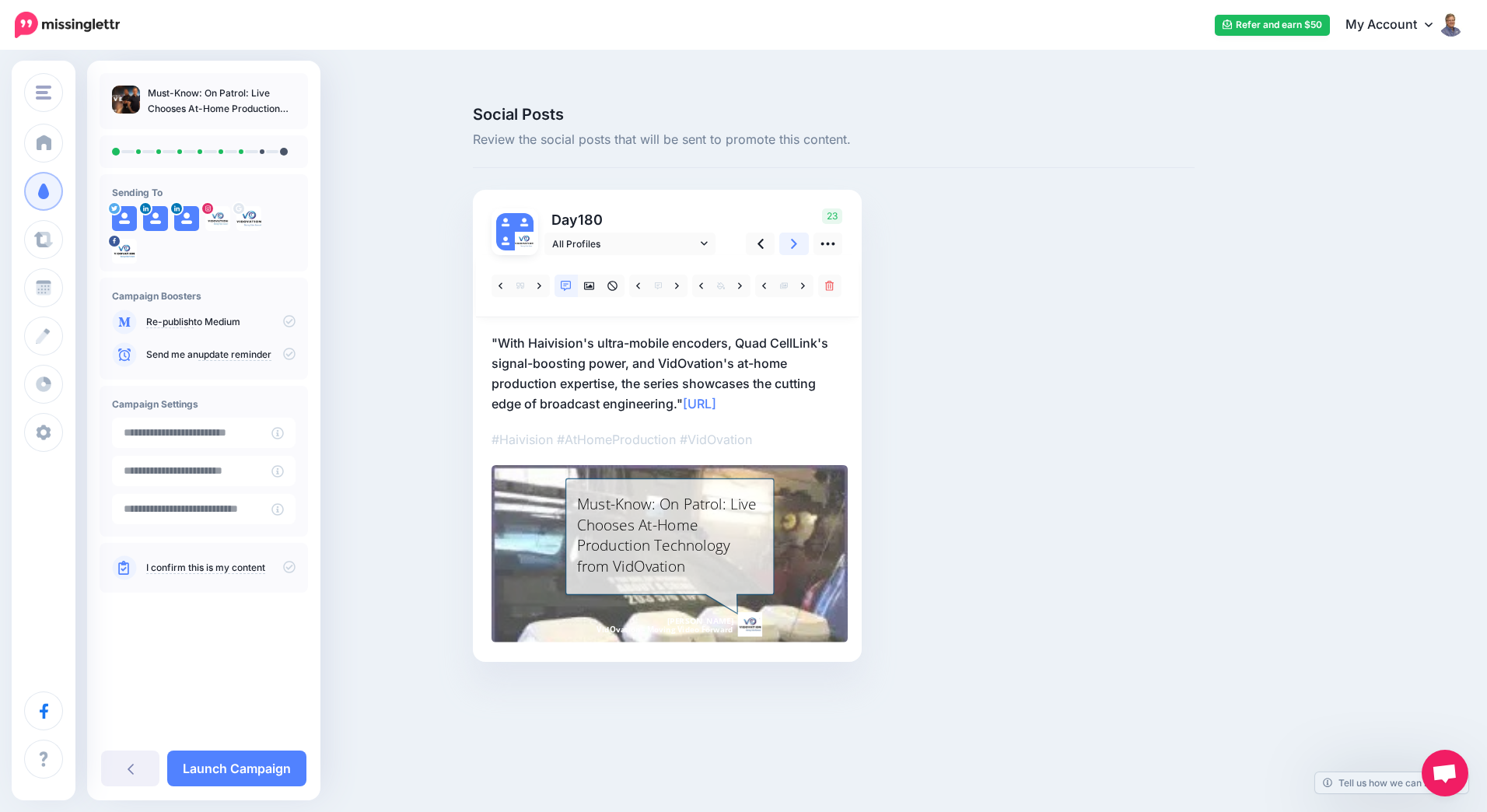
click at [795, 236] on icon at bounding box center [794, 243] width 6 height 16
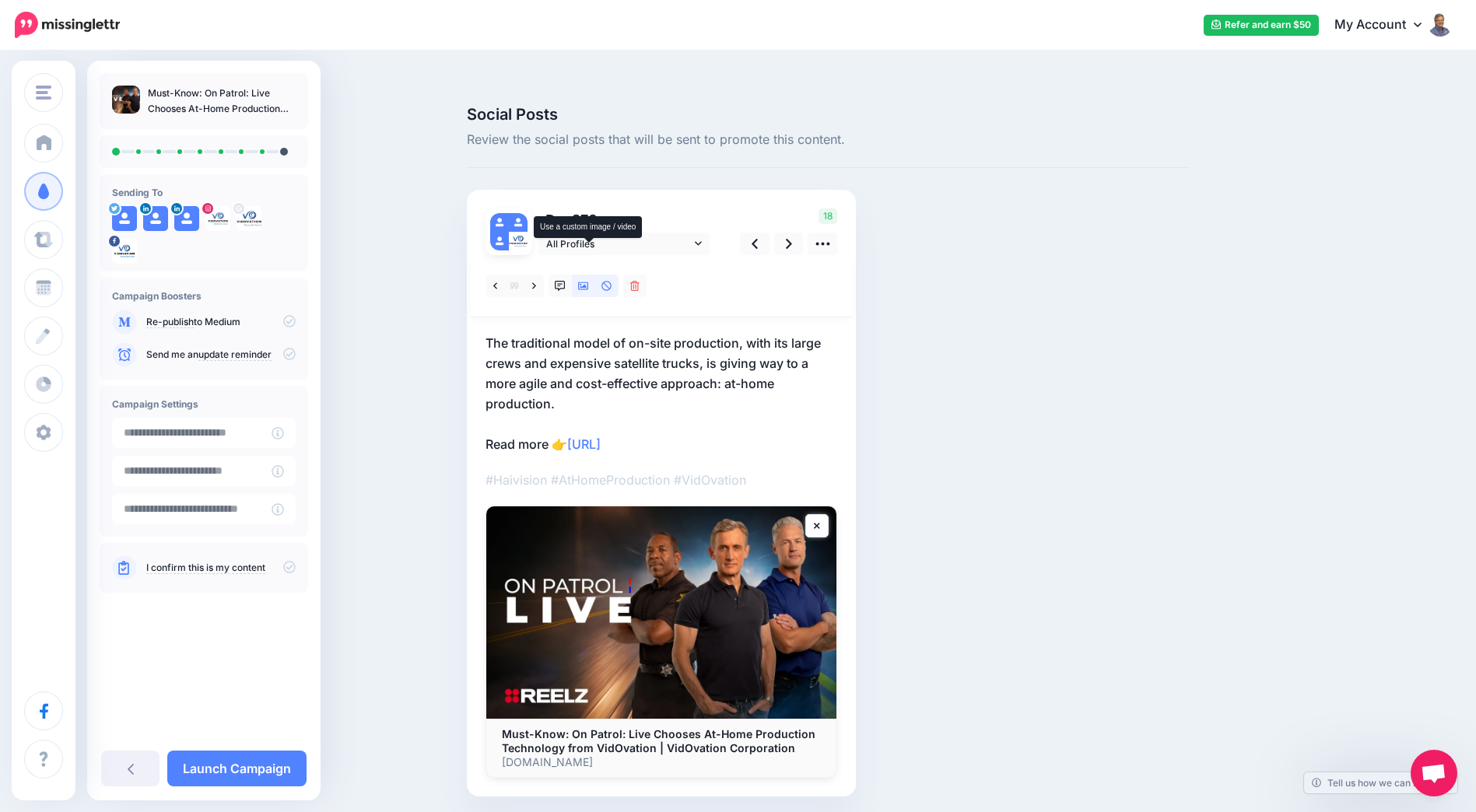
click at [589, 282] on icon at bounding box center [583, 286] width 11 height 8
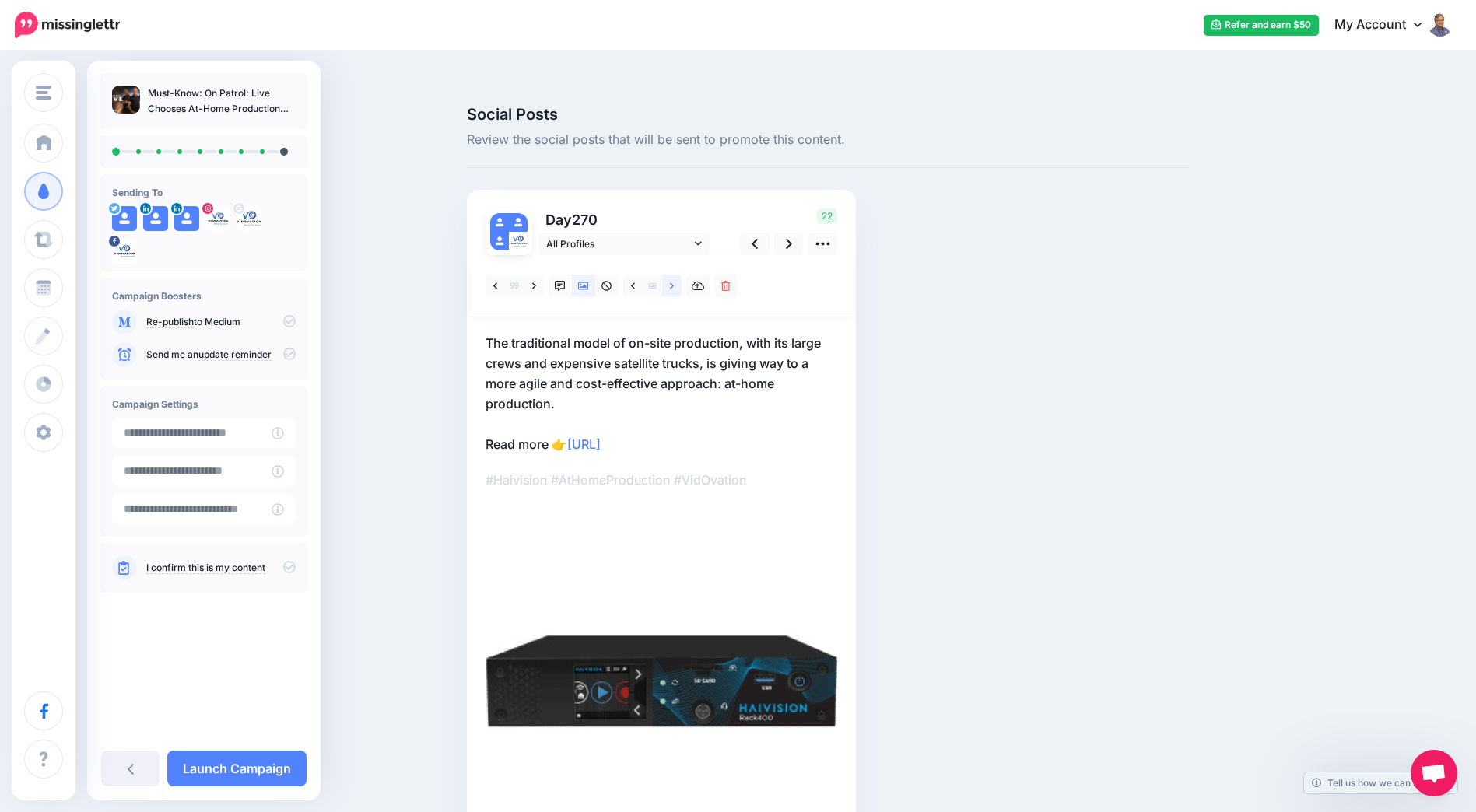
click at [674, 281] on icon at bounding box center [672, 286] width 4 height 11
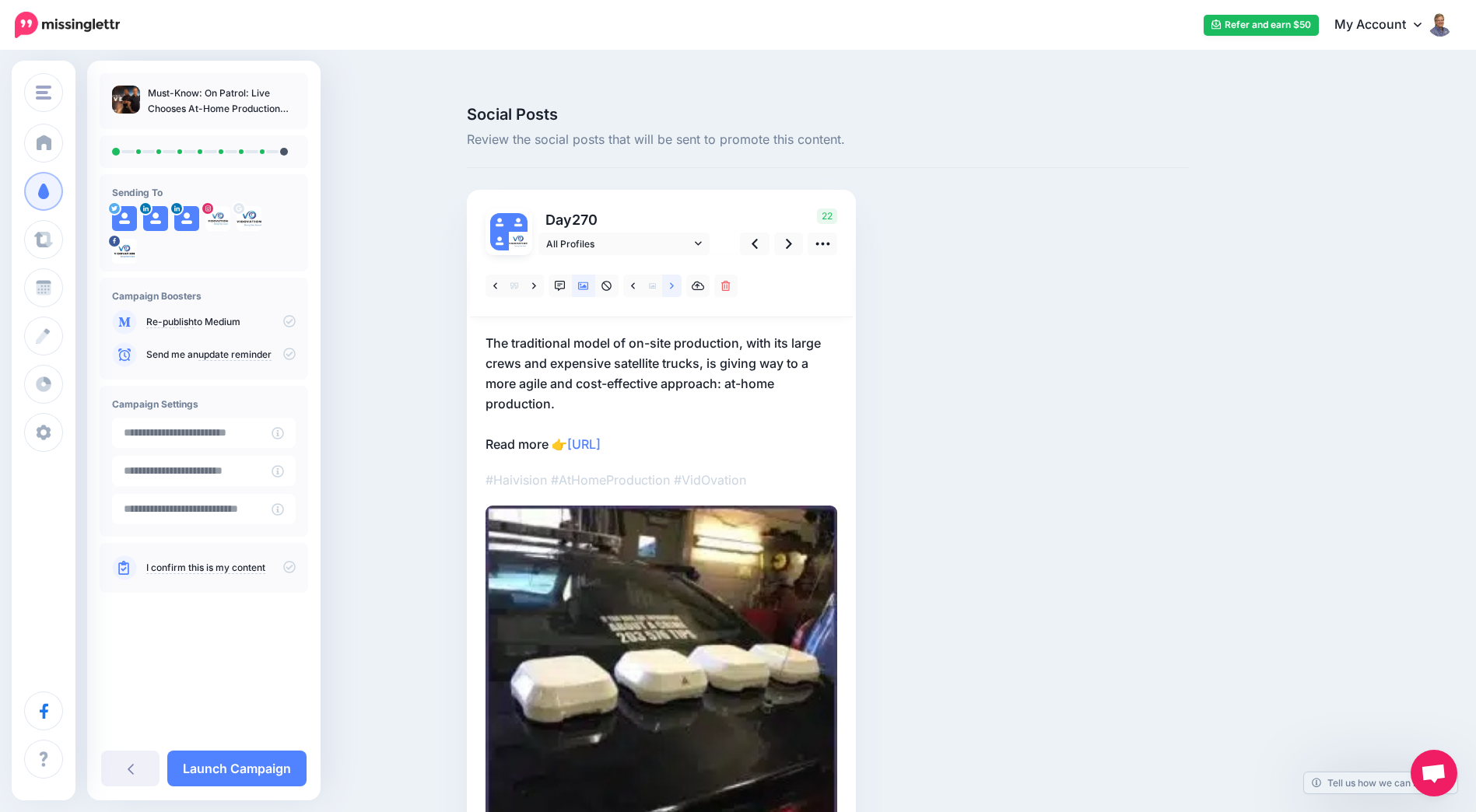
click at [674, 281] on icon at bounding box center [672, 286] width 4 height 11
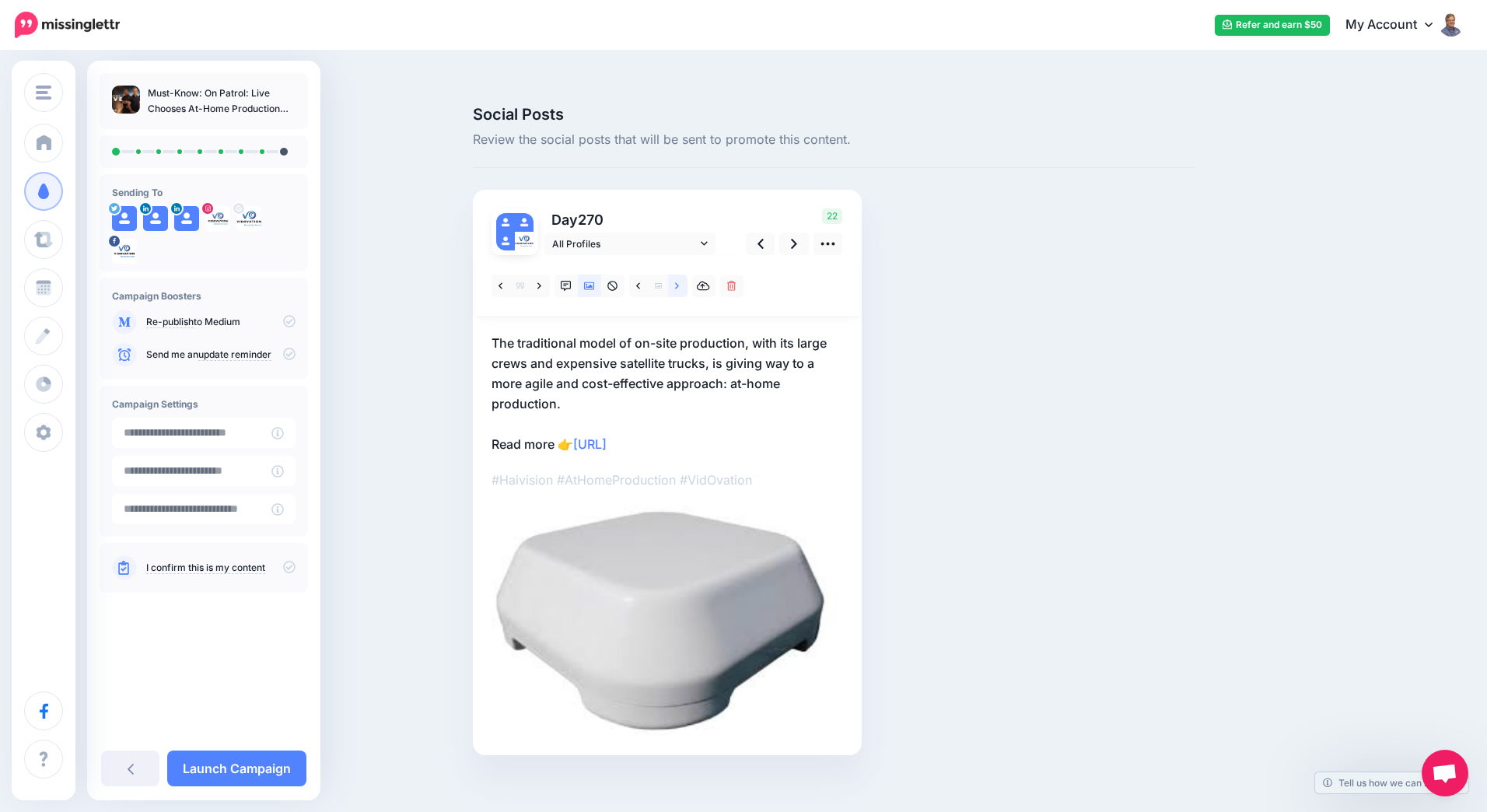
click at [678, 281] on icon at bounding box center [677, 286] width 4 height 11
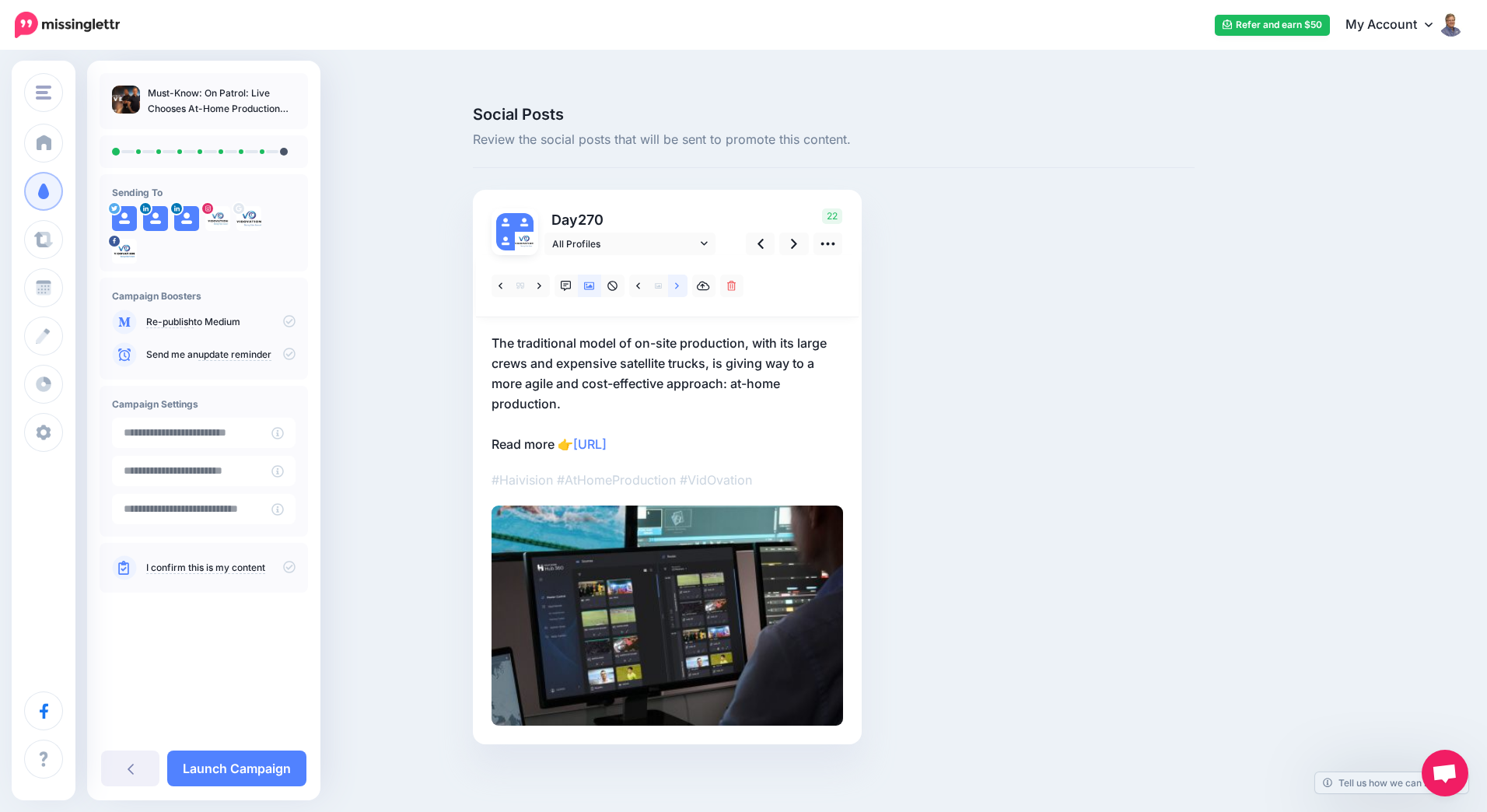
click at [678, 281] on icon at bounding box center [677, 286] width 4 height 11
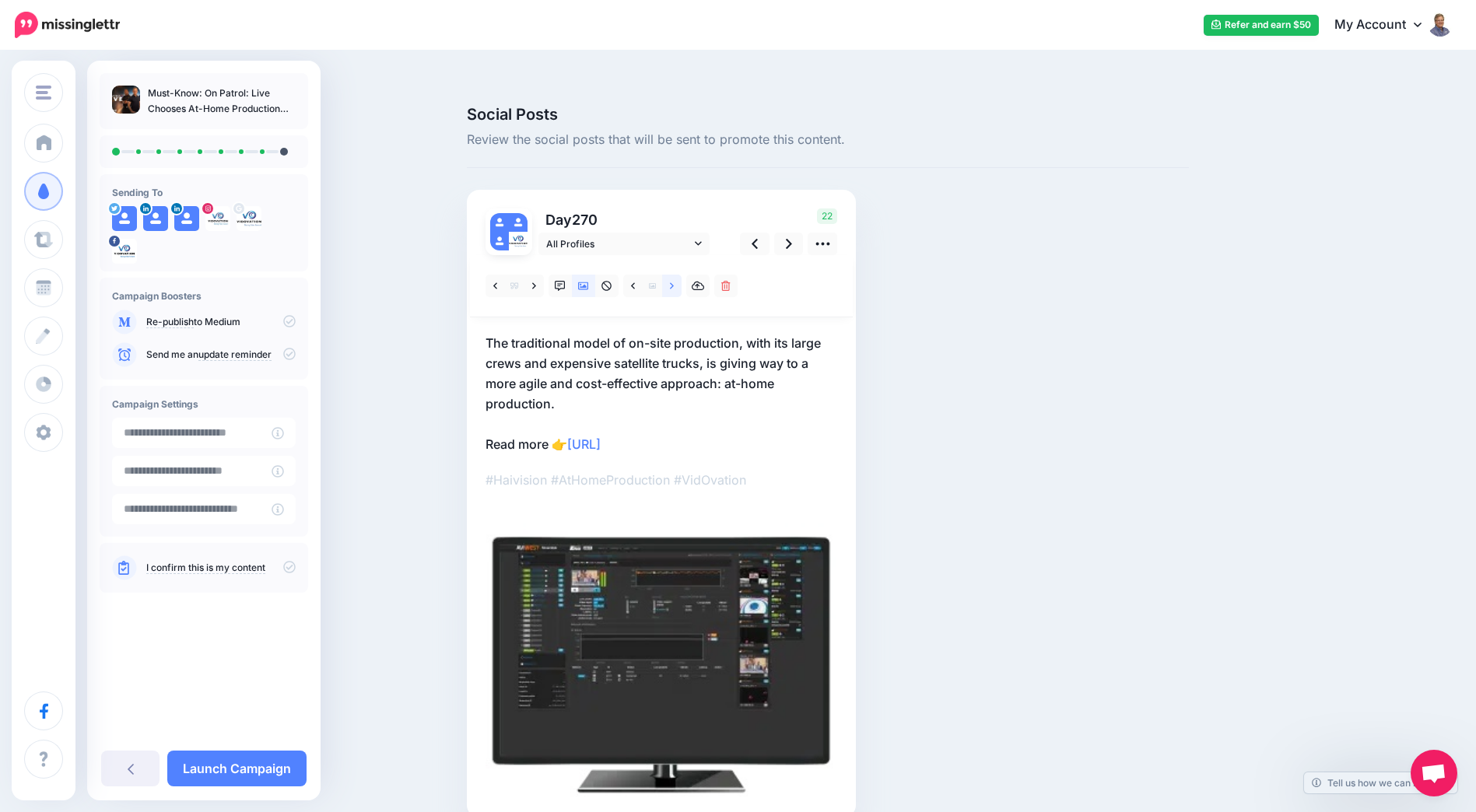
click at [674, 281] on icon at bounding box center [672, 286] width 4 height 11
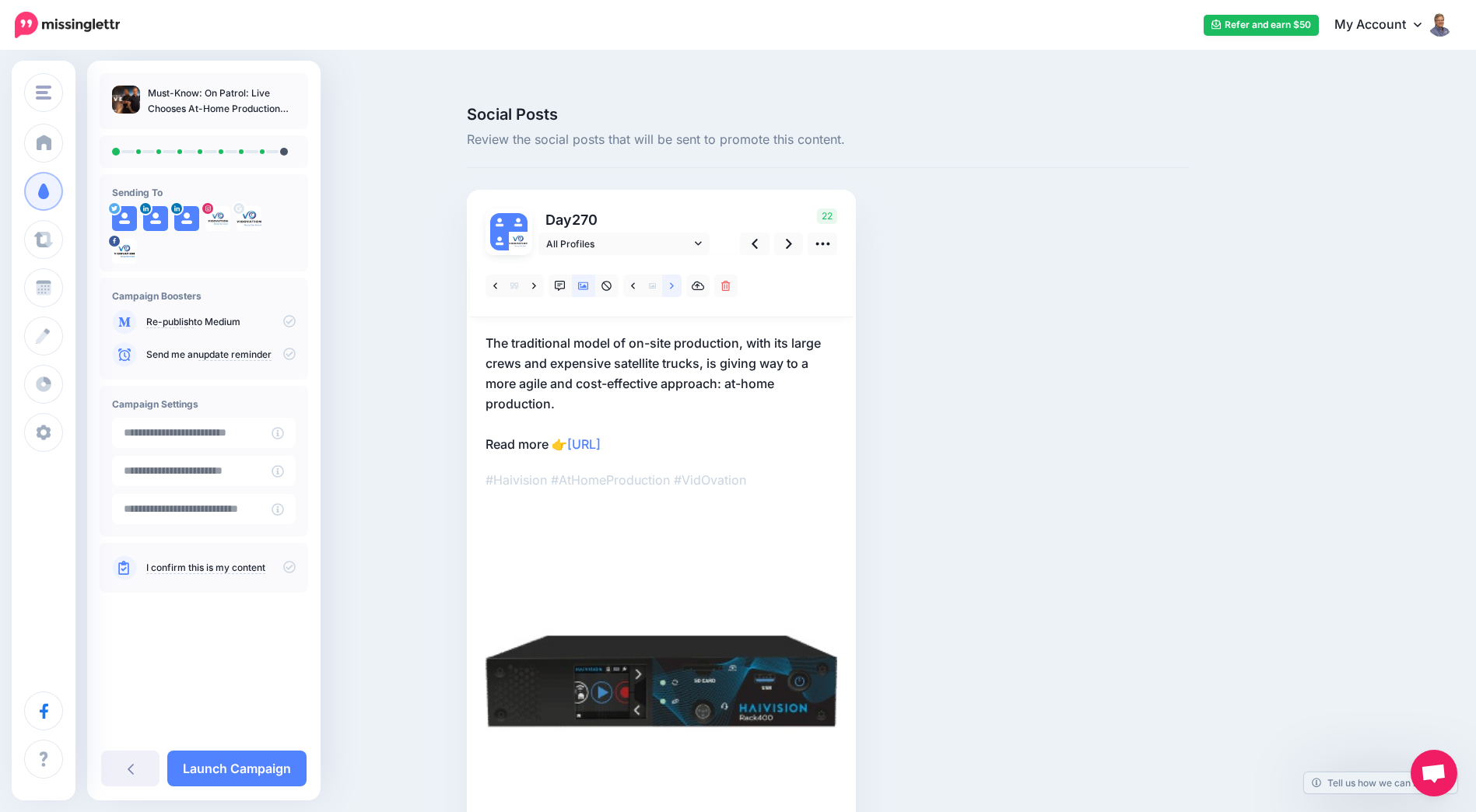
click at [674, 281] on icon at bounding box center [672, 286] width 4 height 11
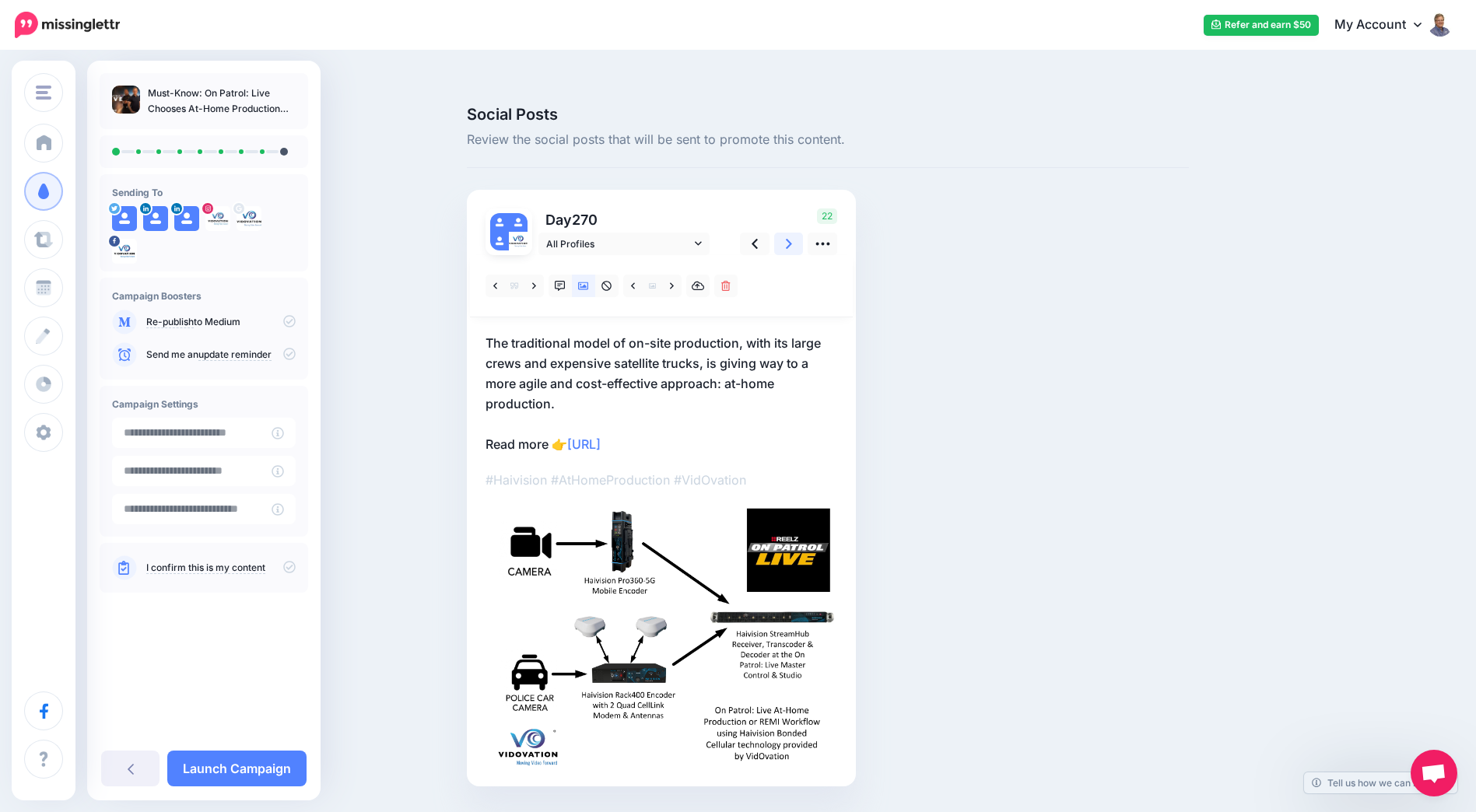
click at [792, 236] on icon at bounding box center [789, 243] width 6 height 16
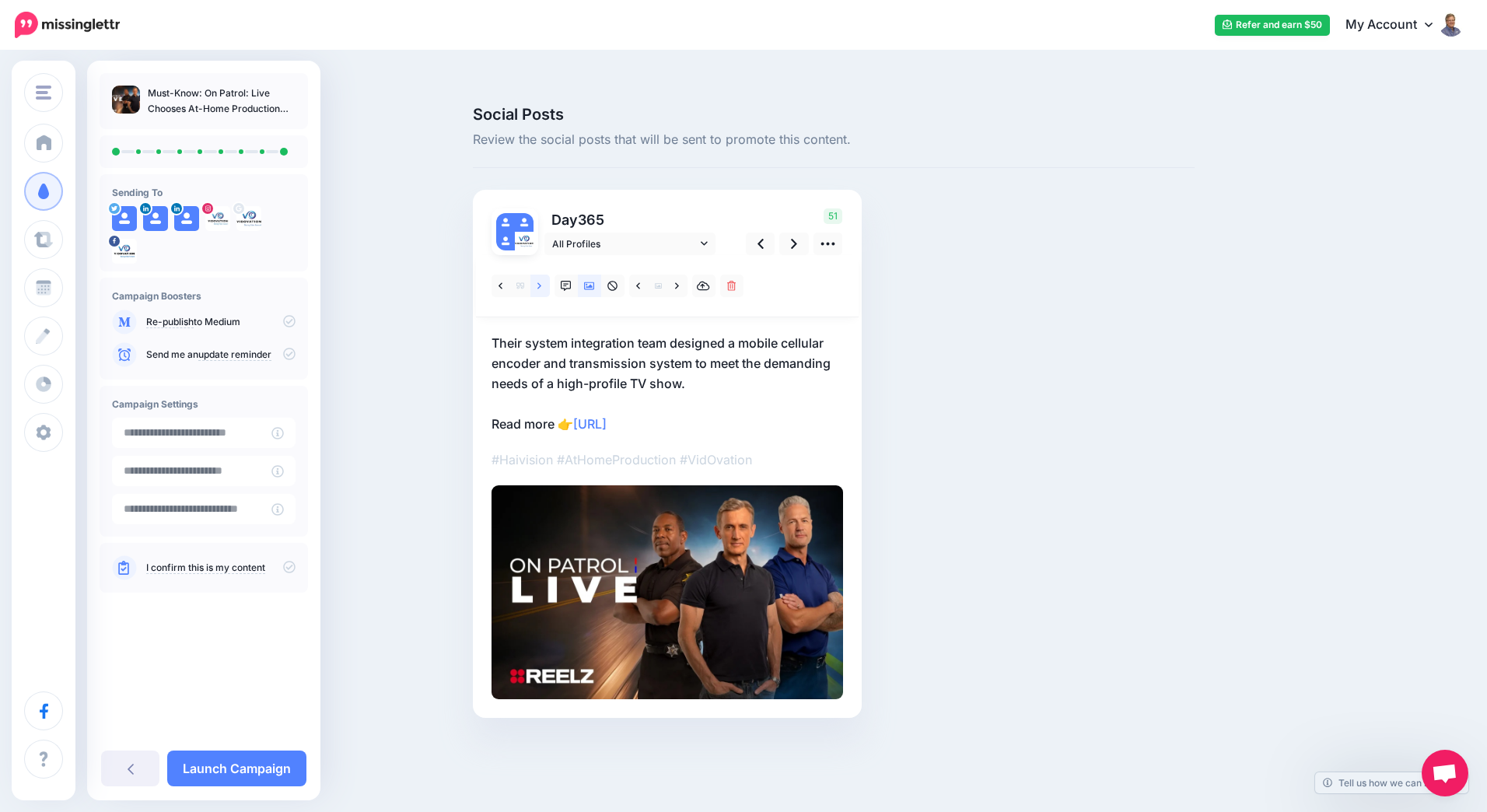
click at [548, 274] on link at bounding box center [540, 285] width 19 height 22
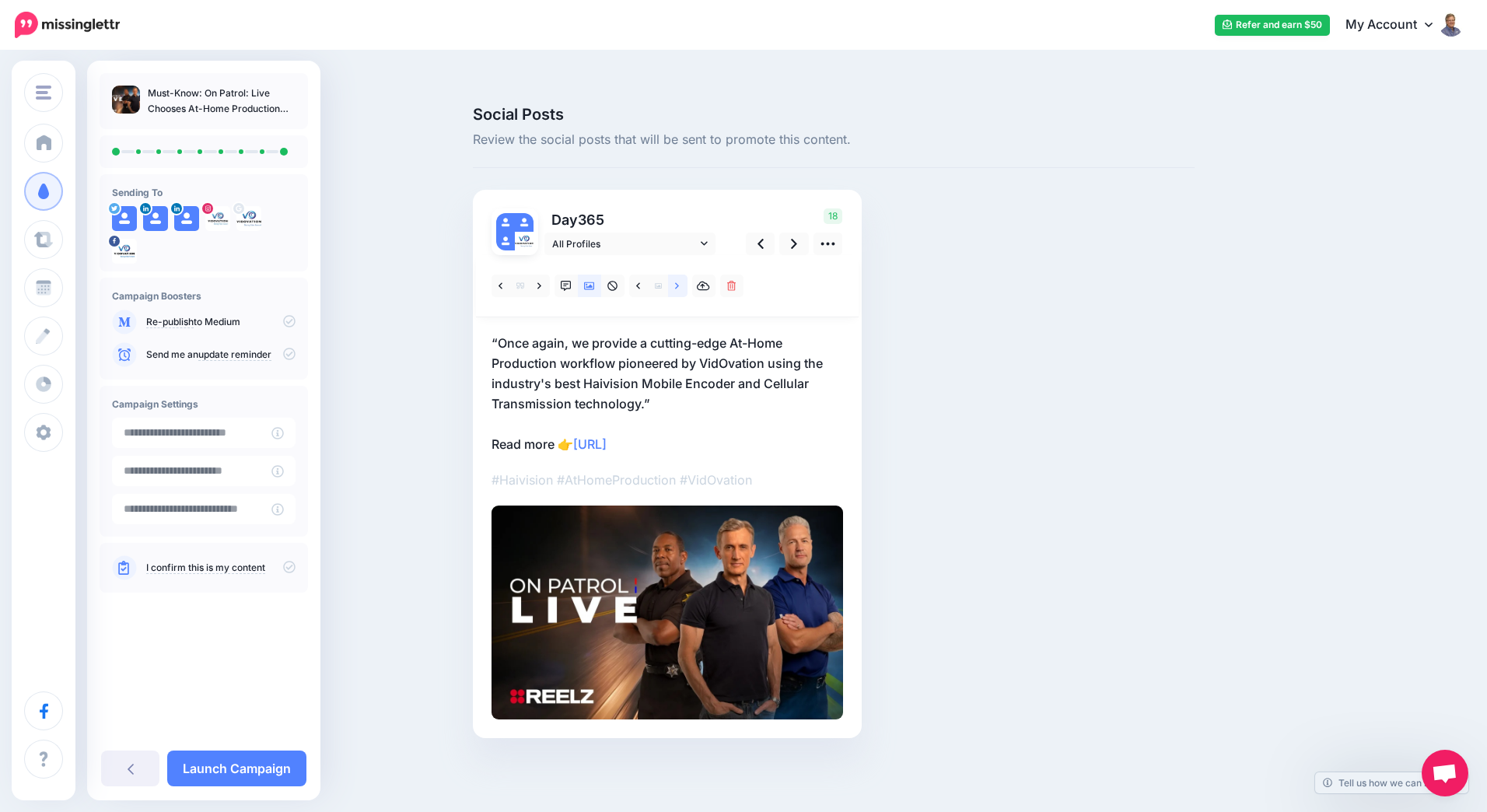
click at [675, 281] on icon at bounding box center [677, 286] width 4 height 11
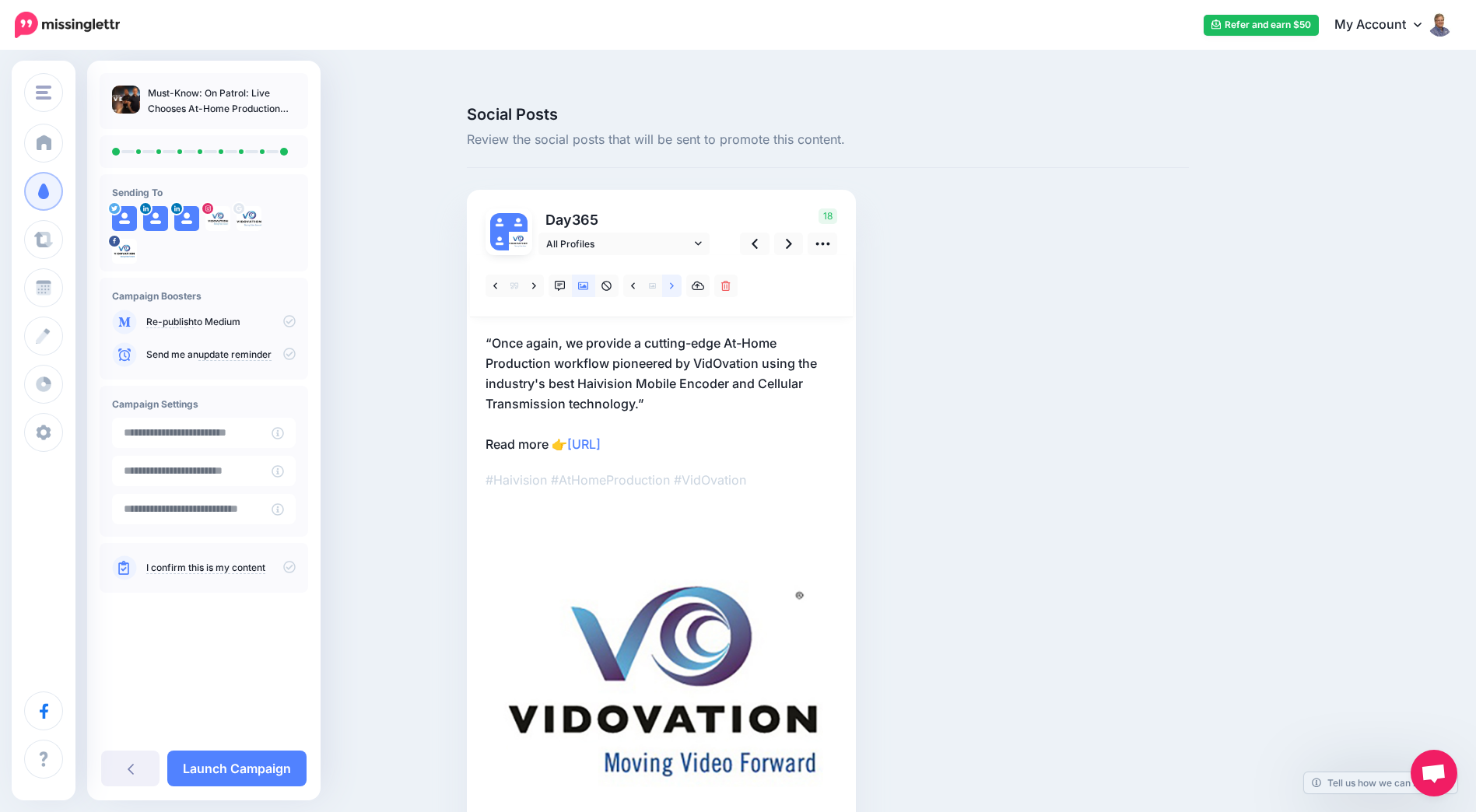
click at [674, 281] on icon at bounding box center [672, 286] width 4 height 11
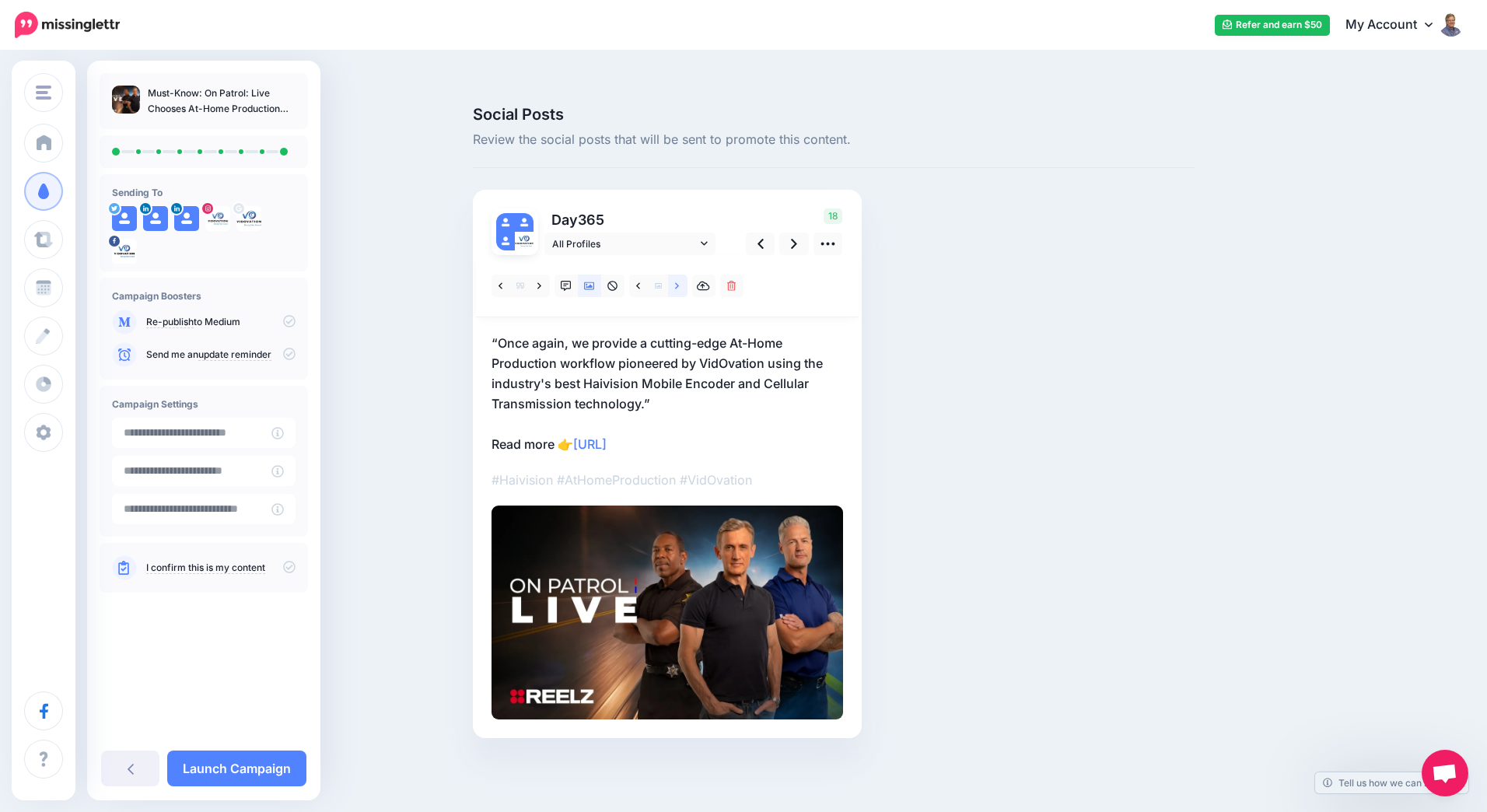
click at [675, 281] on icon at bounding box center [677, 286] width 4 height 11
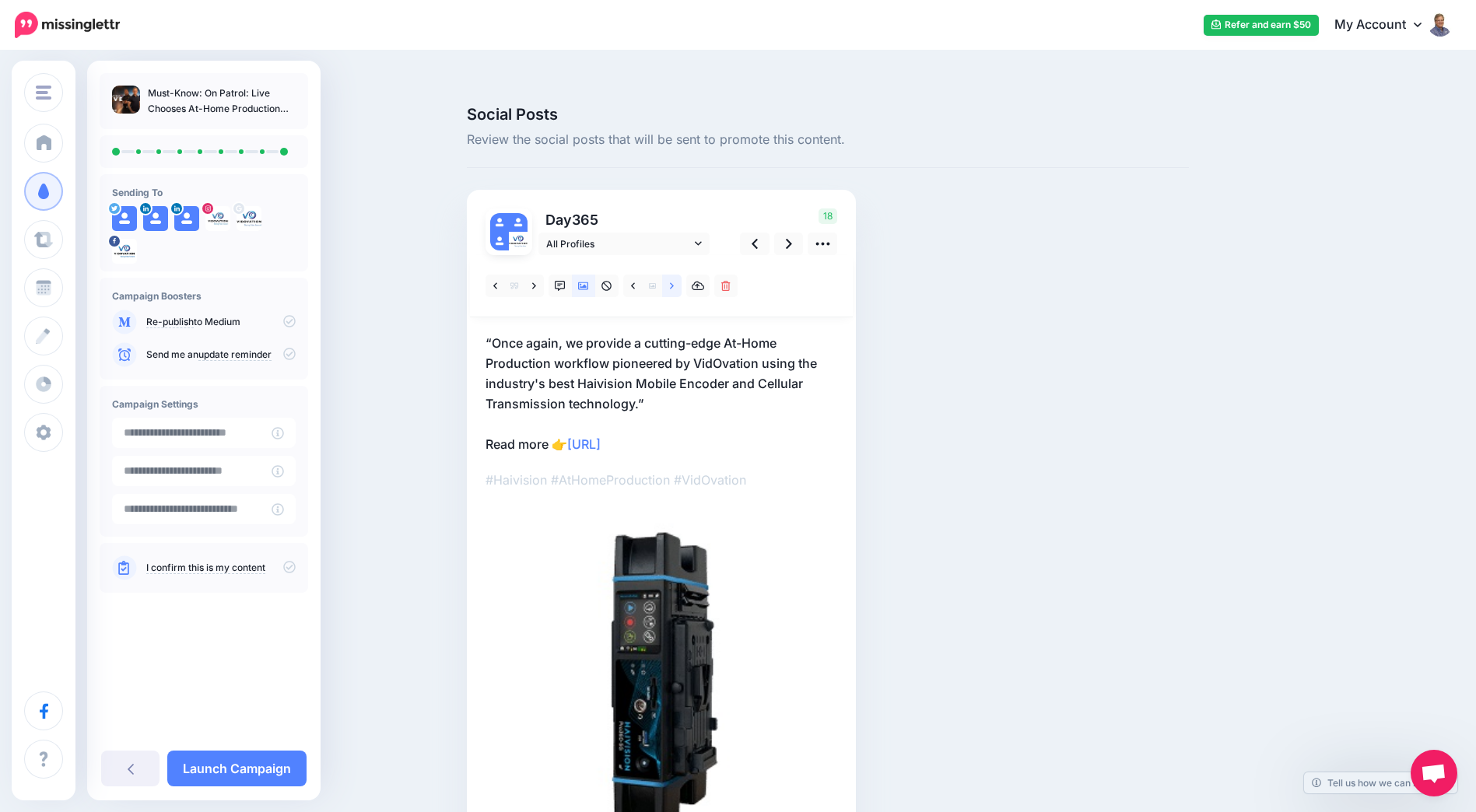
click at [674, 281] on icon at bounding box center [672, 286] width 4 height 11
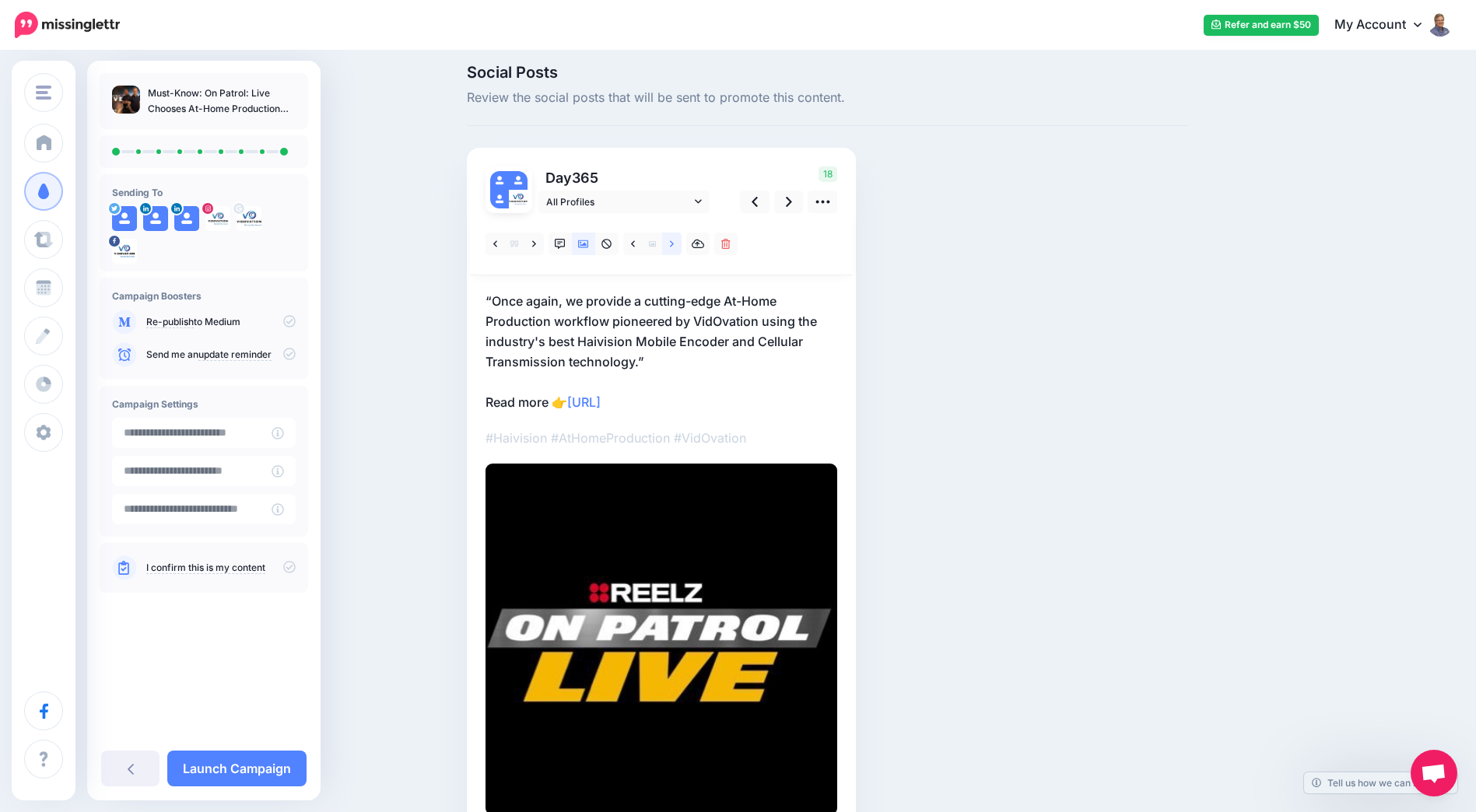
scroll to position [78, 0]
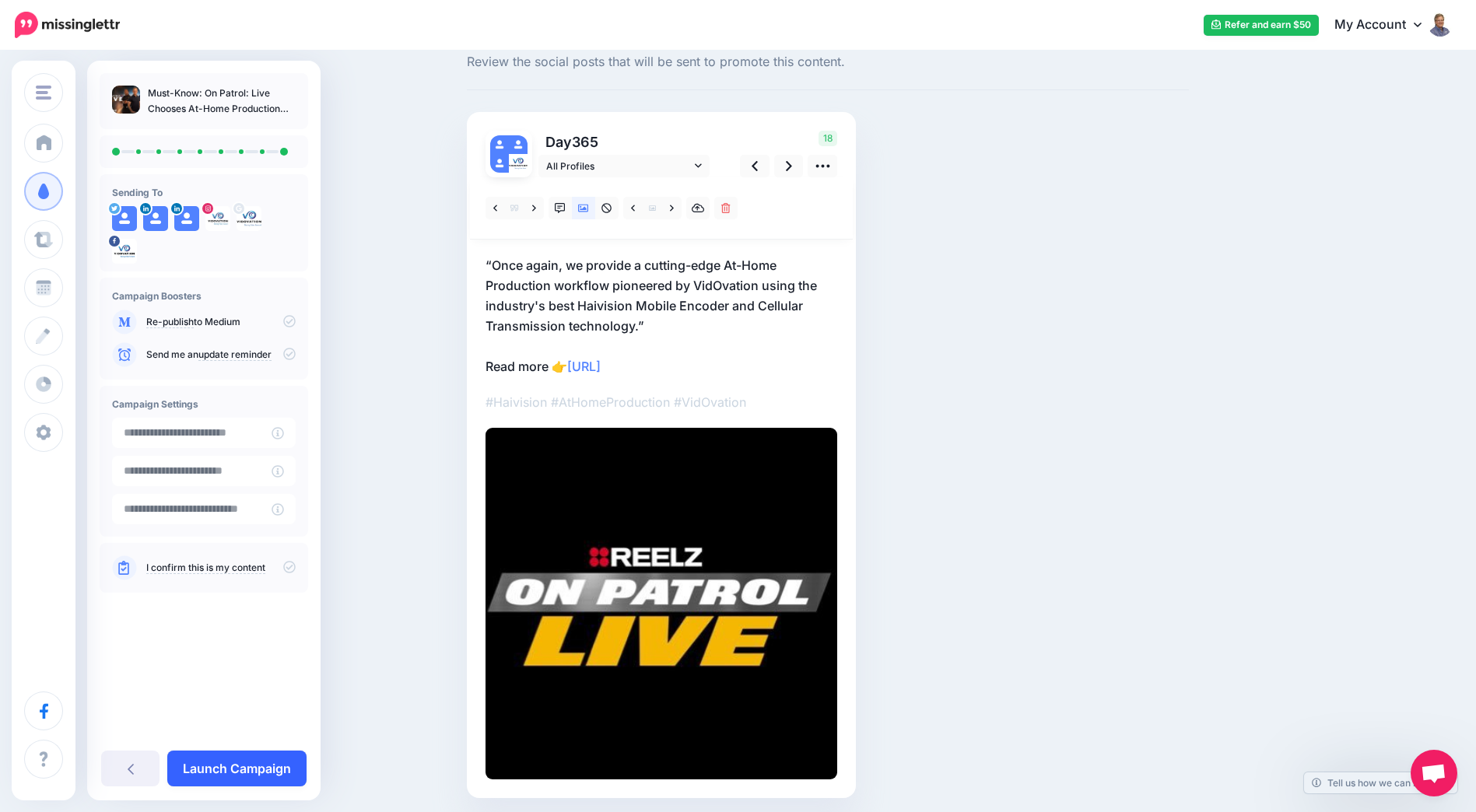
click at [264, 761] on link "Launch Campaign" at bounding box center [237, 768] width 139 height 36
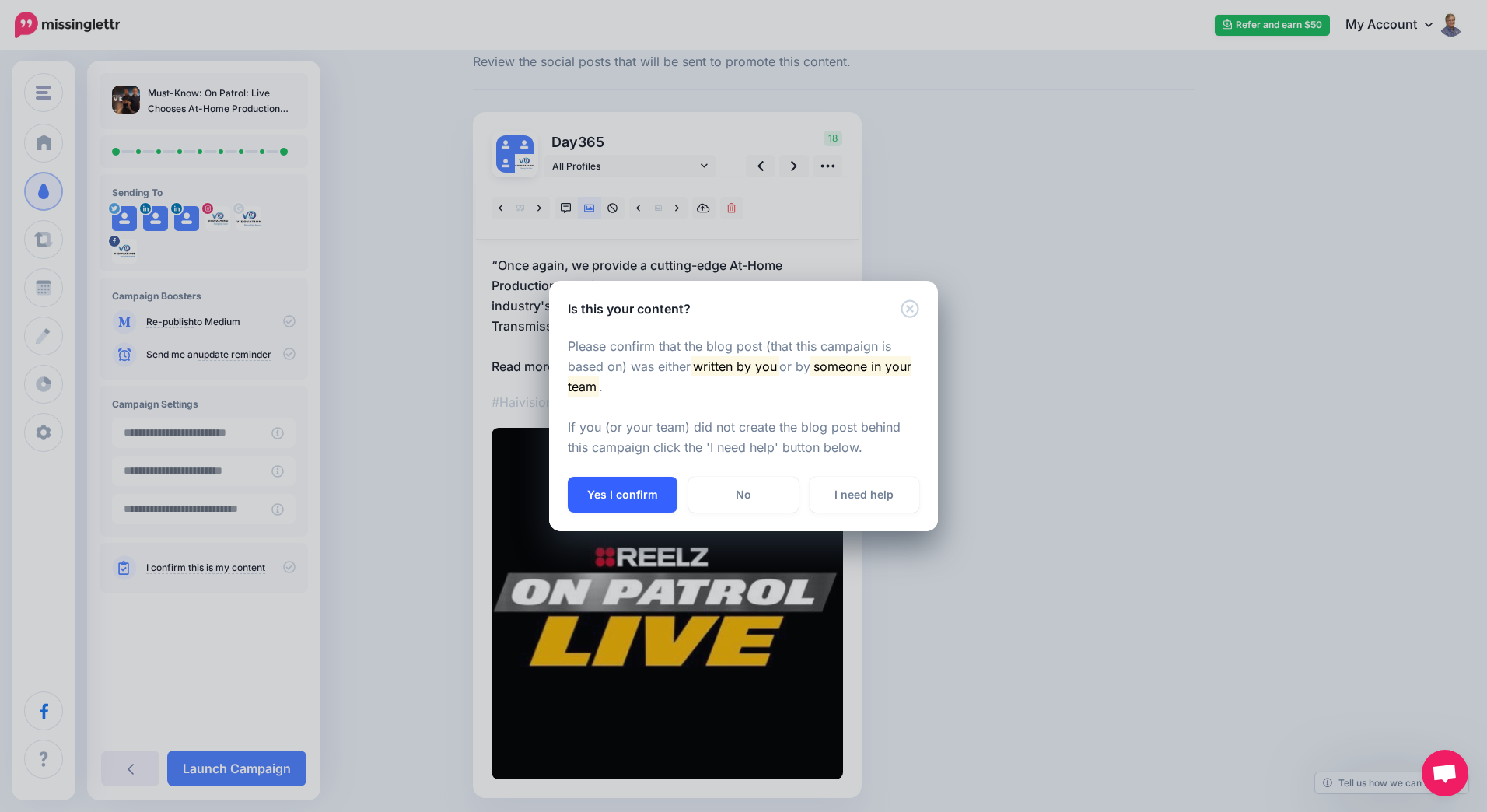
click at [610, 499] on button "Yes I confirm" at bounding box center [623, 494] width 110 height 36
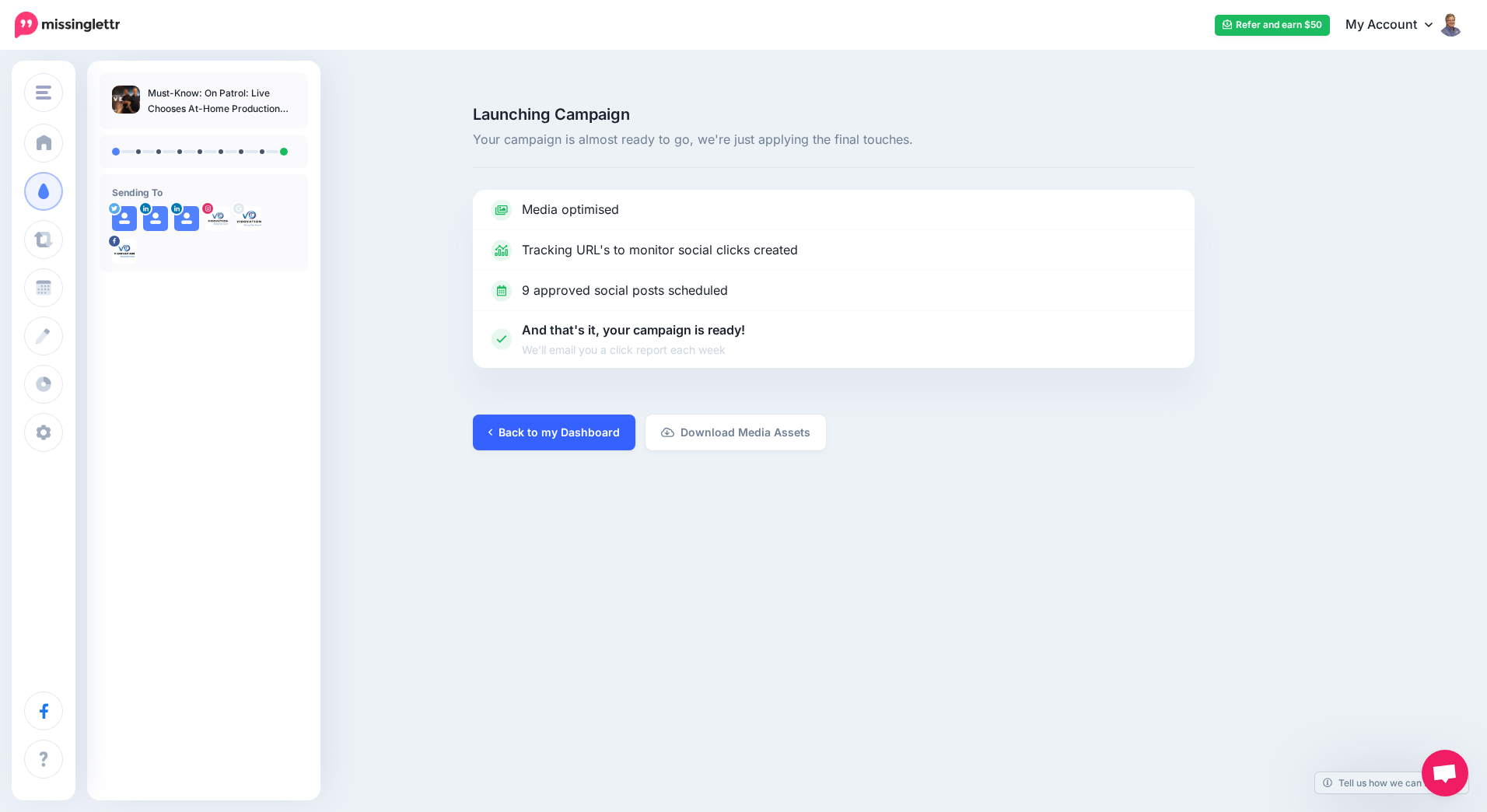
click at [583, 414] on link "Back to my Dashboard" at bounding box center [554, 432] width 162 height 36
